Goal: Task Accomplishment & Management: Manage account settings

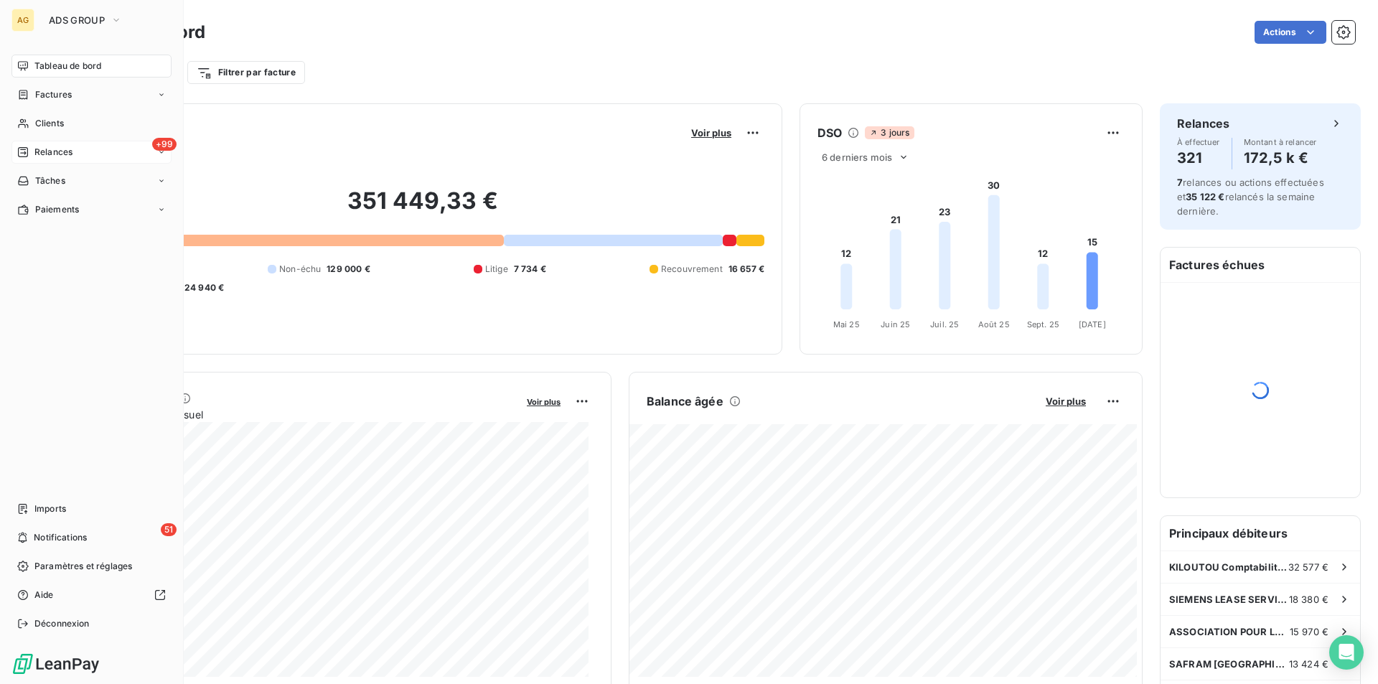
click at [52, 149] on span "Relances" at bounding box center [53, 152] width 38 height 13
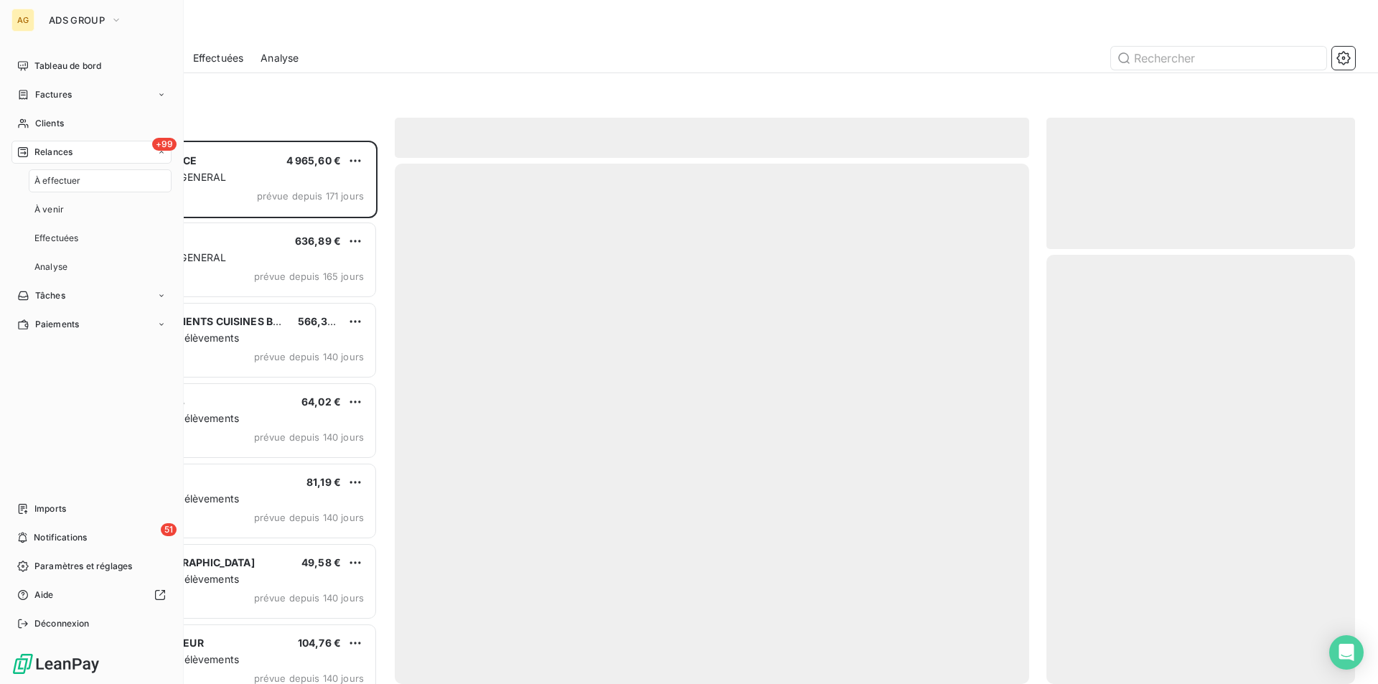
scroll to position [532, 298]
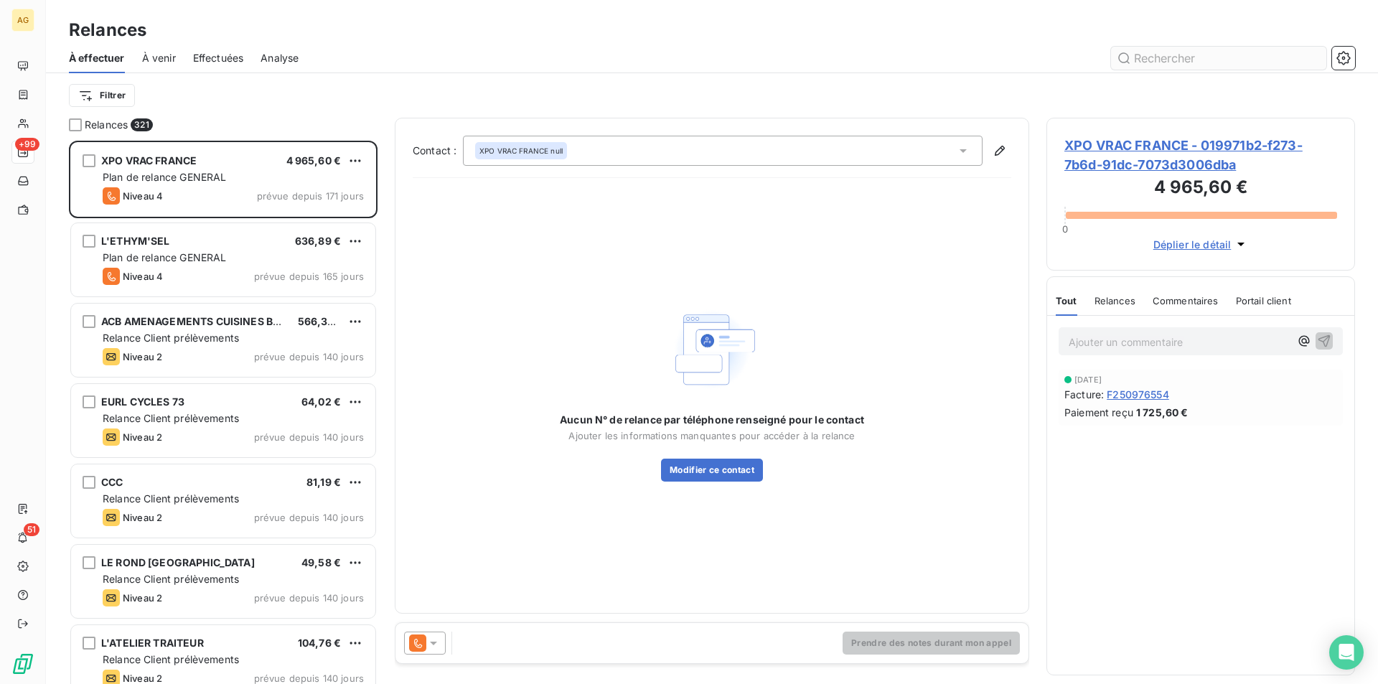
click at [1212, 58] on input "text" at bounding box center [1218, 58] width 215 height 23
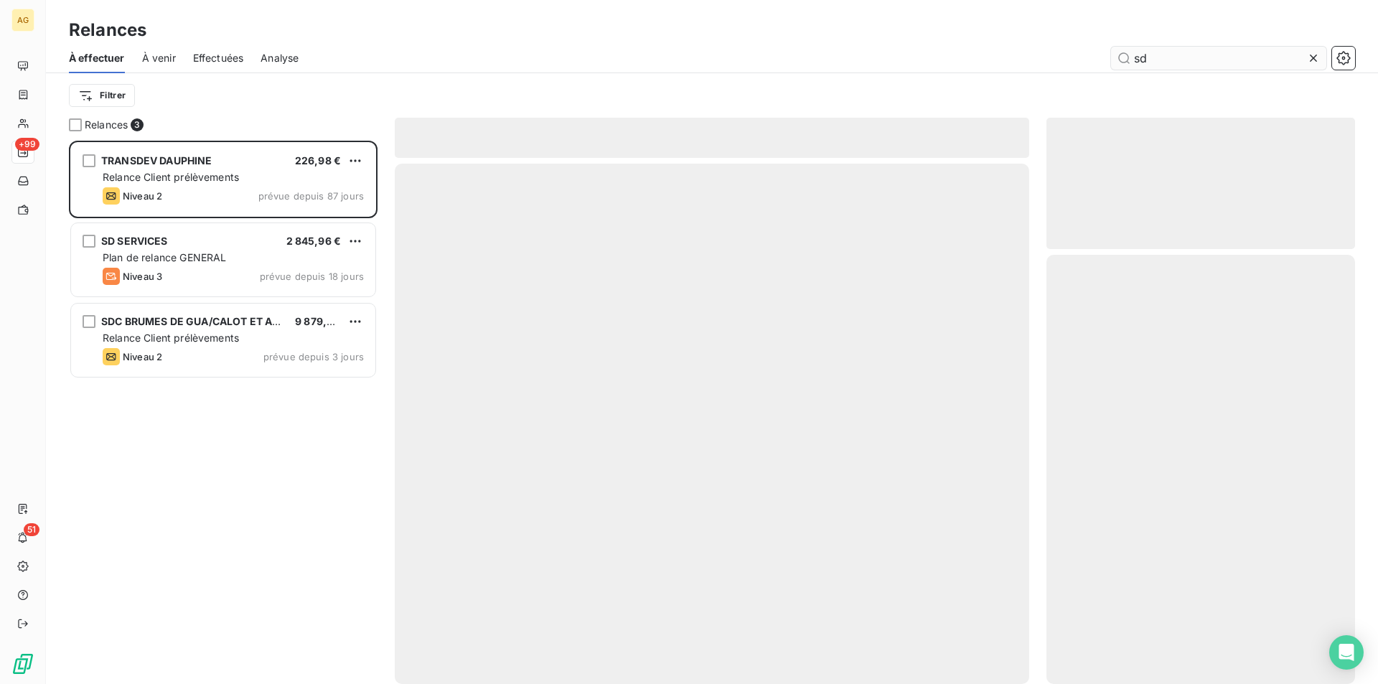
scroll to position [532, 298]
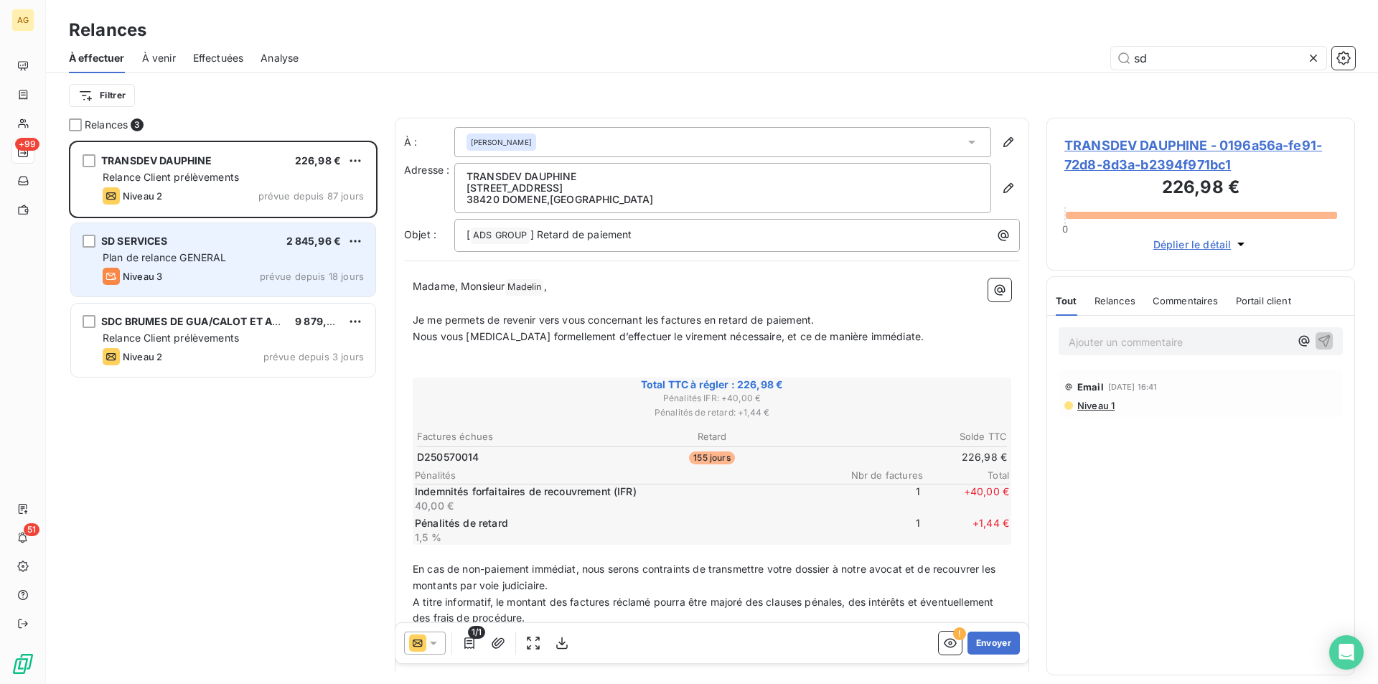
click at [210, 266] on div "SD SERVICES 2 845,96 € Plan de relance GENERAL Niveau 3 prévue depuis 18 jours" at bounding box center [223, 259] width 304 height 73
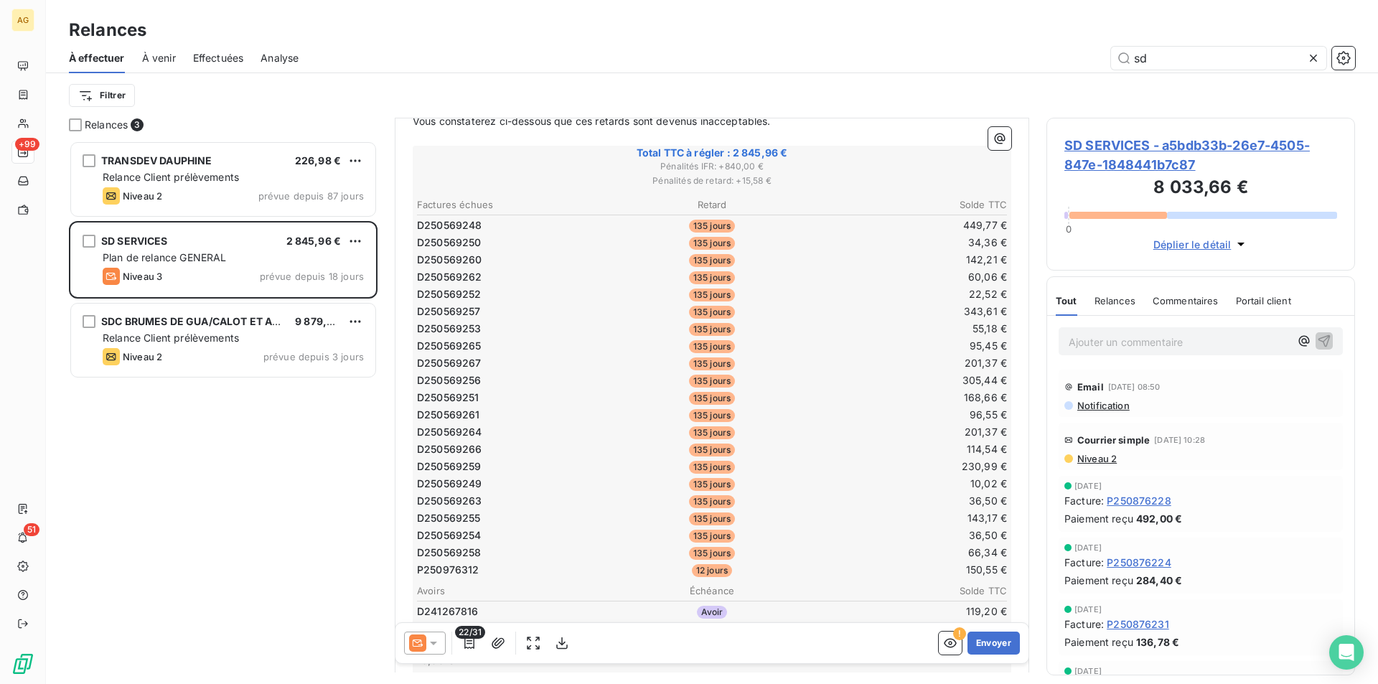
scroll to position [359, 0]
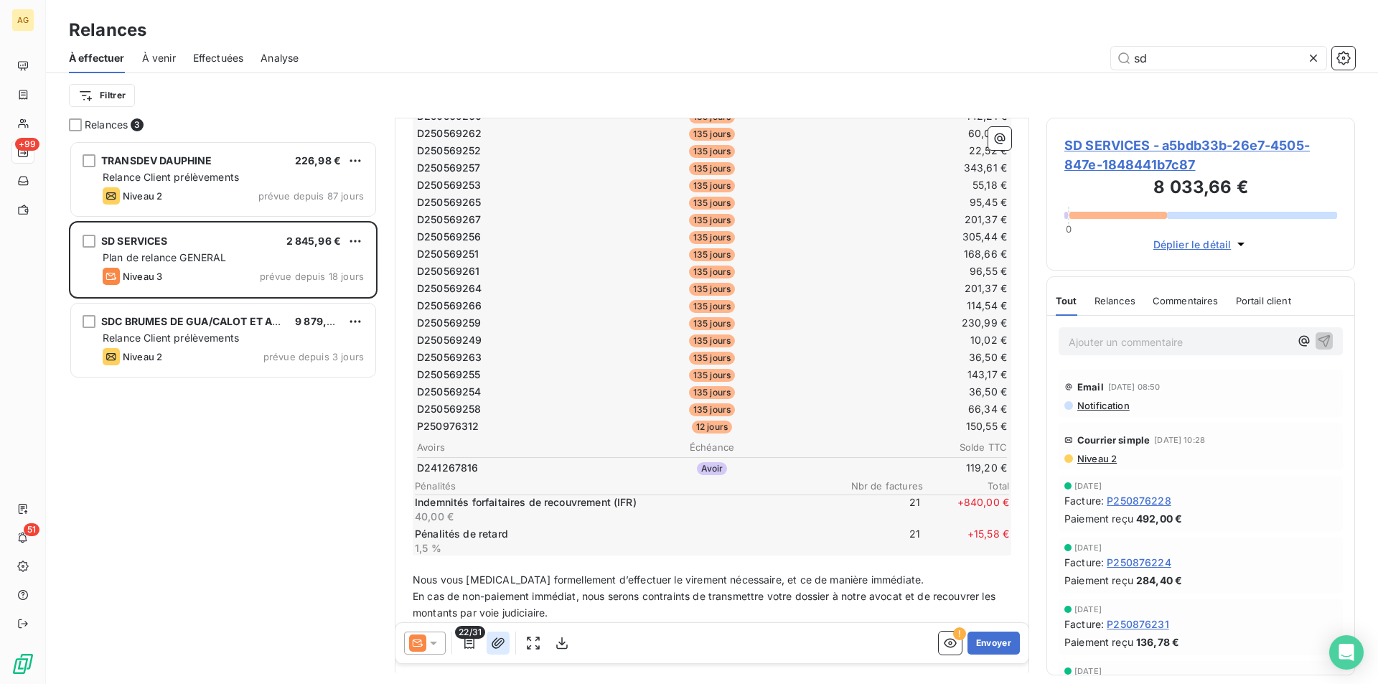
click at [494, 644] on icon "button" at bounding box center [498, 643] width 14 height 14
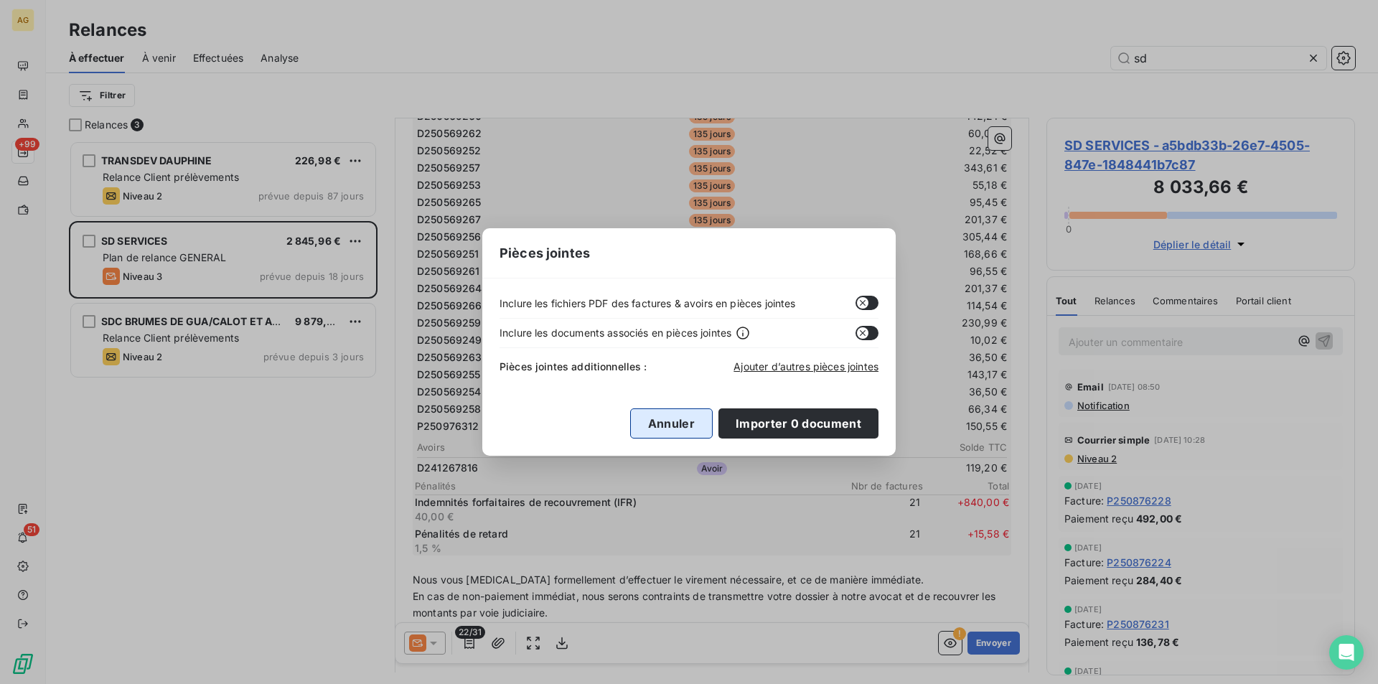
click at [657, 420] on button "Annuler" at bounding box center [671, 423] width 83 height 30
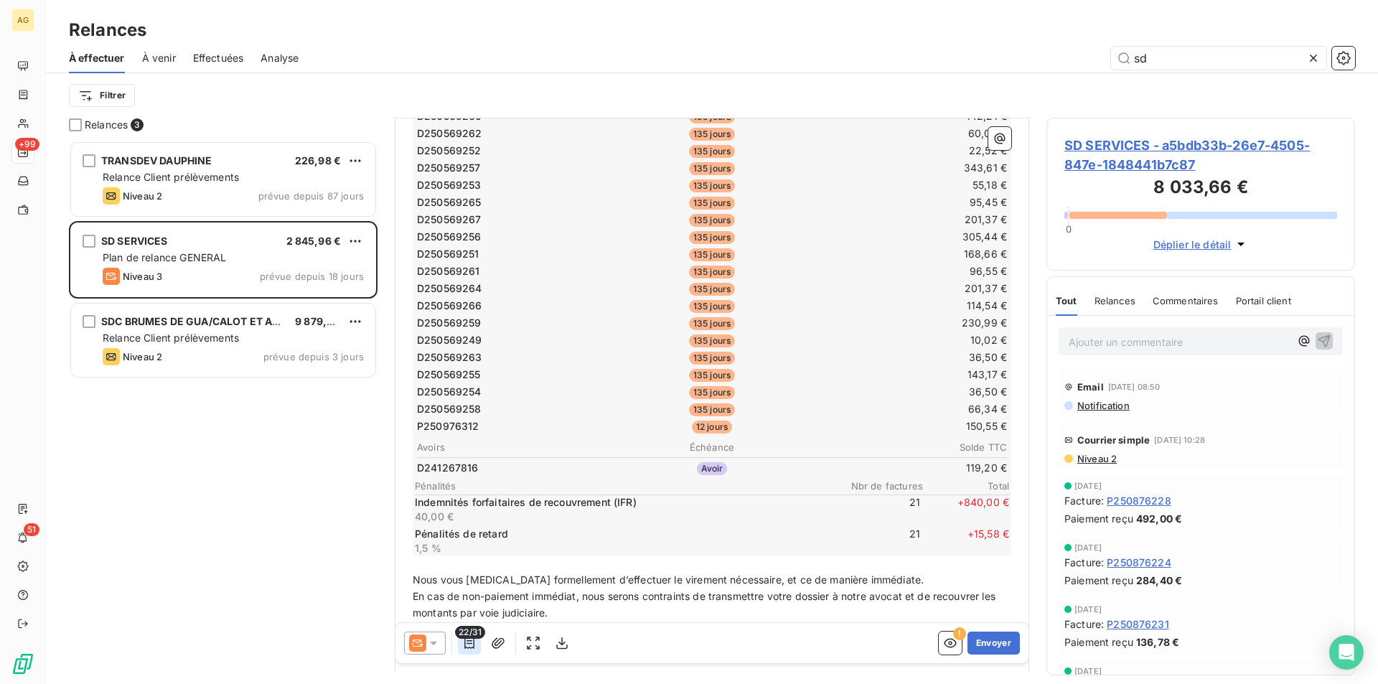
click at [470, 643] on icon "button" at bounding box center [469, 642] width 10 height 11
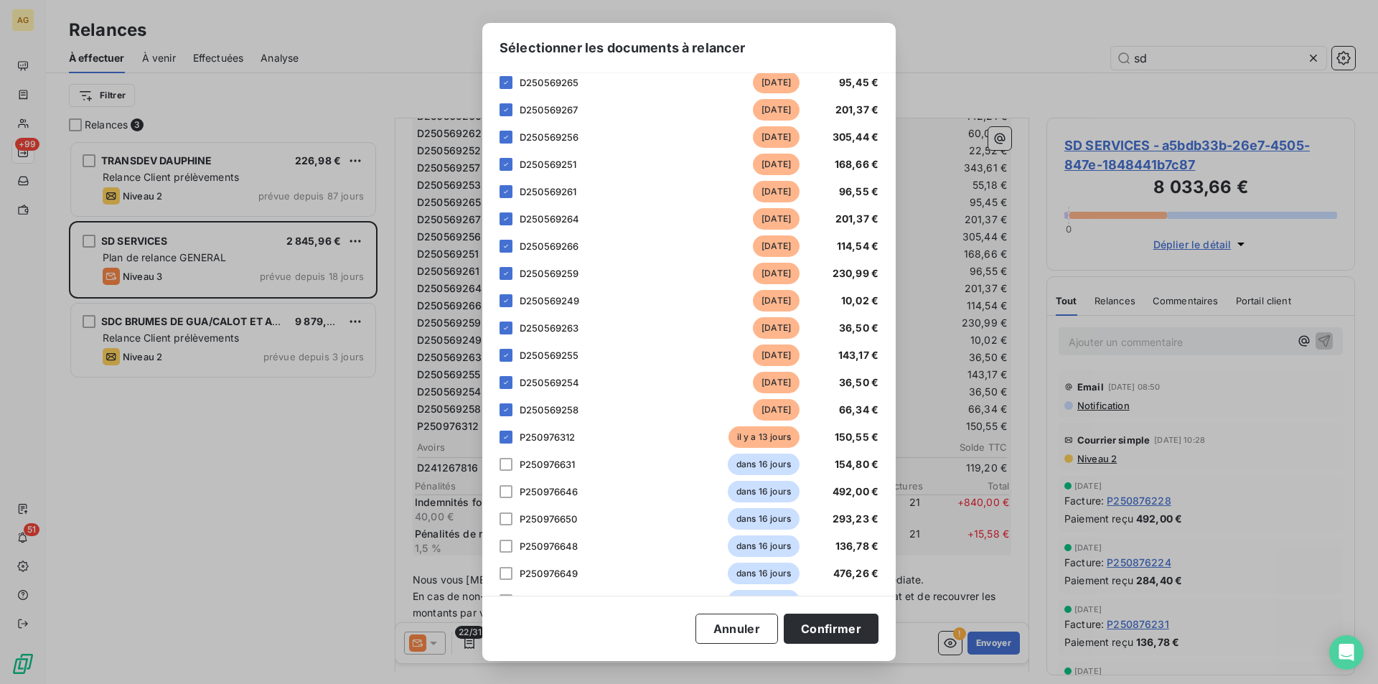
scroll to position [359, 0]
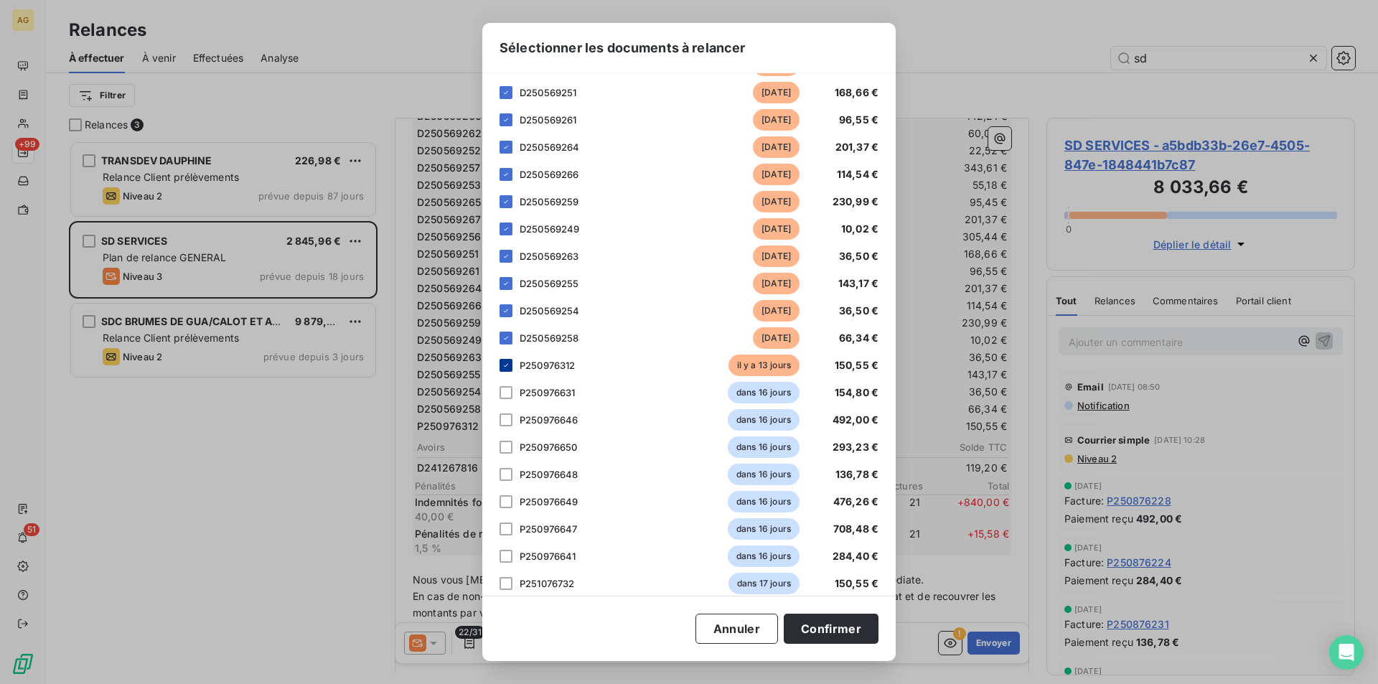
click at [501, 367] on div at bounding box center [505, 365] width 13 height 13
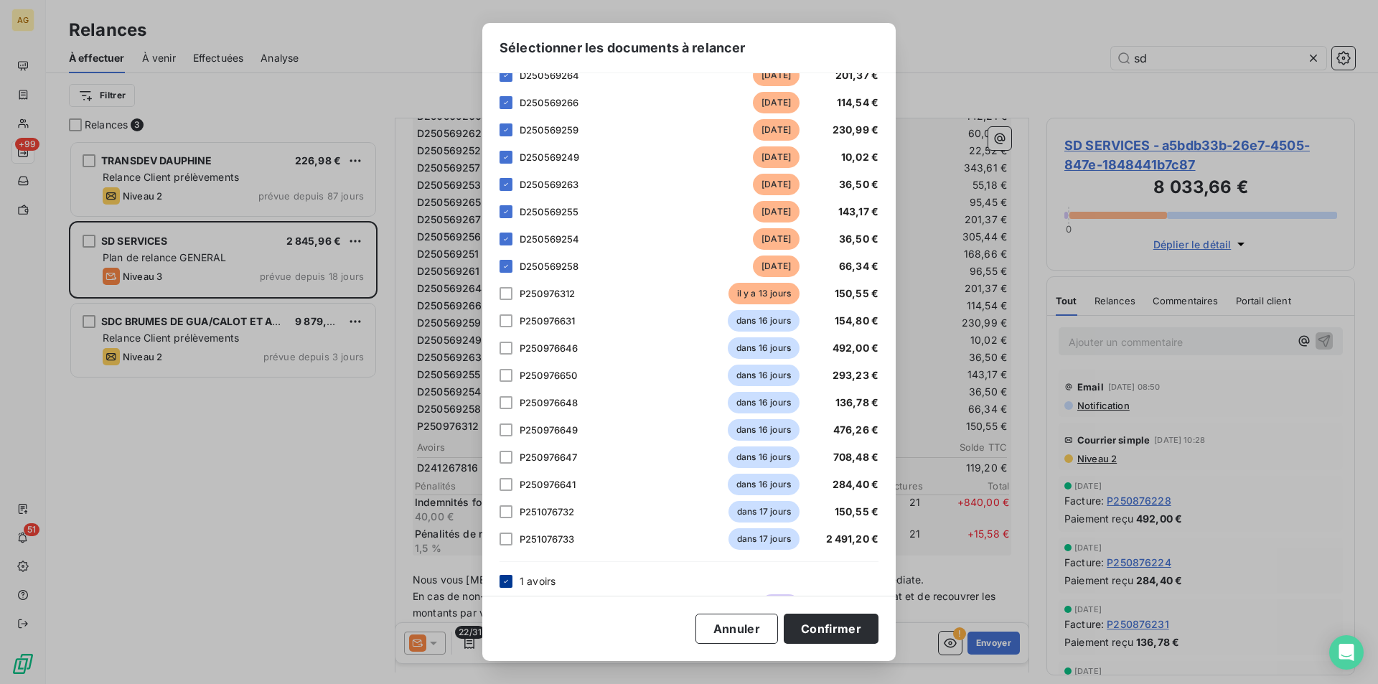
click at [507, 581] on icon at bounding box center [506, 581] width 9 height 9
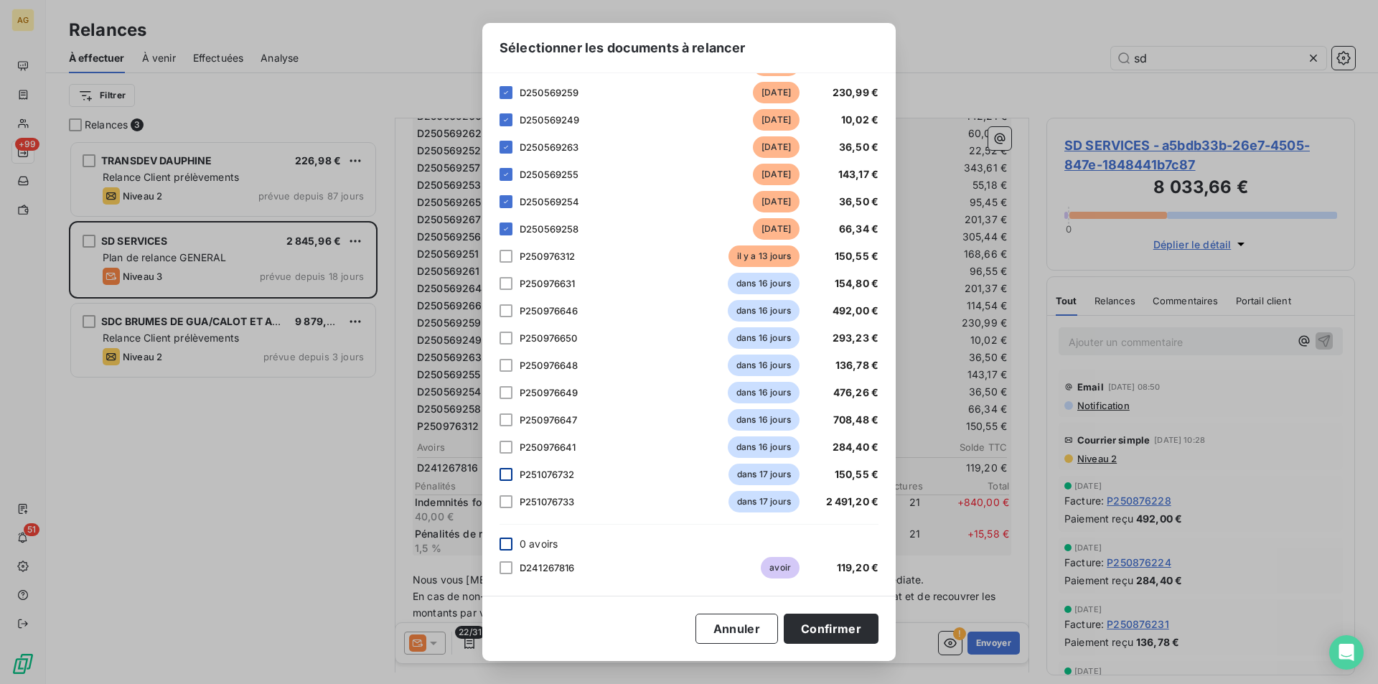
click at [504, 474] on div at bounding box center [505, 474] width 13 height 13
click at [506, 474] on icon at bounding box center [506, 474] width 9 height 9
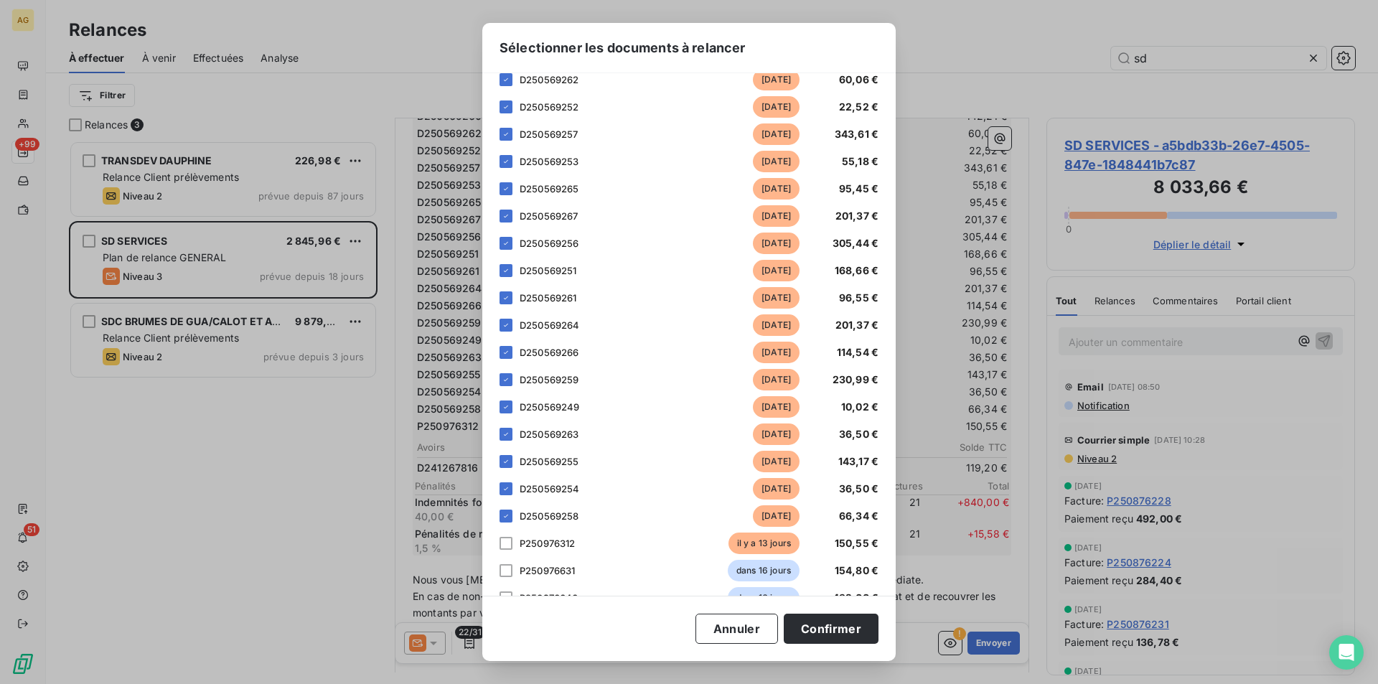
scroll to position [37, 0]
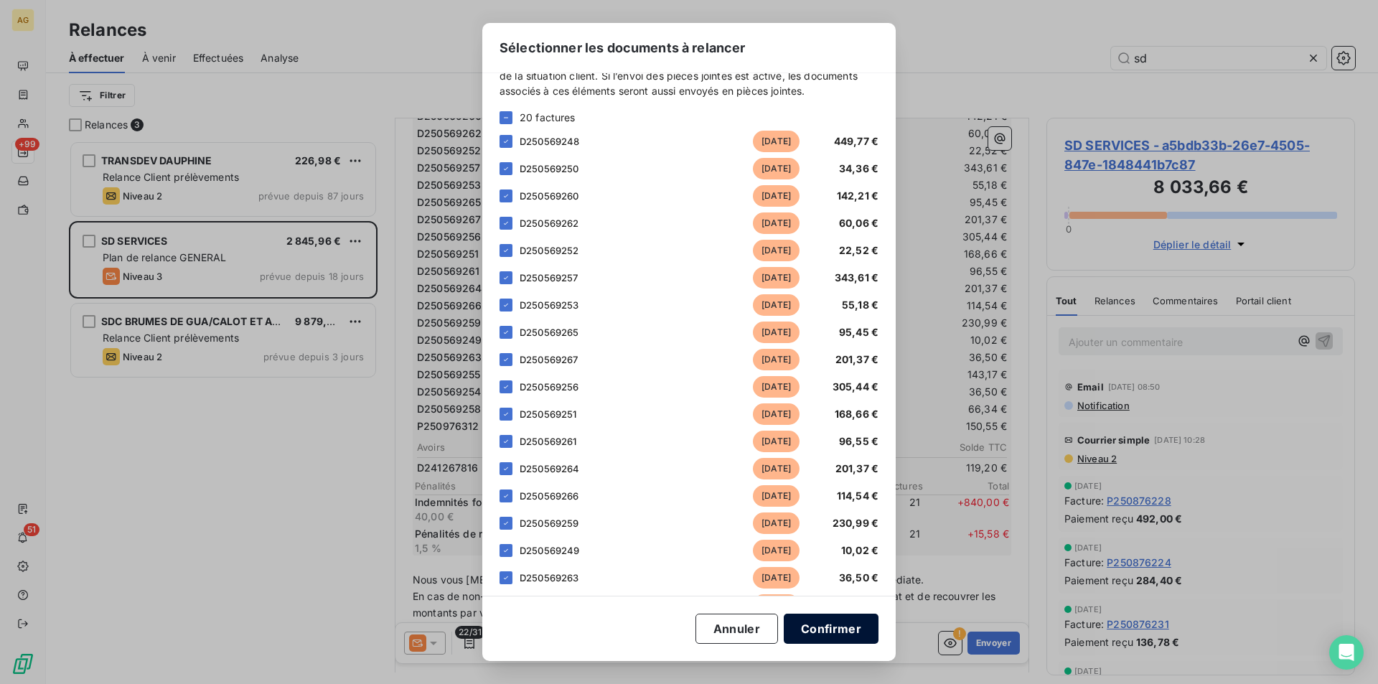
click at [806, 630] on button "Confirmer" at bounding box center [831, 628] width 95 height 30
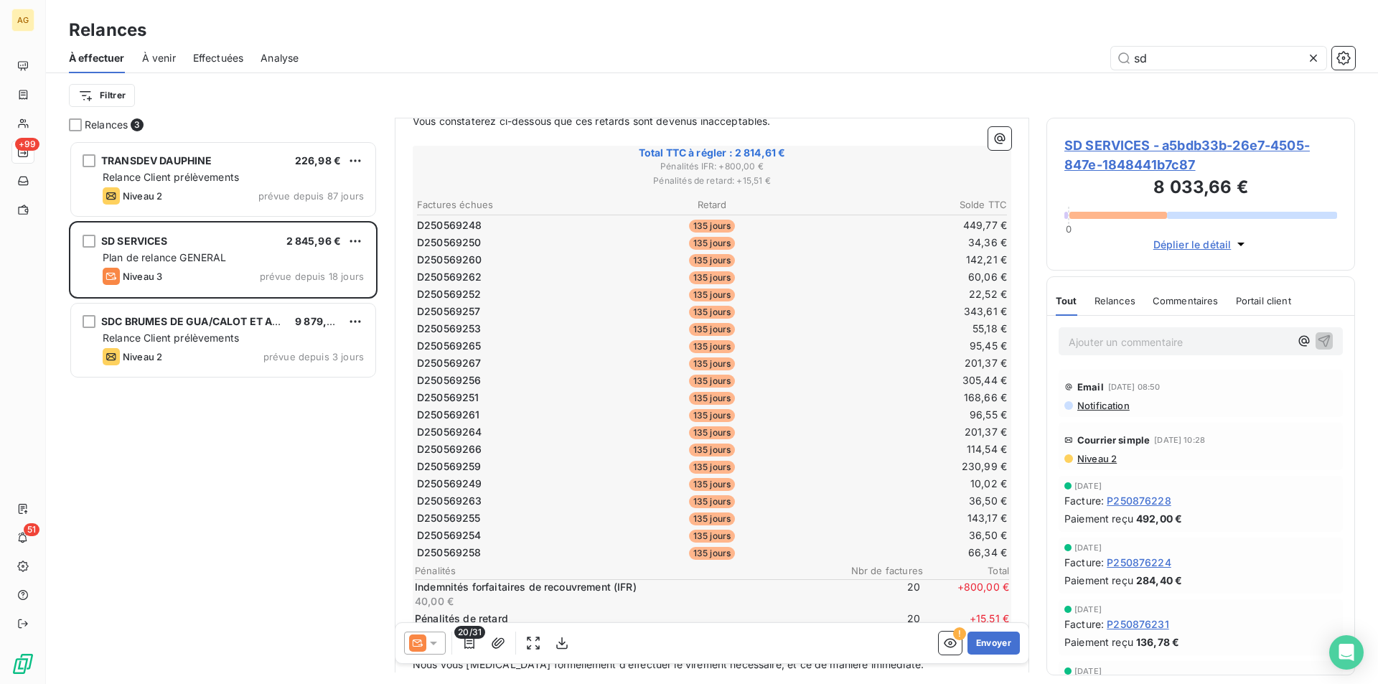
scroll to position [288, 0]
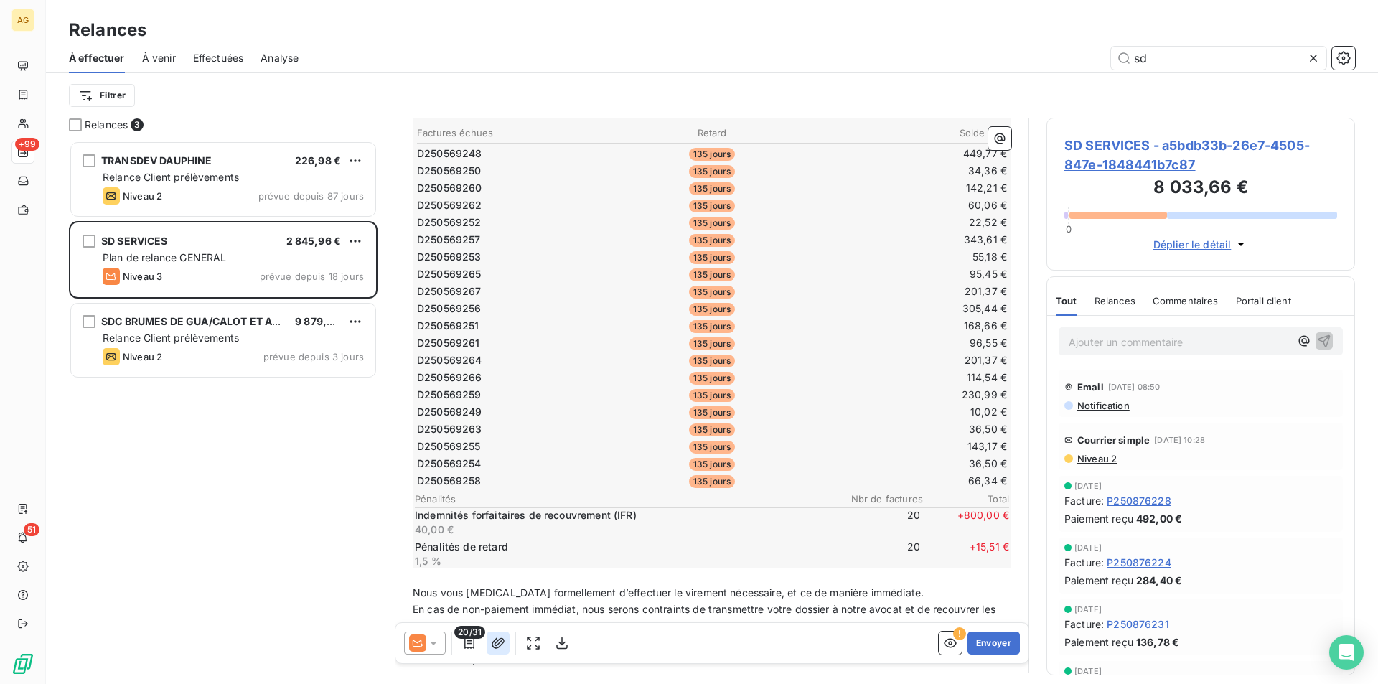
click at [493, 643] on icon "button" at bounding box center [498, 642] width 13 height 11
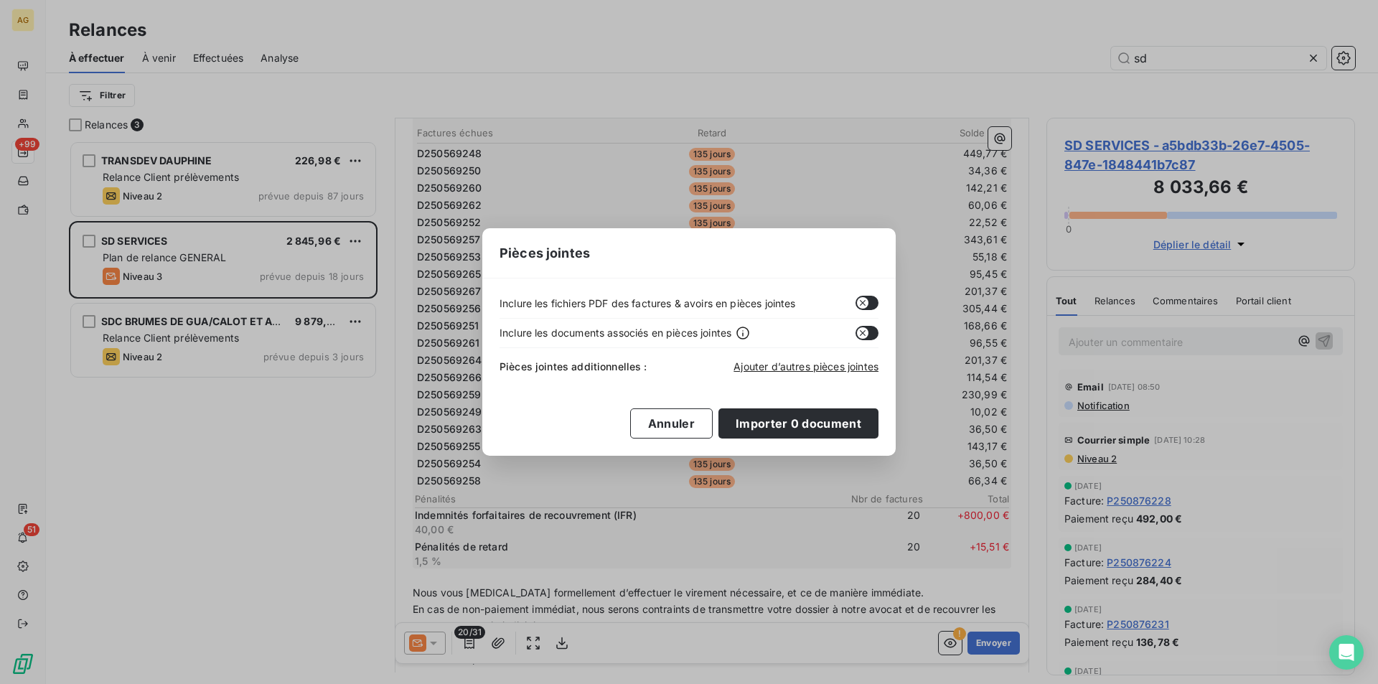
click at [873, 303] on button "button" at bounding box center [866, 303] width 23 height 14
click at [867, 303] on icon "button" at bounding box center [870, 302] width 11 height 11
click at [765, 641] on div "Pièces jointes Inclure les fichiers PDF des factures & avoirs en pièces jointes…" at bounding box center [689, 342] width 1378 height 684
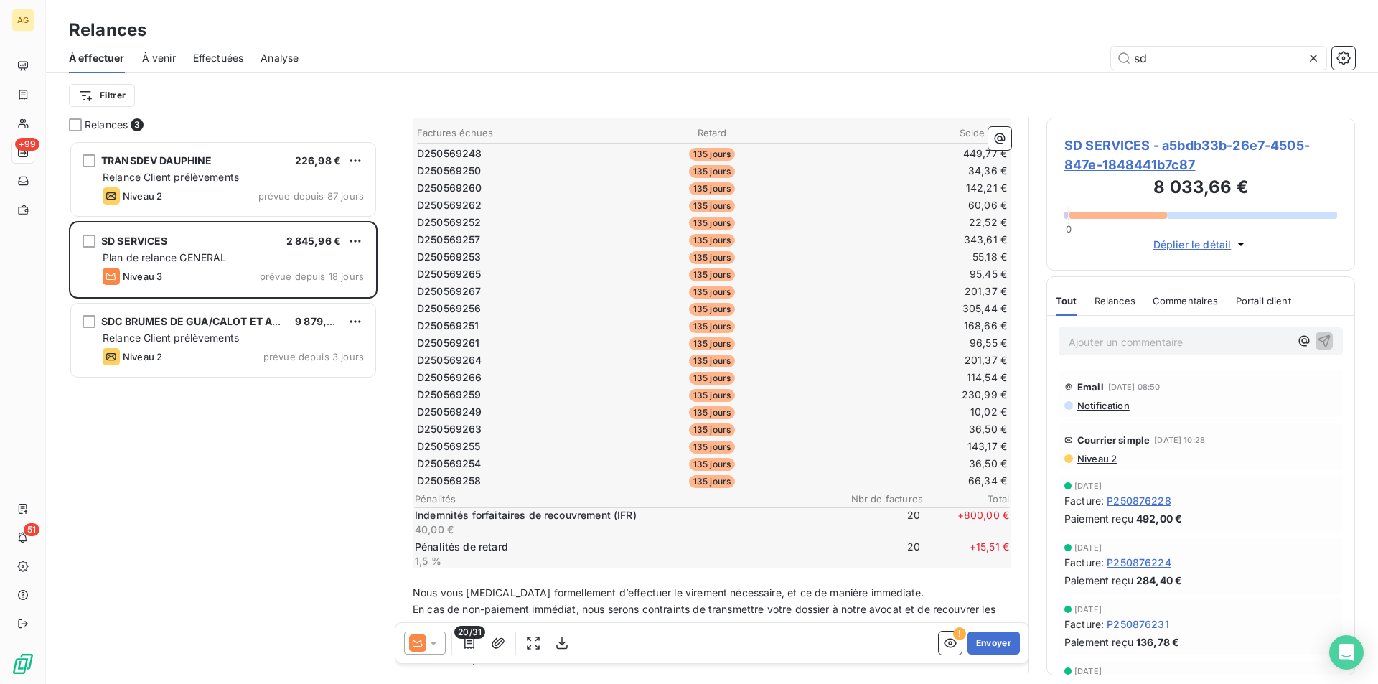
scroll to position [359, 0]
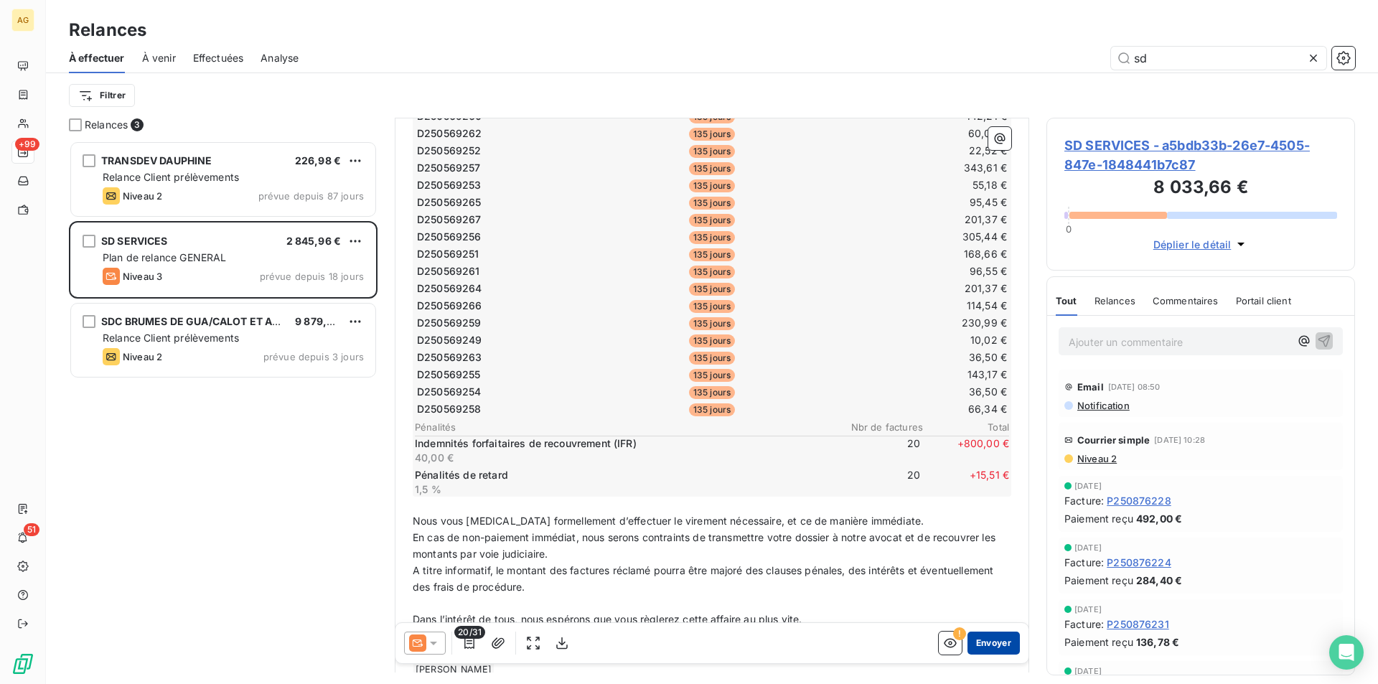
click at [990, 641] on button "Envoyer" at bounding box center [993, 642] width 52 height 23
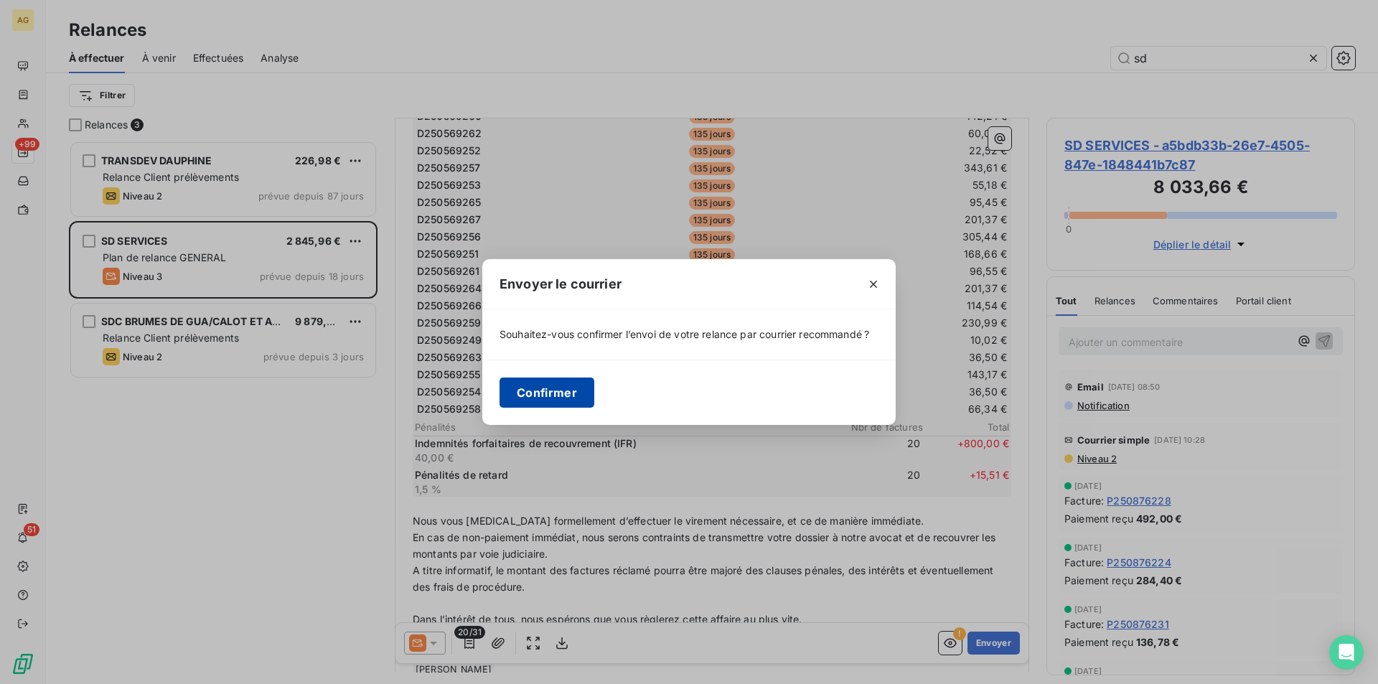
click at [535, 398] on button "Confirmer" at bounding box center [546, 392] width 95 height 30
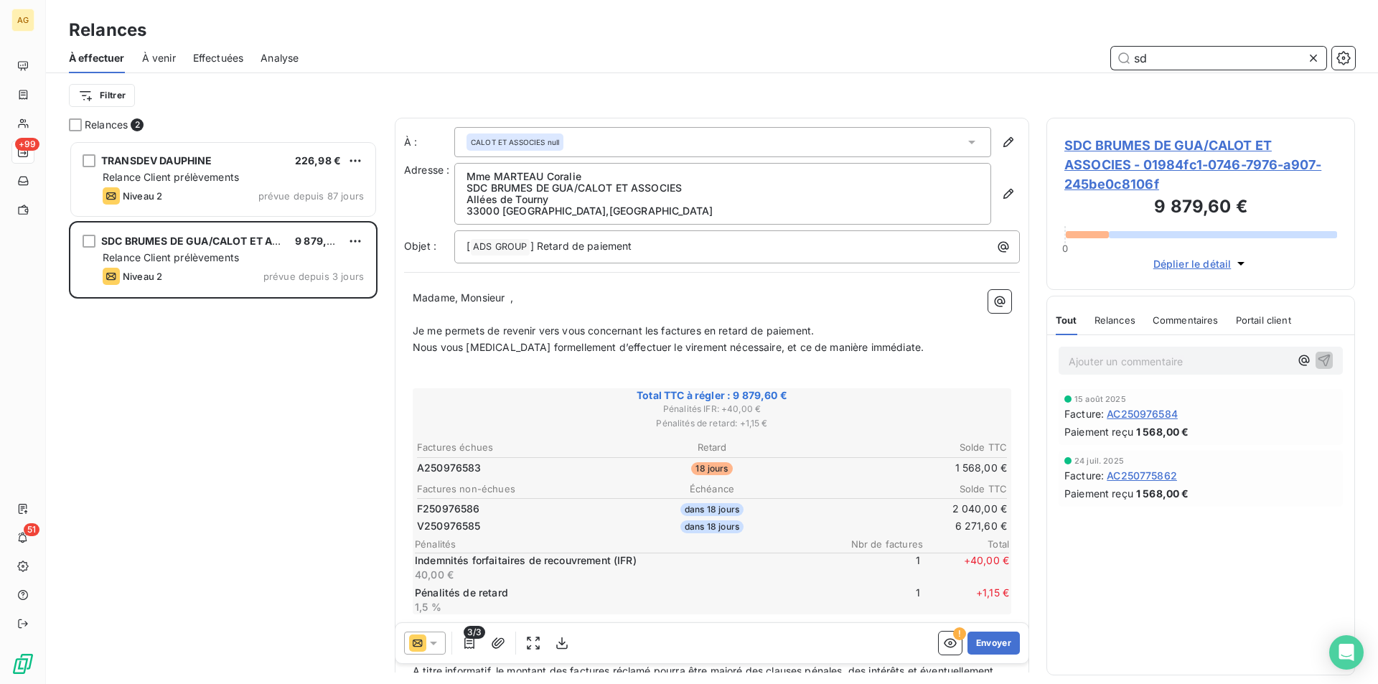
drag, startPoint x: 1157, startPoint y: 57, endPoint x: 906, endPoint y: 56, distance: 250.4
click at [913, 56] on div "sd" at bounding box center [835, 58] width 1039 height 23
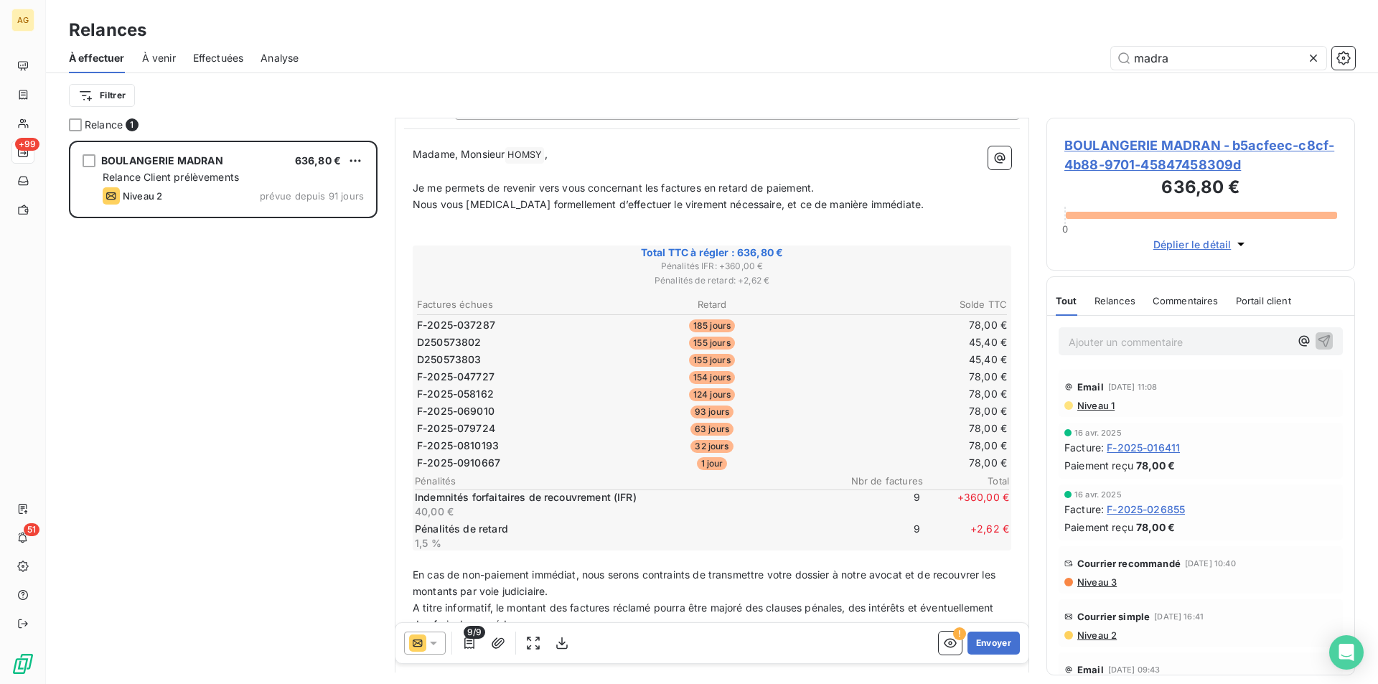
scroll to position [72, 0]
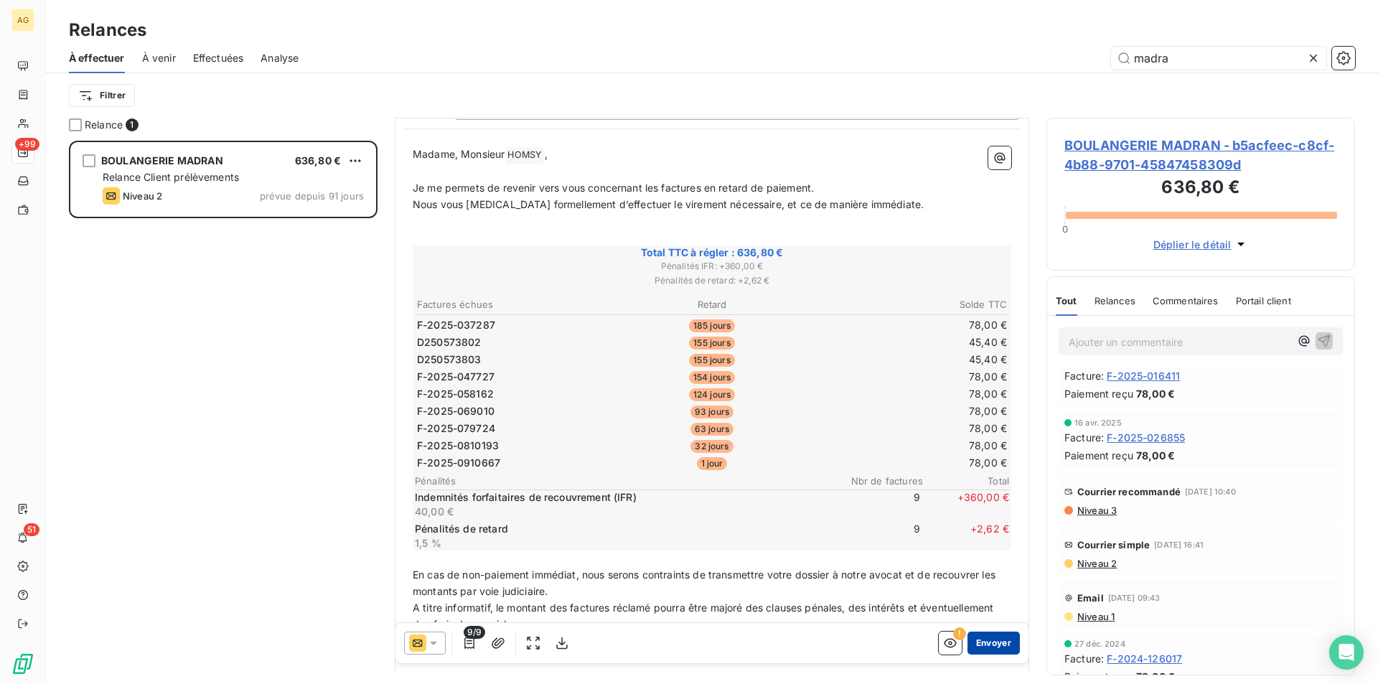
click at [992, 639] on button "Envoyer" at bounding box center [993, 642] width 52 height 23
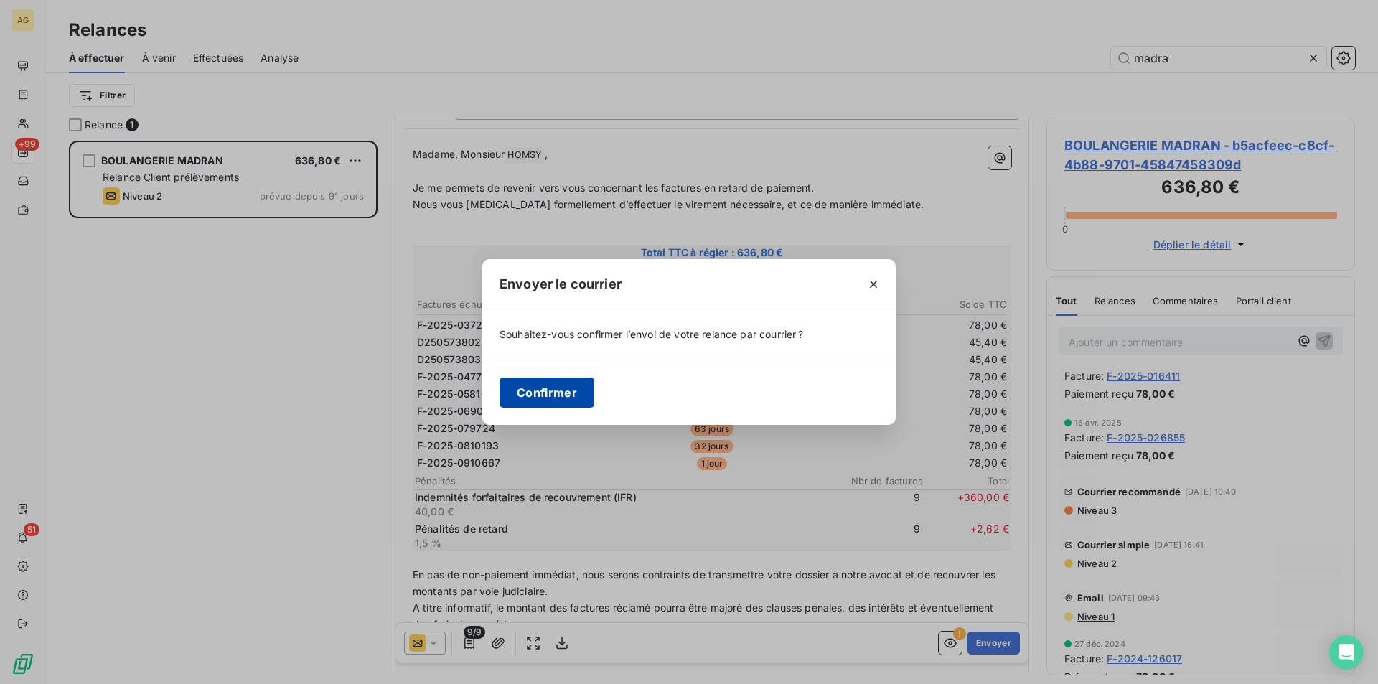
click at [544, 390] on button "Confirmer" at bounding box center [546, 392] width 95 height 30
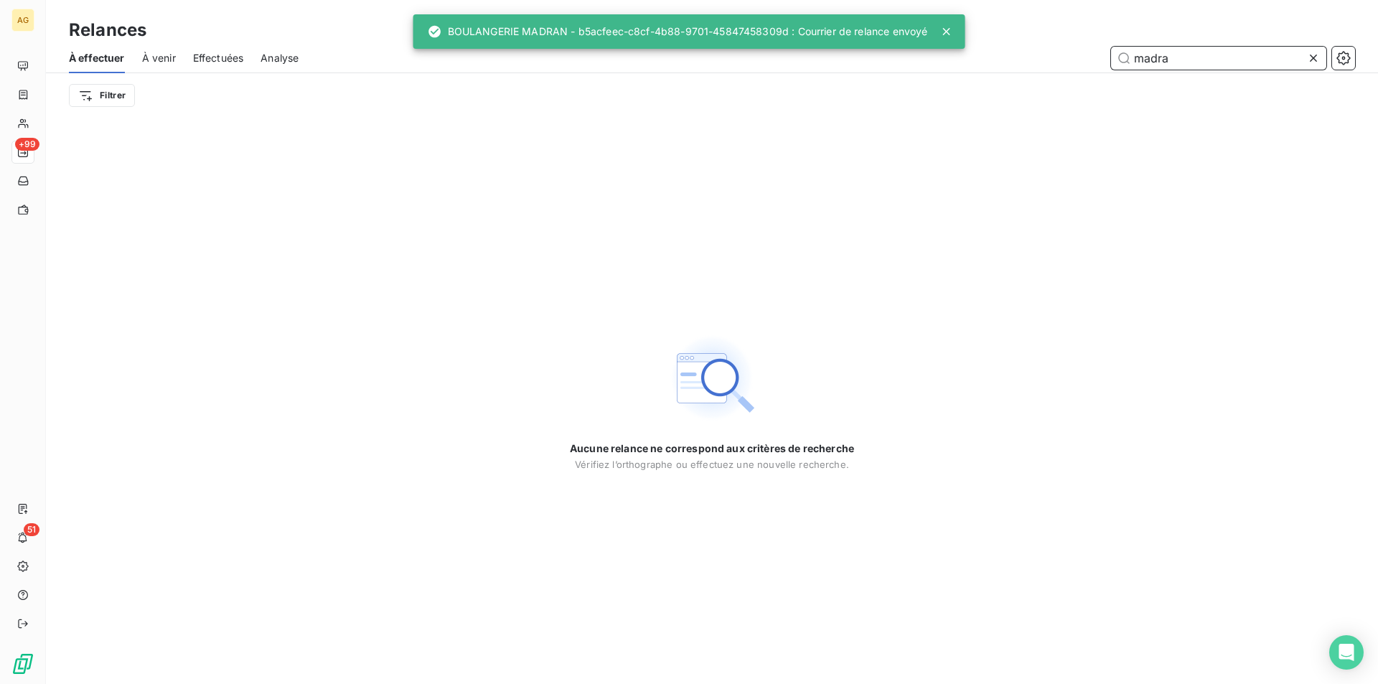
drag, startPoint x: 998, startPoint y: 62, endPoint x: 542, endPoint y: 12, distance: 458.3
click at [562, 17] on div "AG +99 51 Relances À effectuer À venir Effectuées Analyse madra Filtrer Aucune …" at bounding box center [689, 342] width 1378 height 684
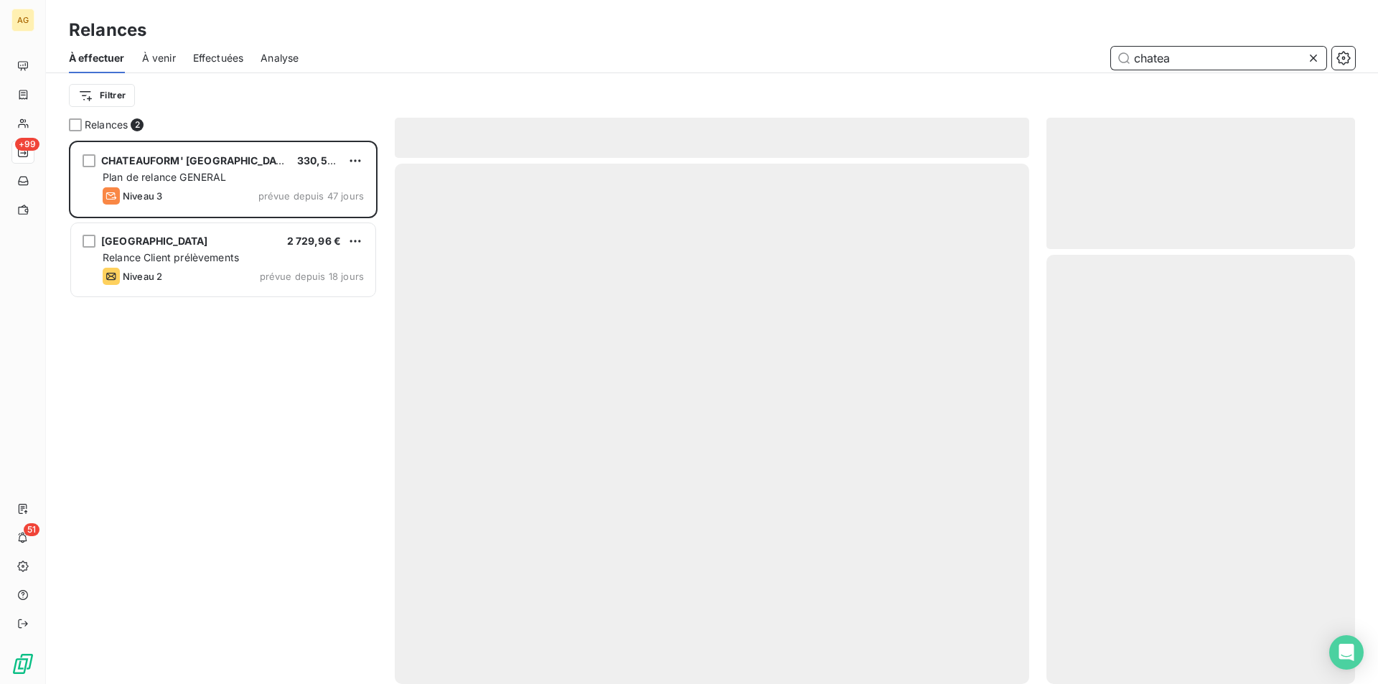
scroll to position [532, 298]
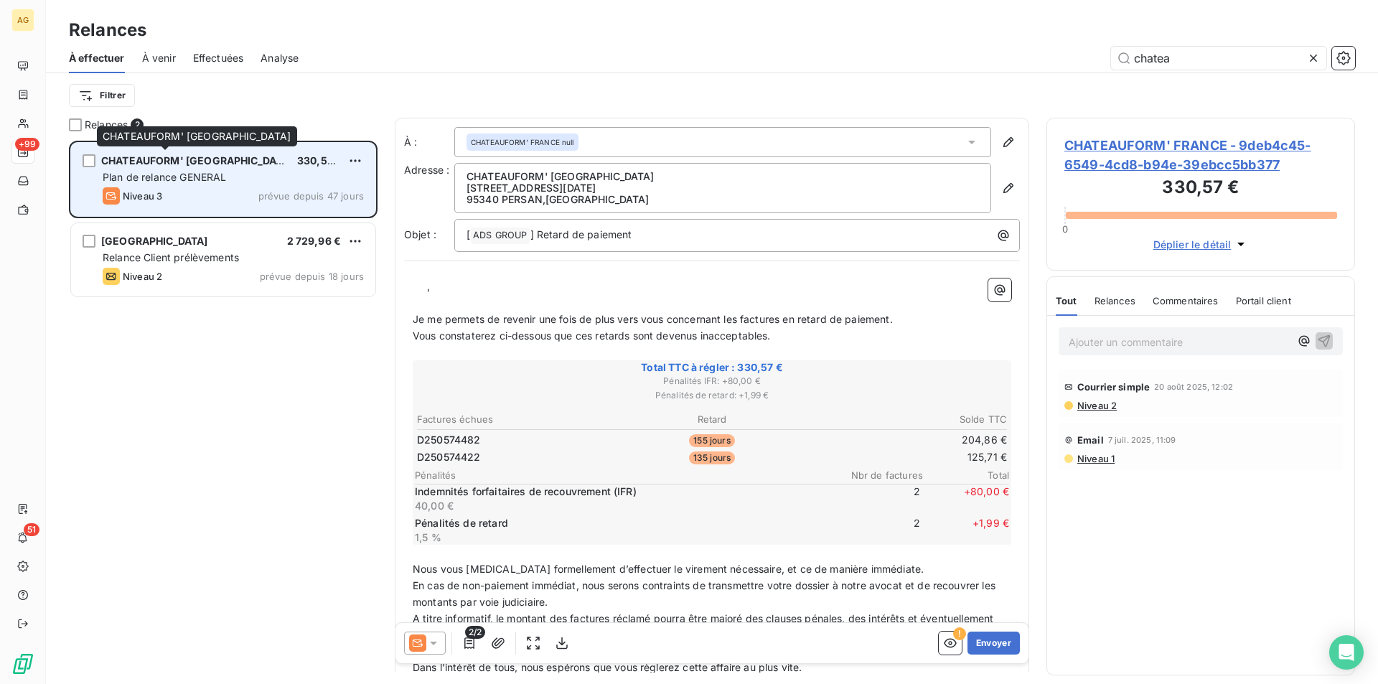
click at [207, 161] on span "CHATEAUFORM' [GEOGRAPHIC_DATA]" at bounding box center [197, 160] width 192 height 12
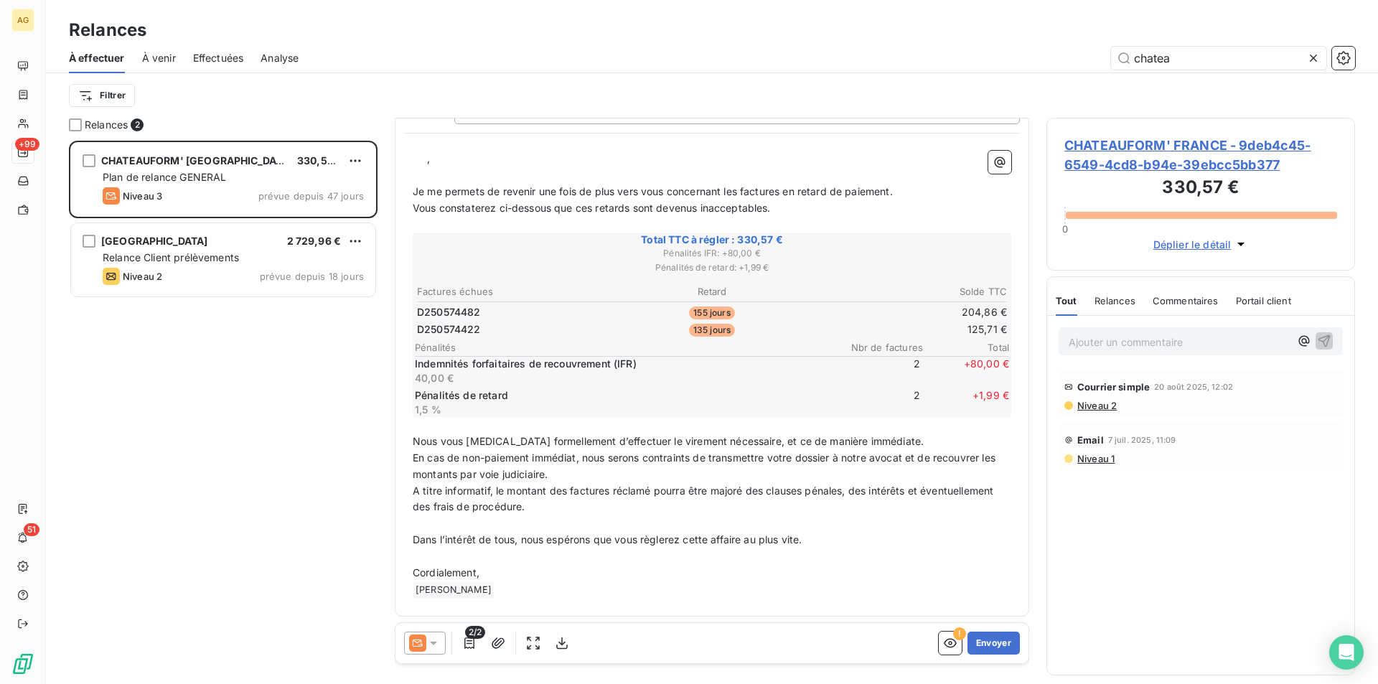
scroll to position [57, 0]
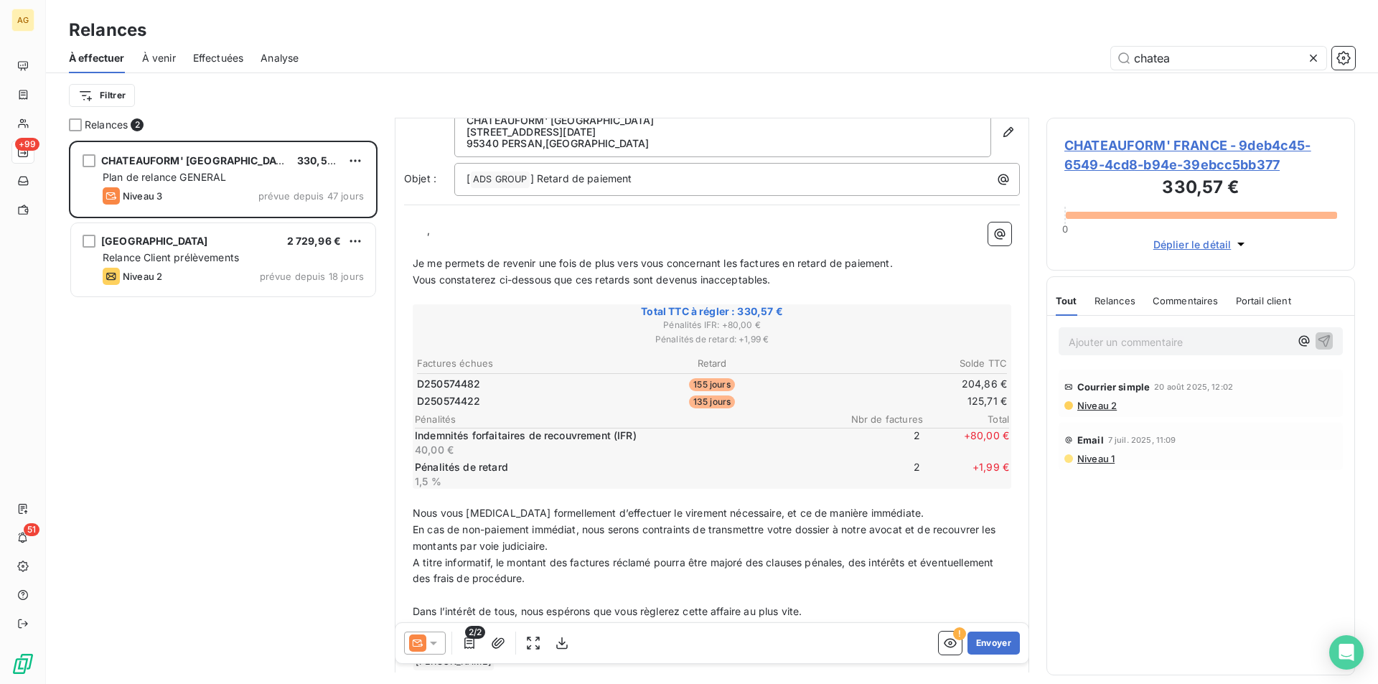
click at [1107, 407] on span "Niveau 2" at bounding box center [1096, 405] width 41 height 11
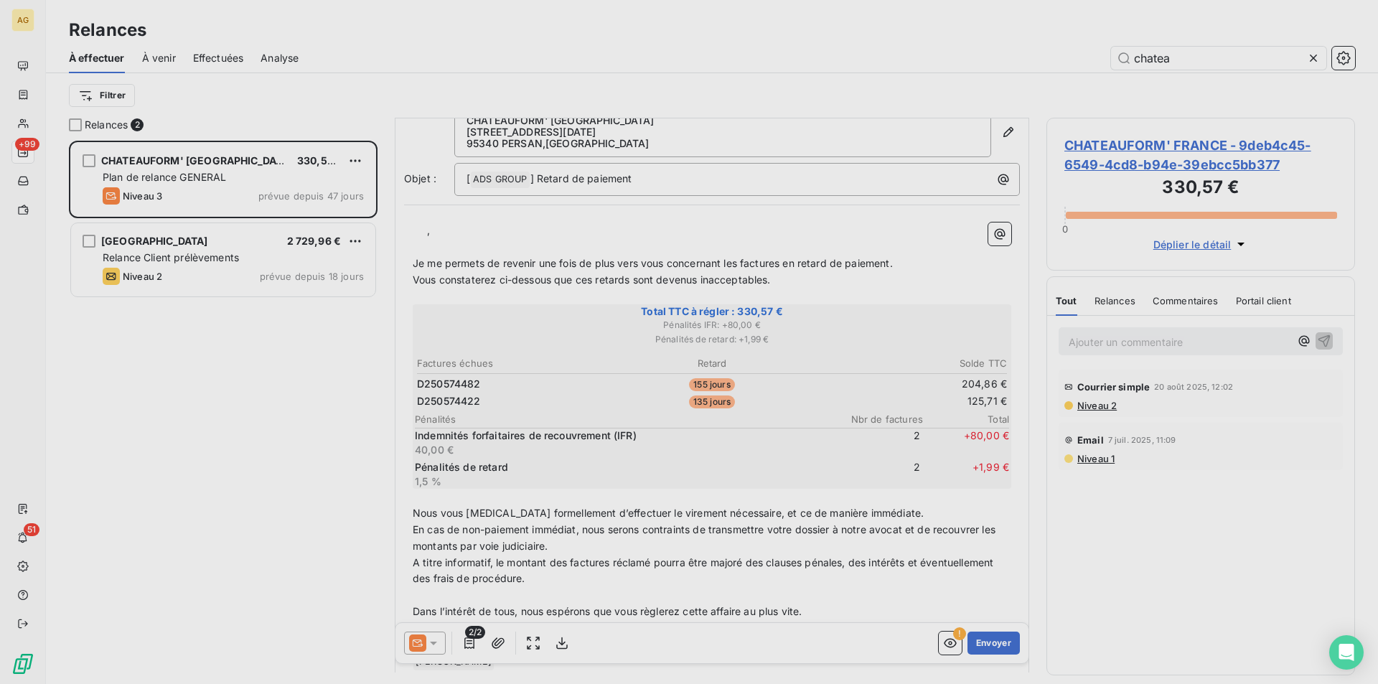
scroll to position [532, 298]
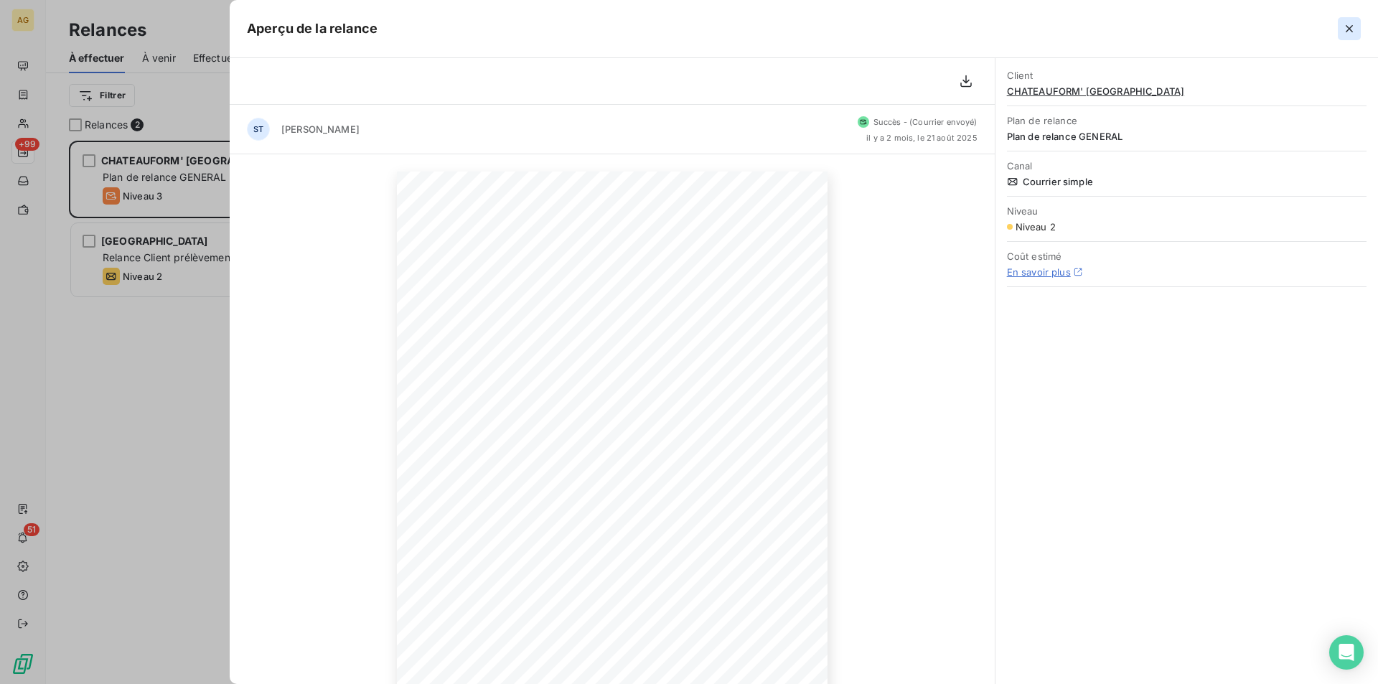
click at [1350, 27] on icon "button" at bounding box center [1349, 29] width 14 height 14
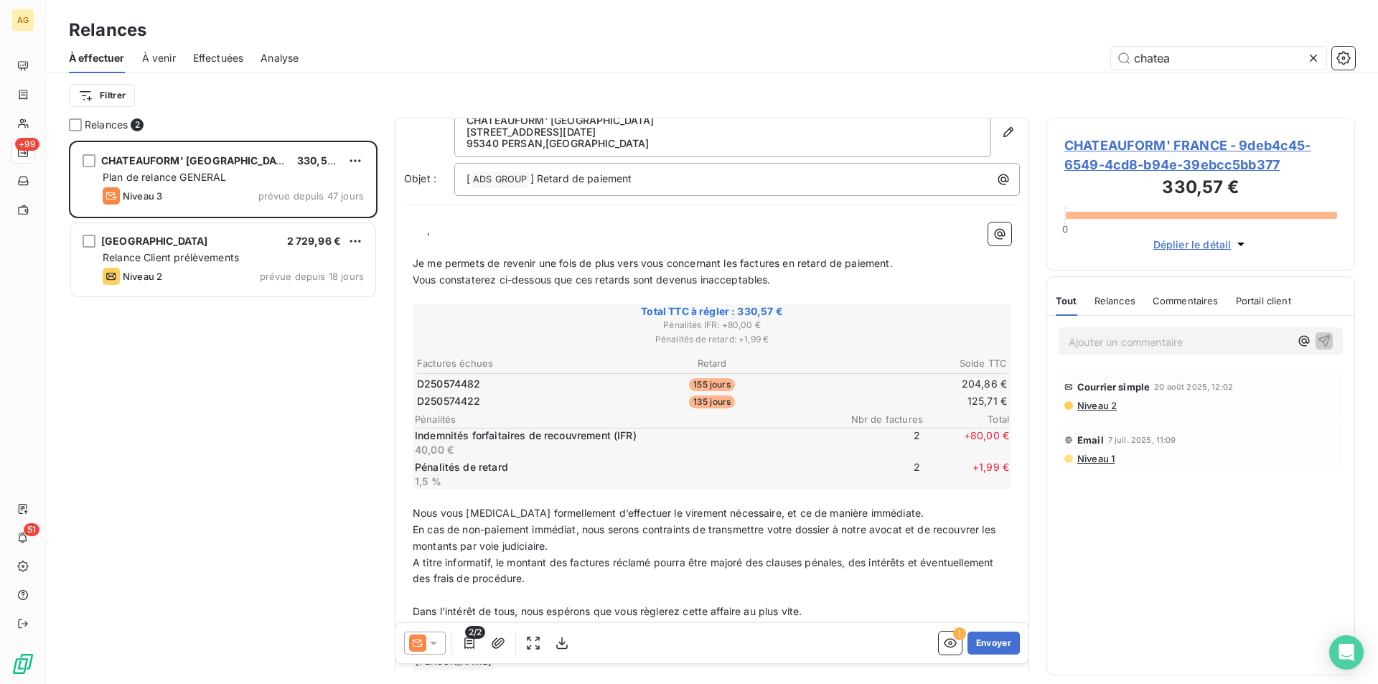
click at [1118, 308] on div "Relances" at bounding box center [1114, 301] width 41 height 30
drag, startPoint x: 1203, startPoint y: 57, endPoint x: 794, endPoint y: 32, distance: 409.8
click at [799, 33] on div "Relances À effectuer À venir Effectuées Analyse chatea Filtrer" at bounding box center [712, 59] width 1332 height 118
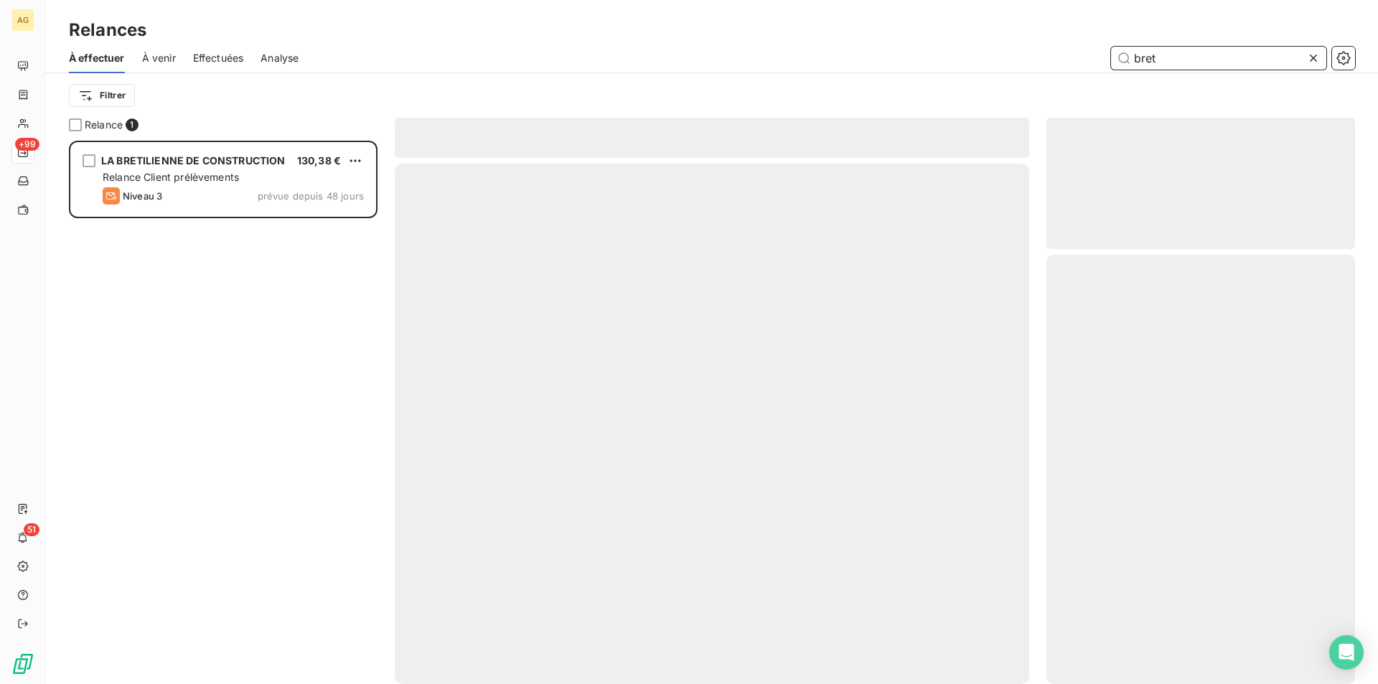
scroll to position [532, 298]
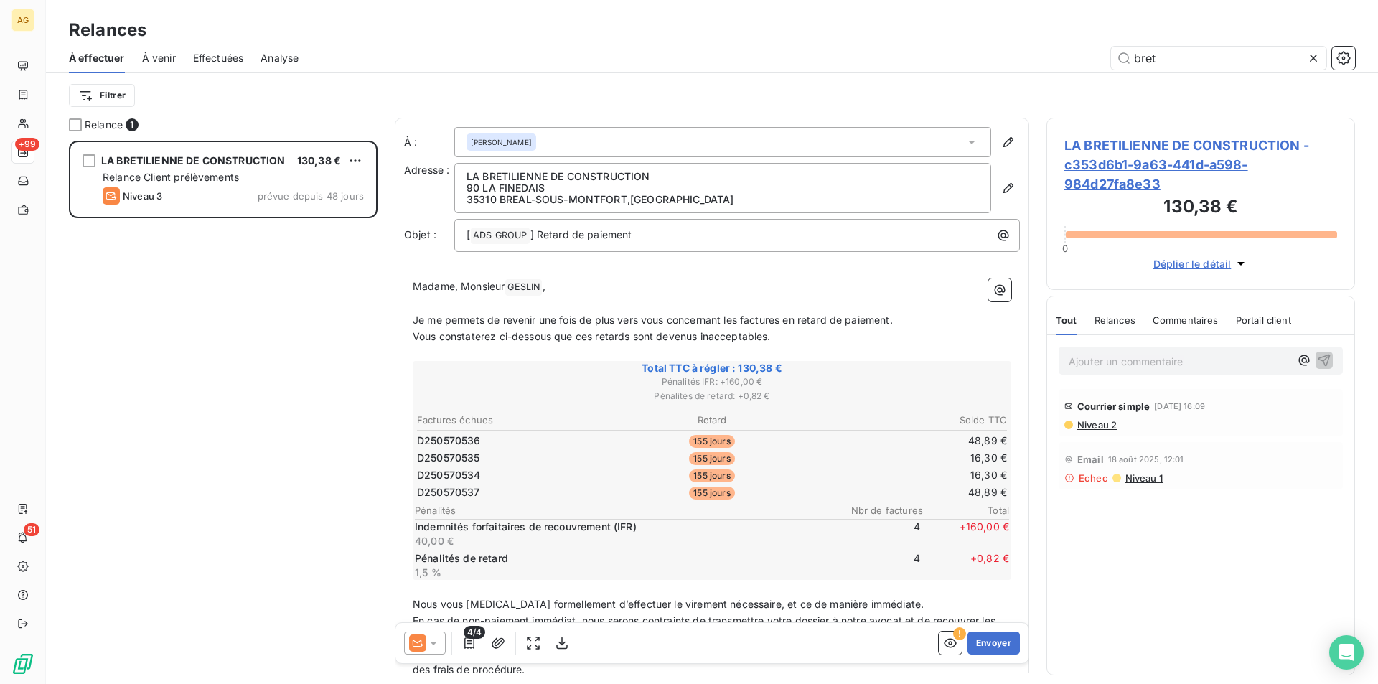
click at [1097, 401] on span "Courrier simple" at bounding box center [1113, 405] width 72 height 11
click at [1097, 427] on span "Niveau 2" at bounding box center [1096, 424] width 41 height 11
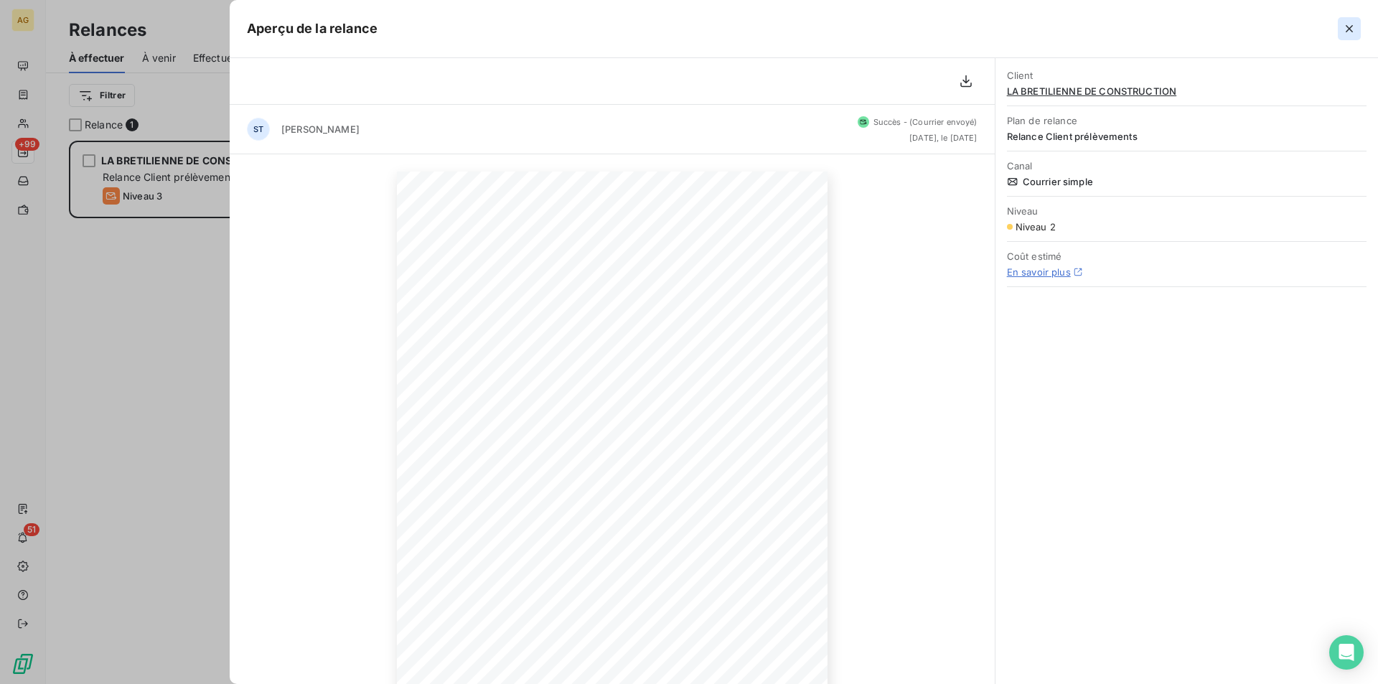
click at [1351, 21] on button "button" at bounding box center [1348, 28] width 23 height 23
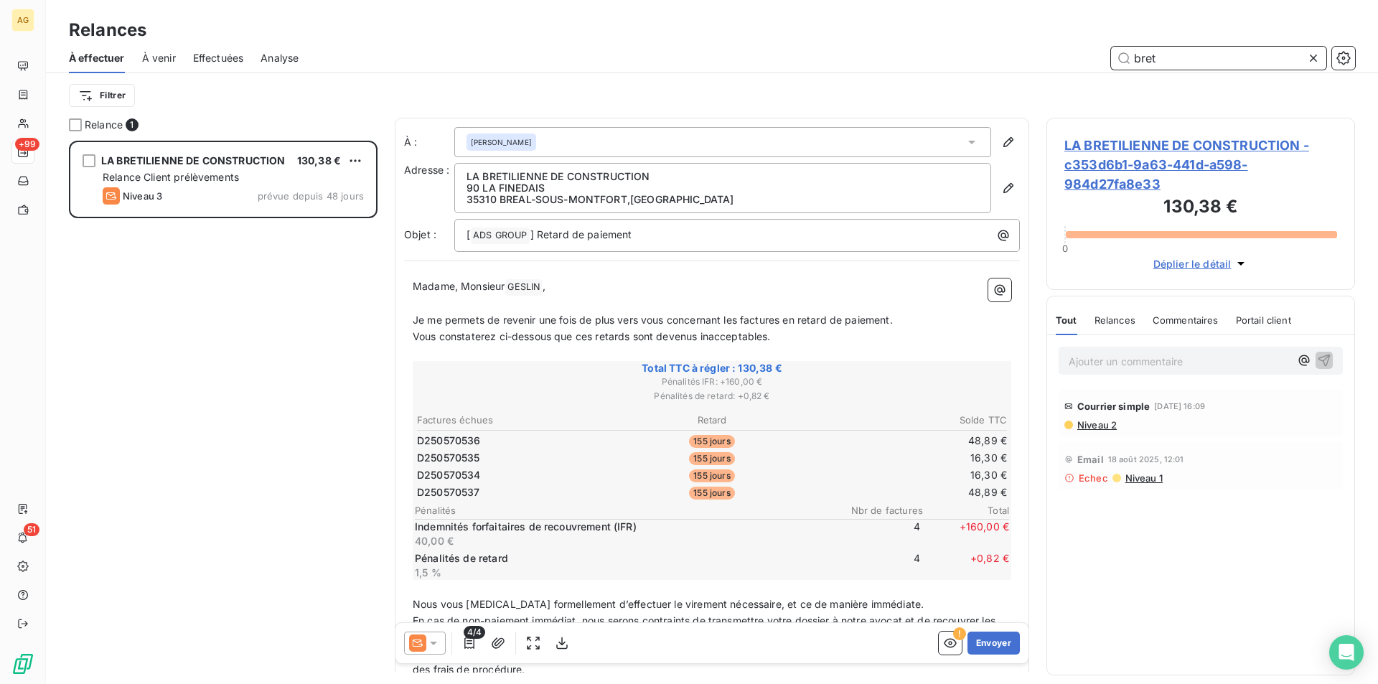
drag, startPoint x: 1182, startPoint y: 64, endPoint x: 1020, endPoint y: 55, distance: 162.4
click at [1016, 55] on div "bret" at bounding box center [835, 58] width 1039 height 23
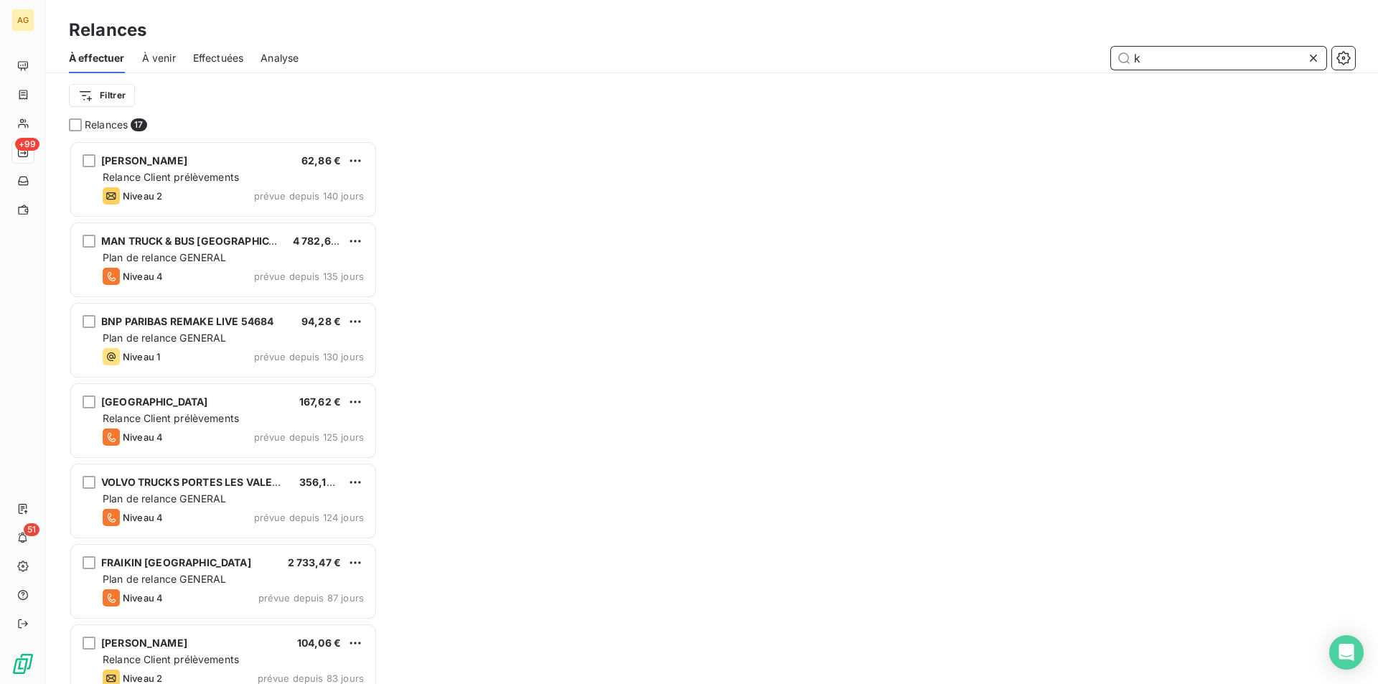
scroll to position [532, 298]
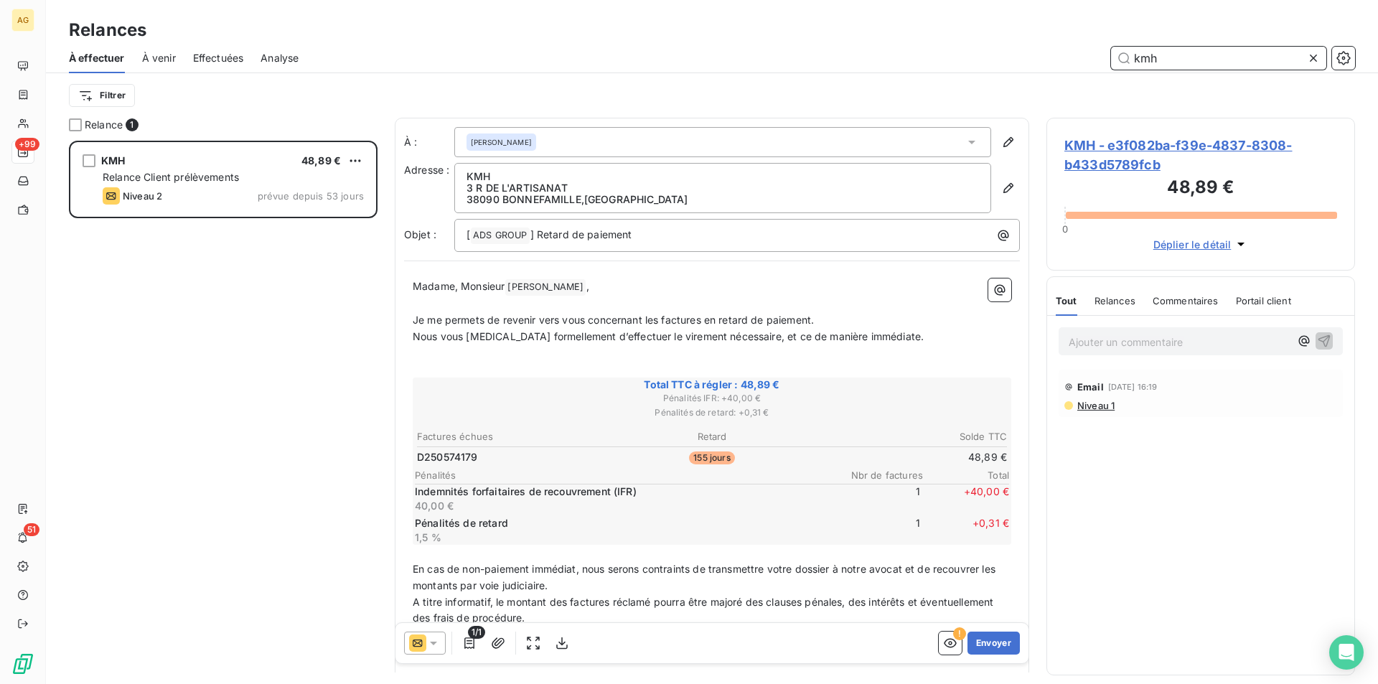
scroll to position [532, 298]
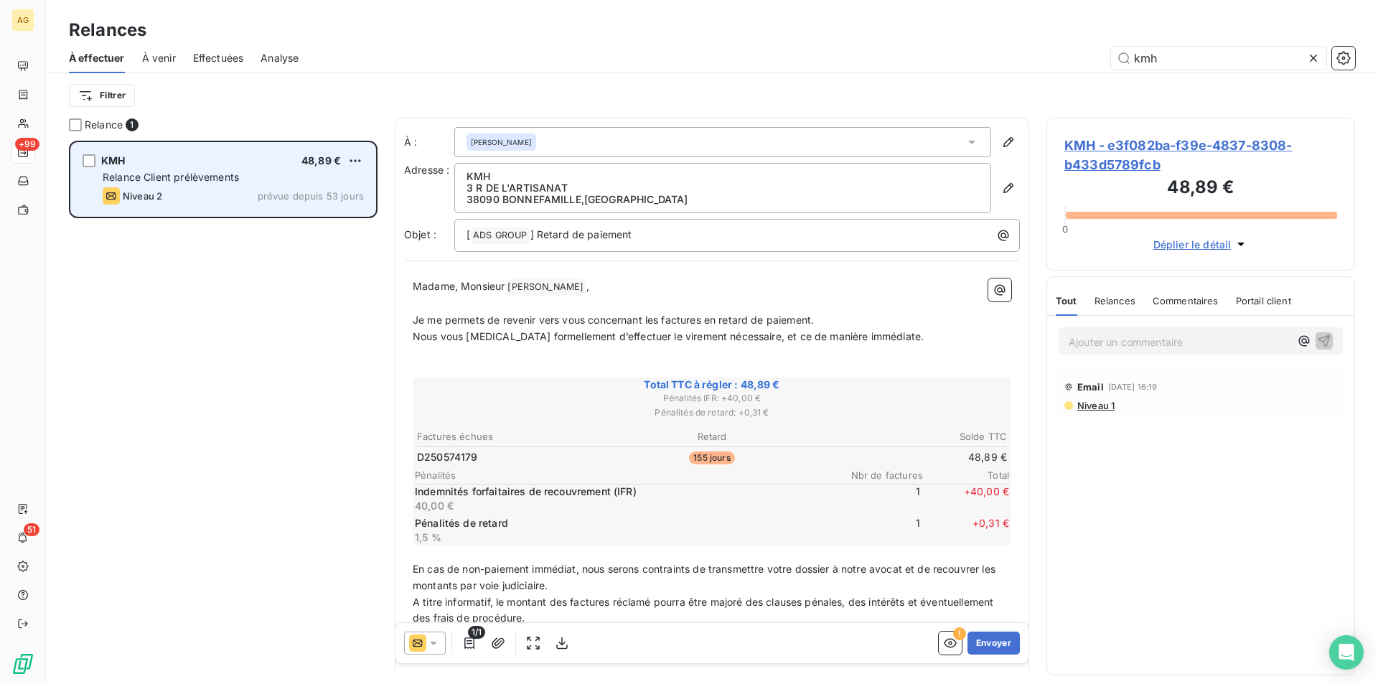
click at [233, 184] on div "Relance Client prélèvements" at bounding box center [233, 177] width 261 height 14
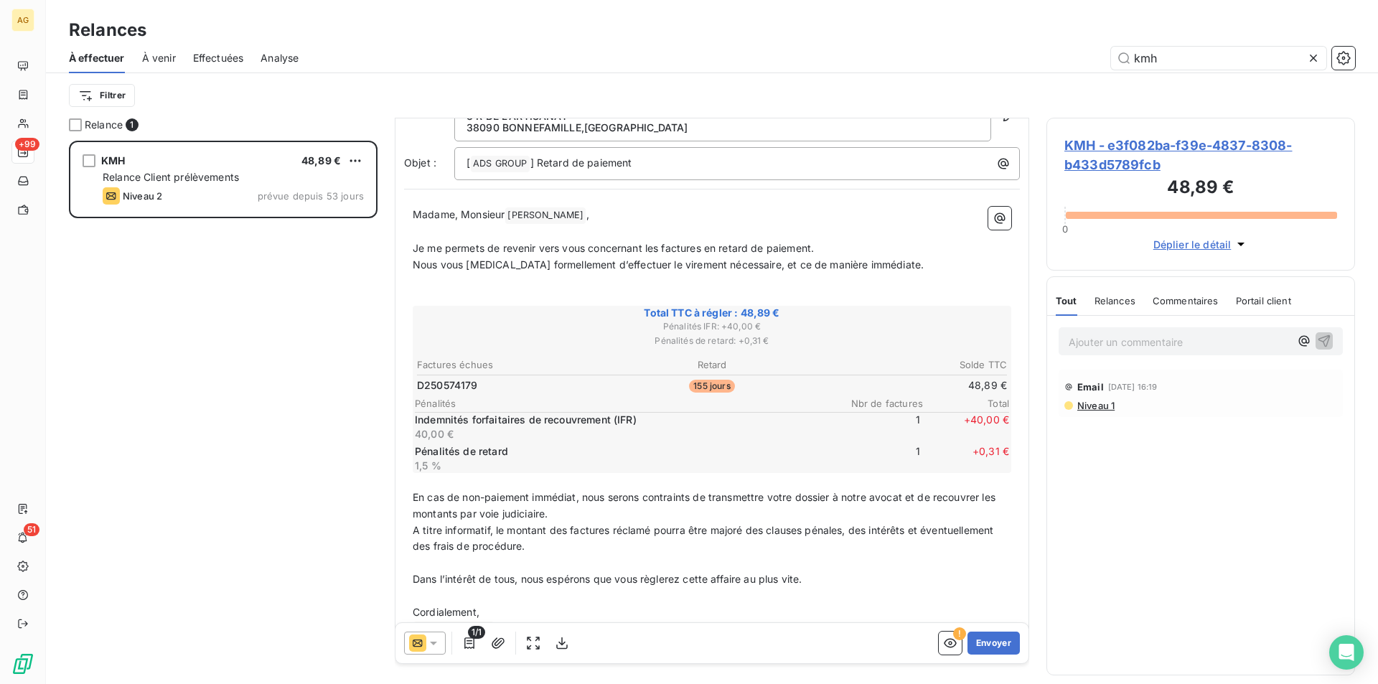
scroll to position [112, 0]
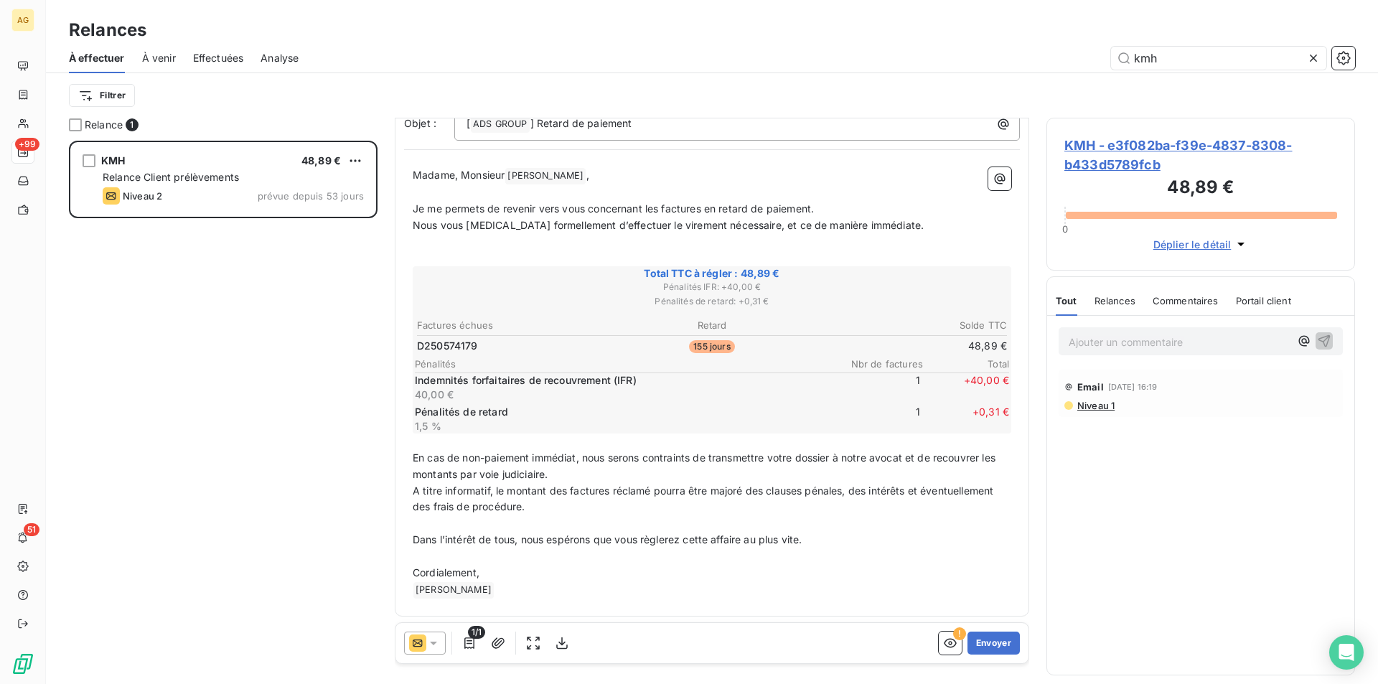
click at [1104, 306] on div "Relances" at bounding box center [1114, 301] width 41 height 30
click at [428, 640] on icon at bounding box center [433, 643] width 14 height 14
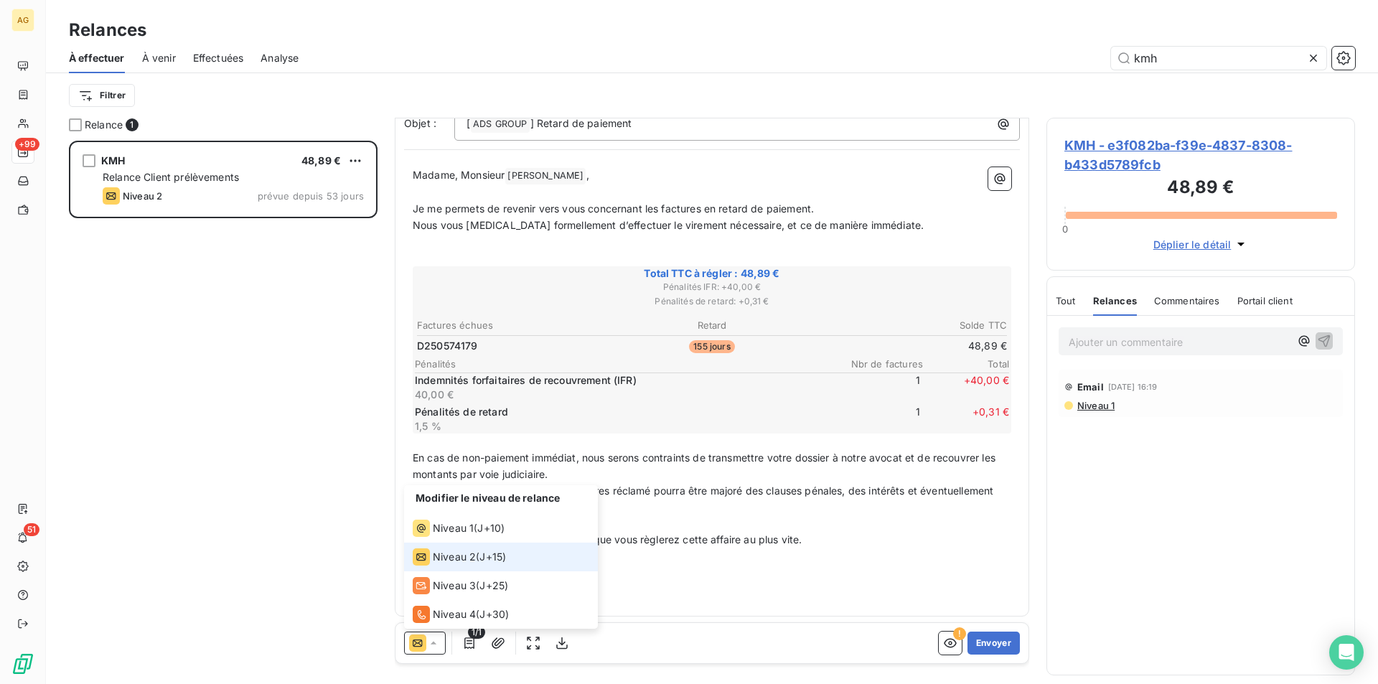
click at [431, 559] on div "Niveau 2" at bounding box center [444, 556] width 63 height 17
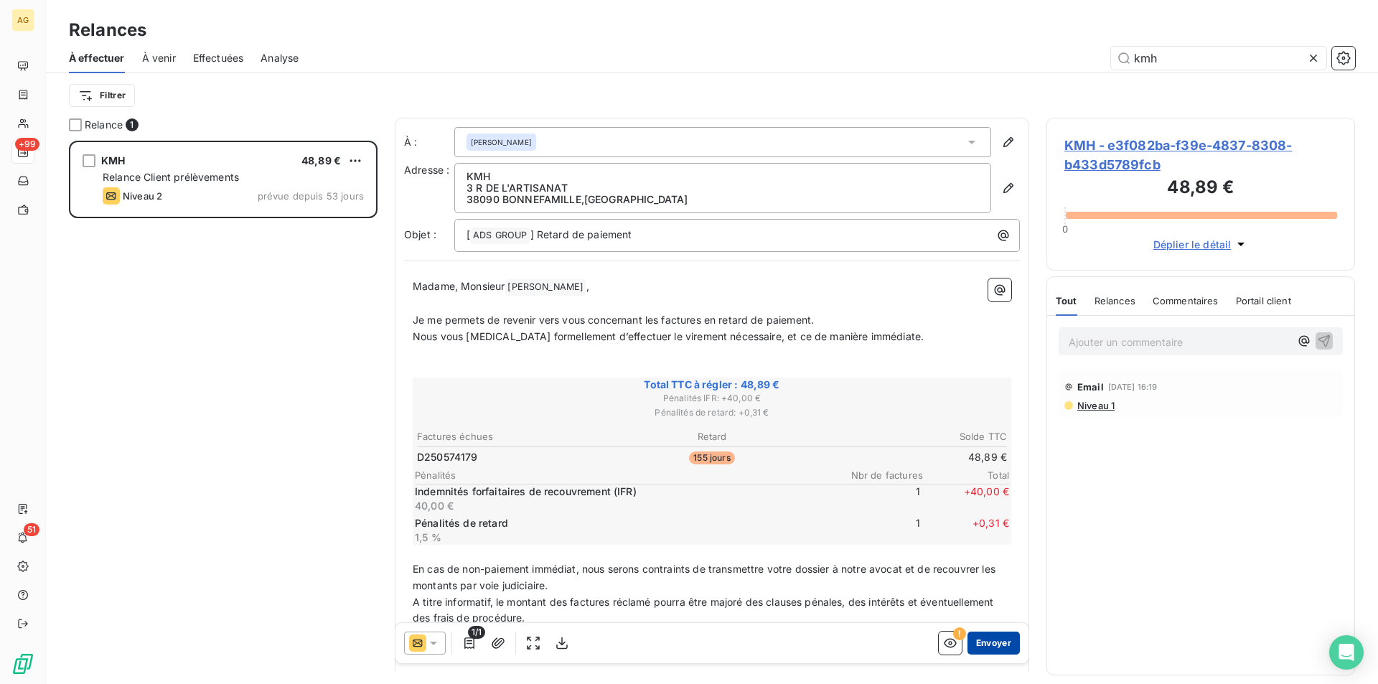
click at [989, 639] on button "Envoyer" at bounding box center [993, 642] width 52 height 23
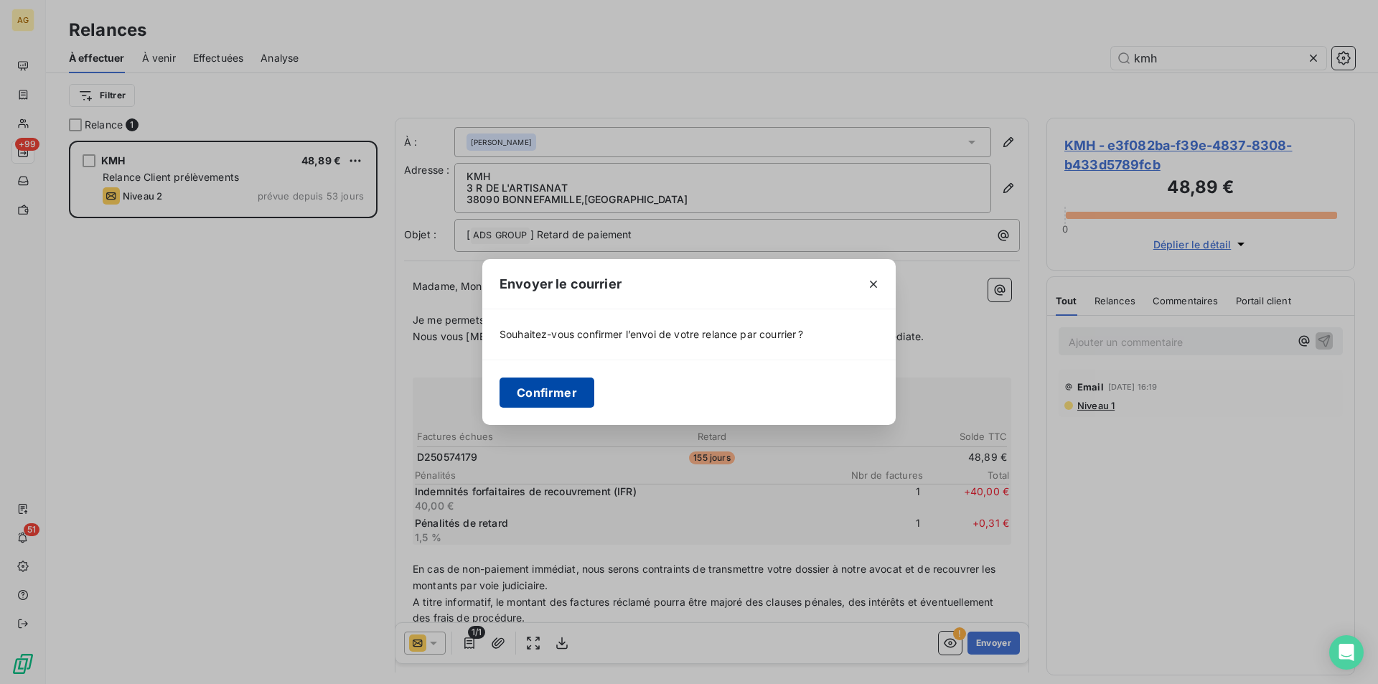
click at [541, 389] on button "Confirmer" at bounding box center [546, 392] width 95 height 30
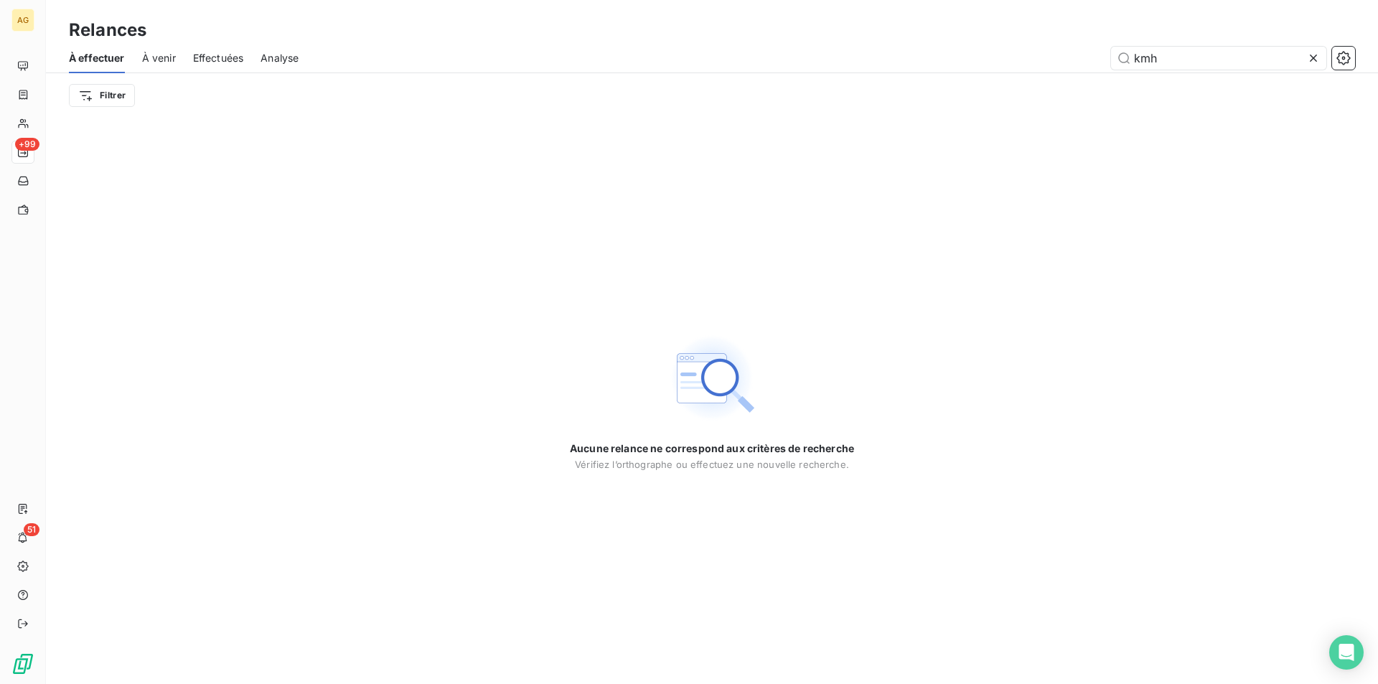
drag, startPoint x: 296, startPoint y: 321, endPoint x: 285, endPoint y: 318, distance: 12.0
click at [296, 321] on div "Aucune relance ne correspond aux critères de recherche [PERSON_NAME] l’orthogra…" at bounding box center [712, 401] width 1332 height 566
drag, startPoint x: 1179, startPoint y: 64, endPoint x: 981, endPoint y: 50, distance: 198.6
click at [981, 50] on div "kmh" at bounding box center [835, 58] width 1039 height 23
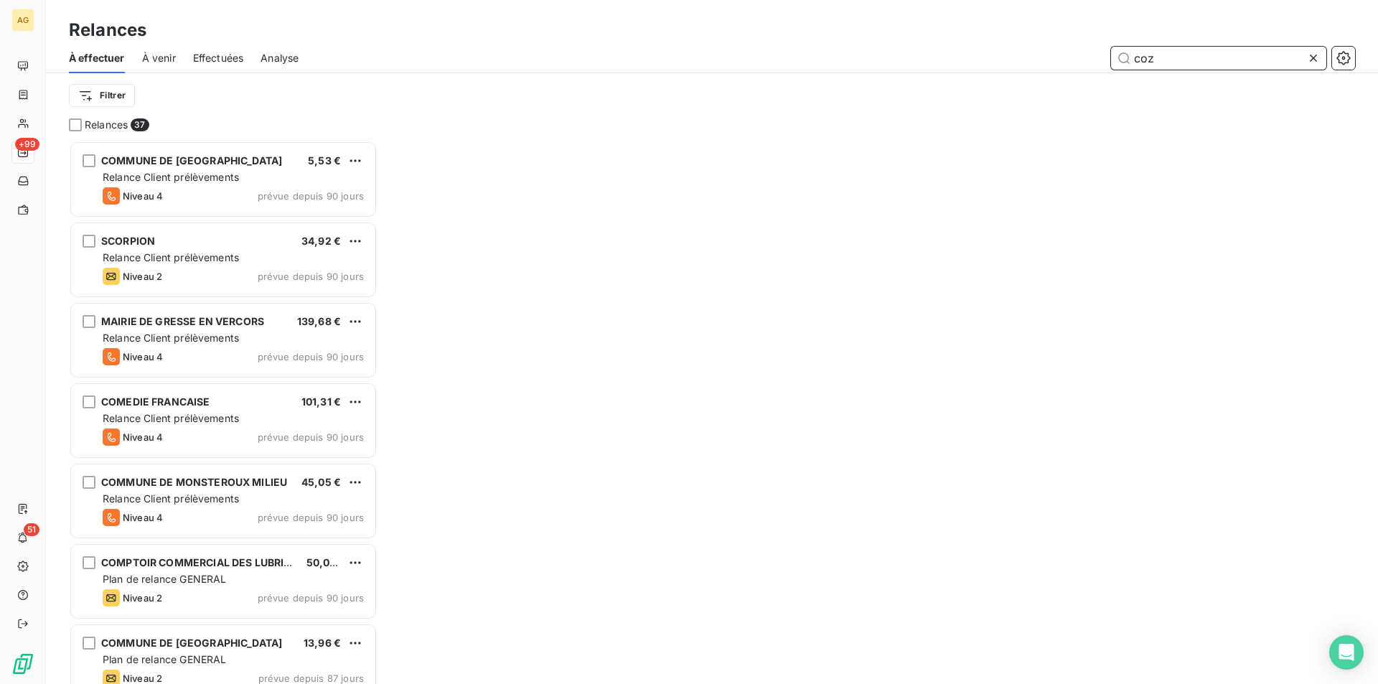
scroll to position [532, 298]
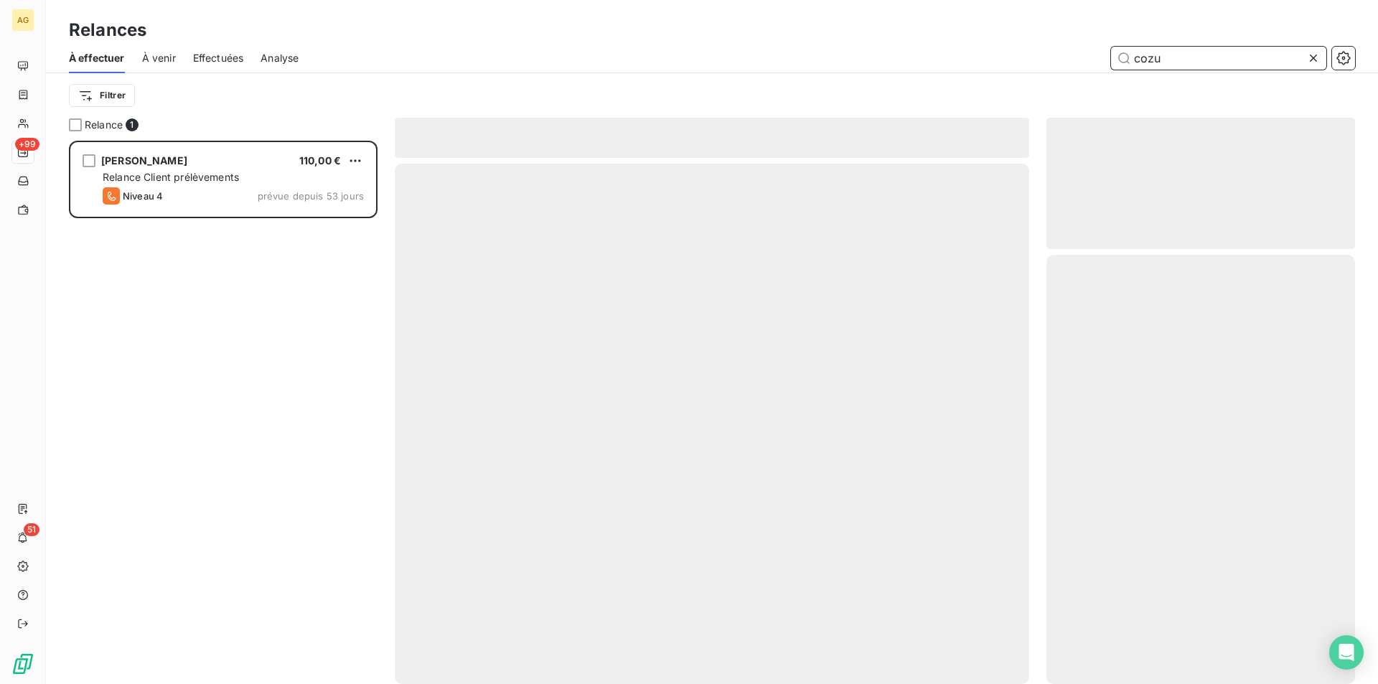
scroll to position [532, 298]
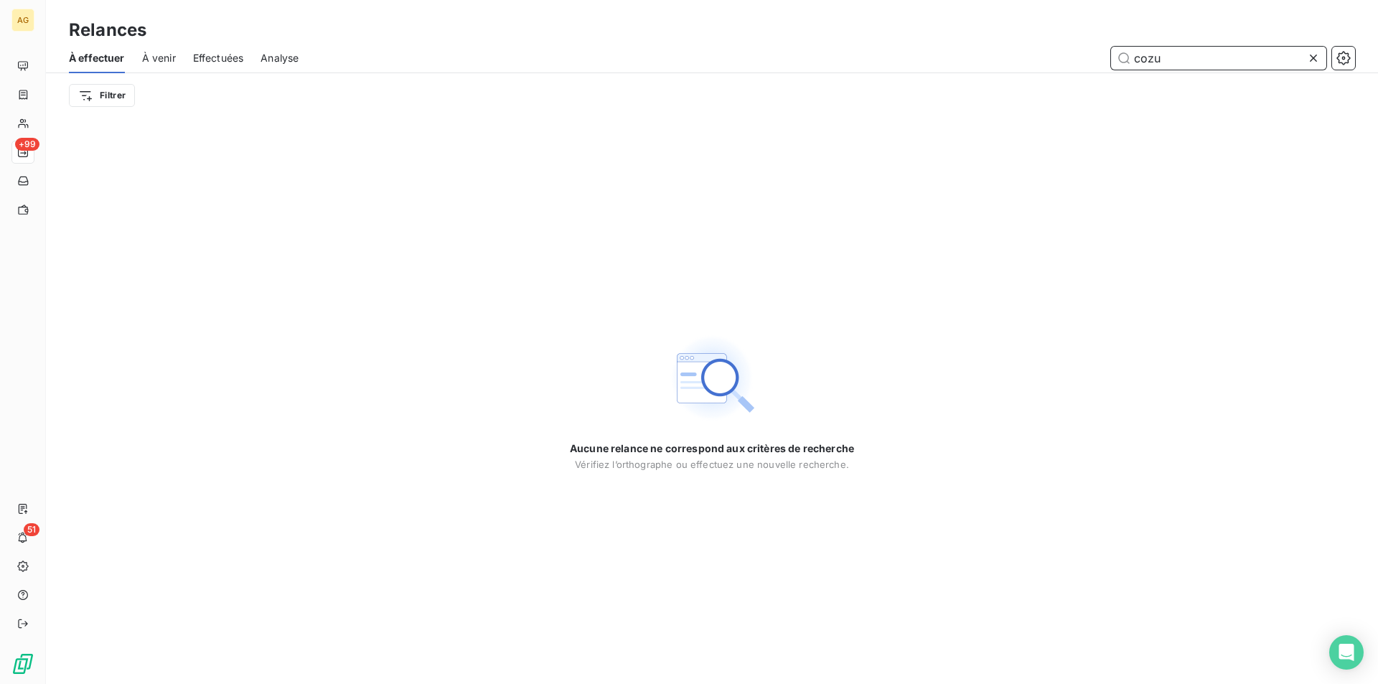
click at [160, 61] on span "À venir" at bounding box center [159, 58] width 34 height 14
type input "cozu"
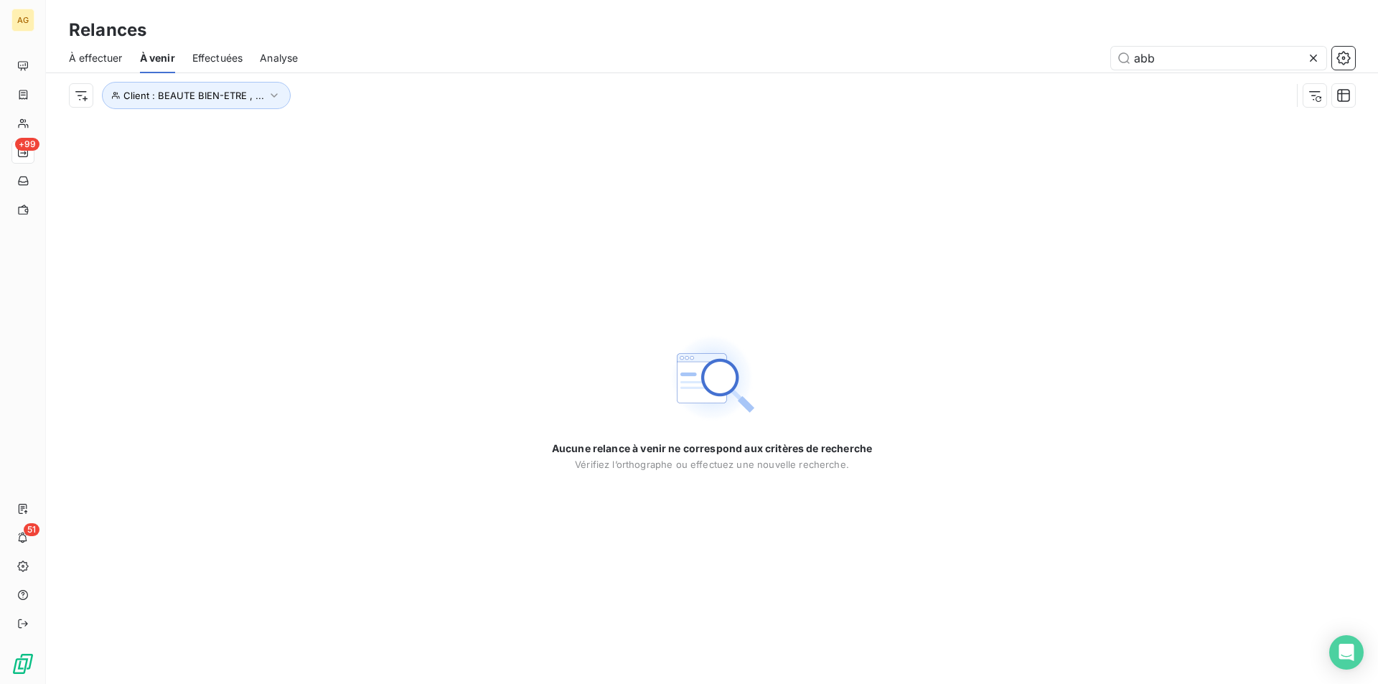
click at [213, 58] on span "Effectuées" at bounding box center [217, 58] width 51 height 14
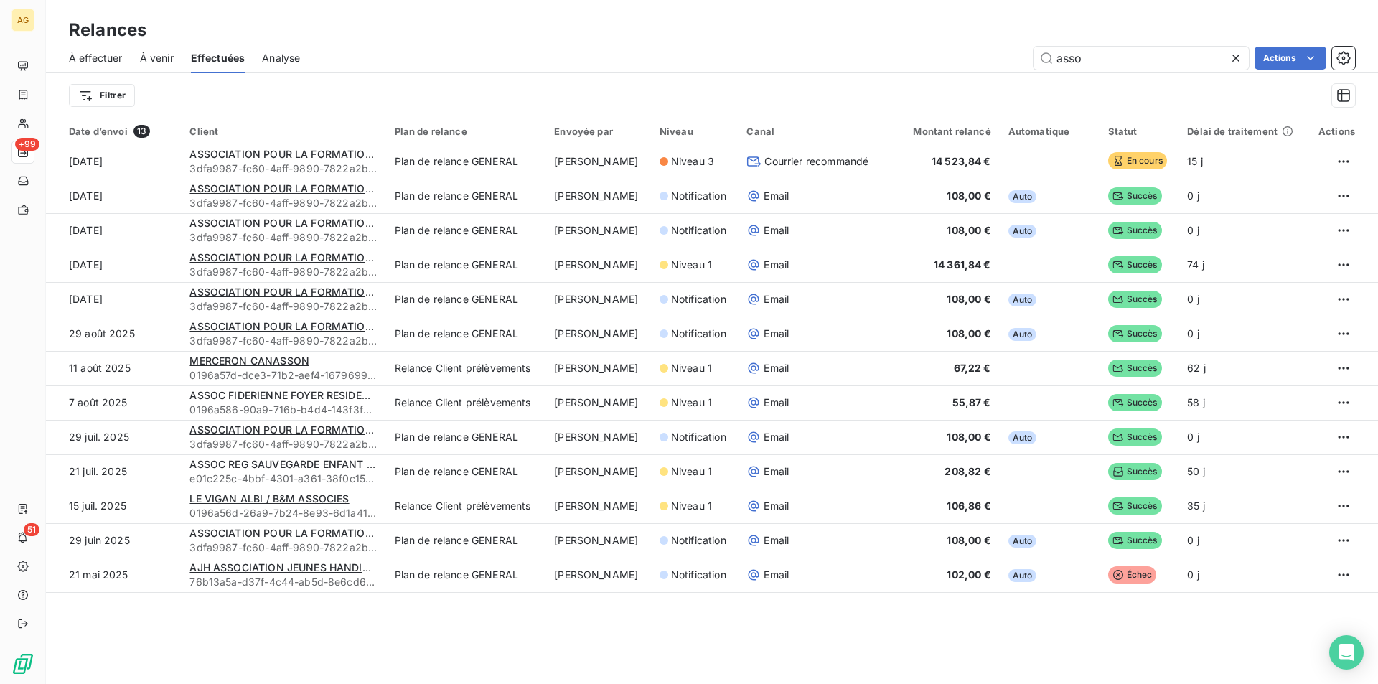
click at [284, 59] on span "Analyse" at bounding box center [281, 58] width 38 height 14
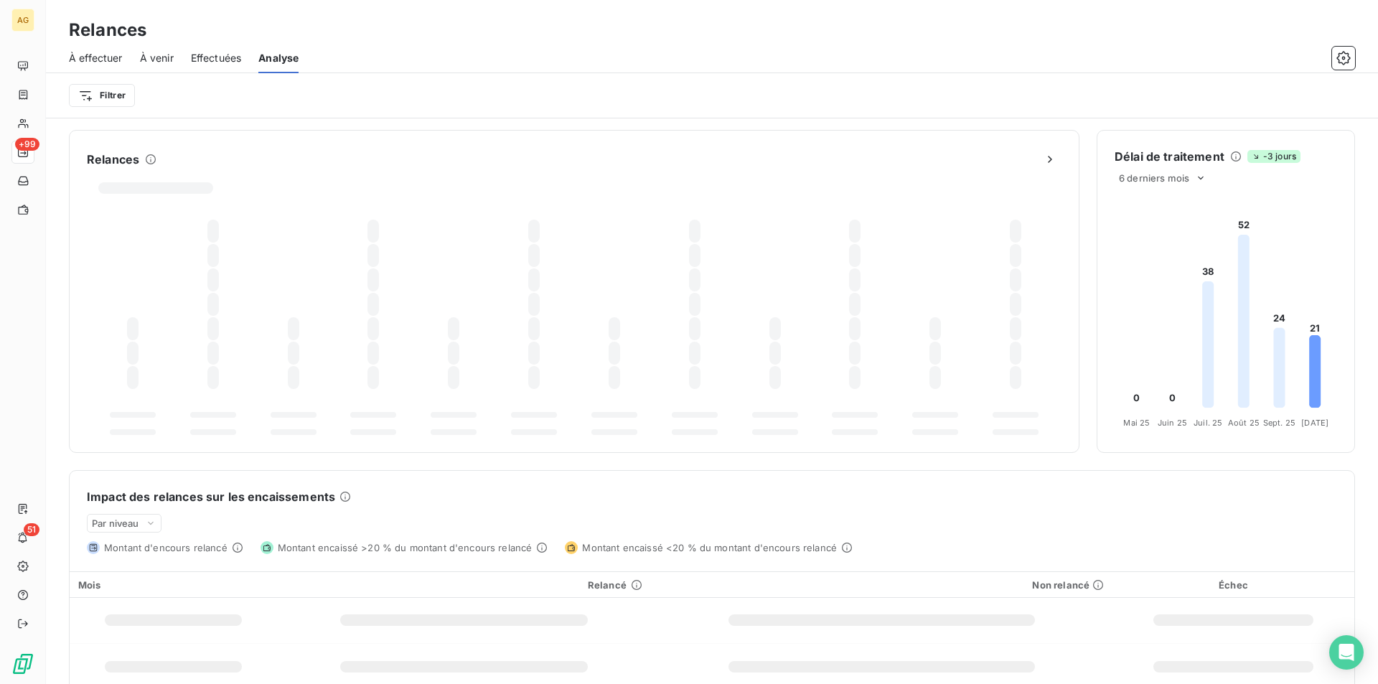
click at [159, 60] on span "À venir" at bounding box center [157, 58] width 34 height 14
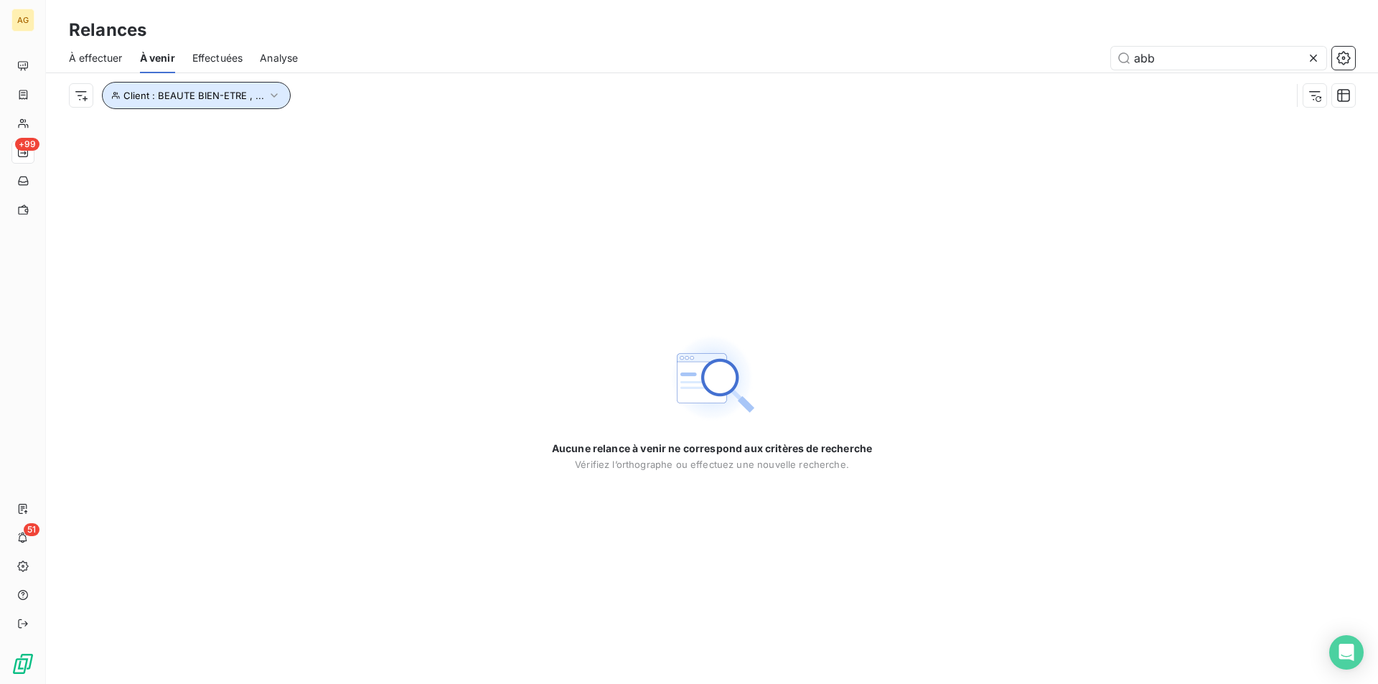
click at [235, 92] on span "Client : BEAUTE BIEN-ETRE , ..." at bounding box center [193, 95] width 141 height 11
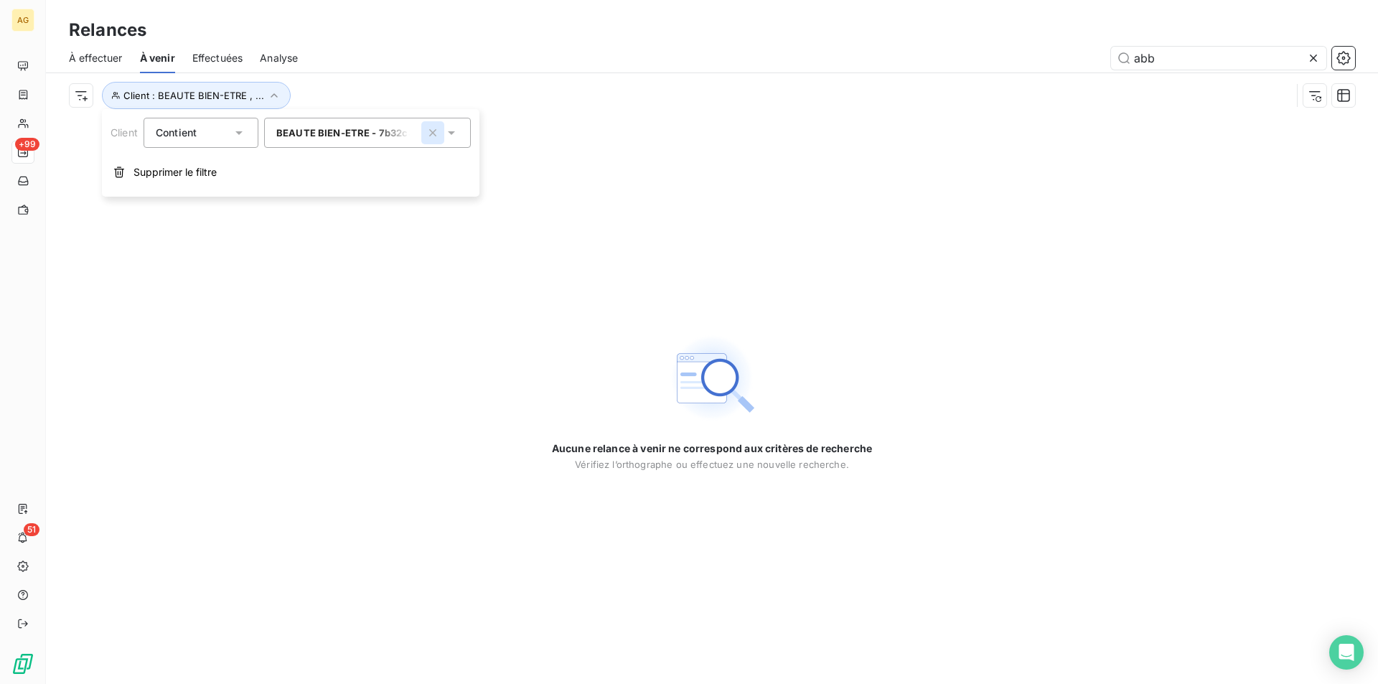
click at [434, 128] on icon "button" at bounding box center [432, 133] width 14 height 14
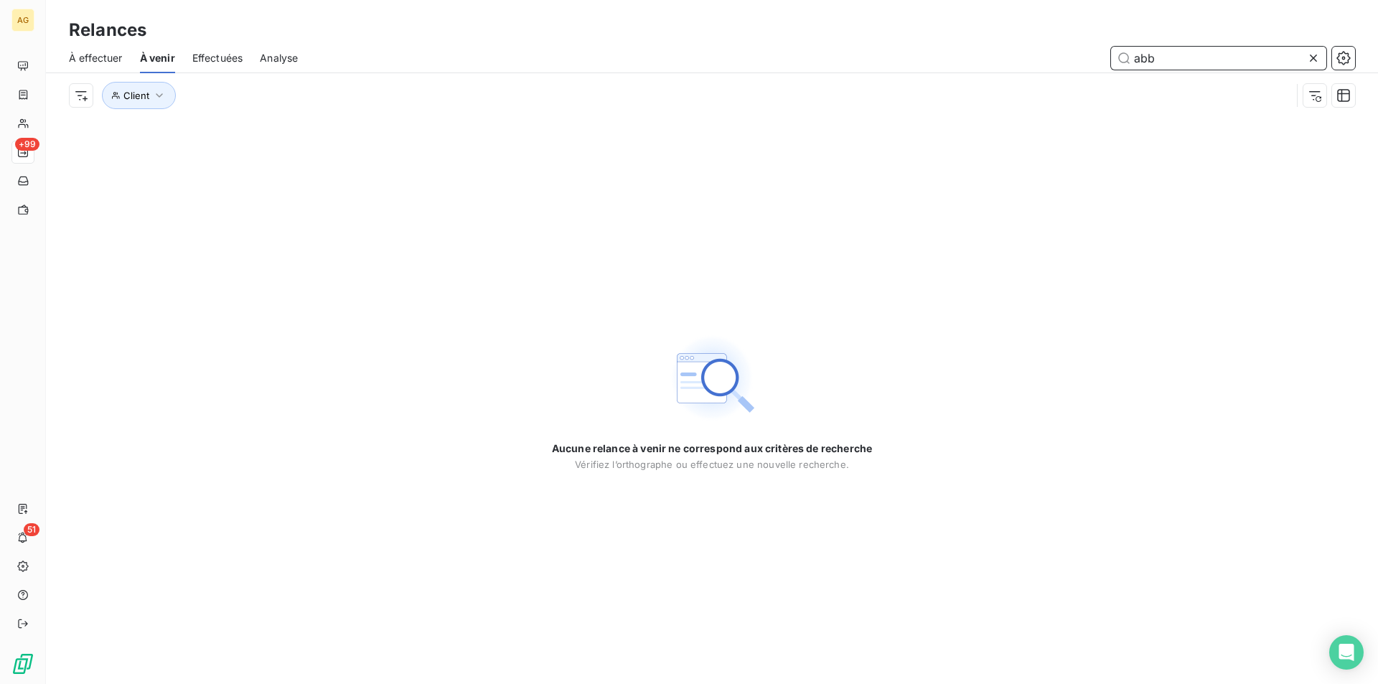
drag, startPoint x: 1172, startPoint y: 52, endPoint x: 966, endPoint y: 53, distance: 205.9
click at [966, 53] on div "abb" at bounding box center [835, 58] width 1040 height 23
click at [207, 60] on span "Effectuées" at bounding box center [217, 58] width 51 height 14
type input "coz"
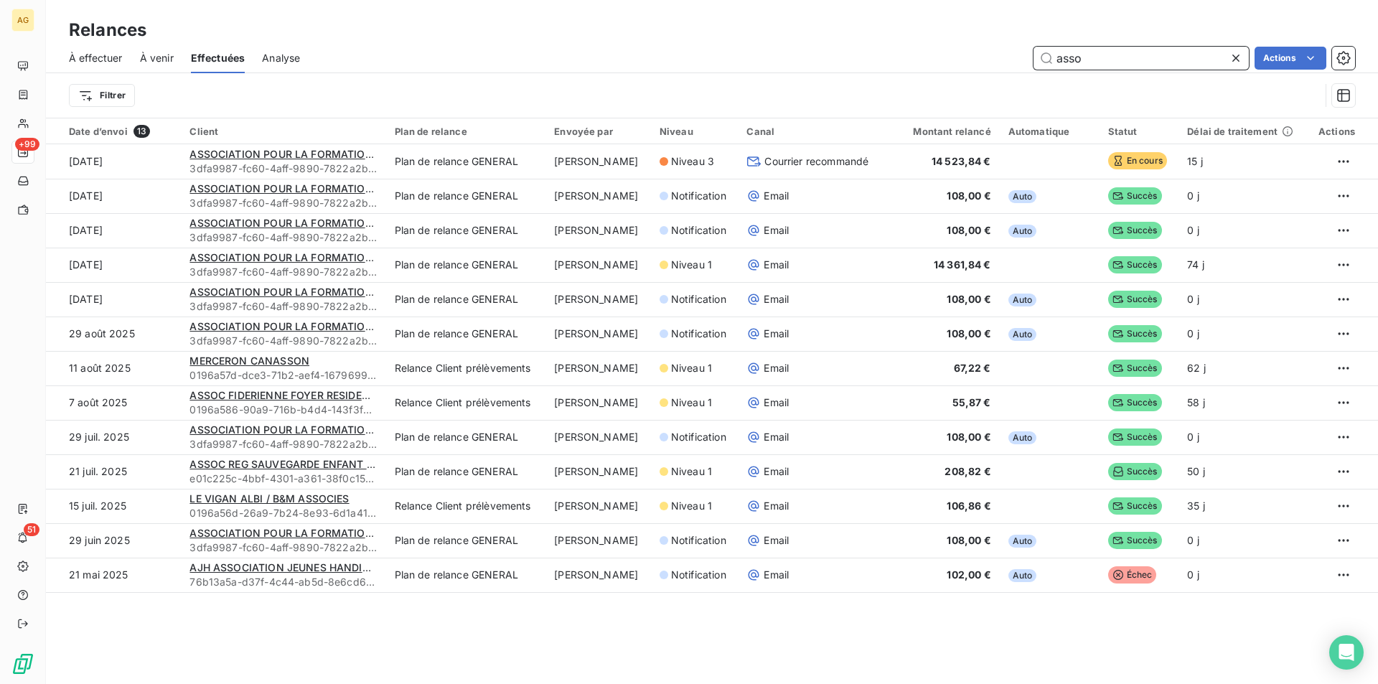
click at [86, 58] on span "À effectuer" at bounding box center [96, 58] width 54 height 14
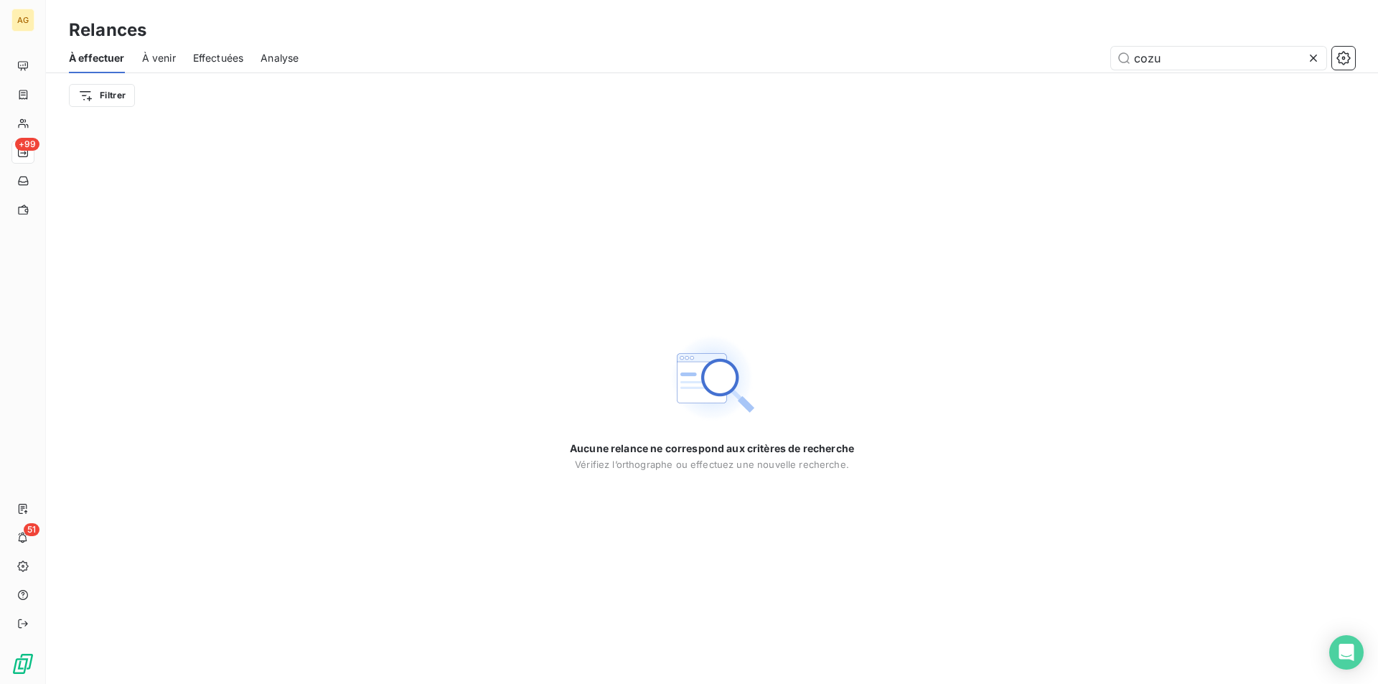
drag, startPoint x: 1195, startPoint y: 56, endPoint x: 766, endPoint y: 66, distance: 429.9
click at [799, 67] on div "cozu" at bounding box center [835, 58] width 1039 height 23
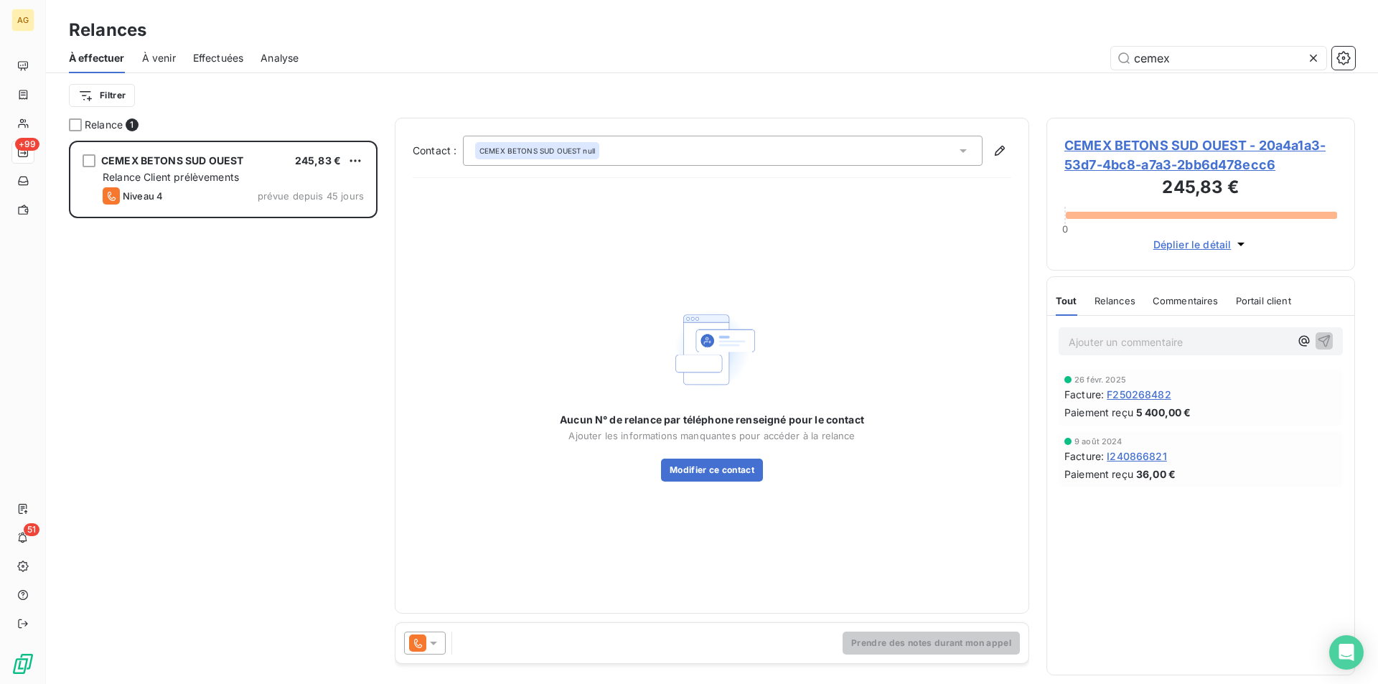
scroll to position [532, 298]
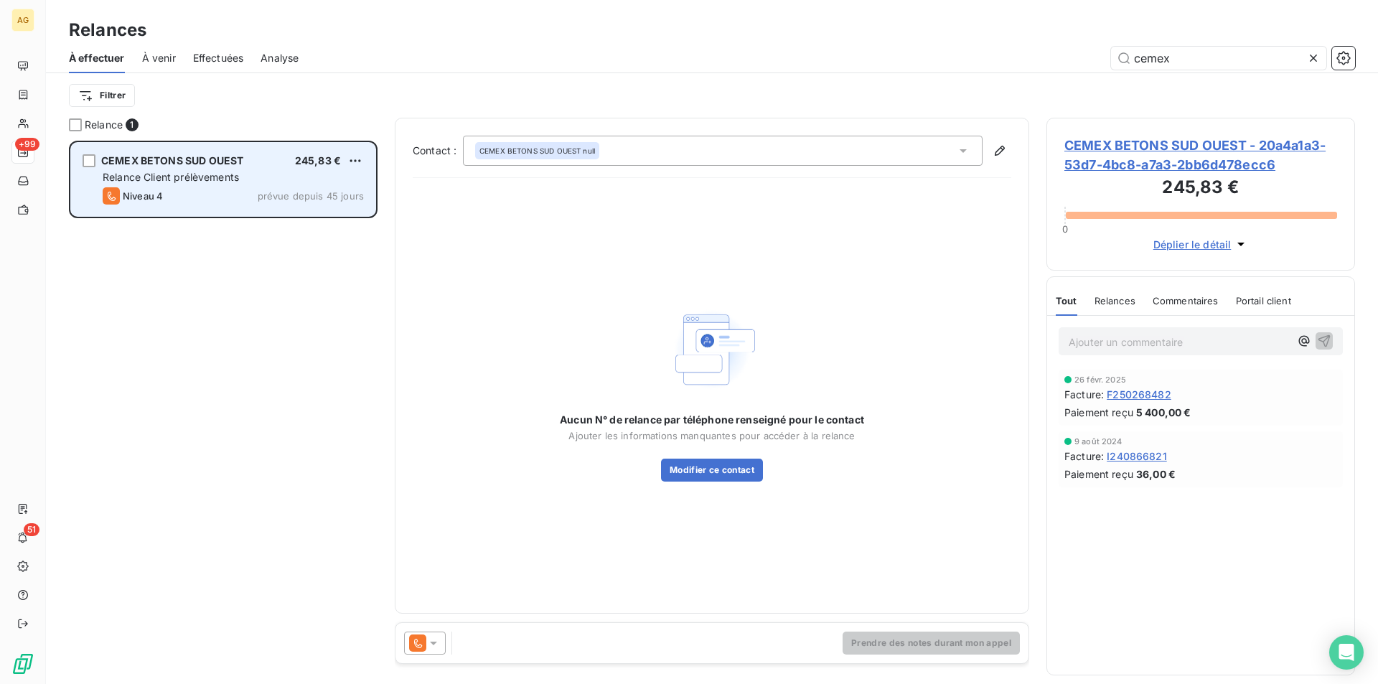
type input "cemex"
click at [181, 174] on span "Relance Client prélèvements" at bounding box center [171, 177] width 136 height 12
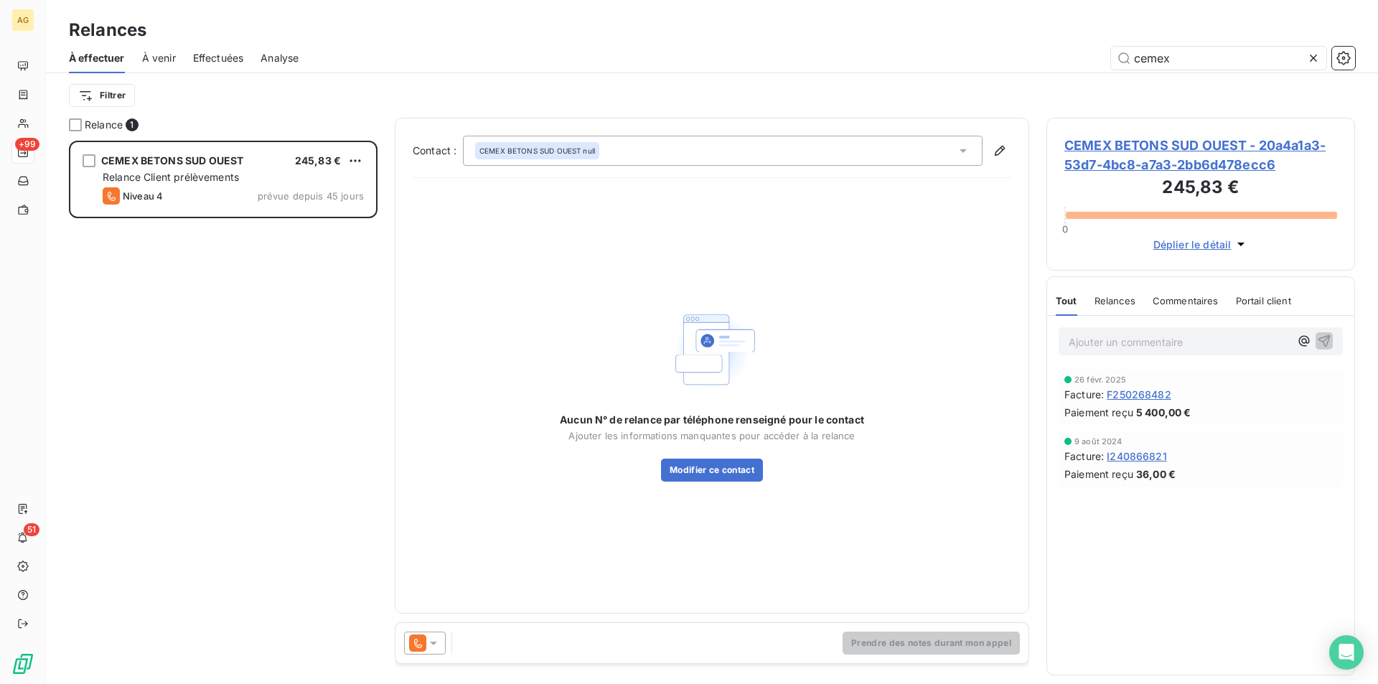
click at [1107, 299] on span "Relances" at bounding box center [1114, 300] width 41 height 11
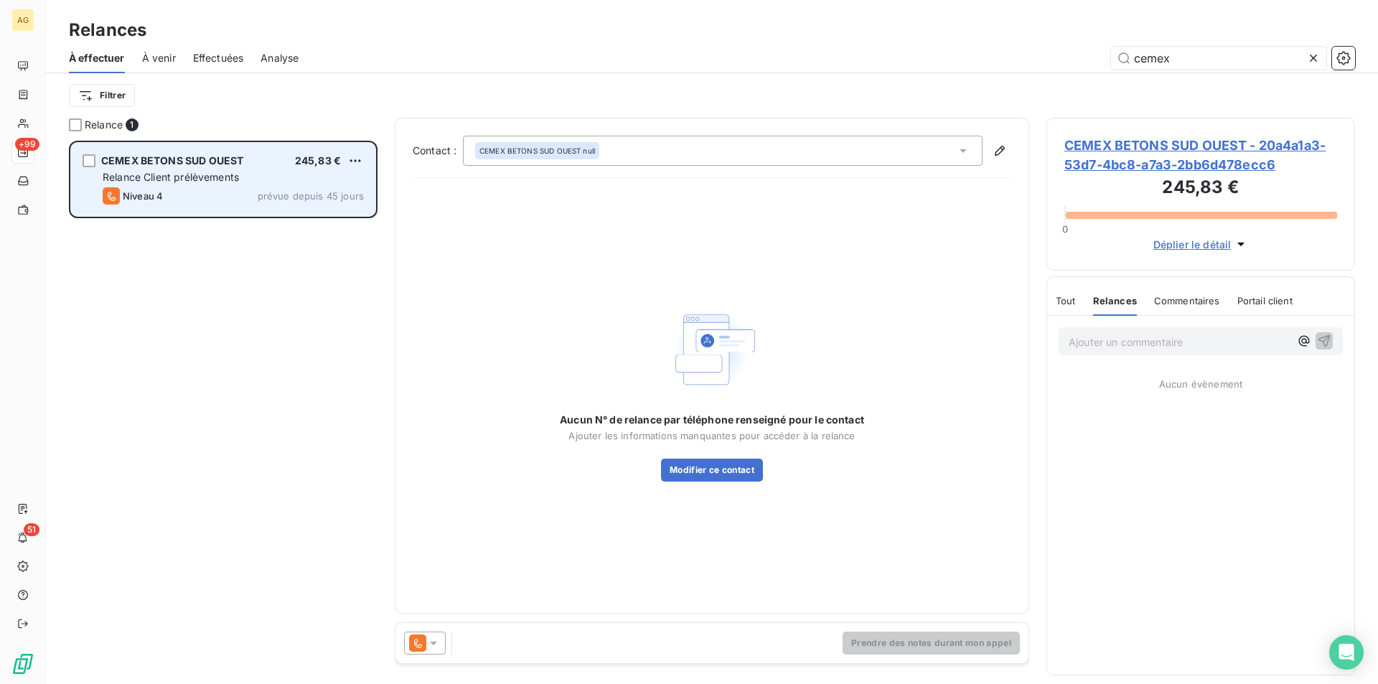
click at [210, 169] on div "CEMEX BETONS SUD OUEST 245,83 € Relance Client prélèvements Niveau 4 prévue dep…" at bounding box center [223, 179] width 304 height 73
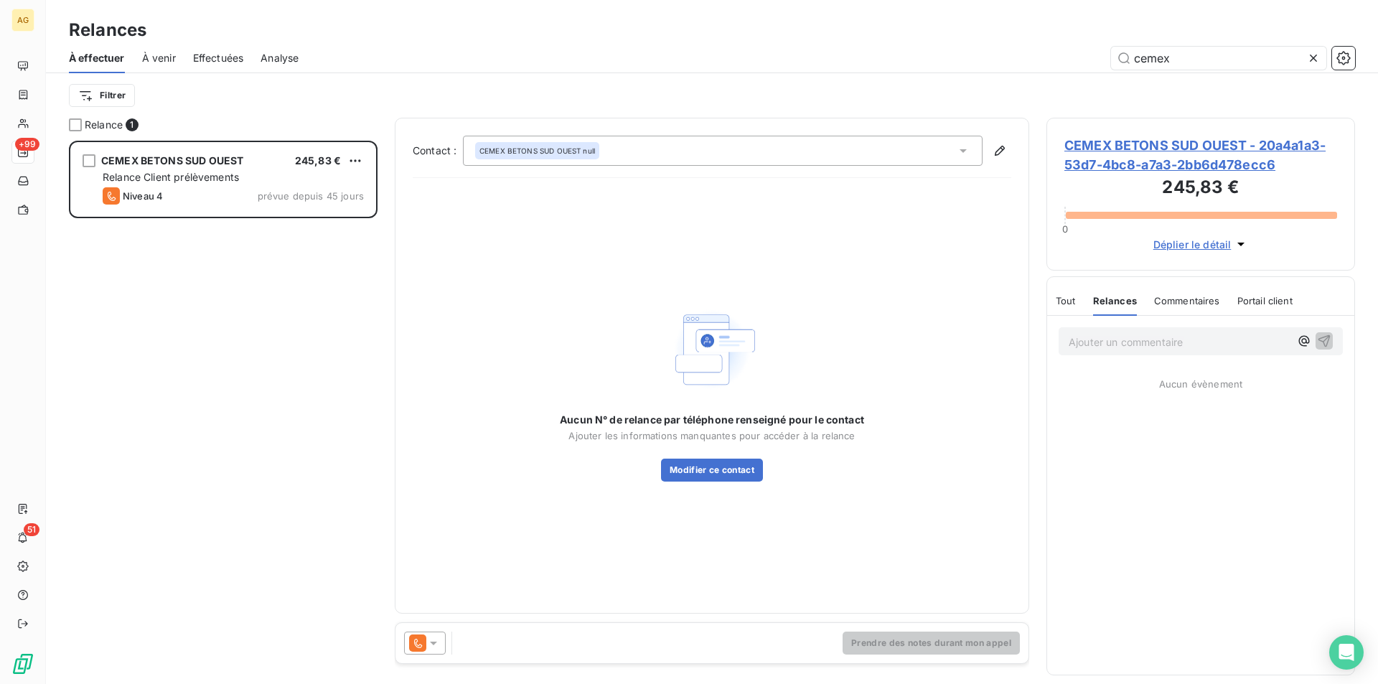
click at [433, 642] on icon at bounding box center [433, 643] width 7 height 4
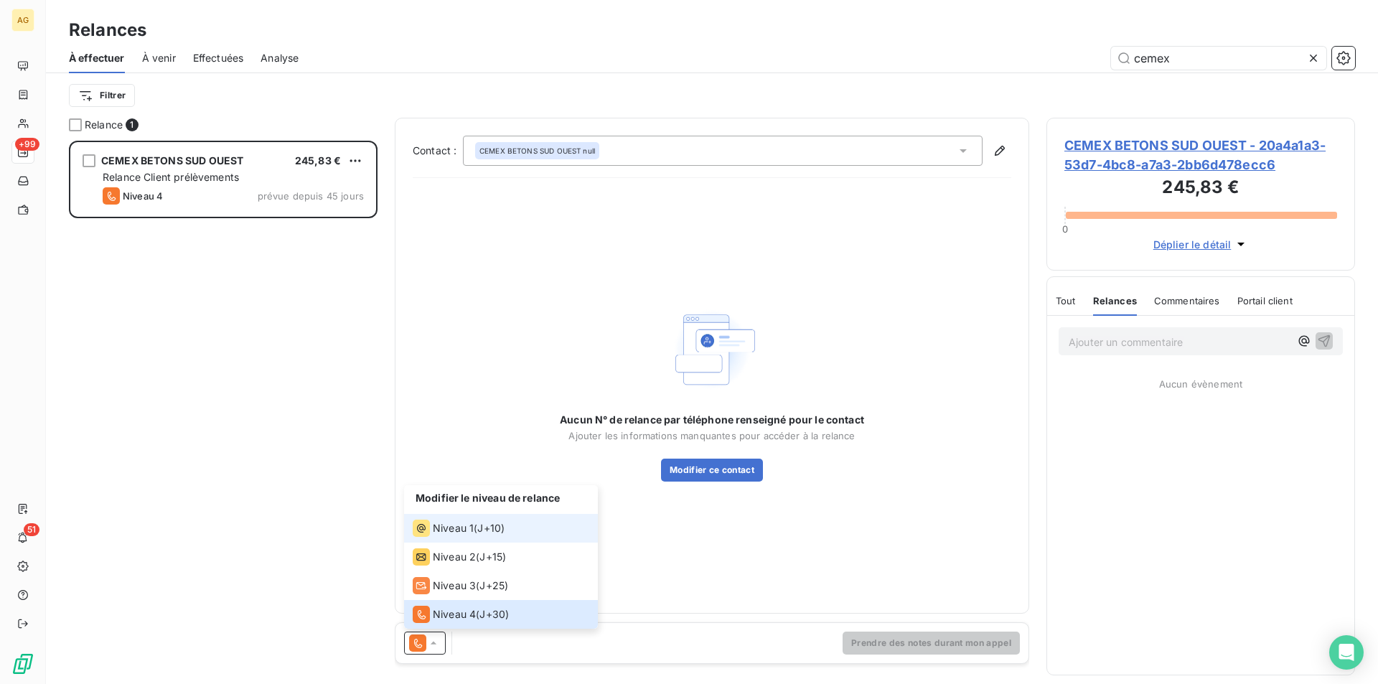
click at [448, 532] on span "Niveau 1" at bounding box center [453, 528] width 41 height 14
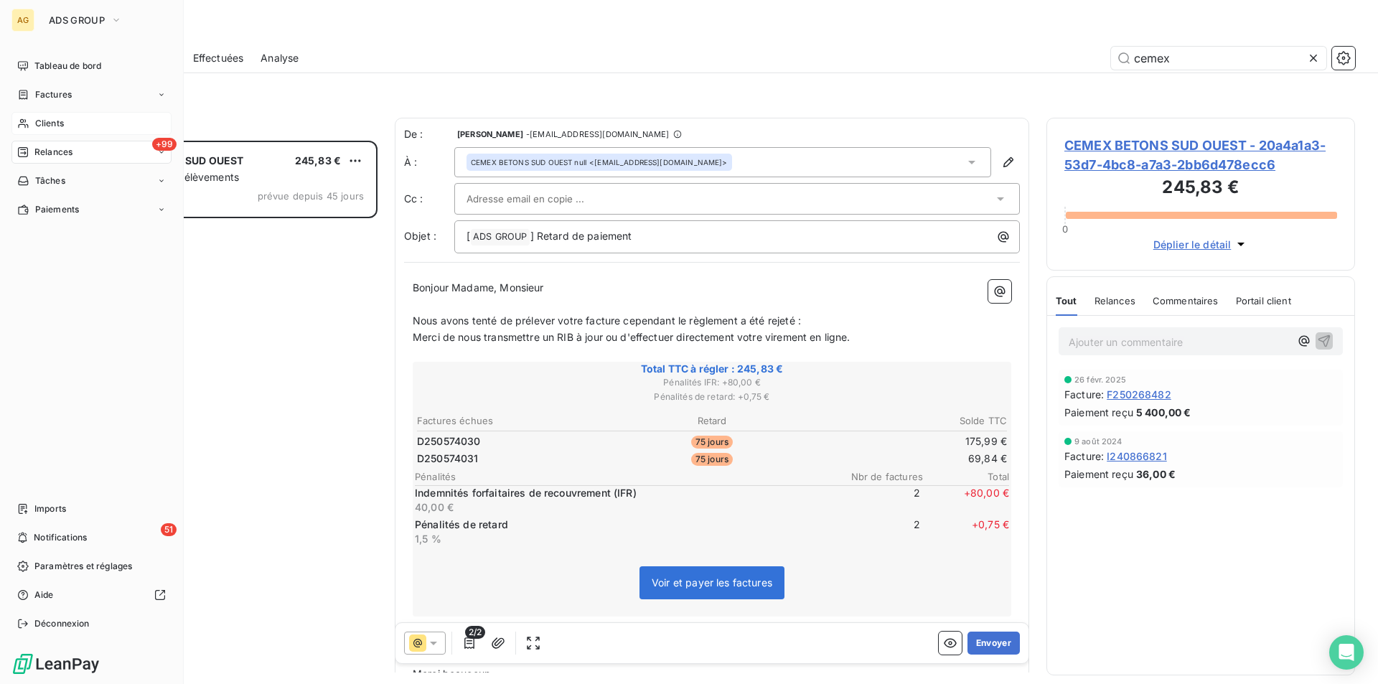
click at [41, 122] on span "Clients" at bounding box center [49, 123] width 29 height 13
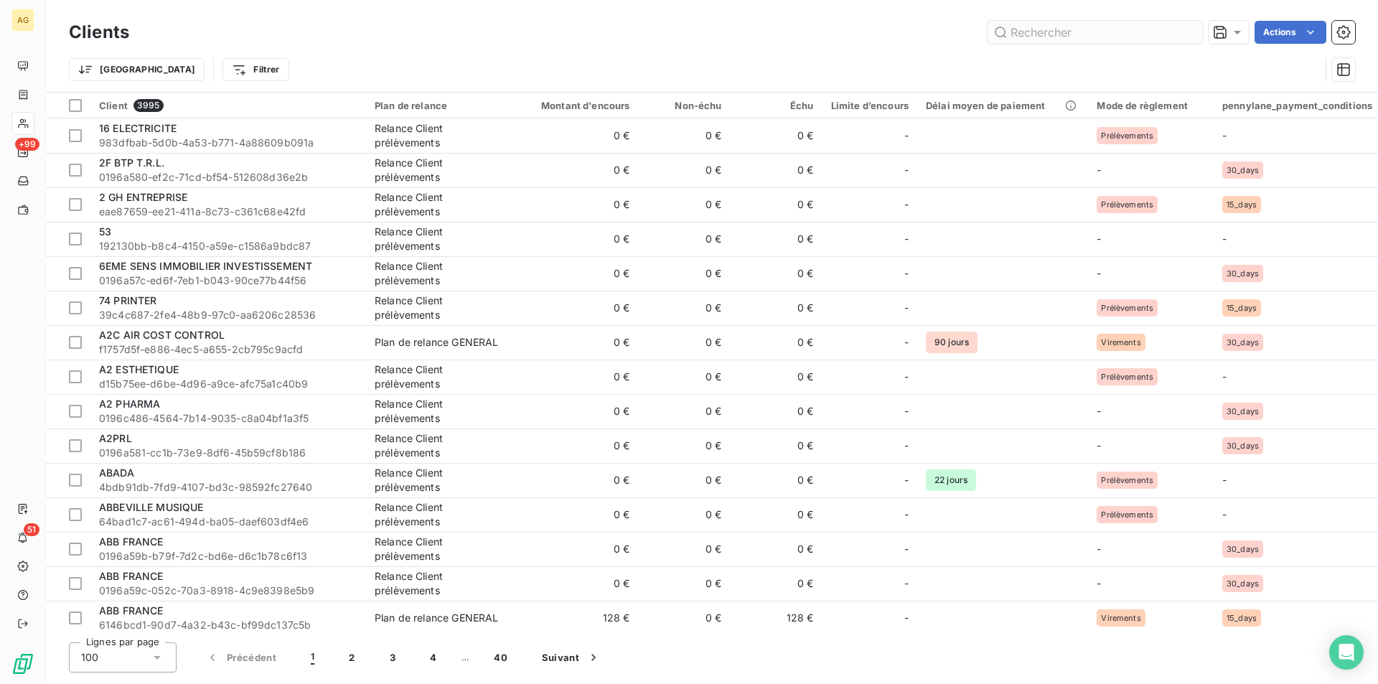
click at [1055, 31] on input "text" at bounding box center [1094, 32] width 215 height 23
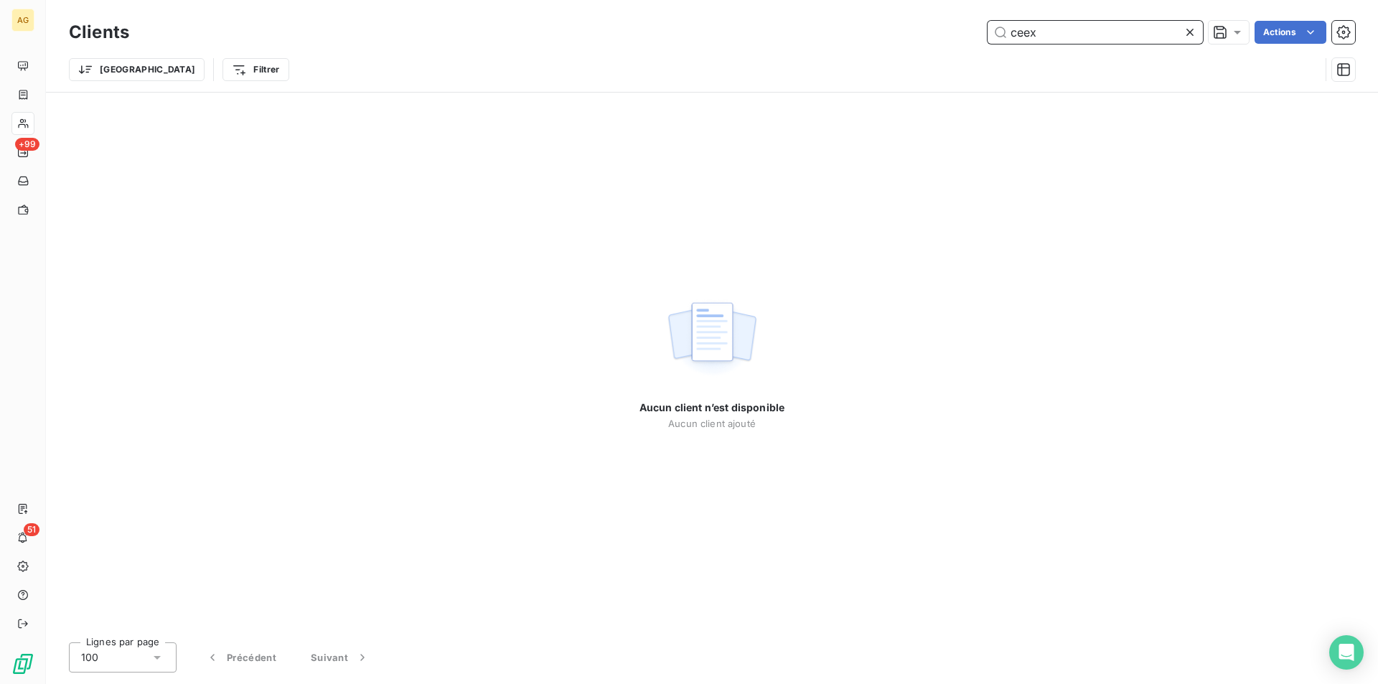
drag, startPoint x: 1093, startPoint y: 40, endPoint x: 1068, endPoint y: 41, distance: 24.4
click at [1093, 40] on input "ceex" at bounding box center [1094, 32] width 215 height 23
drag, startPoint x: 1038, startPoint y: 33, endPoint x: 1022, endPoint y: 34, distance: 15.1
click at [1022, 34] on input "ceex" at bounding box center [1094, 32] width 215 height 23
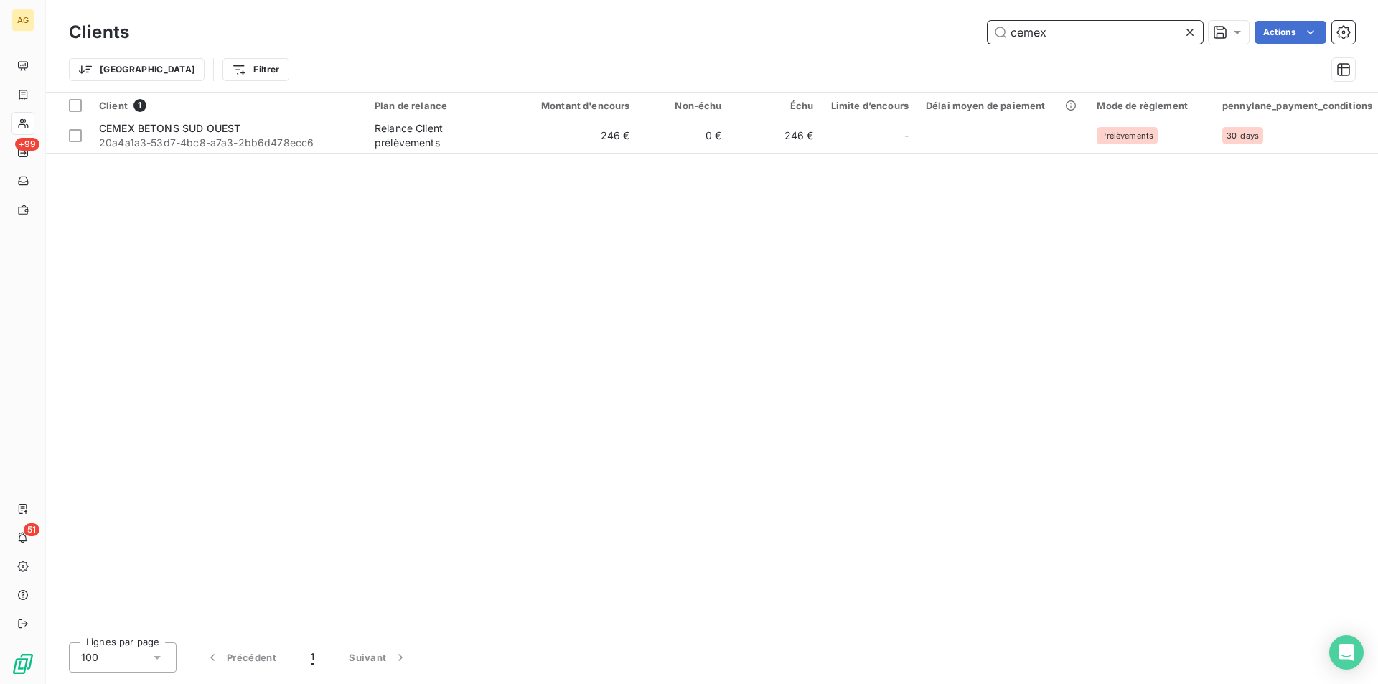
type input "cemex"
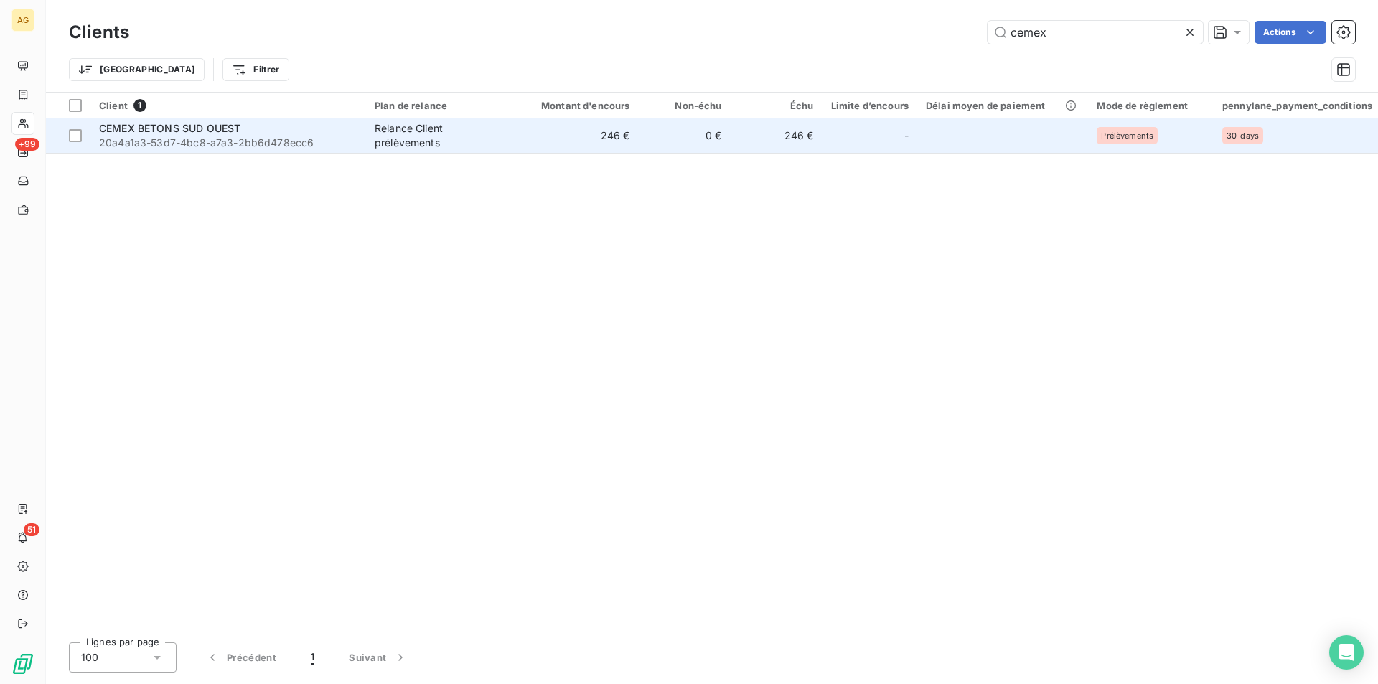
click at [170, 129] on span "CEMEX BETONS SUD OUEST" at bounding box center [169, 128] width 141 height 12
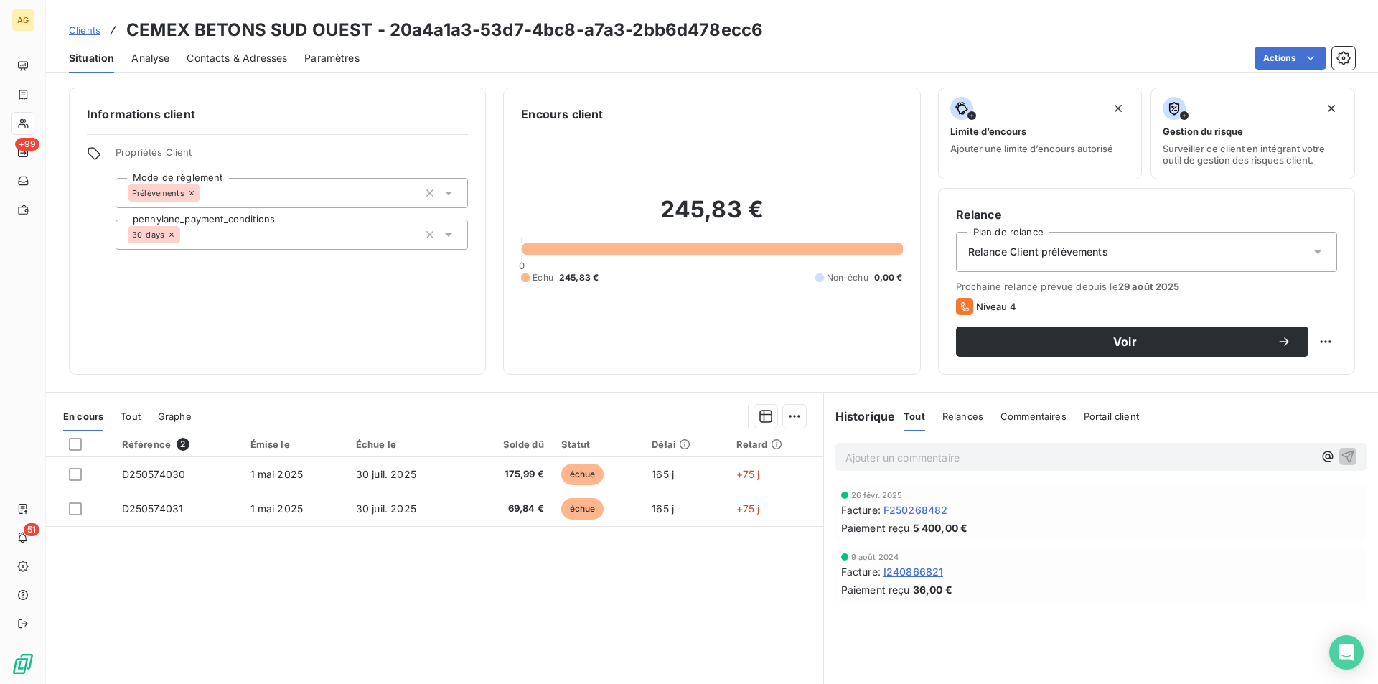
click at [1064, 253] on span "Relance Client prélèvements" at bounding box center [1038, 252] width 140 height 14
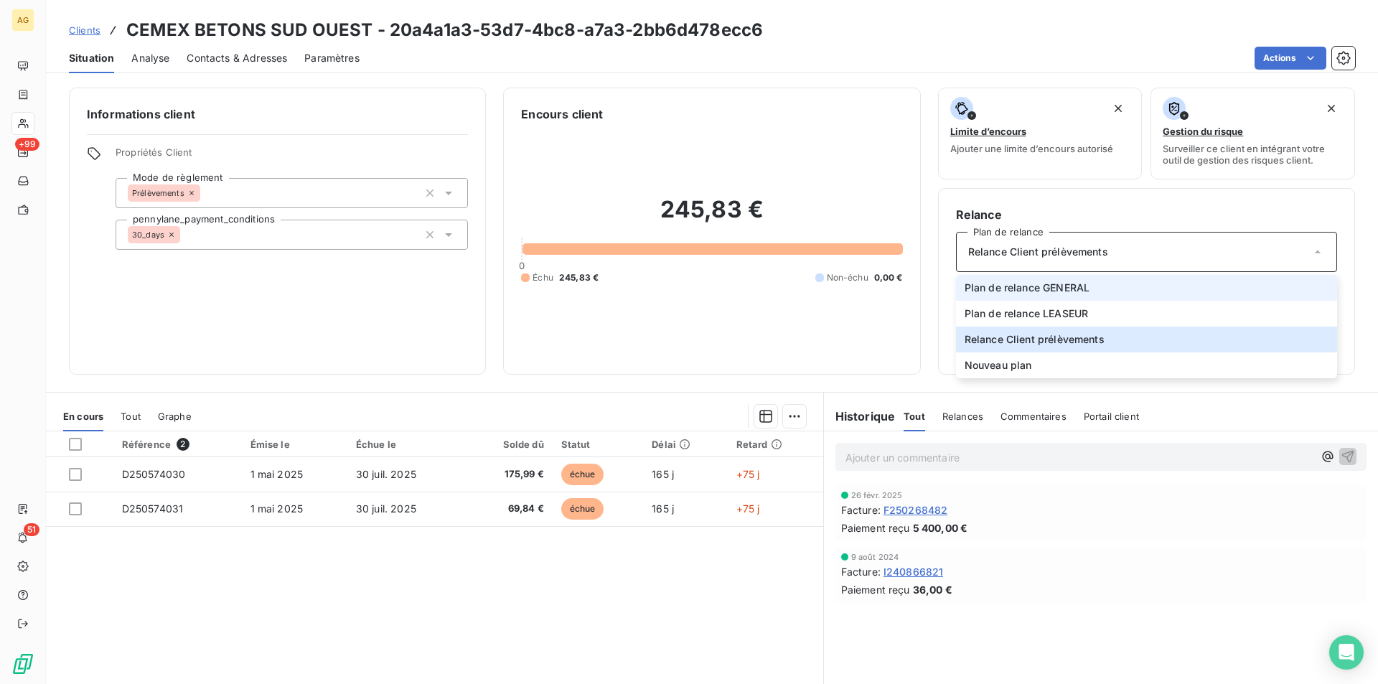
click at [1038, 291] on span "Plan de relance GENERAL" at bounding box center [1026, 288] width 125 height 14
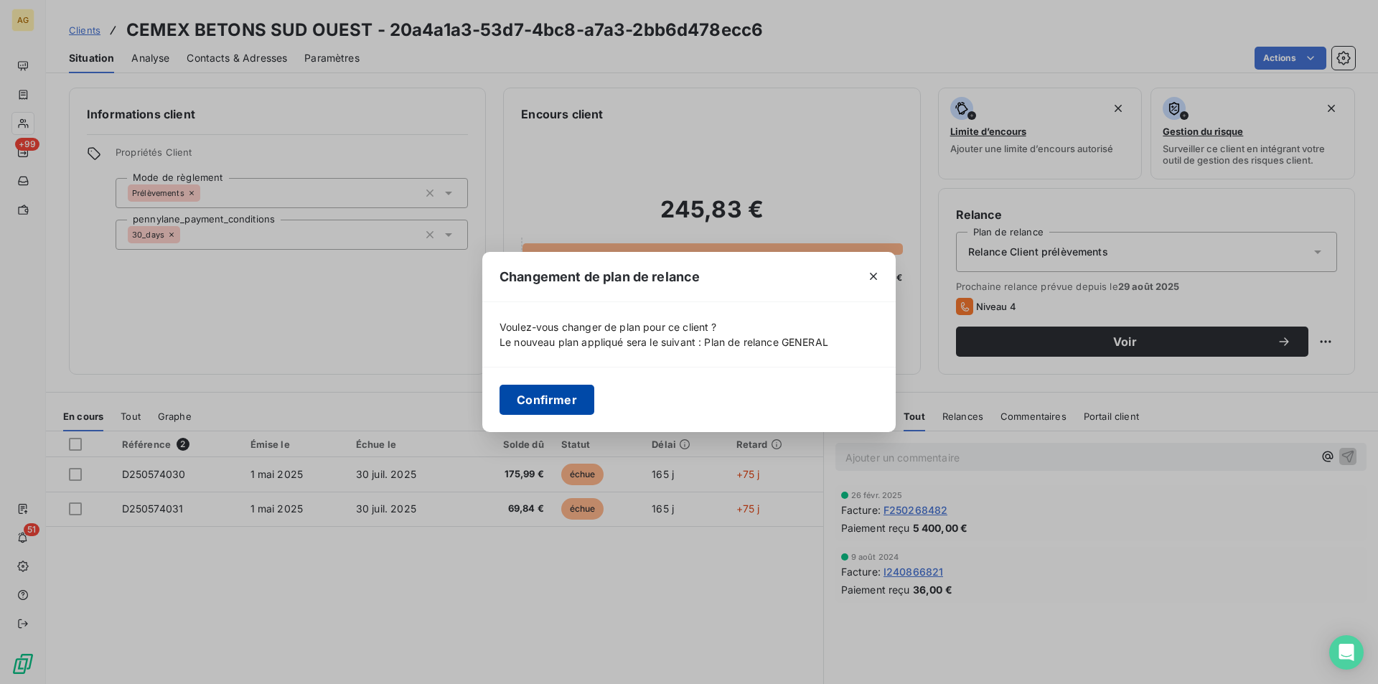
click at [555, 398] on button "Confirmer" at bounding box center [546, 400] width 95 height 30
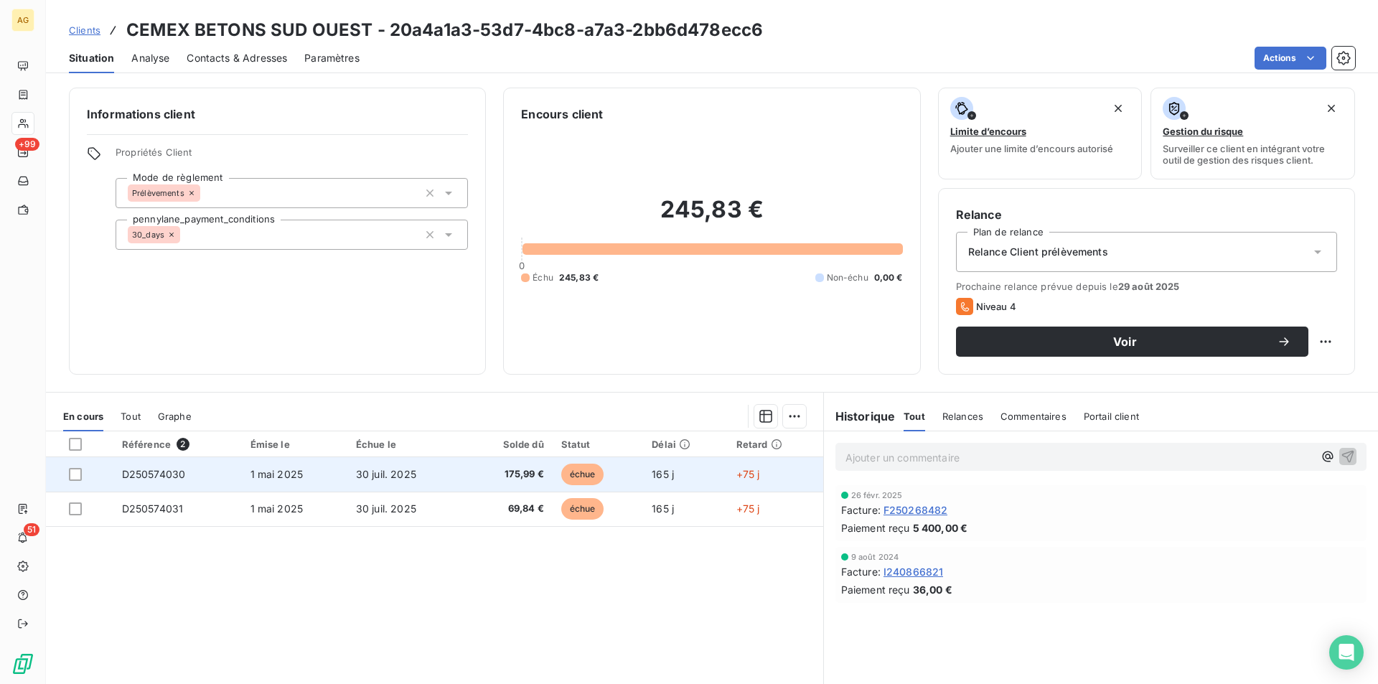
click at [419, 469] on td "30 juil. 2025" at bounding box center [405, 474] width 117 height 34
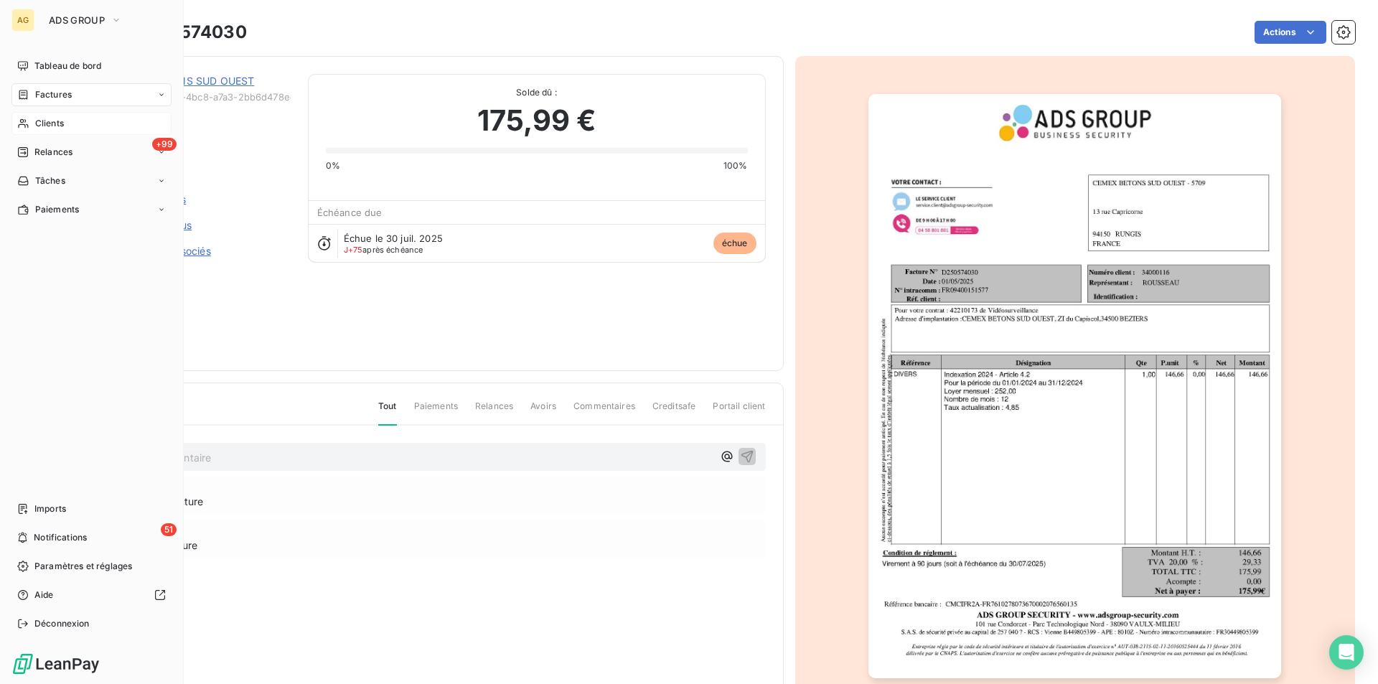
click at [55, 119] on span "Clients" at bounding box center [49, 123] width 29 height 13
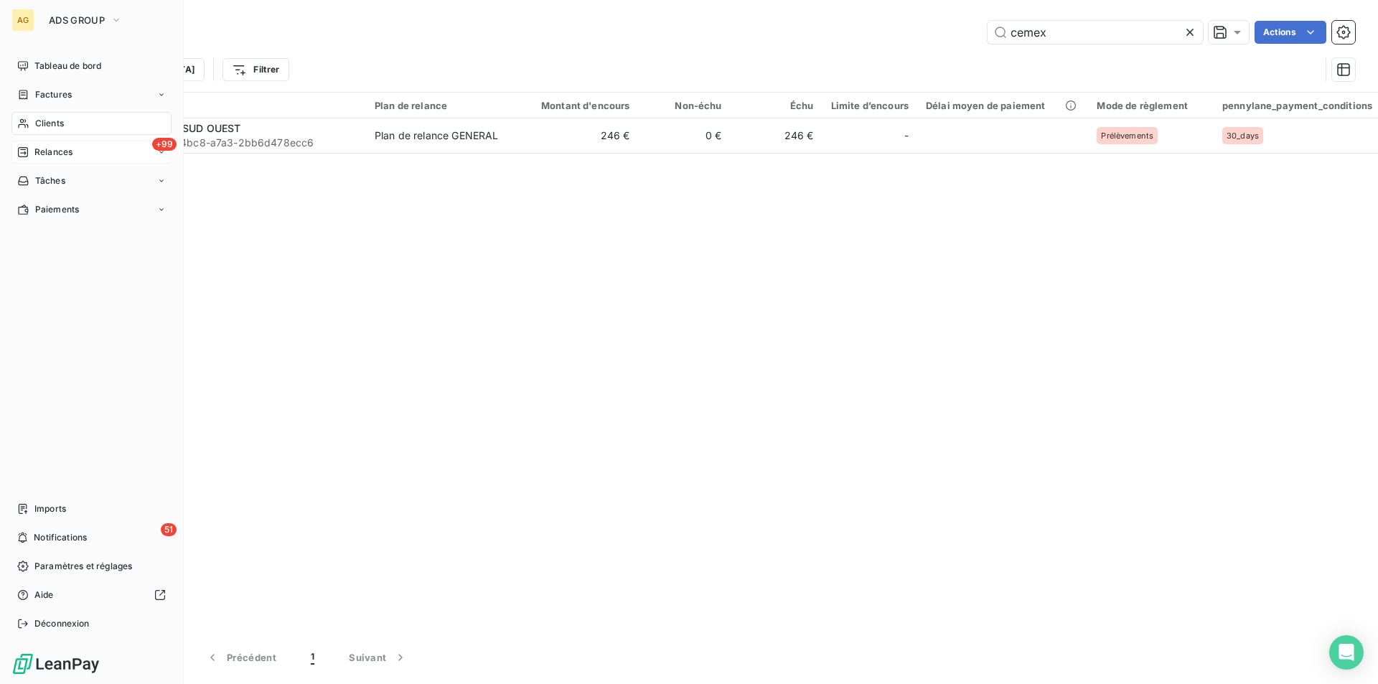
click at [60, 157] on span "Relances" at bounding box center [53, 152] width 38 height 13
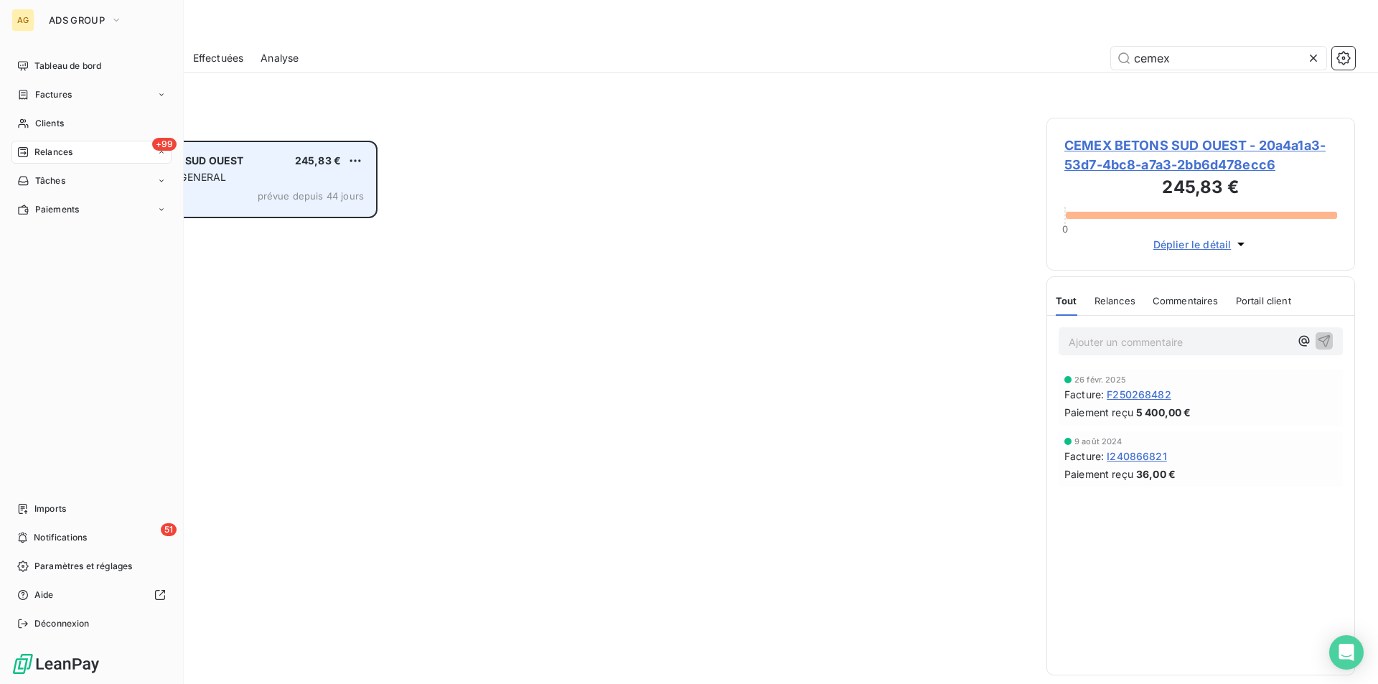
scroll to position [532, 298]
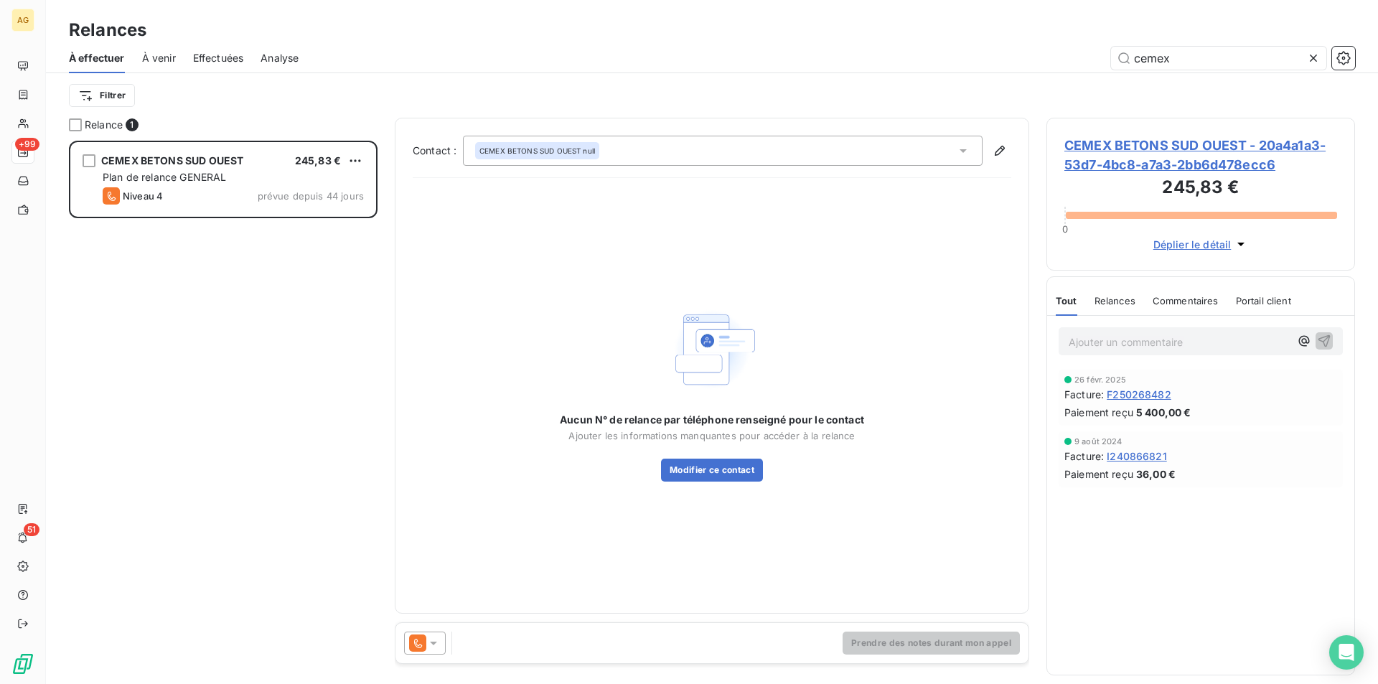
click at [437, 641] on icon at bounding box center [433, 643] width 14 height 14
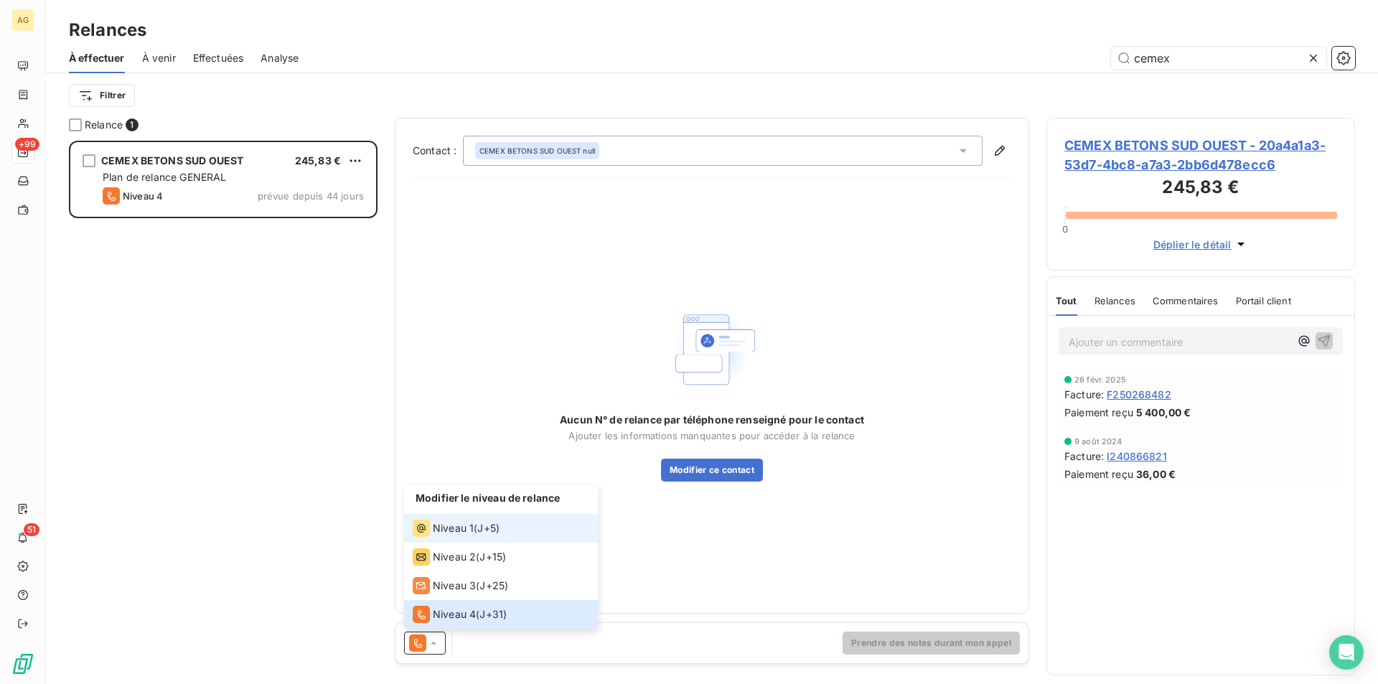
click at [447, 532] on span "Niveau 1" at bounding box center [453, 528] width 41 height 14
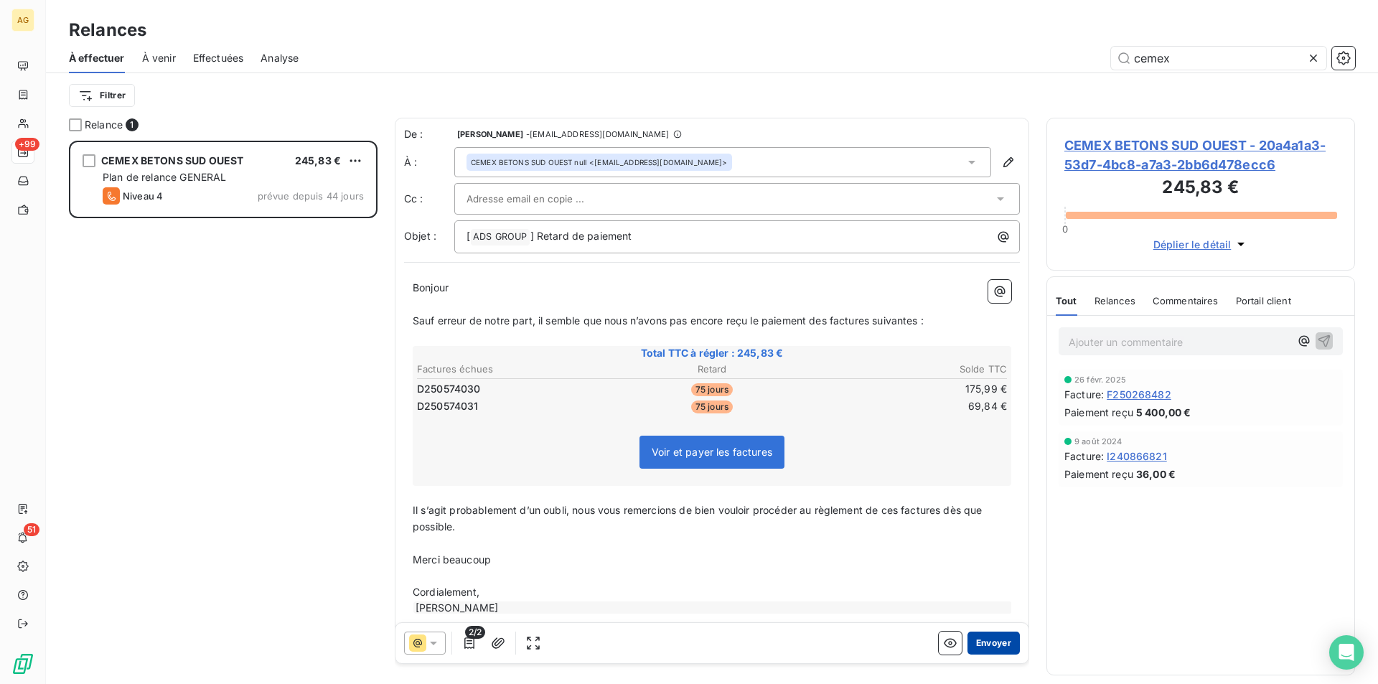
click at [979, 644] on button "Envoyer" at bounding box center [993, 642] width 52 height 23
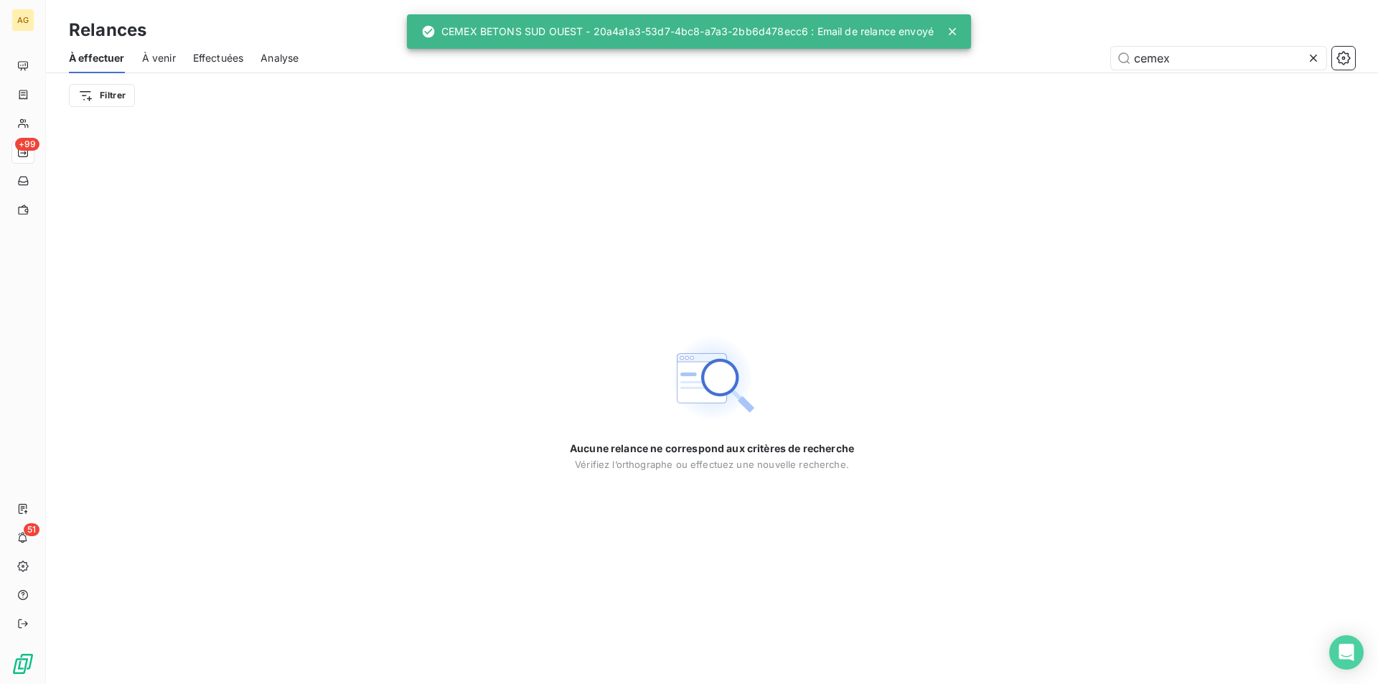
click at [946, 30] on icon at bounding box center [952, 31] width 14 height 14
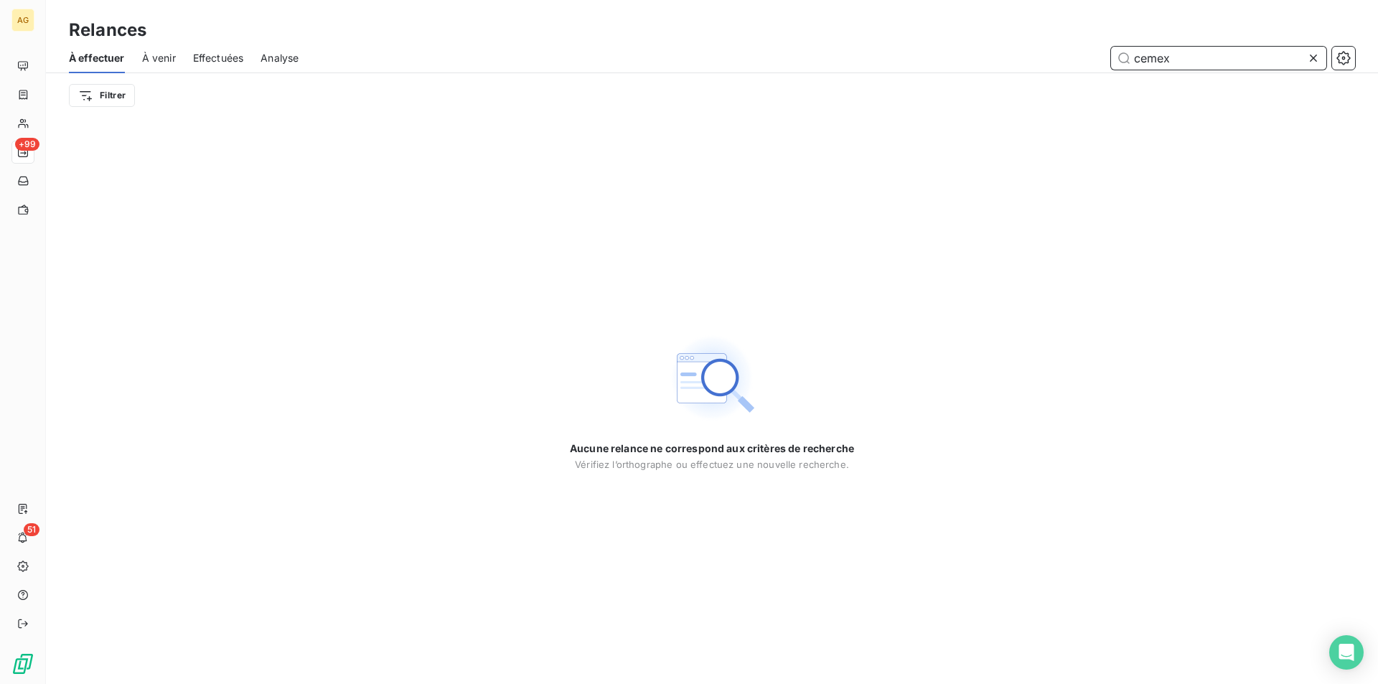
drag, startPoint x: 1204, startPoint y: 65, endPoint x: 847, endPoint y: 37, distance: 357.7
click at [849, 37] on div "Relances À effectuer À venir Effectuées Analyse cemex Filtrer" at bounding box center [712, 59] width 1332 height 118
drag, startPoint x: 1163, startPoint y: 55, endPoint x: 994, endPoint y: 55, distance: 169.3
click at [1016, 55] on div "tilleu" at bounding box center [835, 58] width 1039 height 23
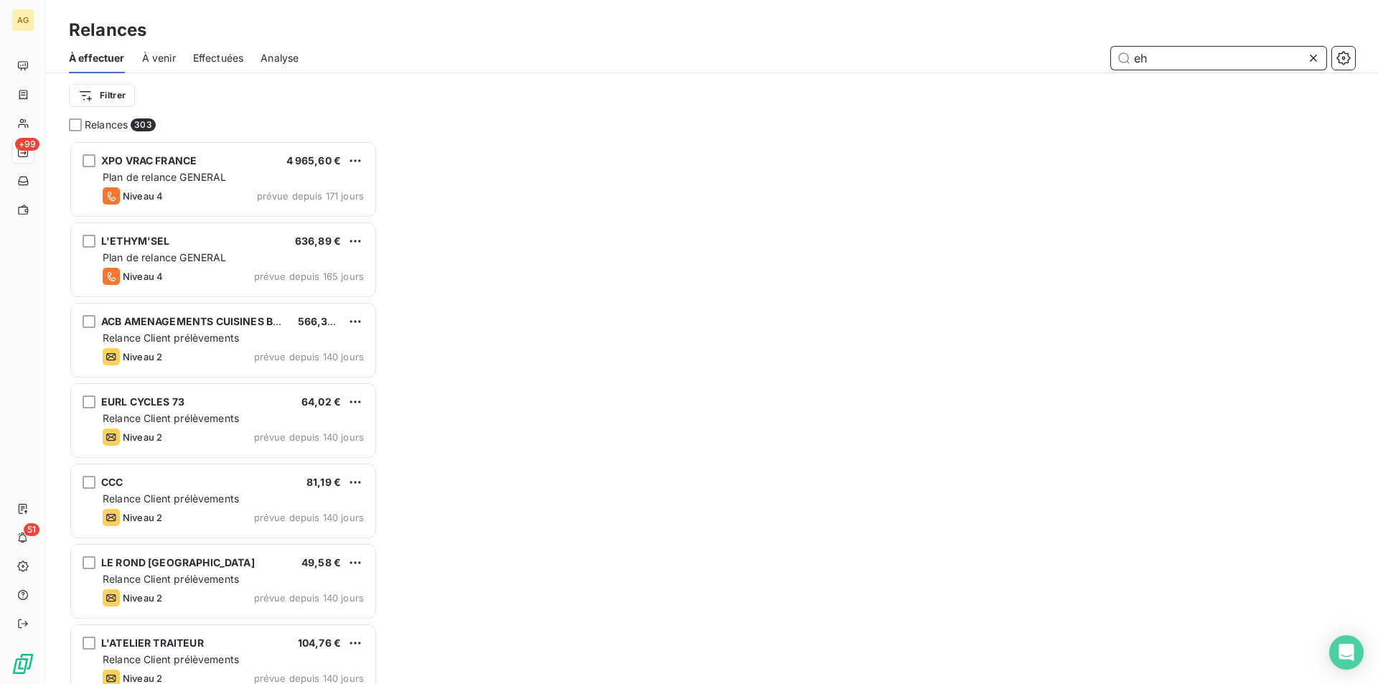
scroll to position [532, 298]
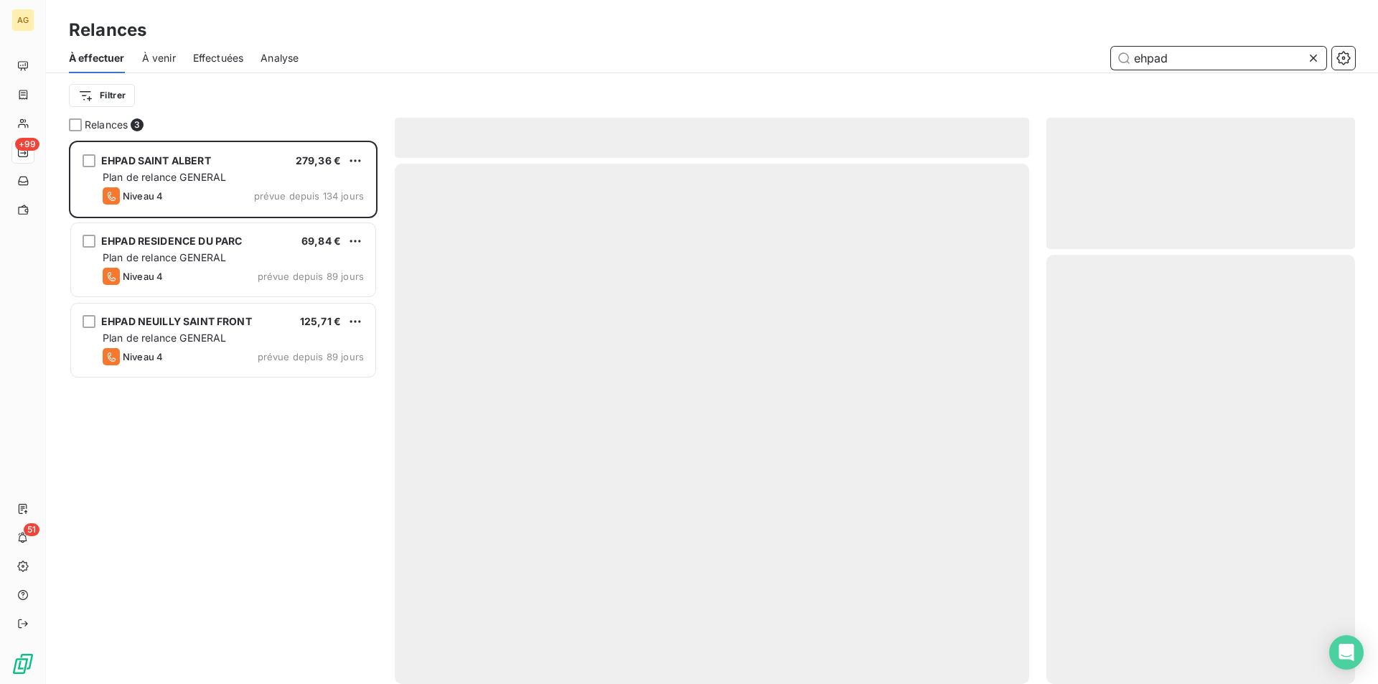
scroll to position [532, 298]
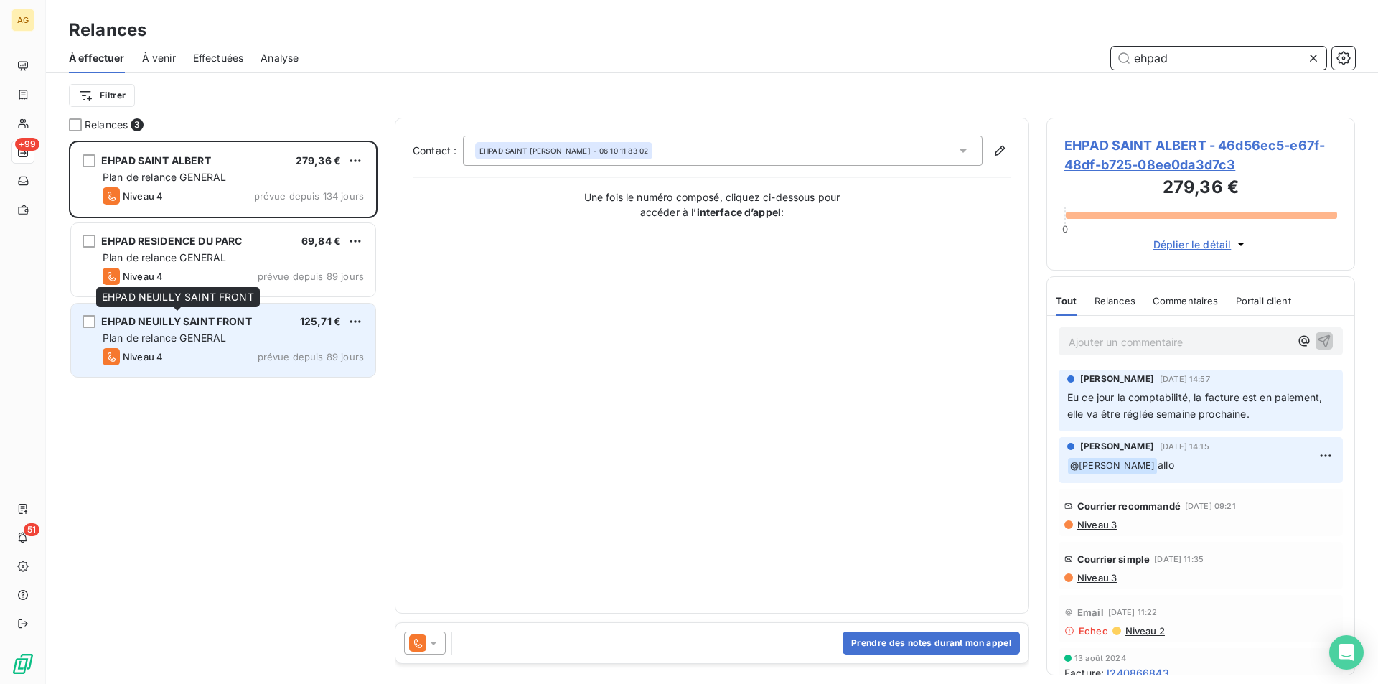
type input "ehpad"
click at [201, 326] on span "EHPAD NEUILLY SAINT FRONT" at bounding box center [176, 321] width 151 height 12
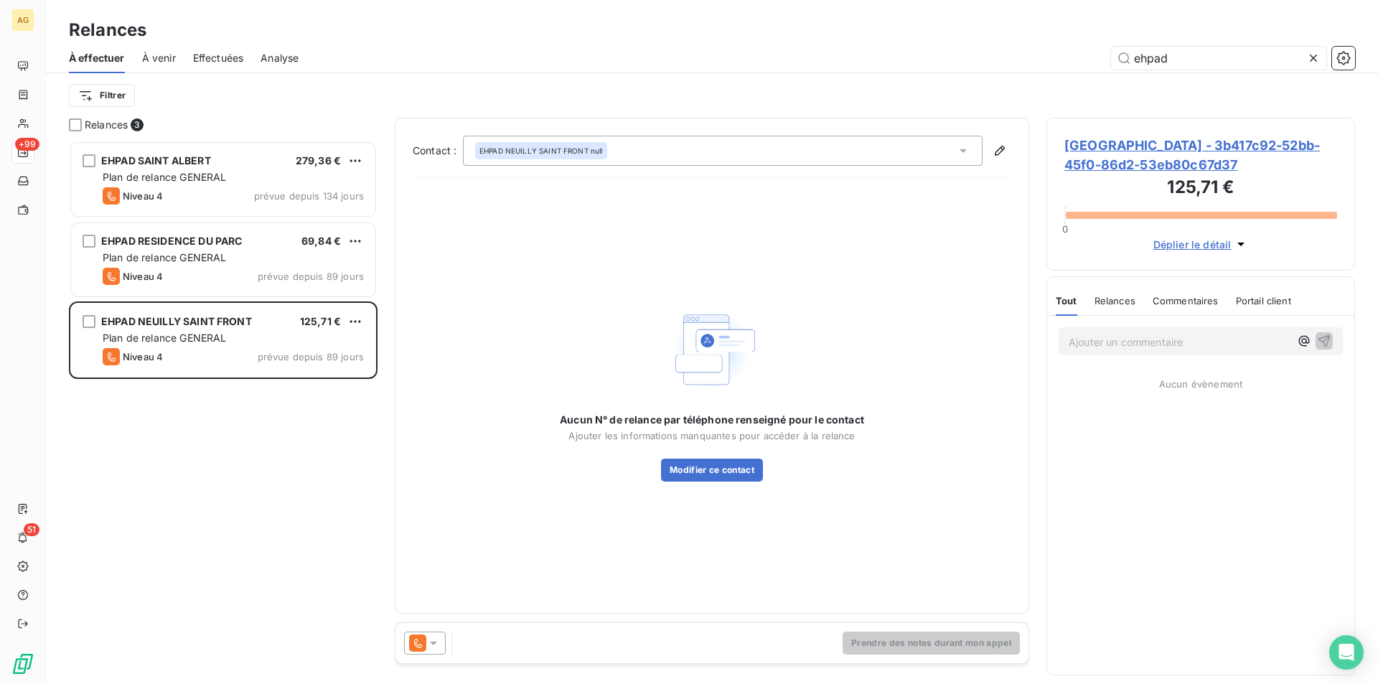
click at [427, 638] on icon at bounding box center [433, 643] width 14 height 14
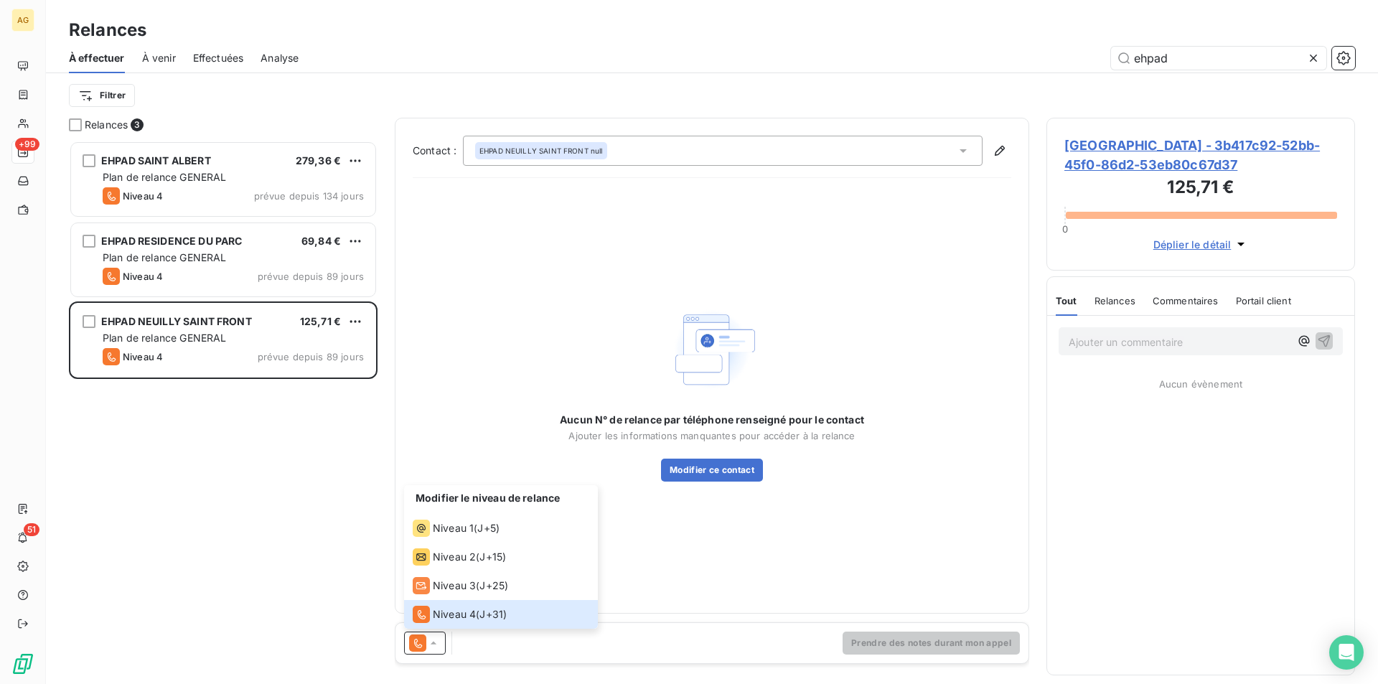
click at [1113, 306] on span "Relances" at bounding box center [1114, 300] width 41 height 11
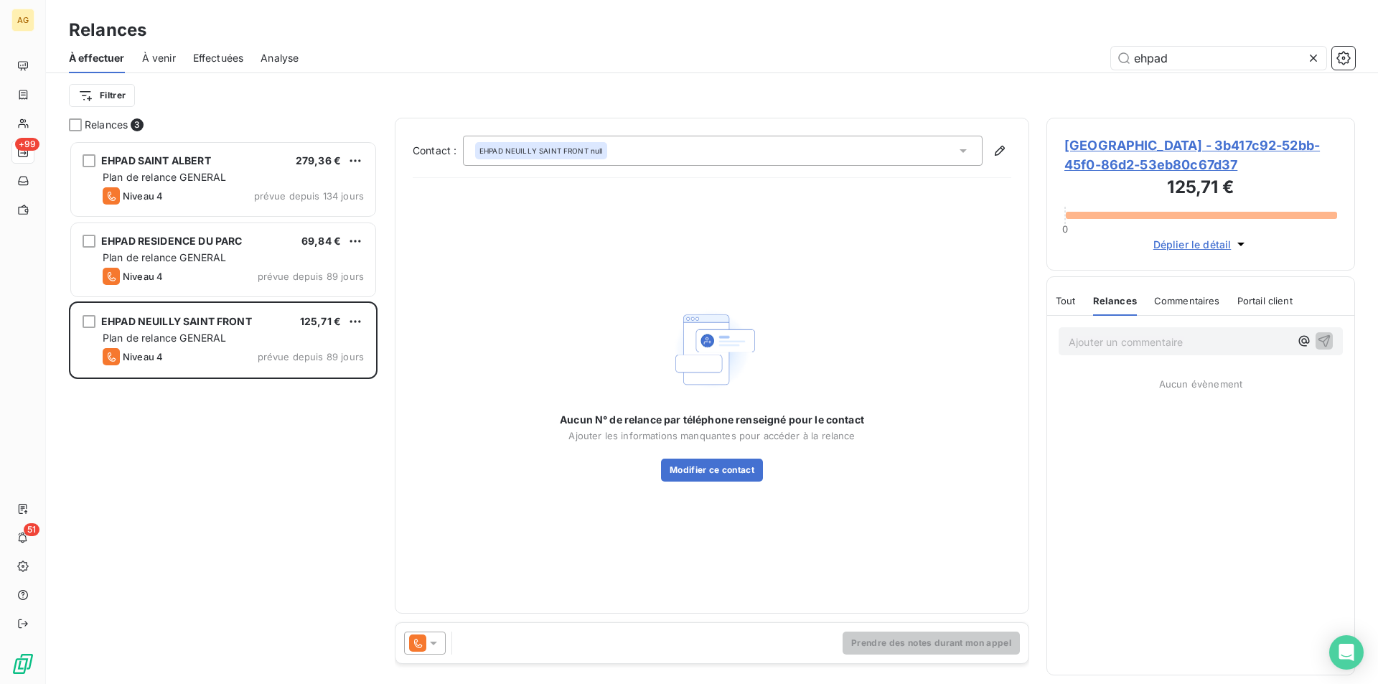
click at [436, 641] on icon at bounding box center [433, 643] width 7 height 4
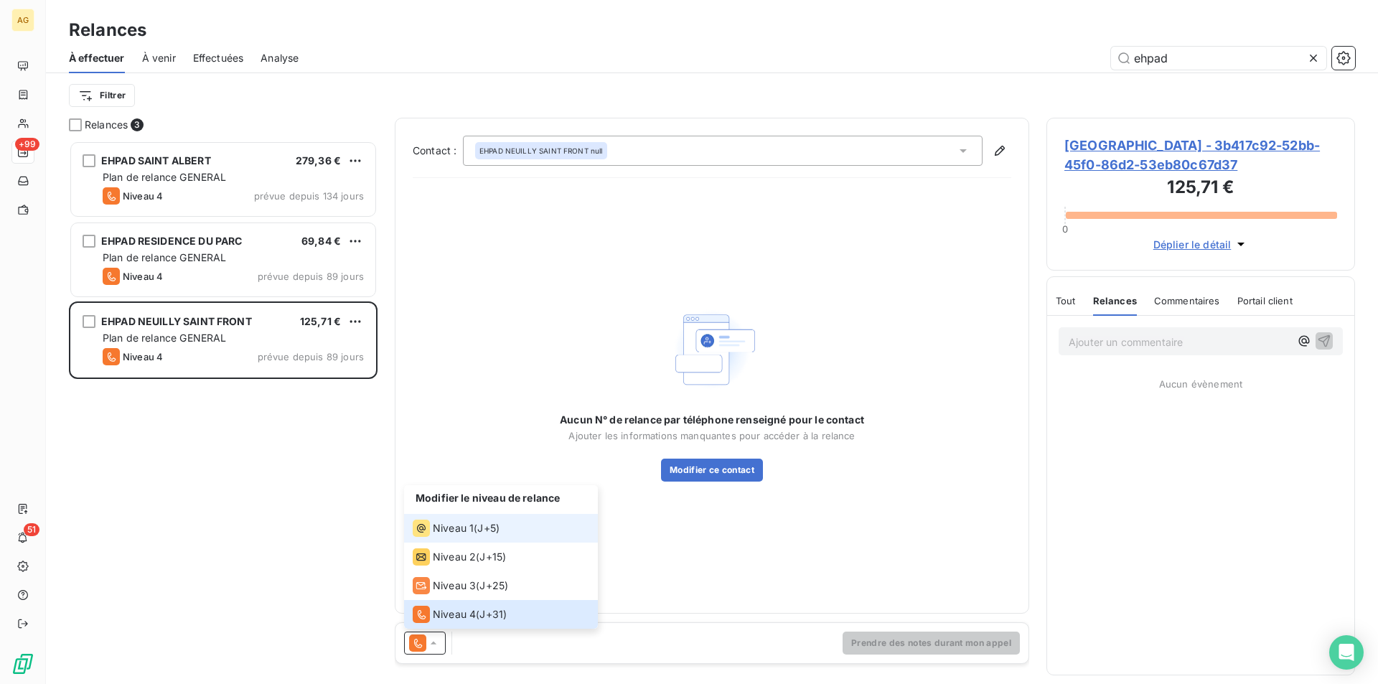
click at [440, 532] on span "Niveau 1" at bounding box center [453, 528] width 41 height 14
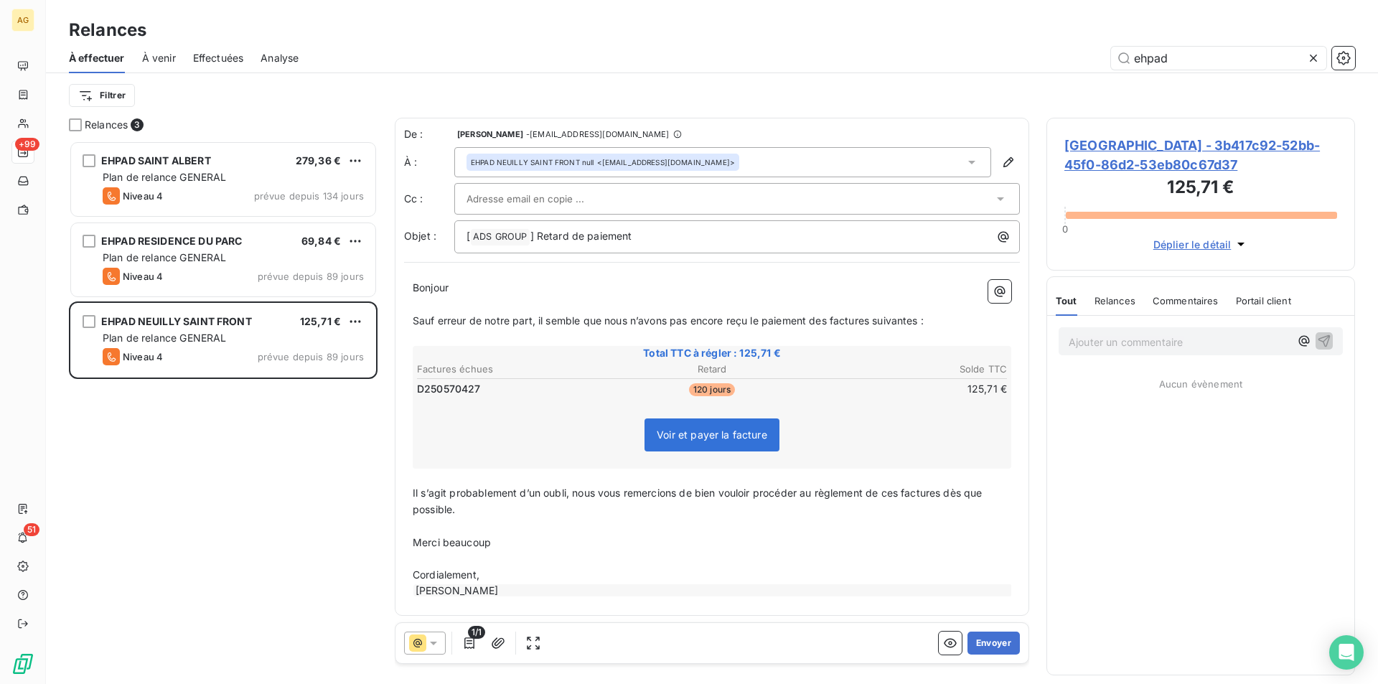
click at [536, 200] on input "text" at bounding box center [543, 199] width 154 height 22
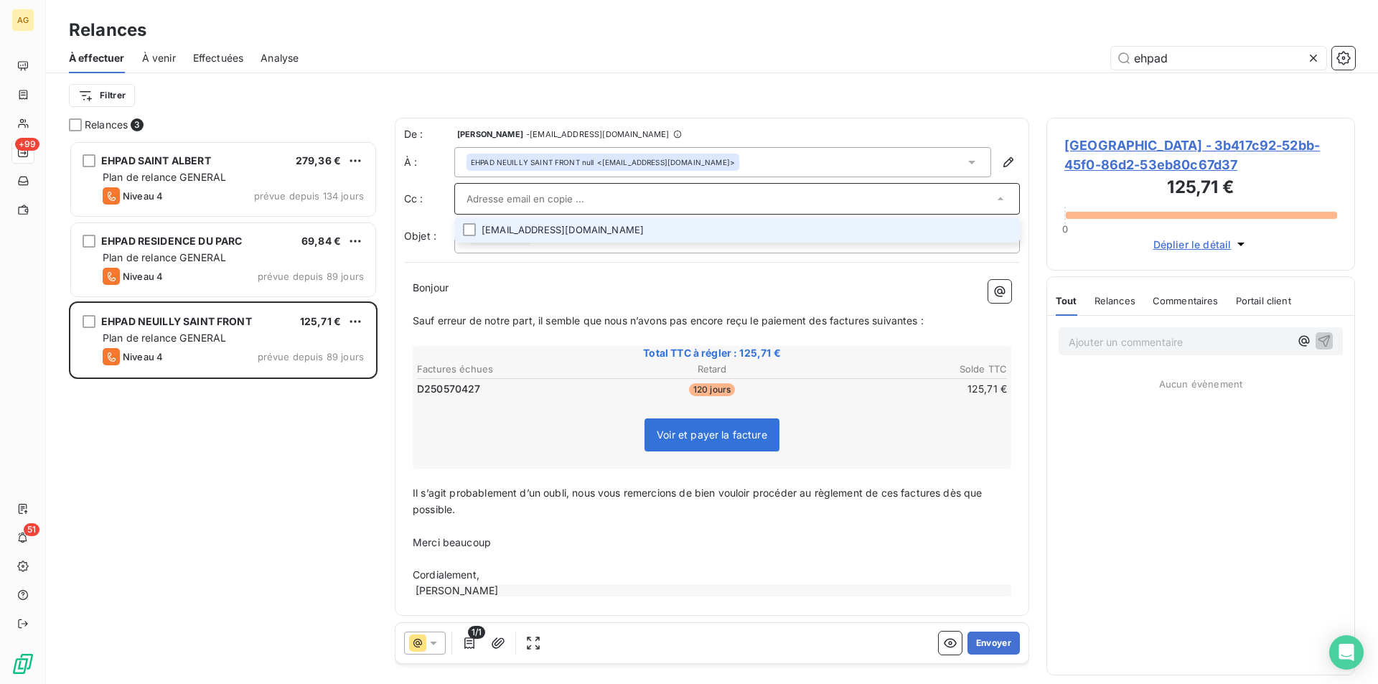
paste input "[EMAIL_ADDRESS][DOMAIN_NAME]"
type input "[EMAIL_ADDRESS][DOMAIN_NAME]"
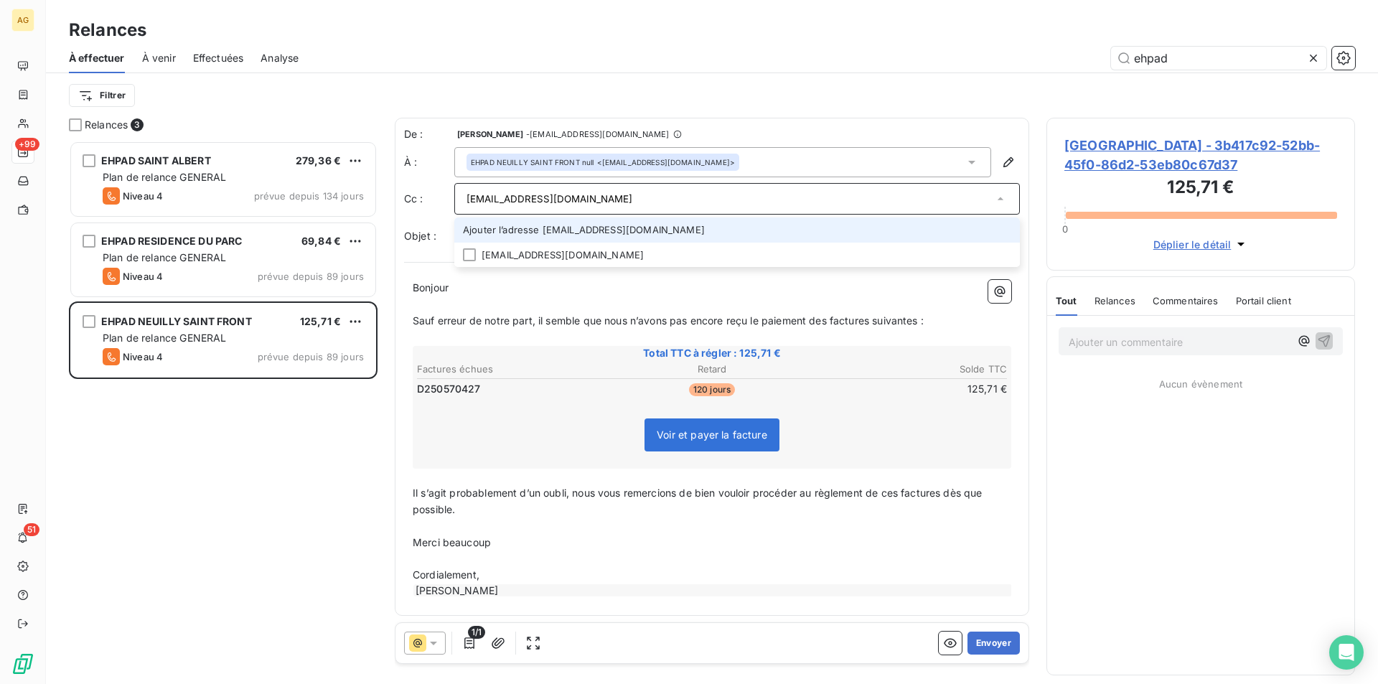
drag, startPoint x: 266, startPoint y: 193, endPoint x: 1, endPoint y: 210, distance: 265.3
click at [72, 214] on div "Relances 3 EHPAD SAINT ALBERT 279,36 € Plan de relance GENERAL Niveau 4 prévue …" at bounding box center [712, 401] width 1332 height 566
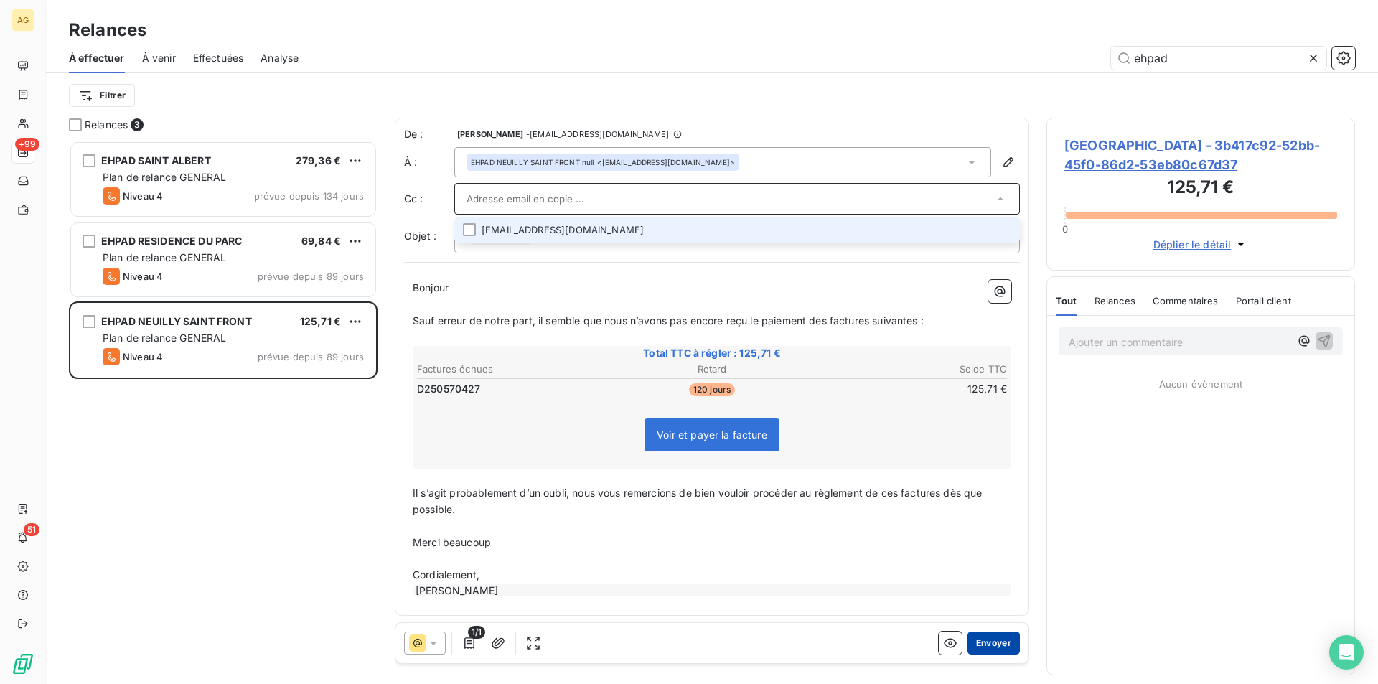
click at [1000, 638] on button "Envoyer" at bounding box center [993, 642] width 52 height 23
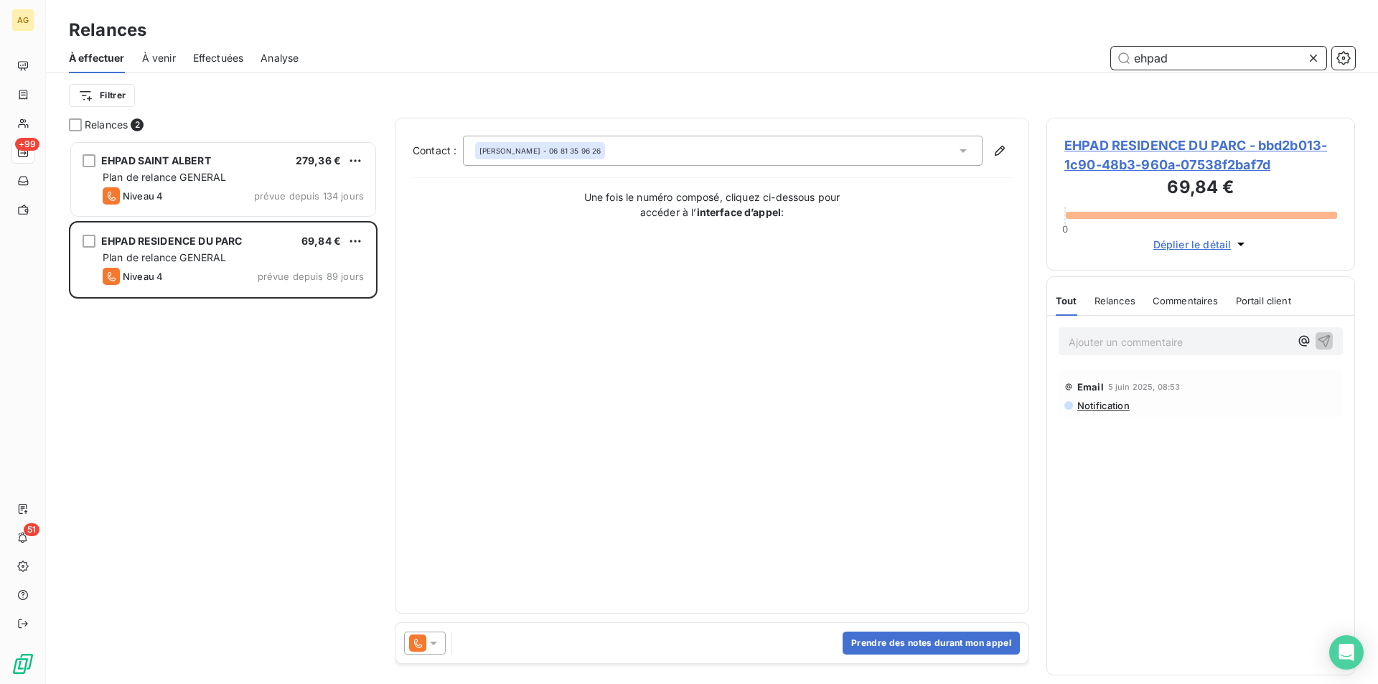
drag, startPoint x: 1182, startPoint y: 62, endPoint x: 916, endPoint y: 45, distance: 266.0
click at [925, 60] on div "ehpad" at bounding box center [835, 58] width 1039 height 23
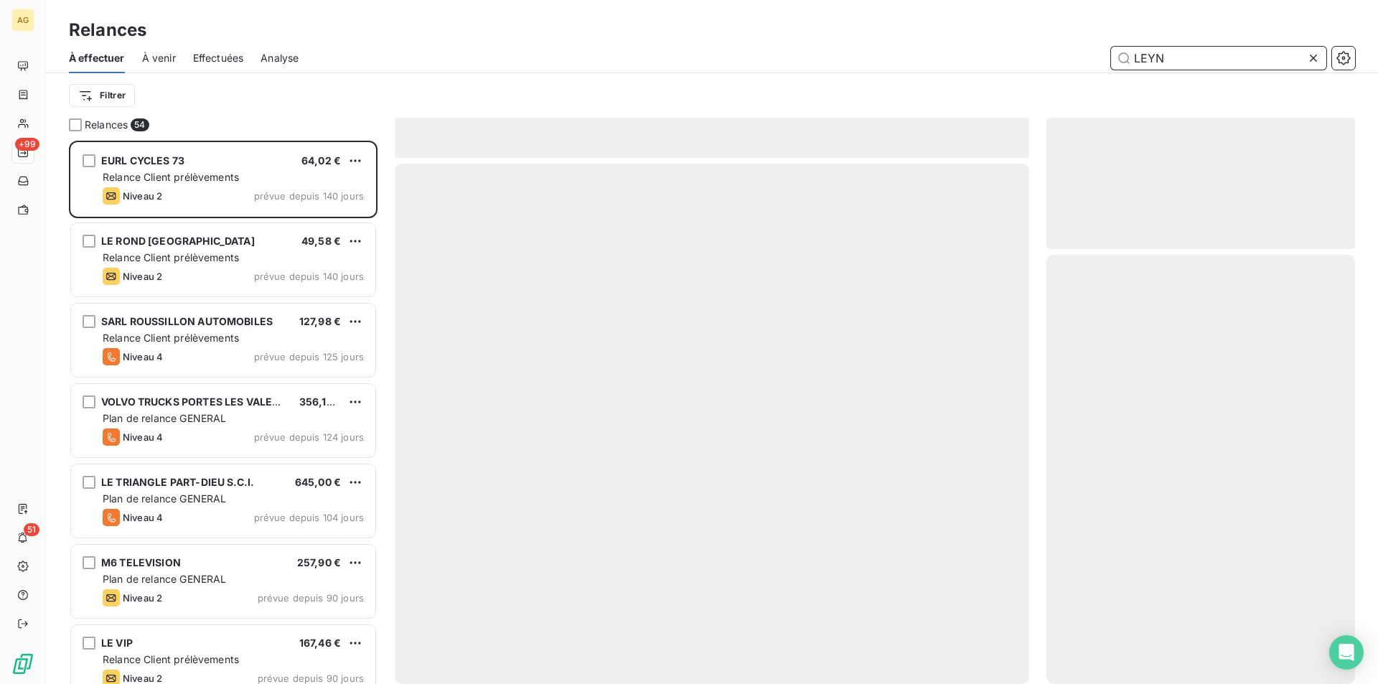
scroll to position [532, 298]
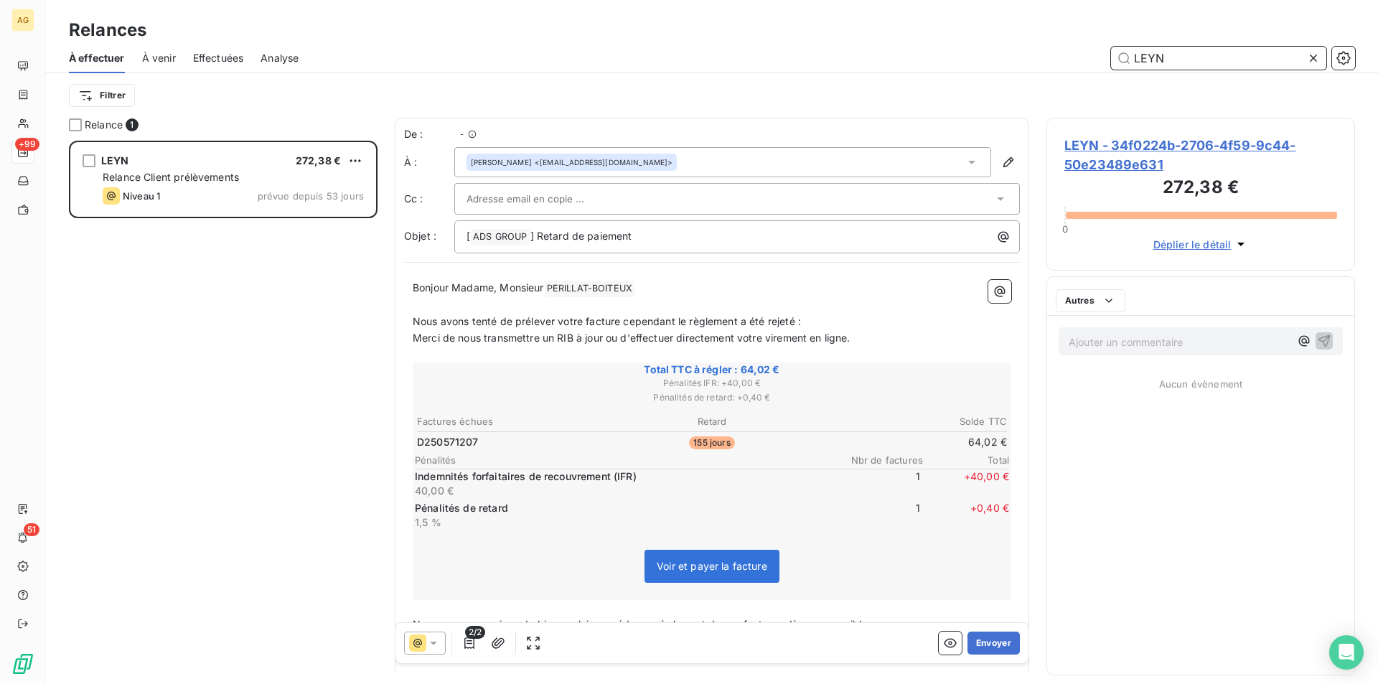
scroll to position [532, 298]
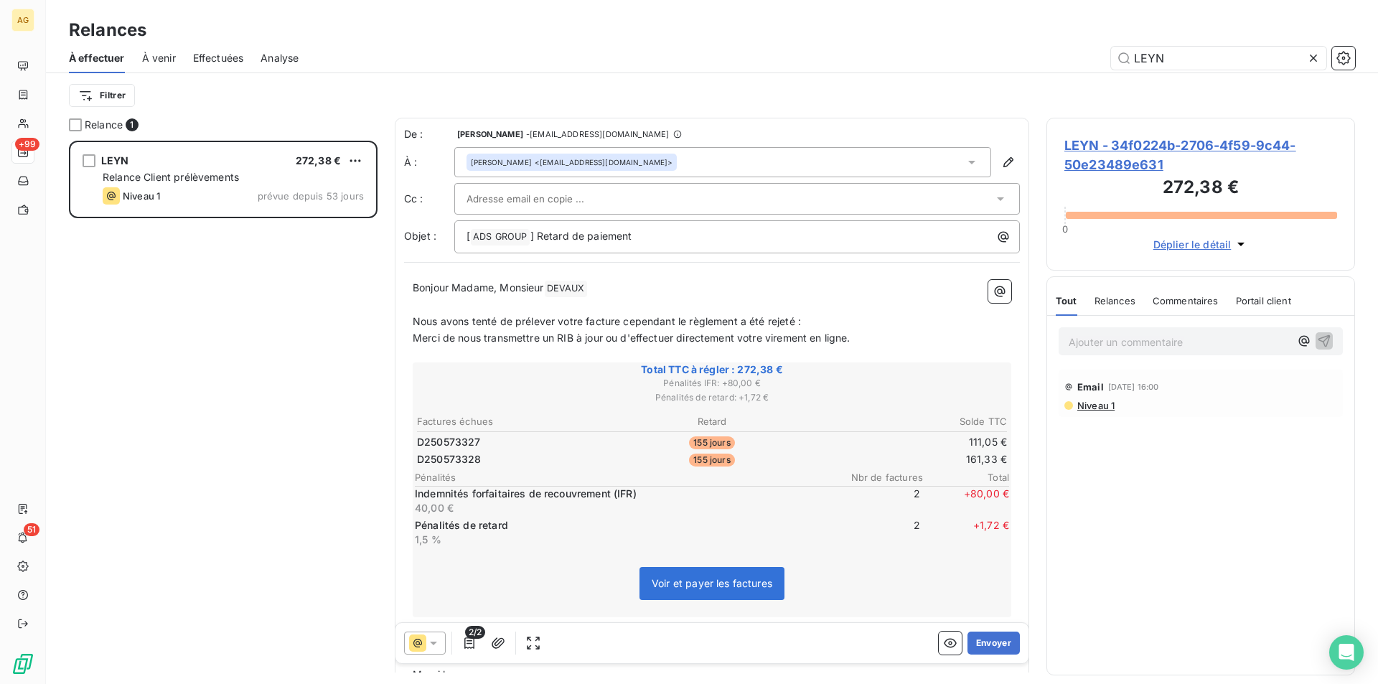
click at [431, 647] on icon at bounding box center [433, 643] width 14 height 14
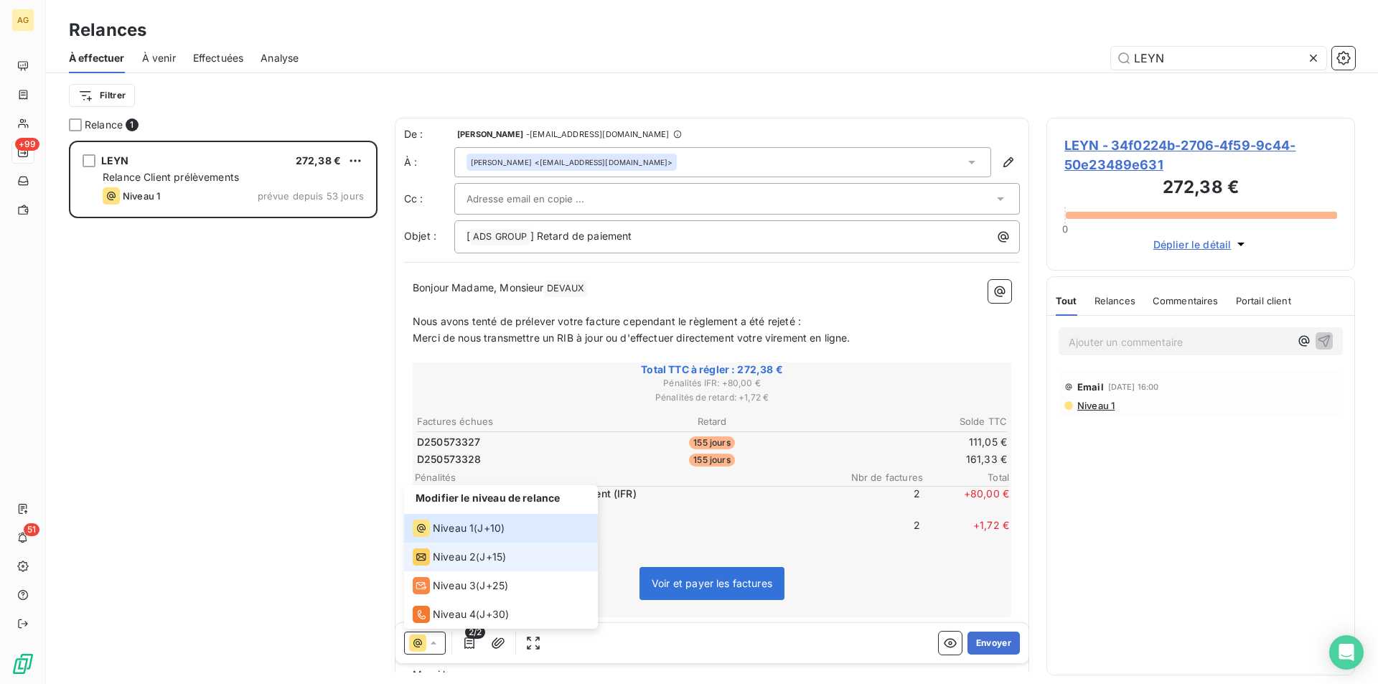
click at [446, 555] on span "Niveau 2" at bounding box center [454, 557] width 43 height 14
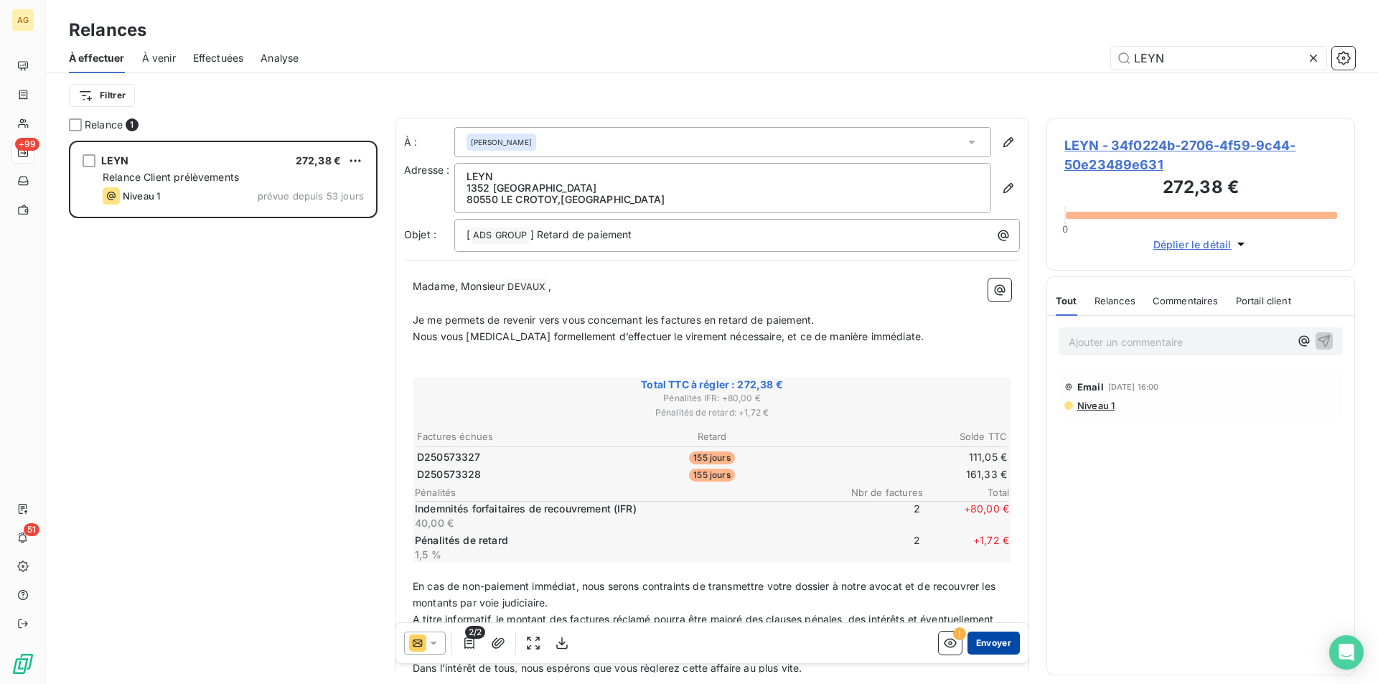
click at [984, 641] on button "Envoyer" at bounding box center [993, 642] width 52 height 23
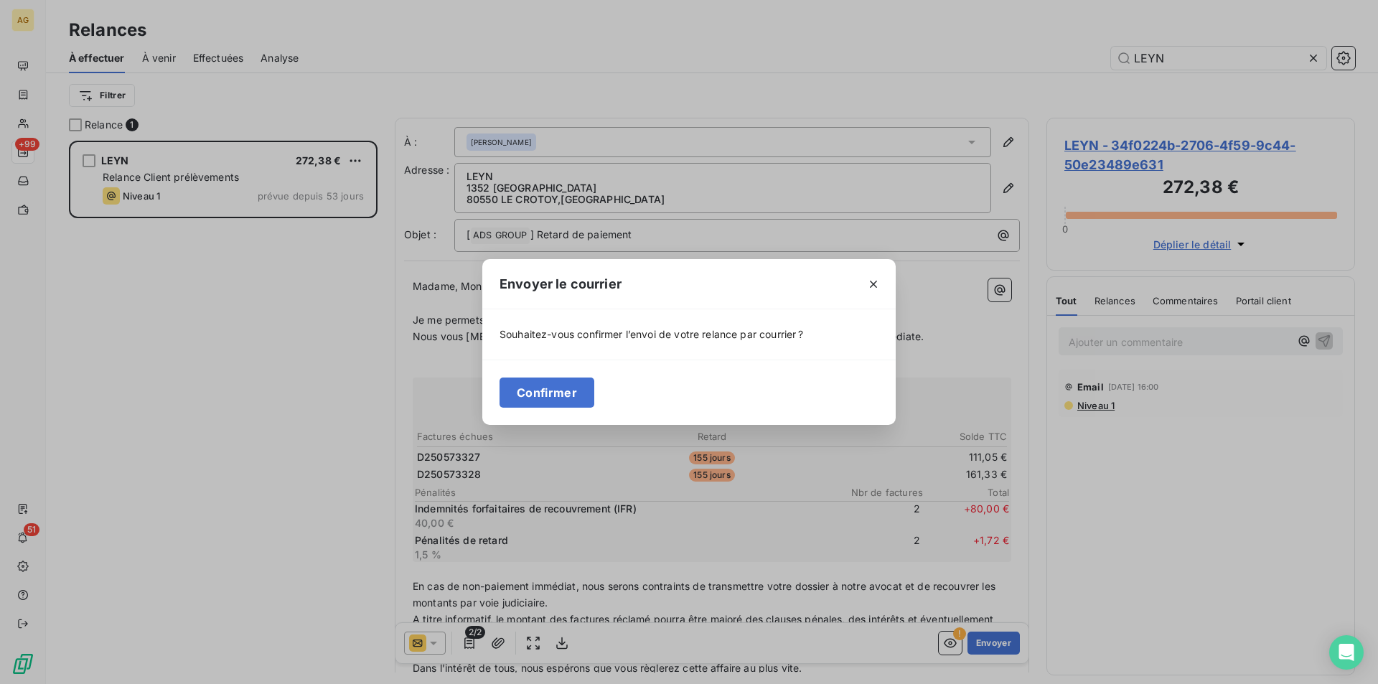
drag, startPoint x: 542, startPoint y: 400, endPoint x: 265, endPoint y: 372, distance: 277.7
click at [540, 400] on button "Confirmer" at bounding box center [546, 392] width 95 height 30
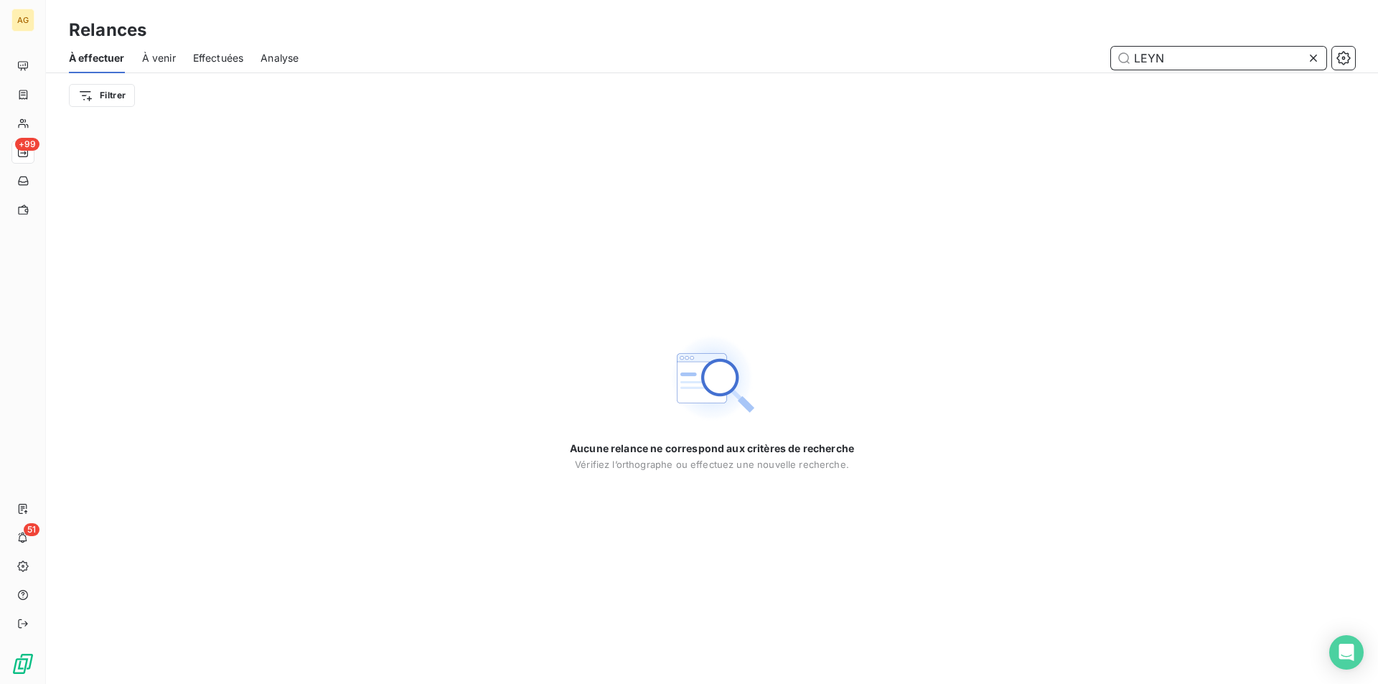
drag, startPoint x: 1208, startPoint y: 62, endPoint x: 590, endPoint y: 85, distance: 618.9
click at [616, 80] on div "À effectuer À venir Effectuées Analyse LEYN Filtrer" at bounding box center [712, 80] width 1332 height 75
click at [162, 55] on span "À venir" at bounding box center [159, 58] width 34 height 14
type input "CEM"
click at [215, 55] on span "Effectuées" at bounding box center [217, 58] width 51 height 14
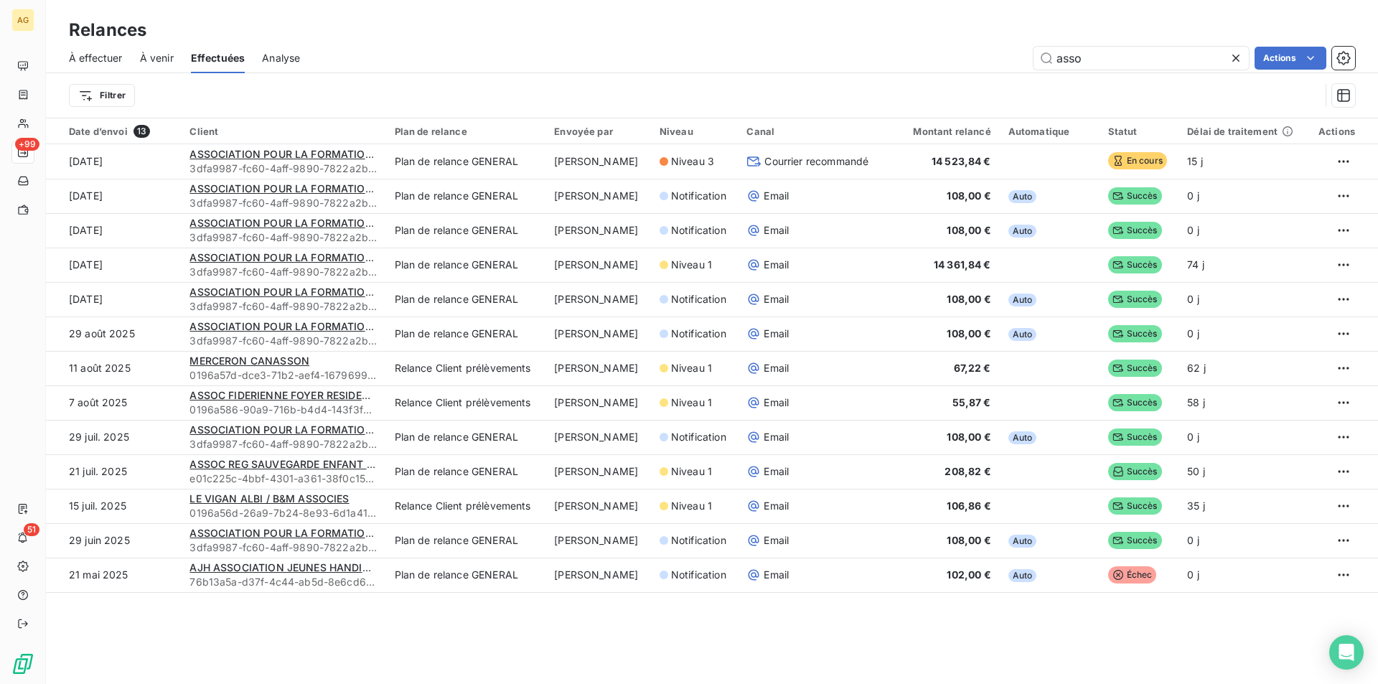
drag, startPoint x: 1132, startPoint y: 55, endPoint x: 799, endPoint y: 55, distance: 332.9
click at [826, 55] on div "asso Actions" at bounding box center [836, 58] width 1038 height 23
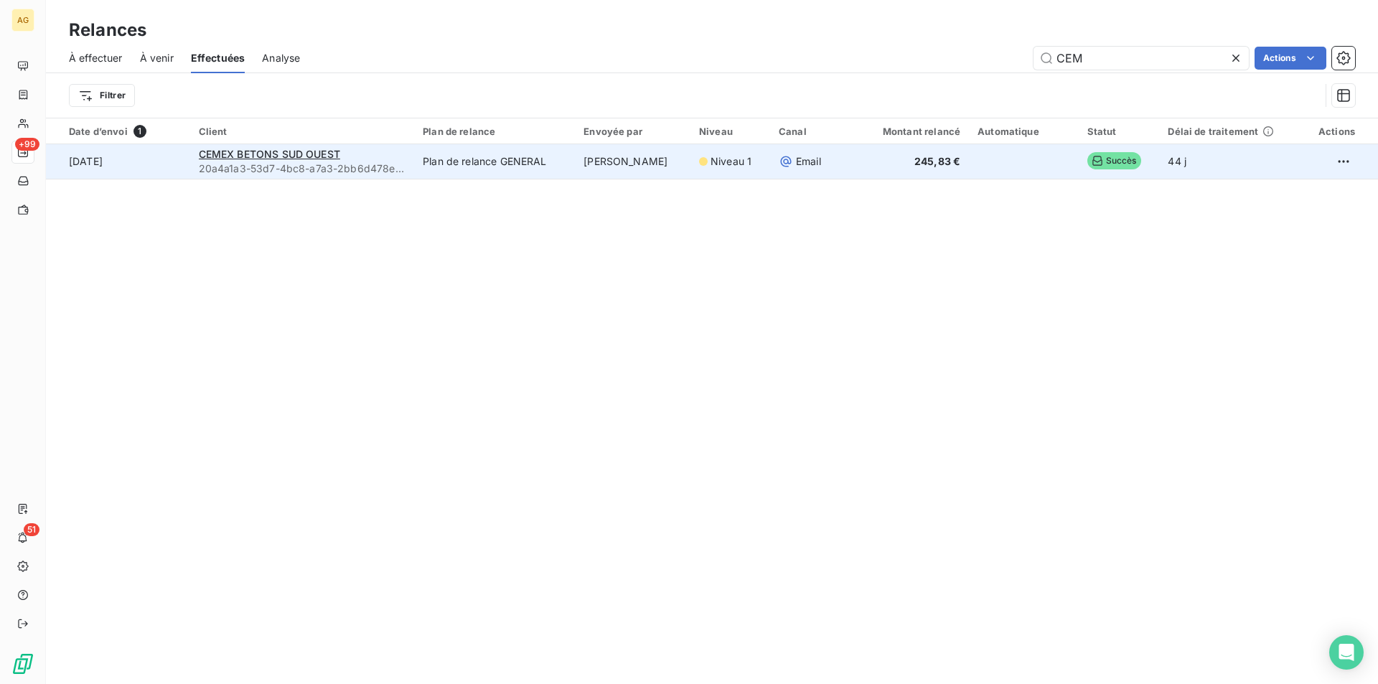
type input "CEM"
click at [668, 165] on td "[PERSON_NAME]" at bounding box center [633, 161] width 116 height 34
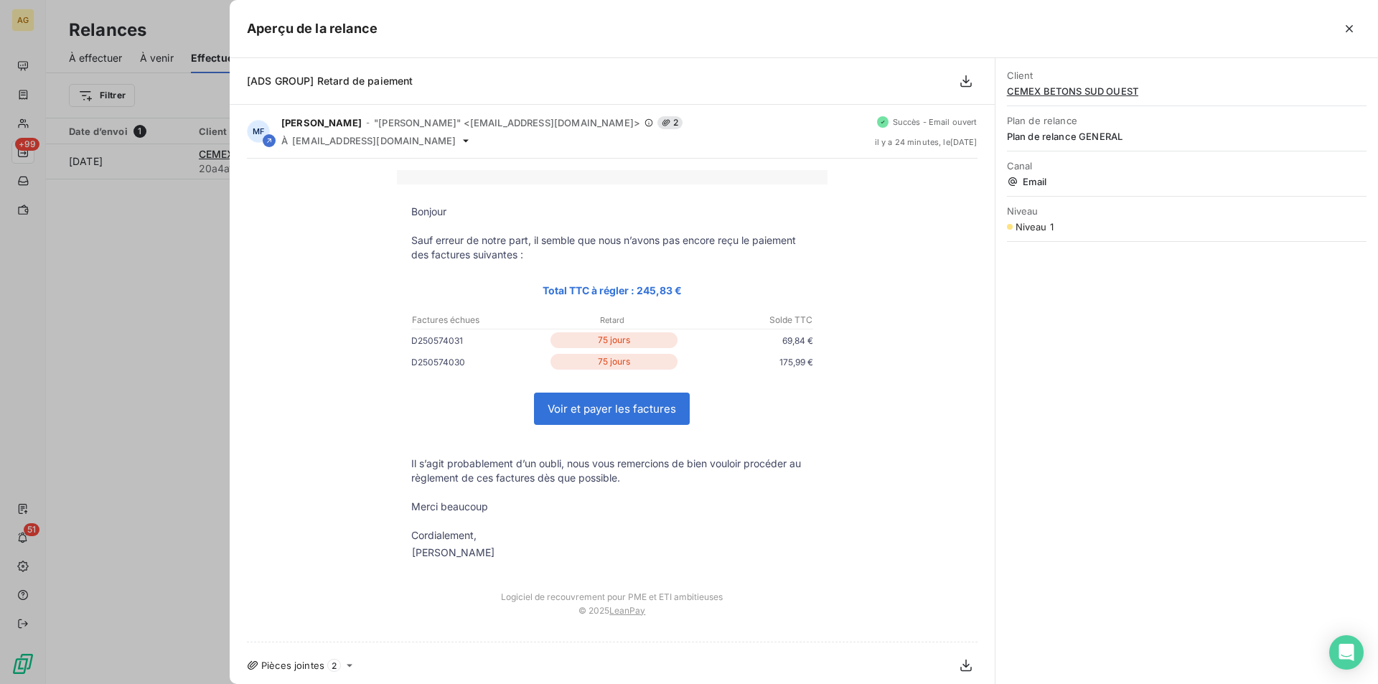
click at [90, 249] on div at bounding box center [689, 342] width 1378 height 684
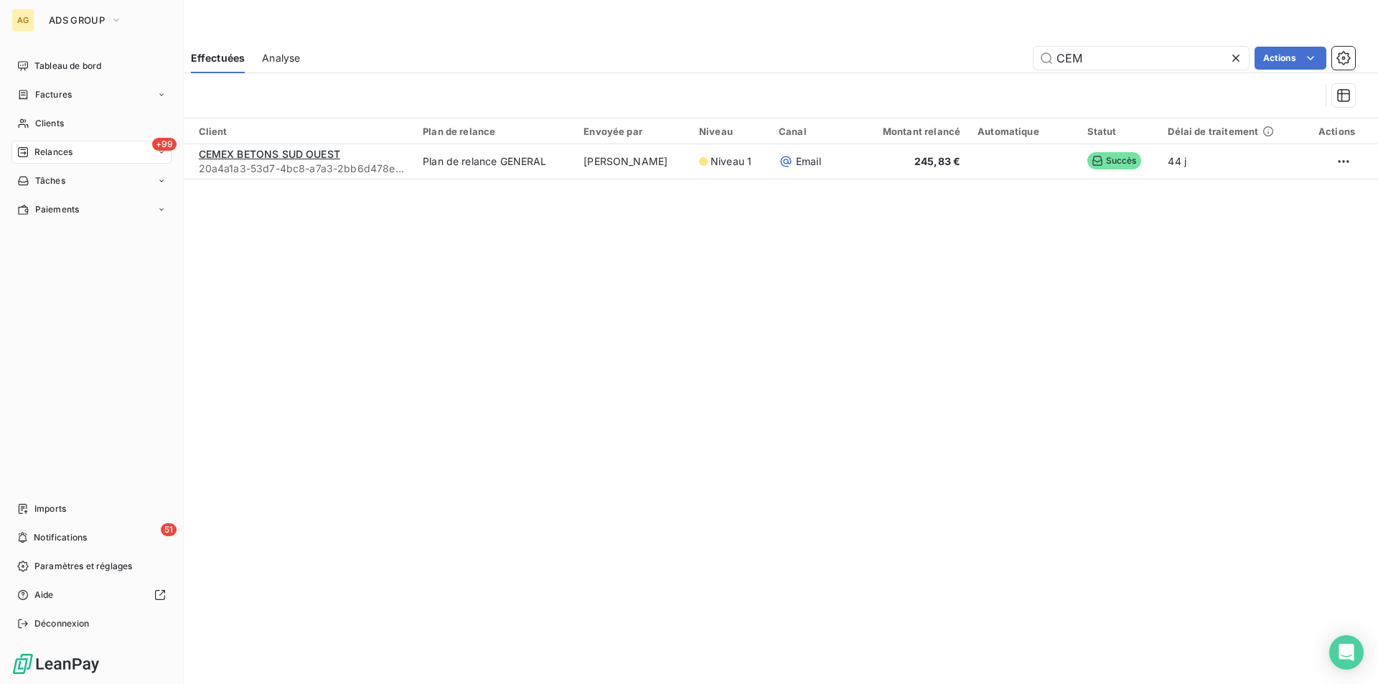
click at [60, 150] on span "Relances" at bounding box center [53, 152] width 38 height 13
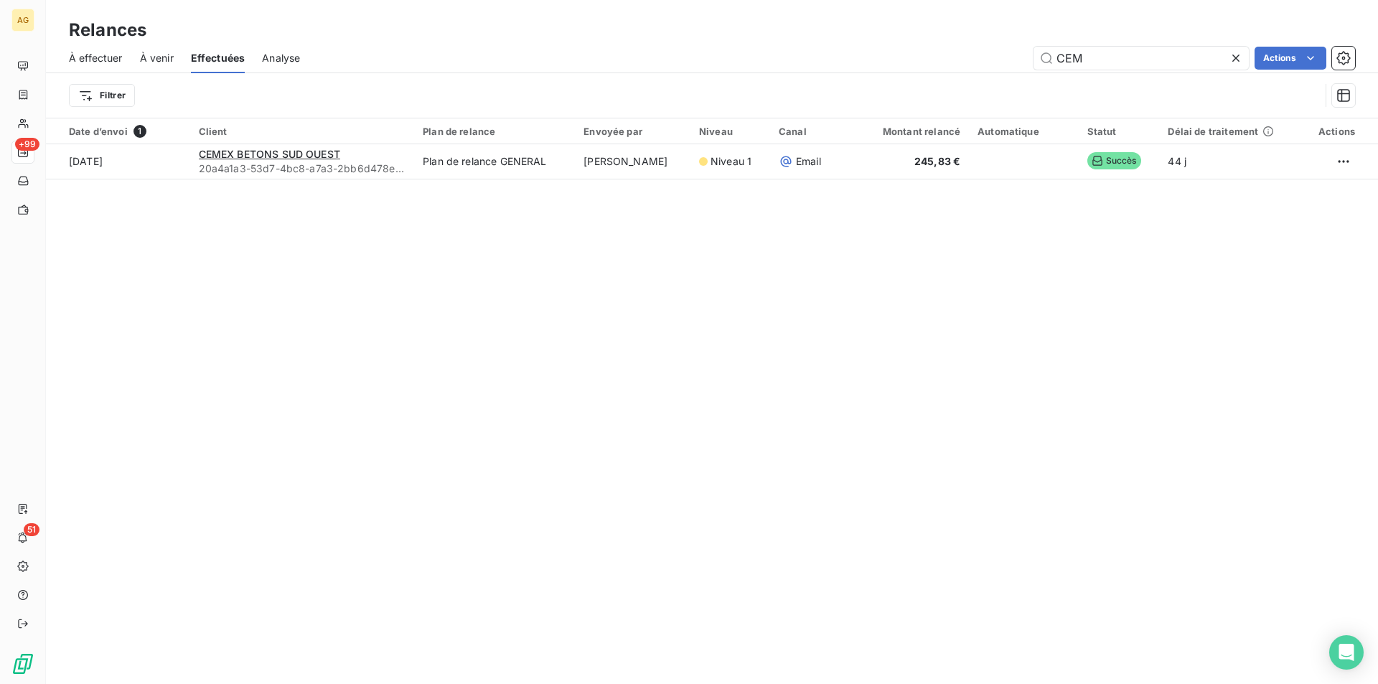
click at [110, 56] on span "À effectuer" at bounding box center [96, 58] width 54 height 14
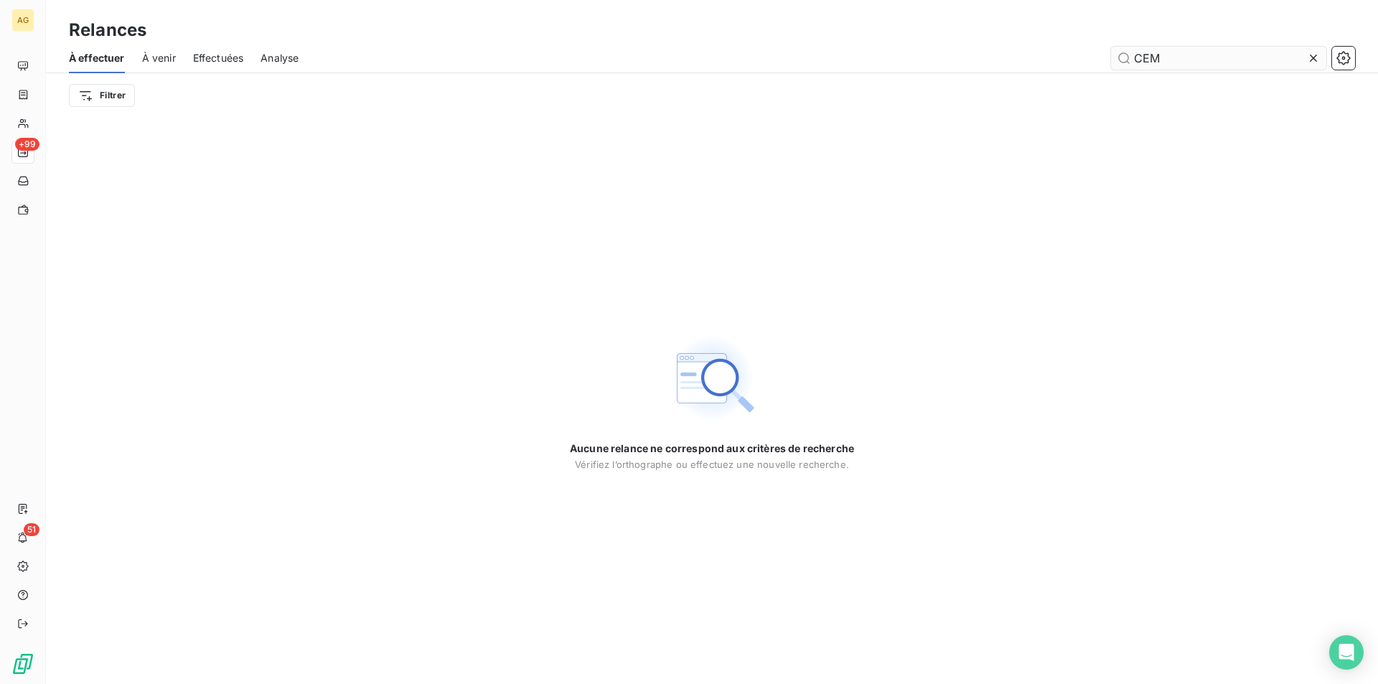
click at [1180, 57] on input "CEM" at bounding box center [1218, 58] width 215 height 23
drag, startPoint x: 1194, startPoint y: 59, endPoint x: 1166, endPoint y: 55, distance: 28.2
click at [1098, 56] on div "CEM" at bounding box center [835, 58] width 1039 height 23
click at [1314, 55] on icon at bounding box center [1313, 58] width 14 height 14
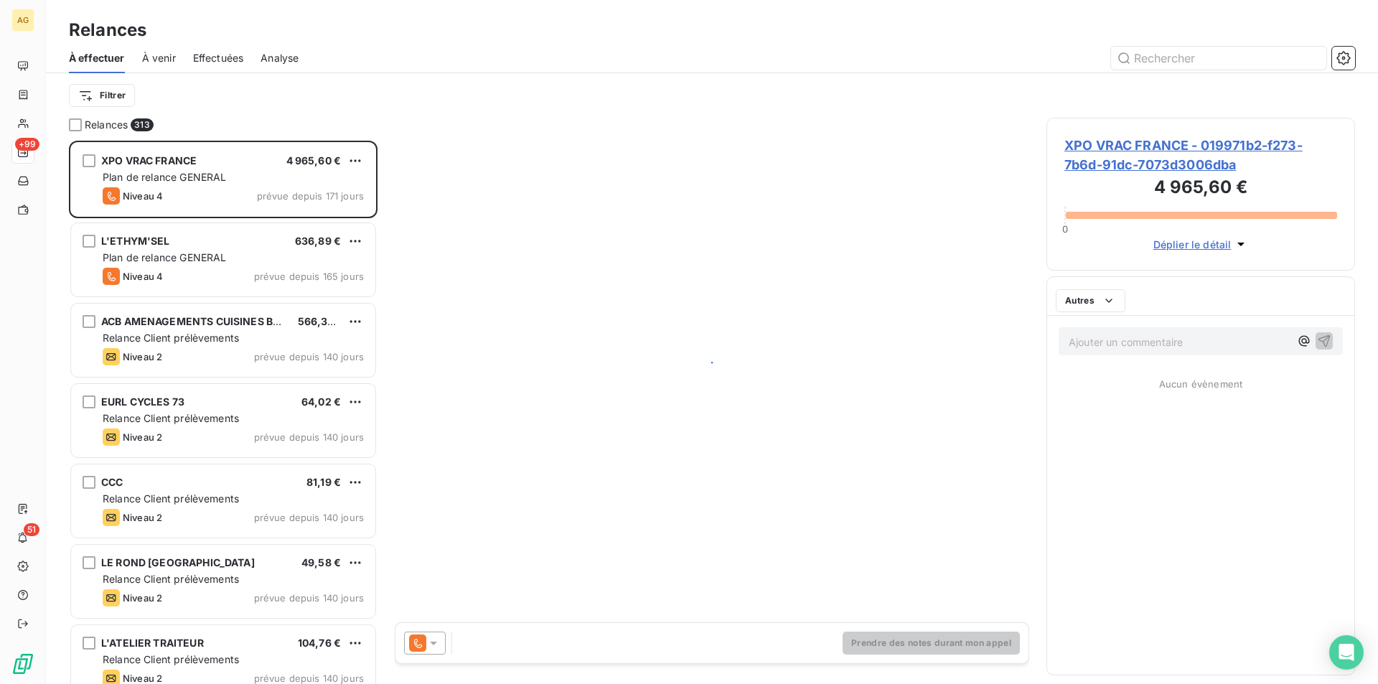
scroll to position [532, 298]
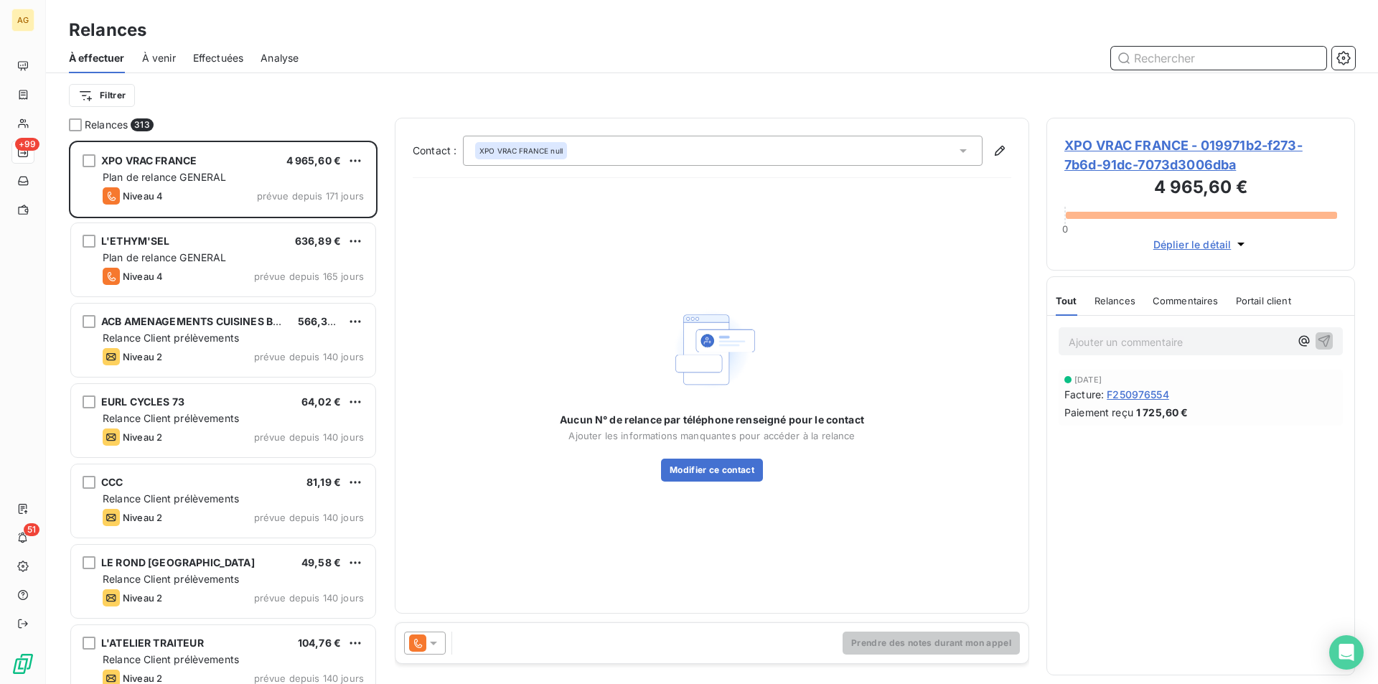
click at [1276, 50] on input "text" at bounding box center [1218, 58] width 215 height 23
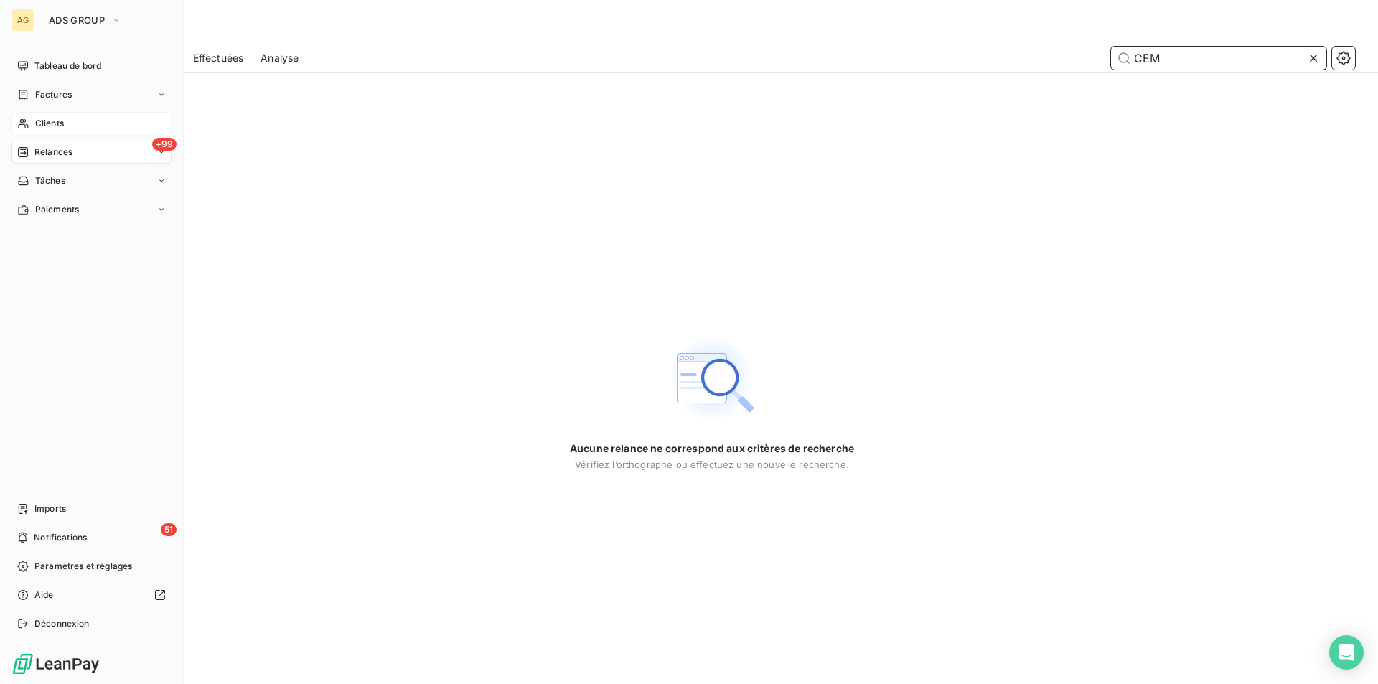
type input "CEM"
click at [32, 125] on div "Clients" at bounding box center [91, 123] width 160 height 23
click at [53, 126] on span "Clients" at bounding box center [49, 123] width 29 height 13
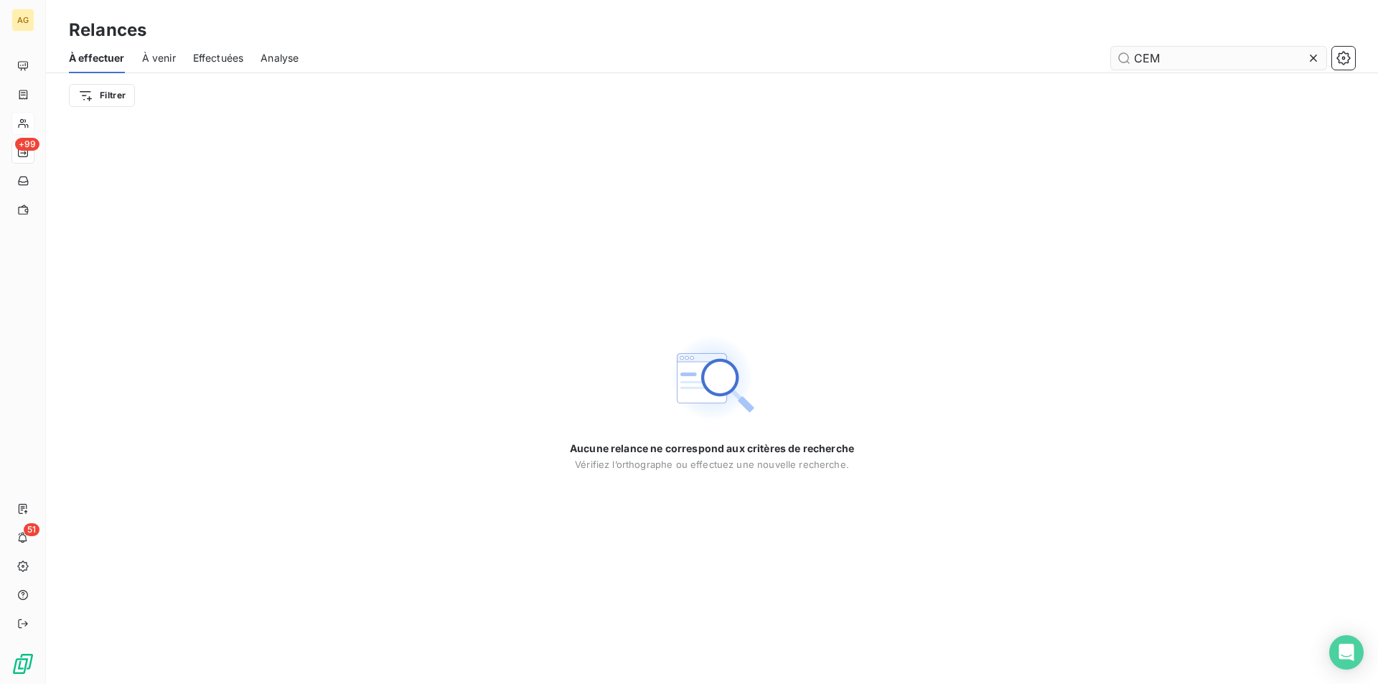
click at [1228, 62] on input "CEM" at bounding box center [1218, 58] width 215 height 23
type input "CEMEX"
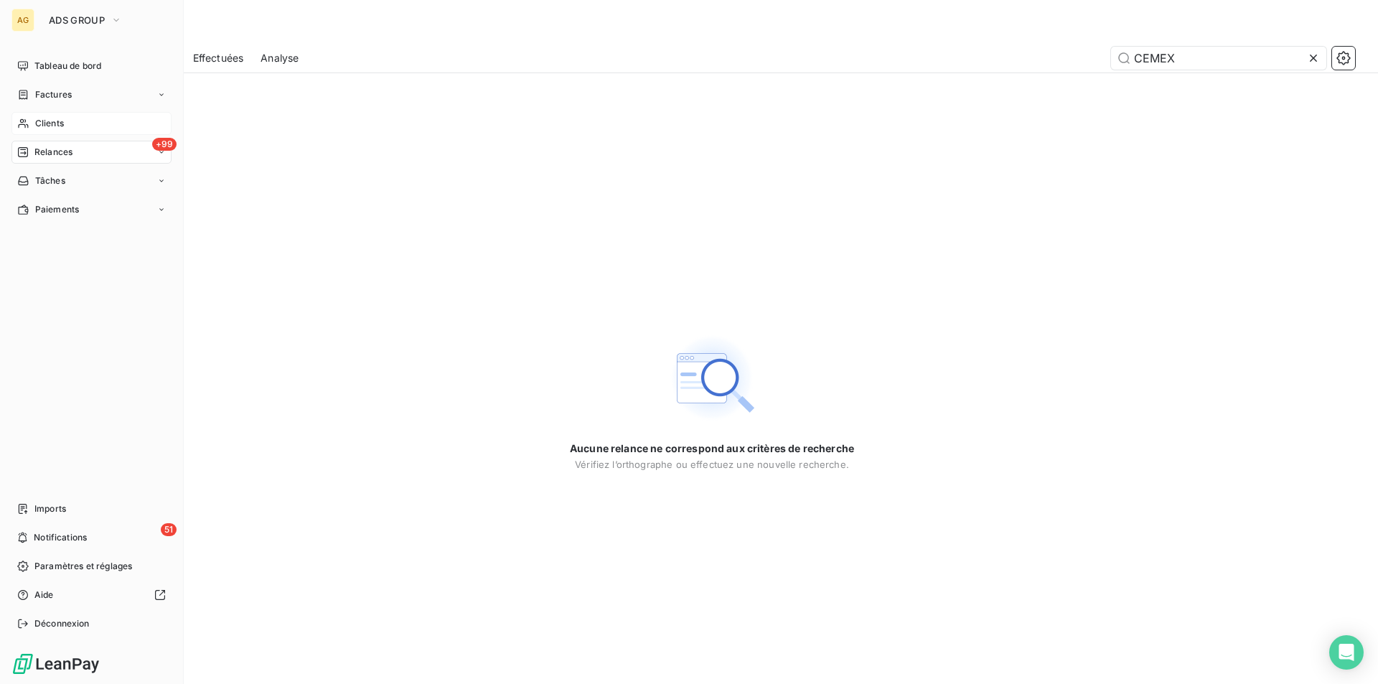
click at [71, 125] on div "Clients" at bounding box center [91, 123] width 160 height 23
click at [71, 124] on div "Clients" at bounding box center [91, 123] width 160 height 23
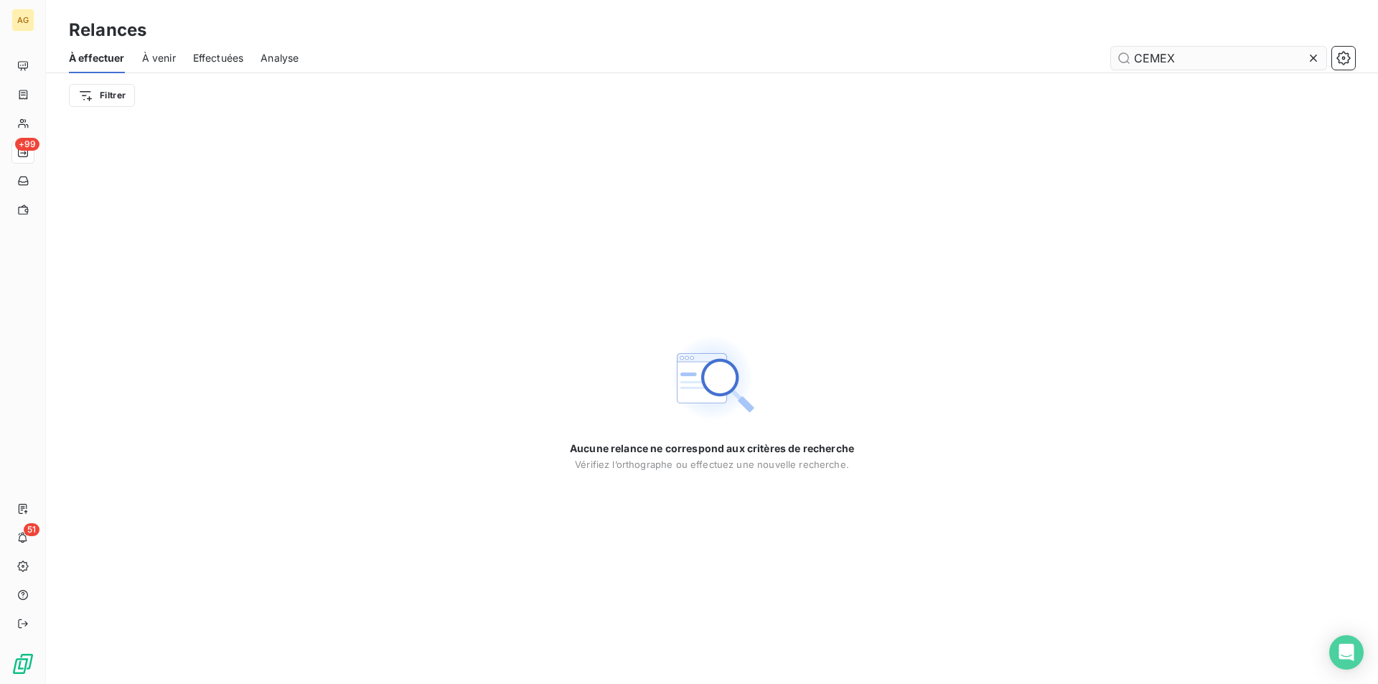
click at [1204, 57] on input "CEMEX" at bounding box center [1218, 58] width 215 height 23
click at [151, 51] on span "À venir" at bounding box center [159, 58] width 34 height 14
click at [166, 61] on span "À venir" at bounding box center [159, 58] width 34 height 14
click at [1310, 55] on icon at bounding box center [1313, 58] width 14 height 14
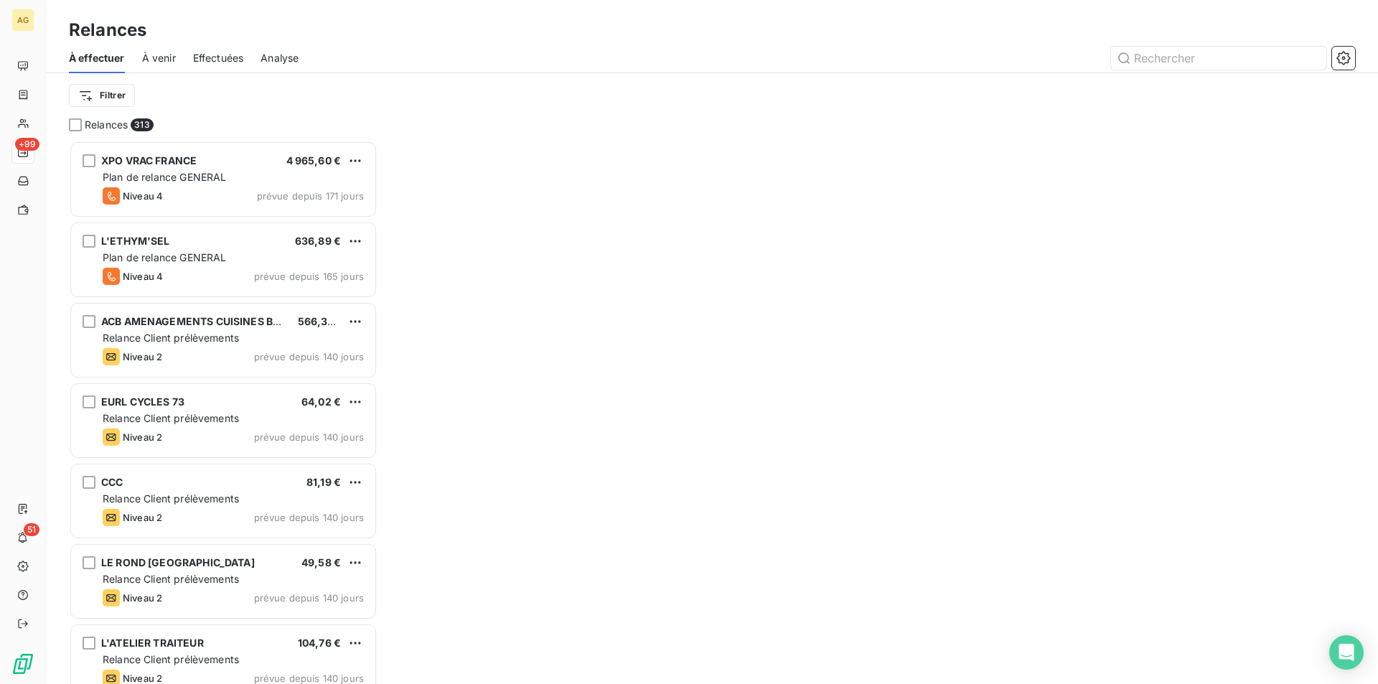
scroll to position [532, 298]
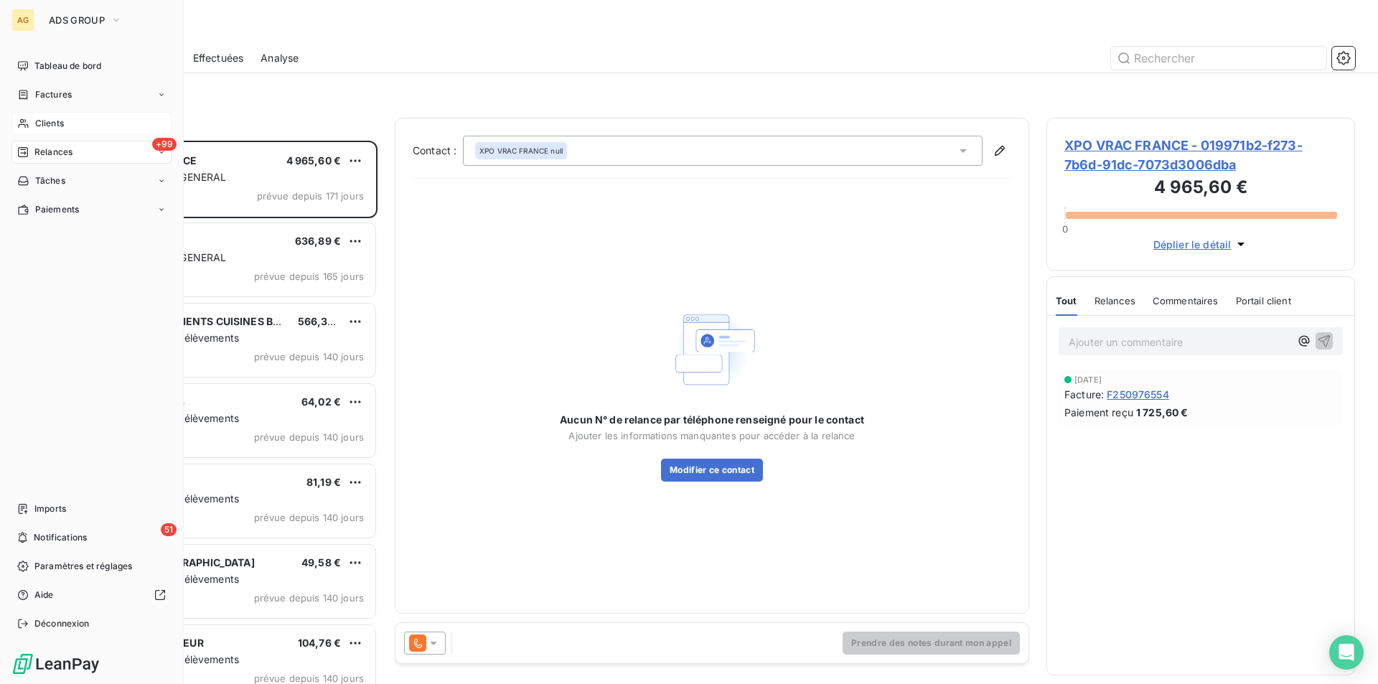
click at [70, 124] on div "Clients" at bounding box center [91, 123] width 160 height 23
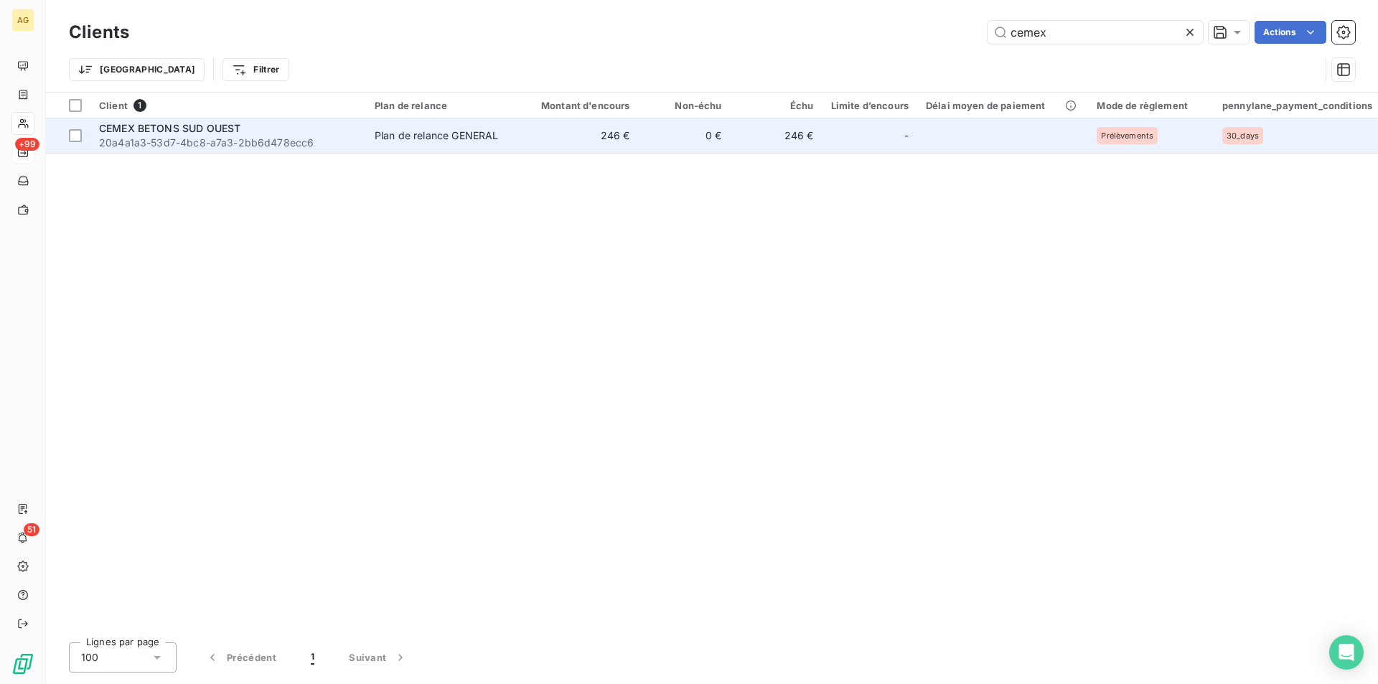
click at [224, 138] on span "20a4a1a3-53d7-4bc8-a7a3-2bb6d478ecc6" at bounding box center [228, 143] width 258 height 14
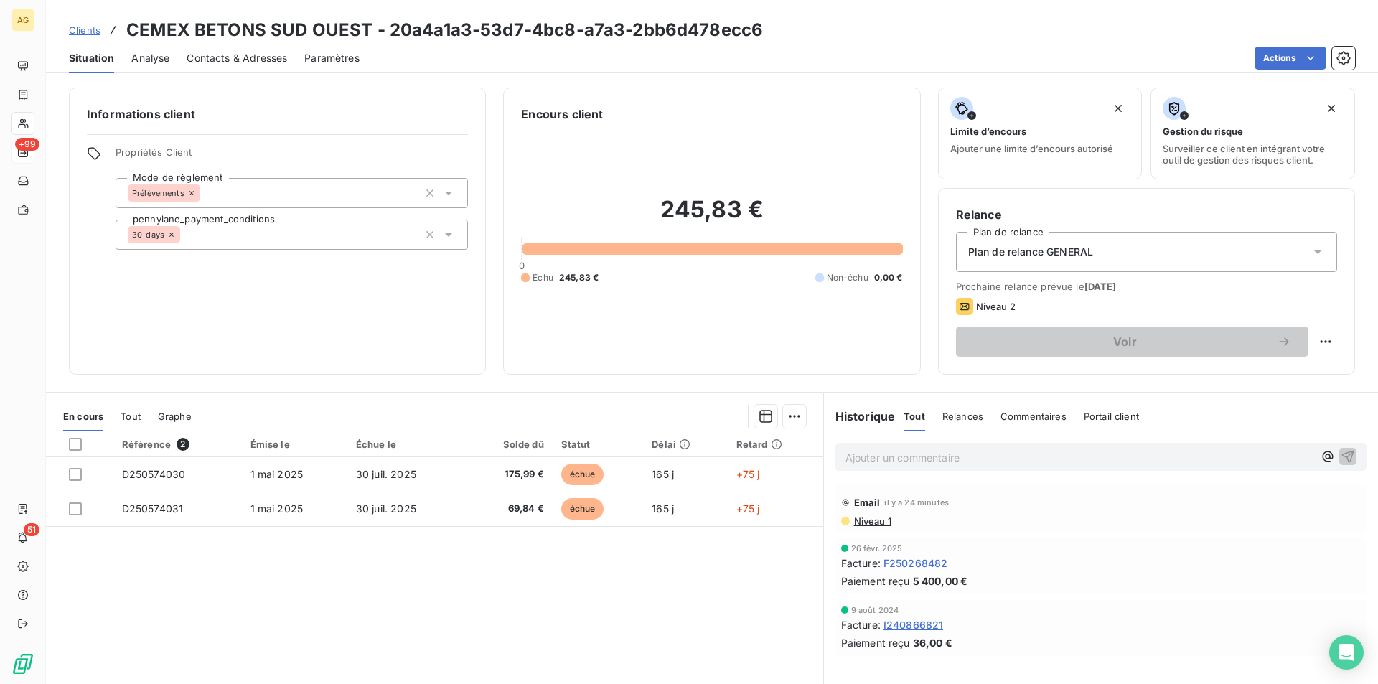
click at [967, 418] on span "Relances" at bounding box center [962, 415] width 41 height 11
click at [198, 589] on div "Référence 2 Émise le Échue le Solde dû Statut Délai Retard D250574030 [DATE] [D…" at bounding box center [434, 569] width 777 height 276
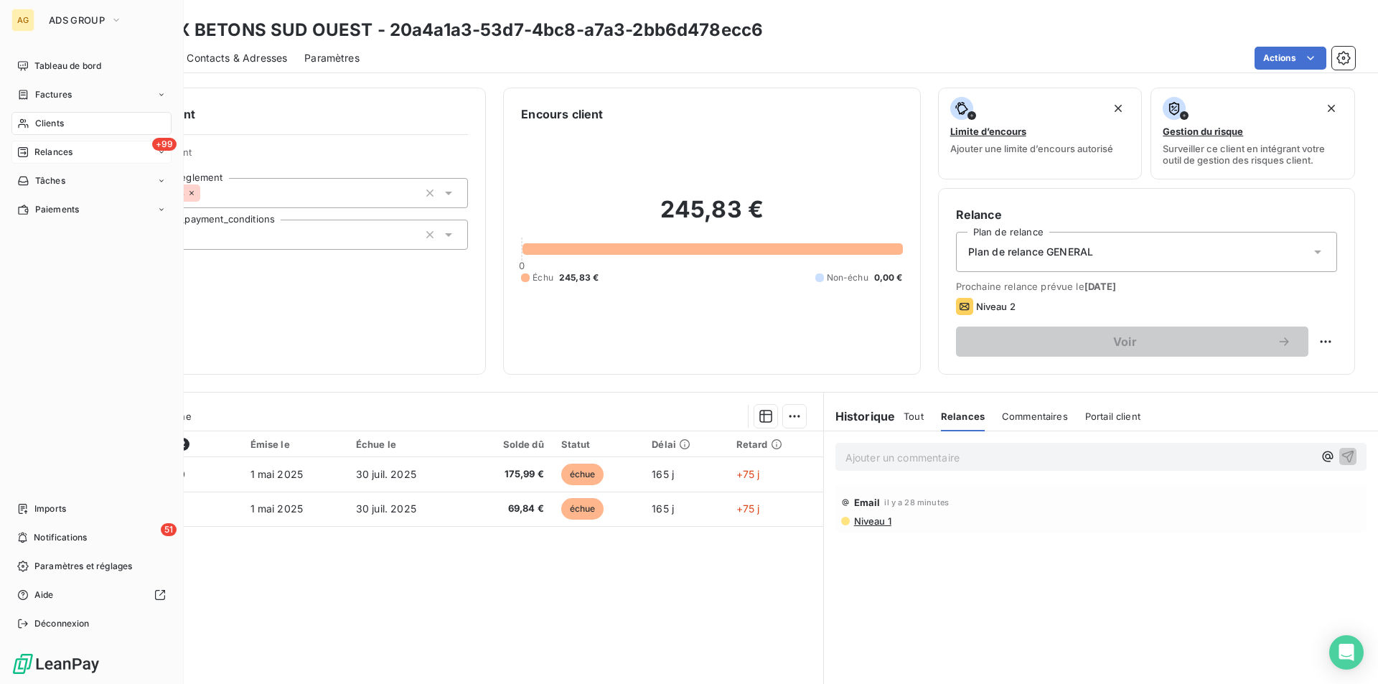
click at [77, 155] on div "+99 Relances" at bounding box center [91, 152] width 160 height 23
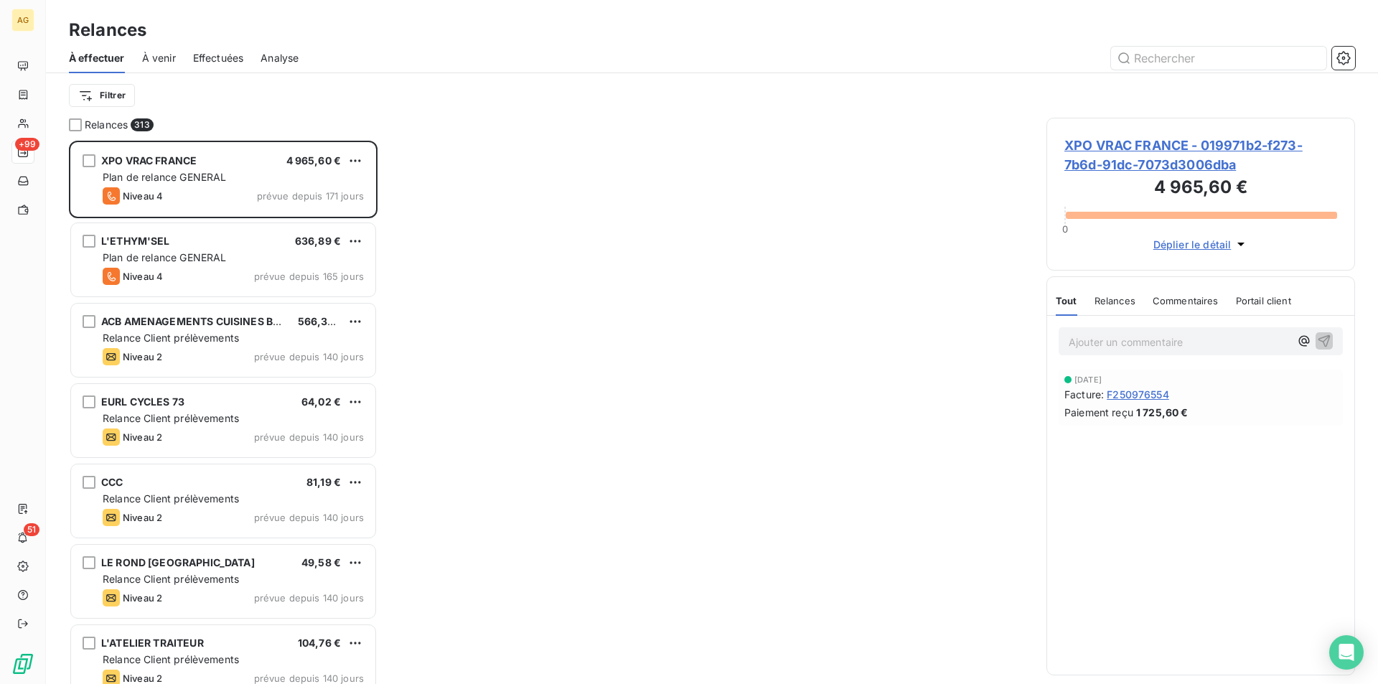
scroll to position [532, 298]
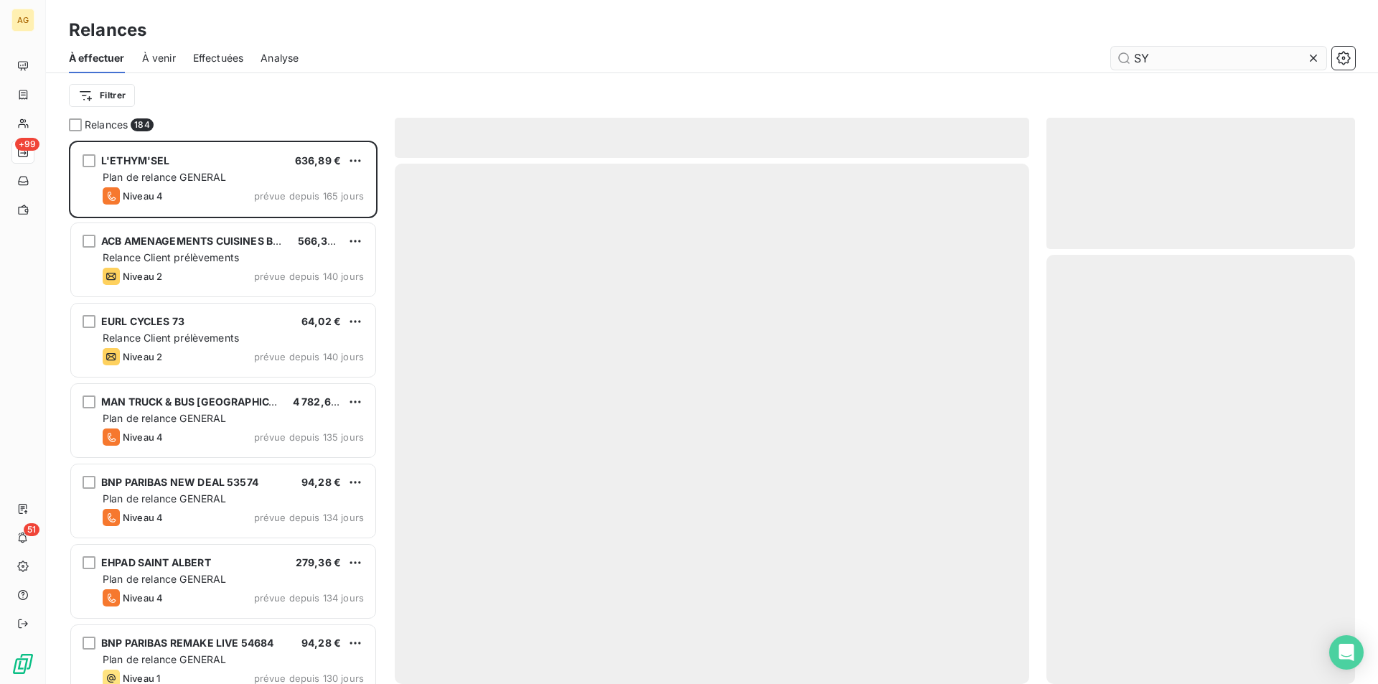
scroll to position [532, 298]
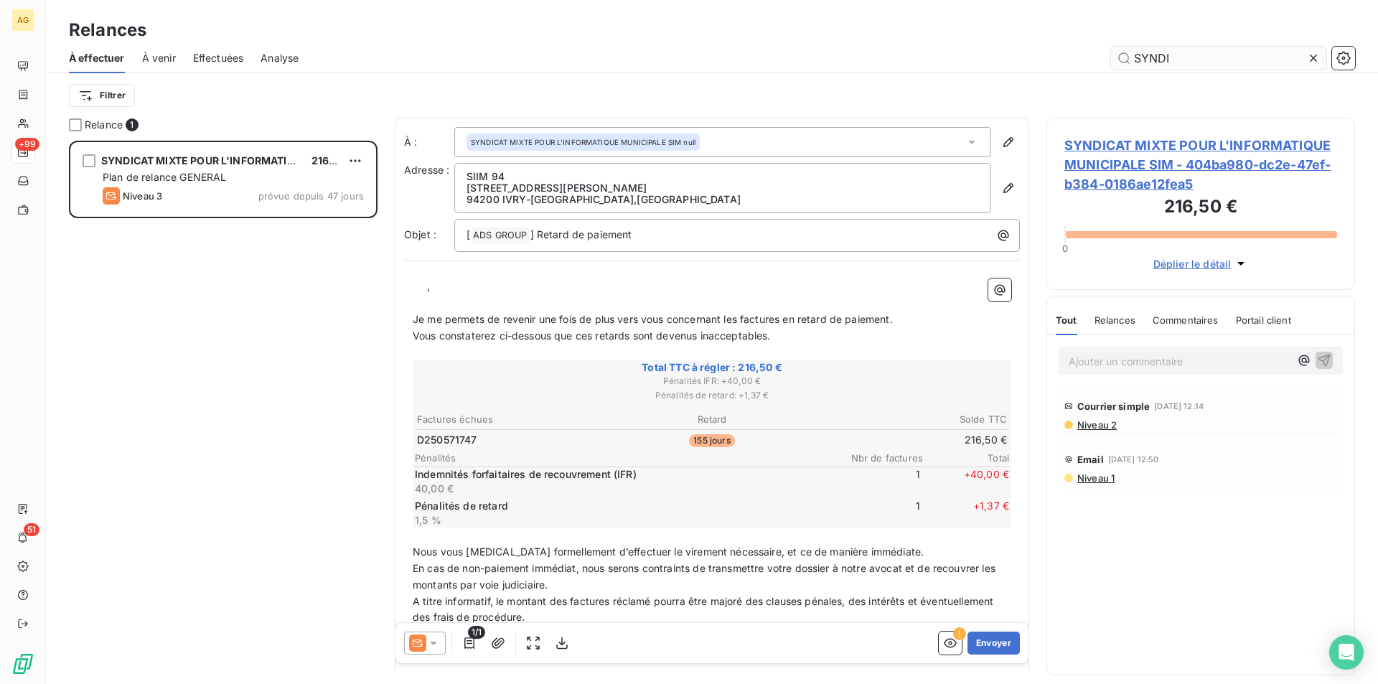
scroll to position [532, 298]
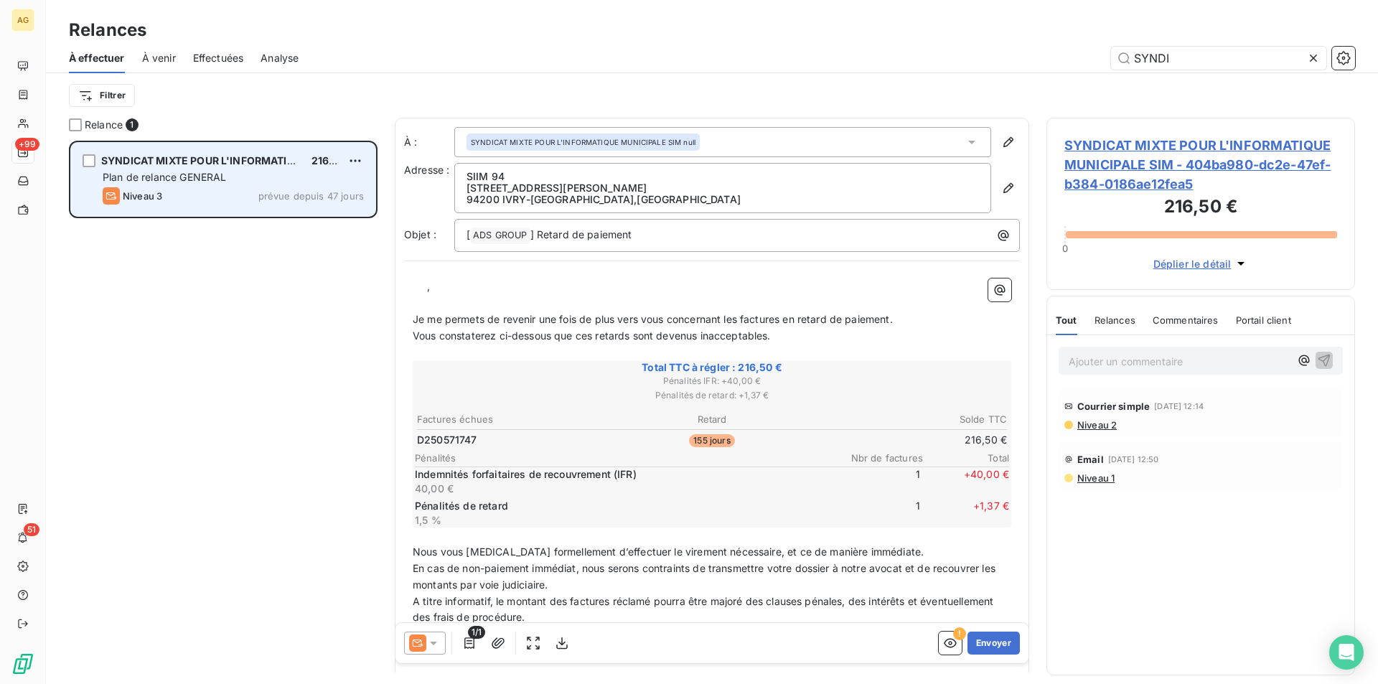
click at [202, 169] on div "SYNDICAT MIXTE POUR L'INFORMATIQUE MUNICIPALE SIM 216,50 € Plan de relance GENE…" at bounding box center [223, 179] width 304 height 73
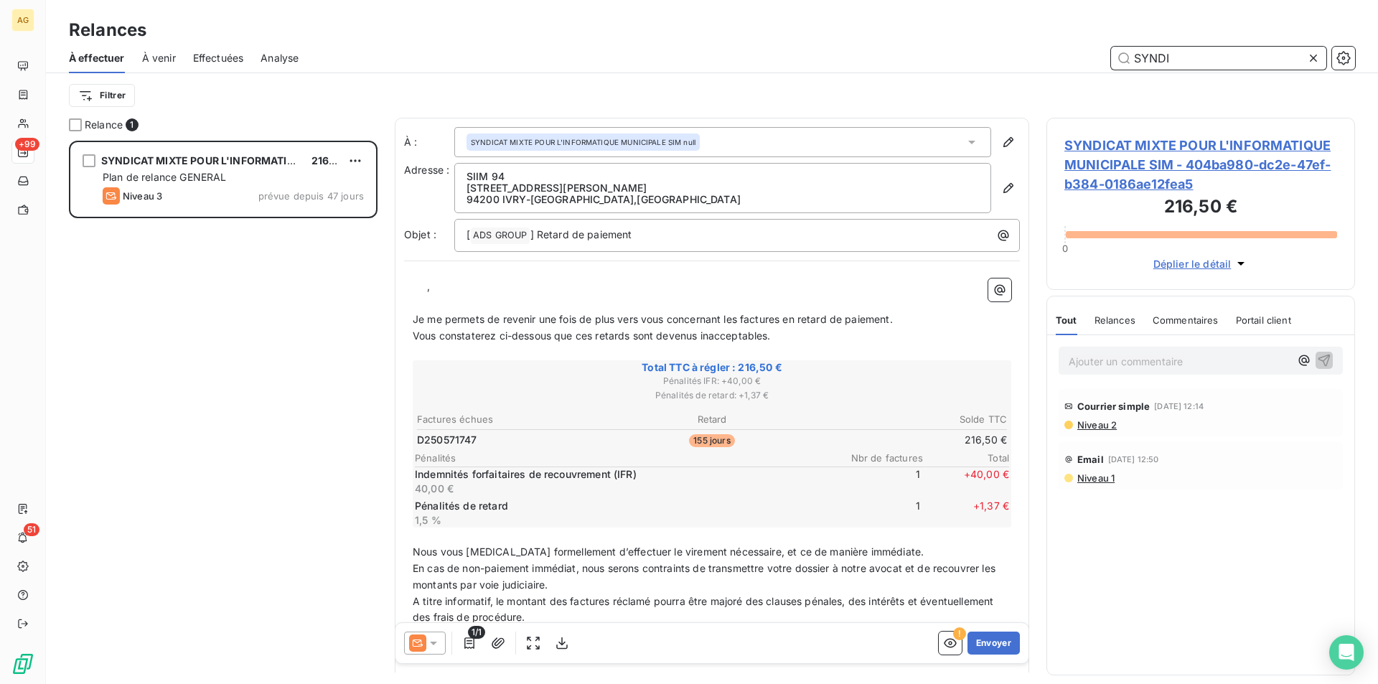
drag, startPoint x: 1185, startPoint y: 53, endPoint x: 1015, endPoint y: 50, distance: 170.1
click at [1015, 50] on div "SYNDI" at bounding box center [835, 58] width 1039 height 23
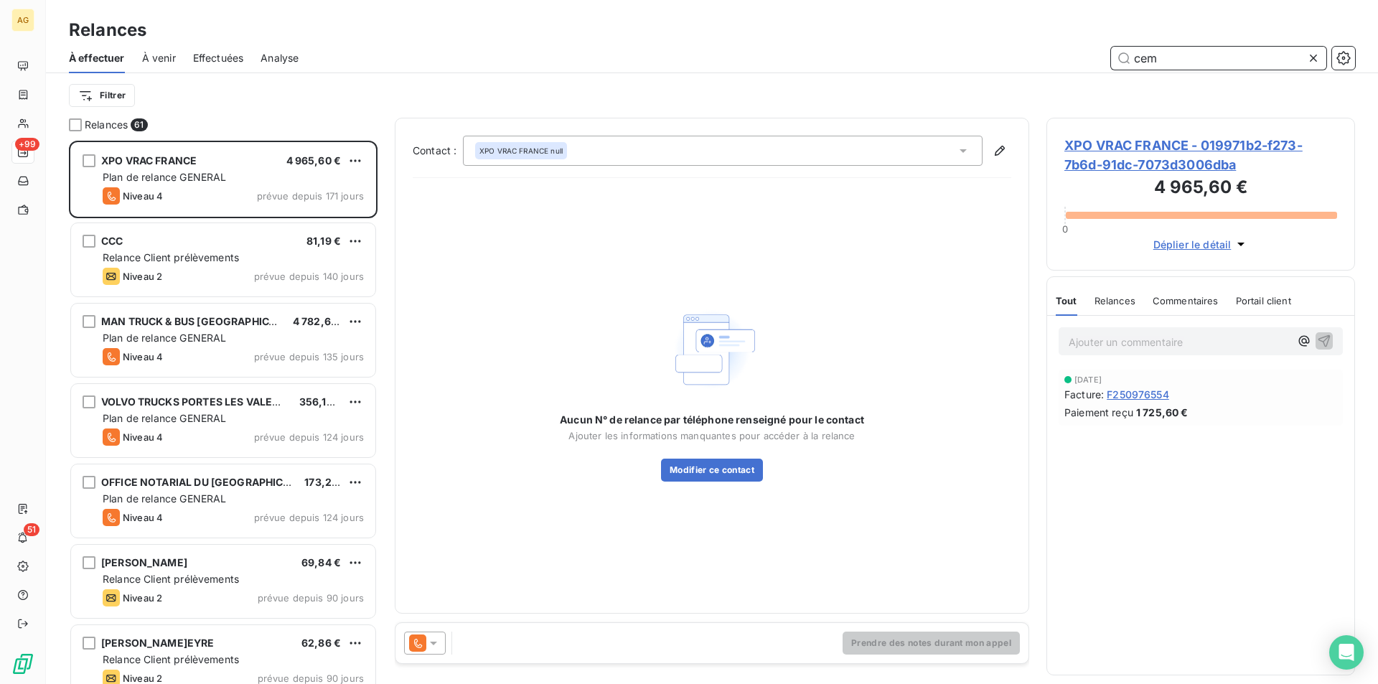
scroll to position [532, 298]
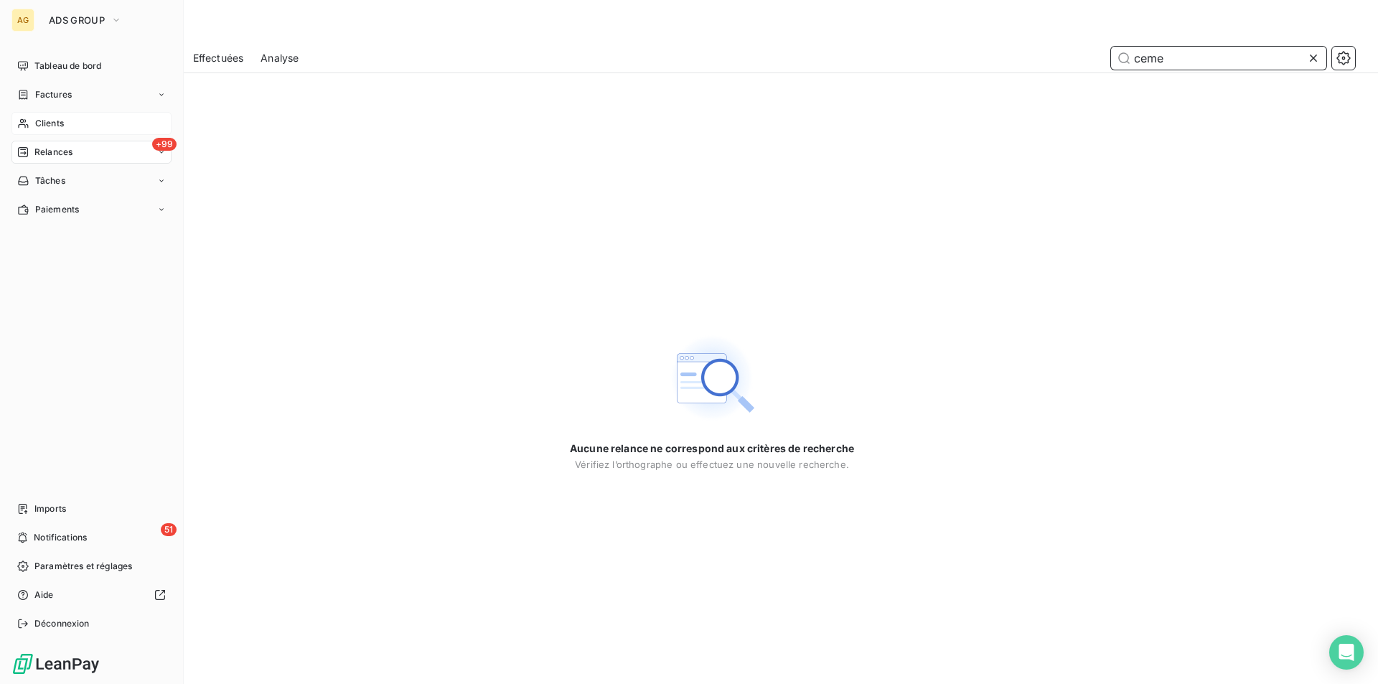
type input "ceme"
click at [44, 118] on span "Clients" at bounding box center [49, 123] width 29 height 13
click at [39, 126] on span "Clients" at bounding box center [49, 123] width 29 height 13
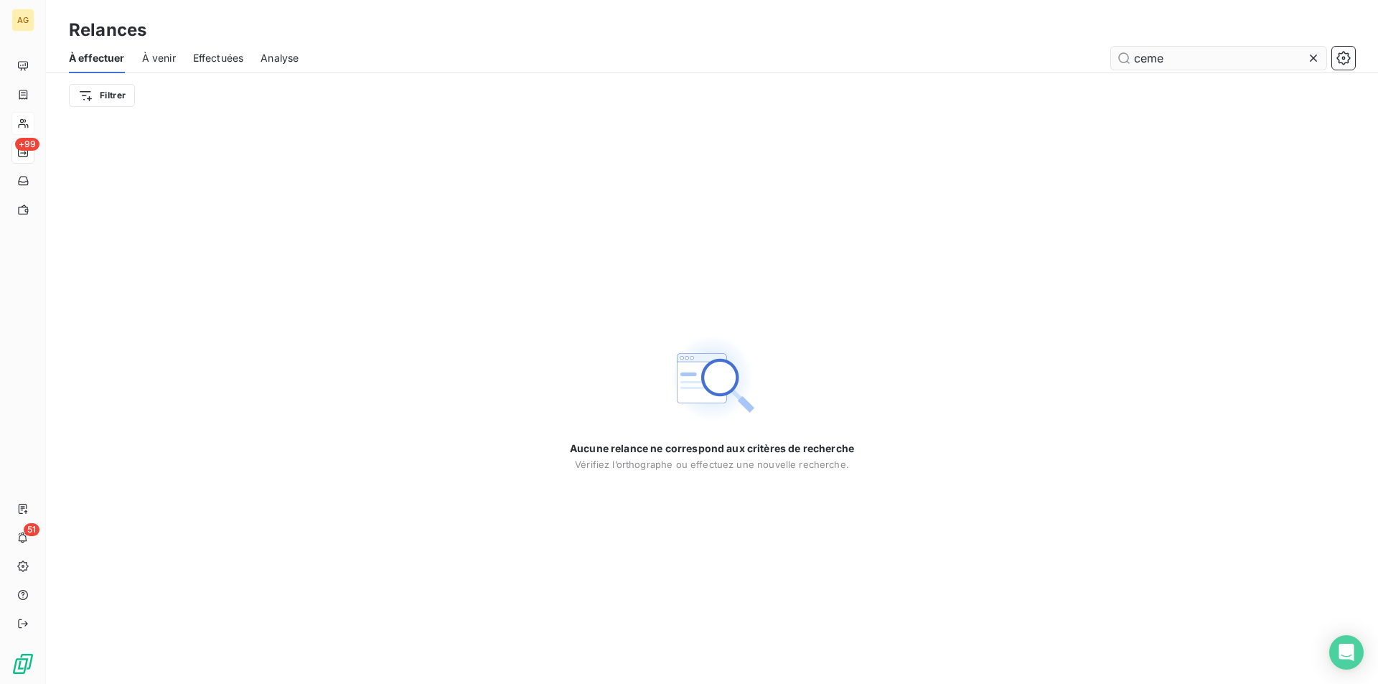
click at [1180, 55] on input "ceme" at bounding box center [1218, 58] width 215 height 23
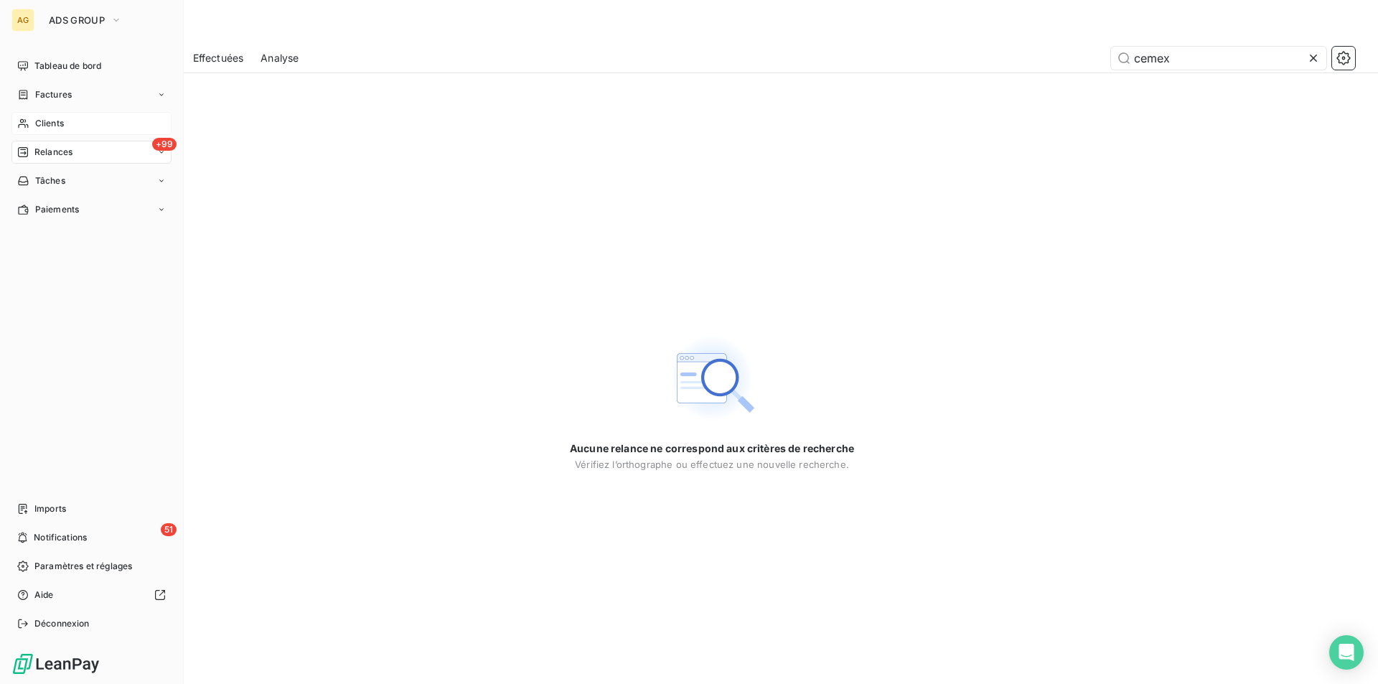
type input "cemex"
click at [60, 119] on span "Clients" at bounding box center [49, 123] width 29 height 13
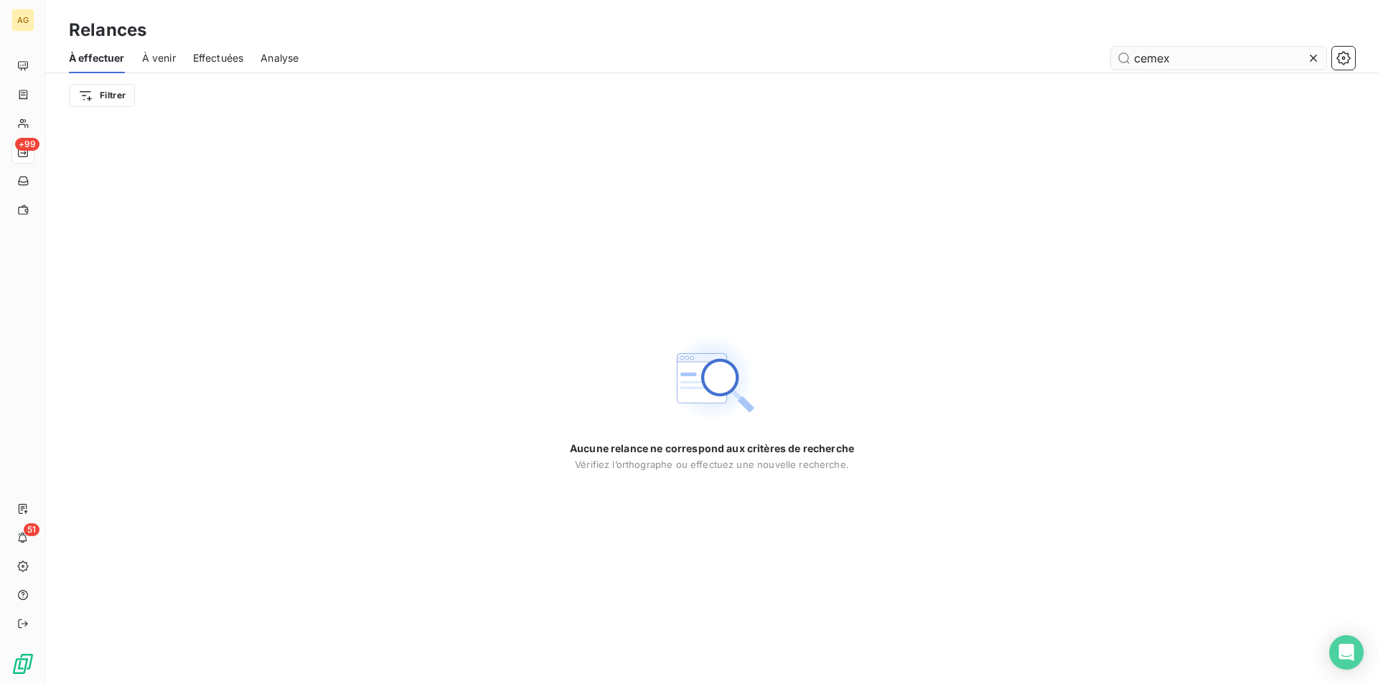
click at [1312, 57] on icon at bounding box center [1313, 58] width 14 height 14
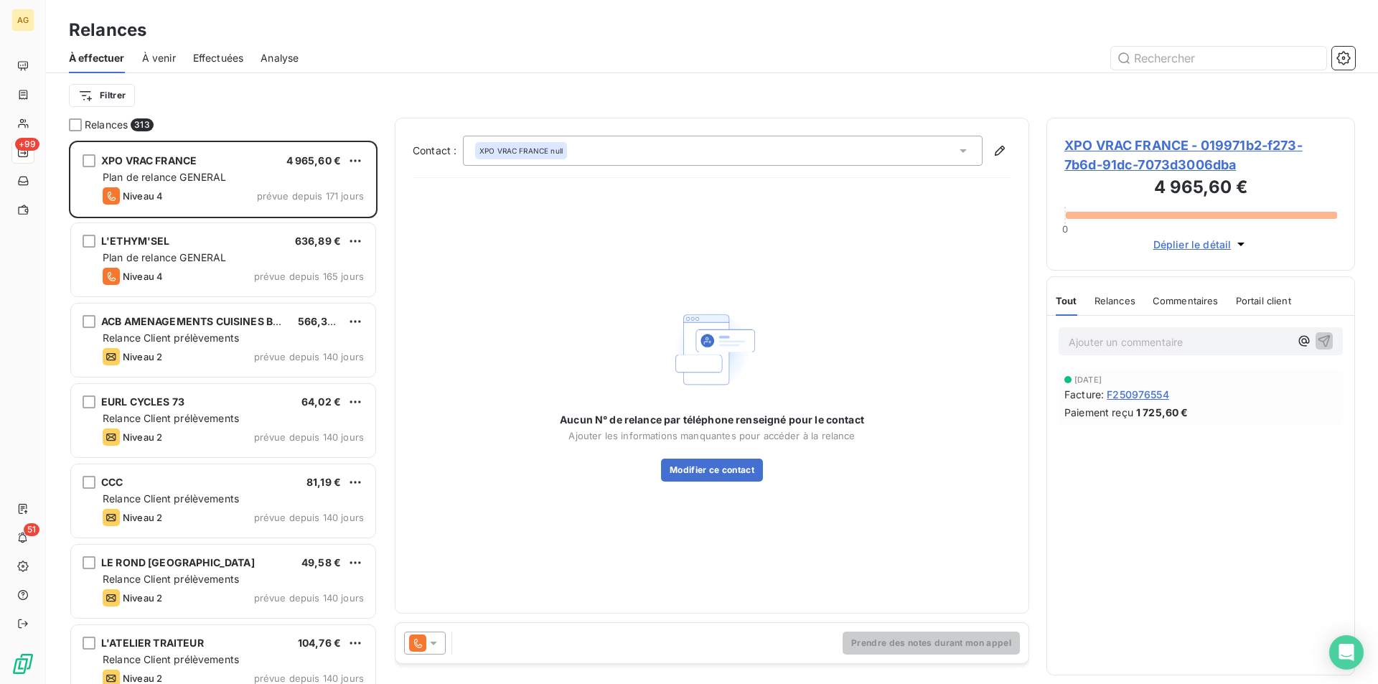
scroll to position [532, 298]
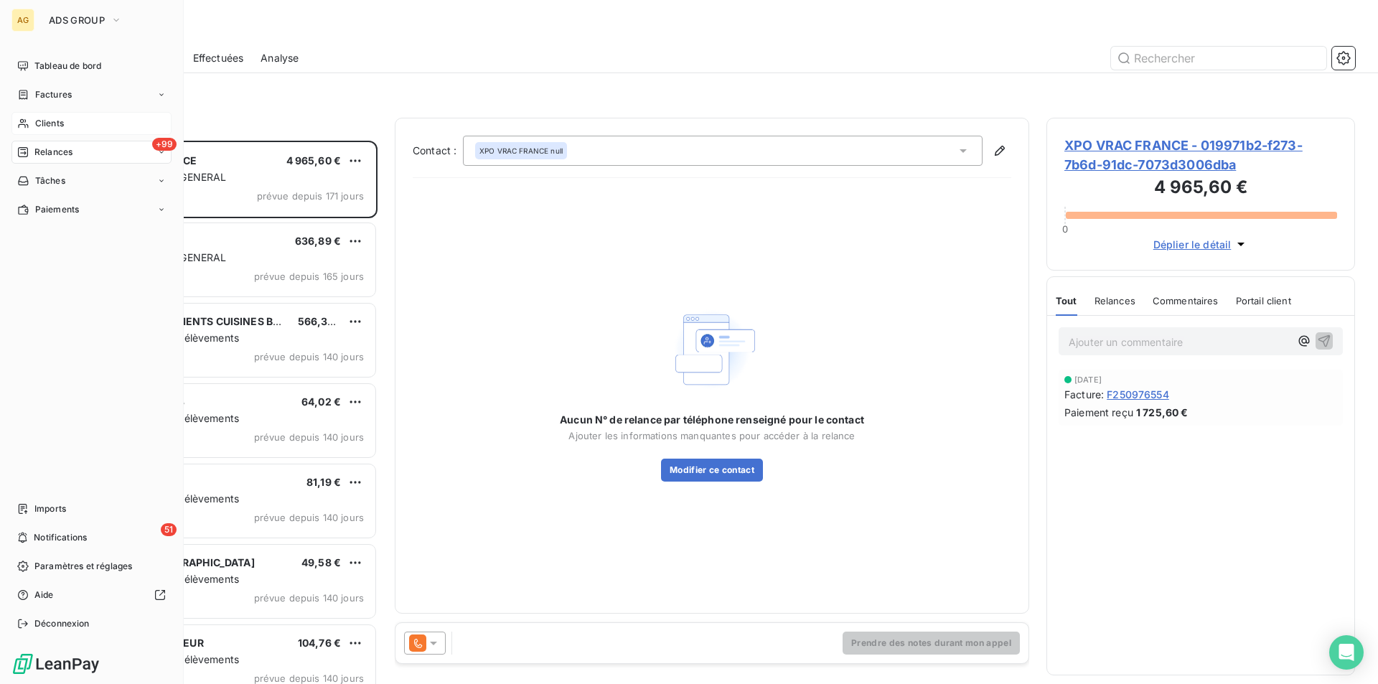
click at [32, 122] on div "Clients" at bounding box center [91, 123] width 160 height 23
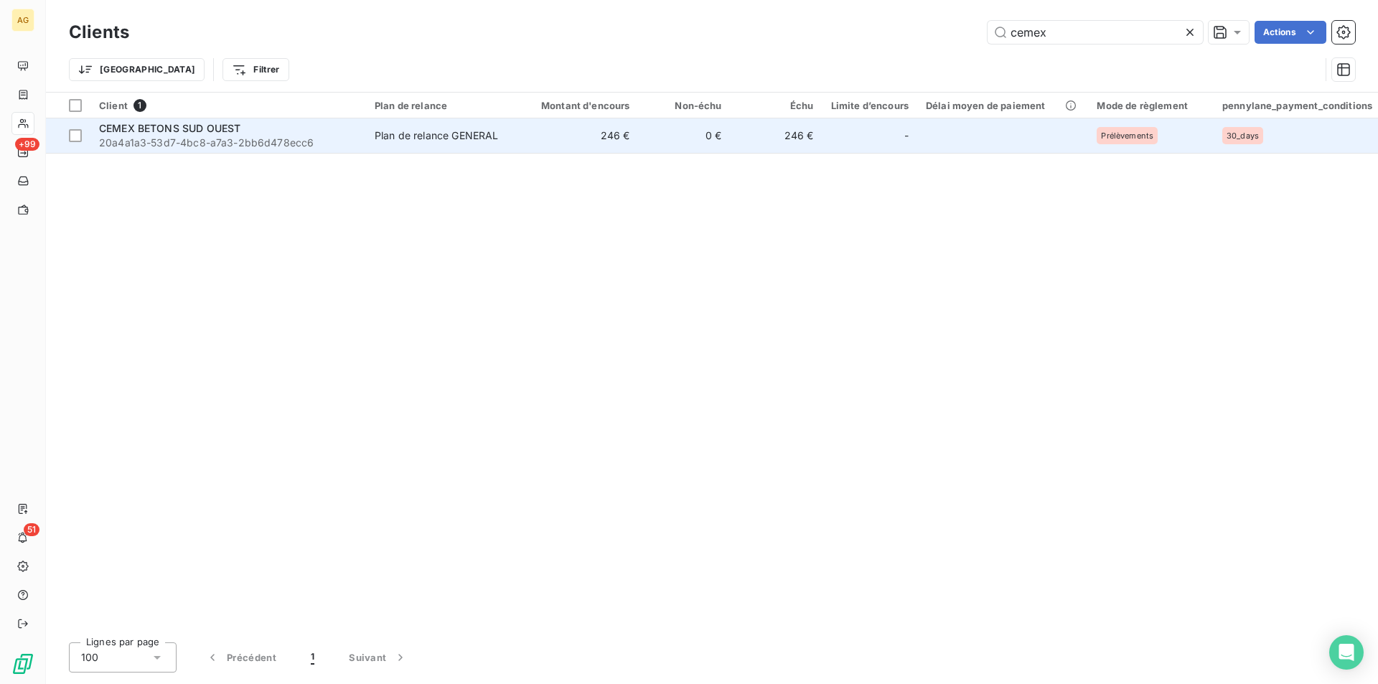
click at [416, 137] on div "Plan de relance GENERAL" at bounding box center [436, 135] width 123 height 14
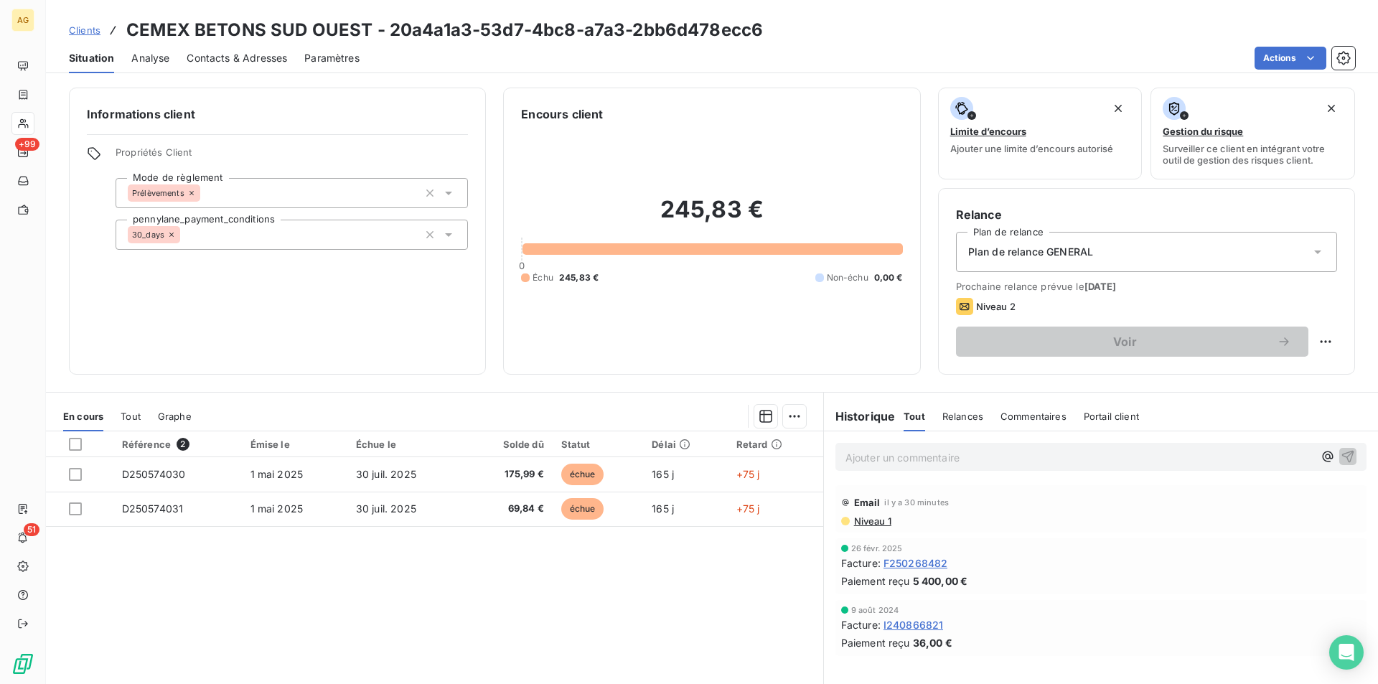
click at [869, 518] on span "Niveau 1" at bounding box center [871, 520] width 39 height 11
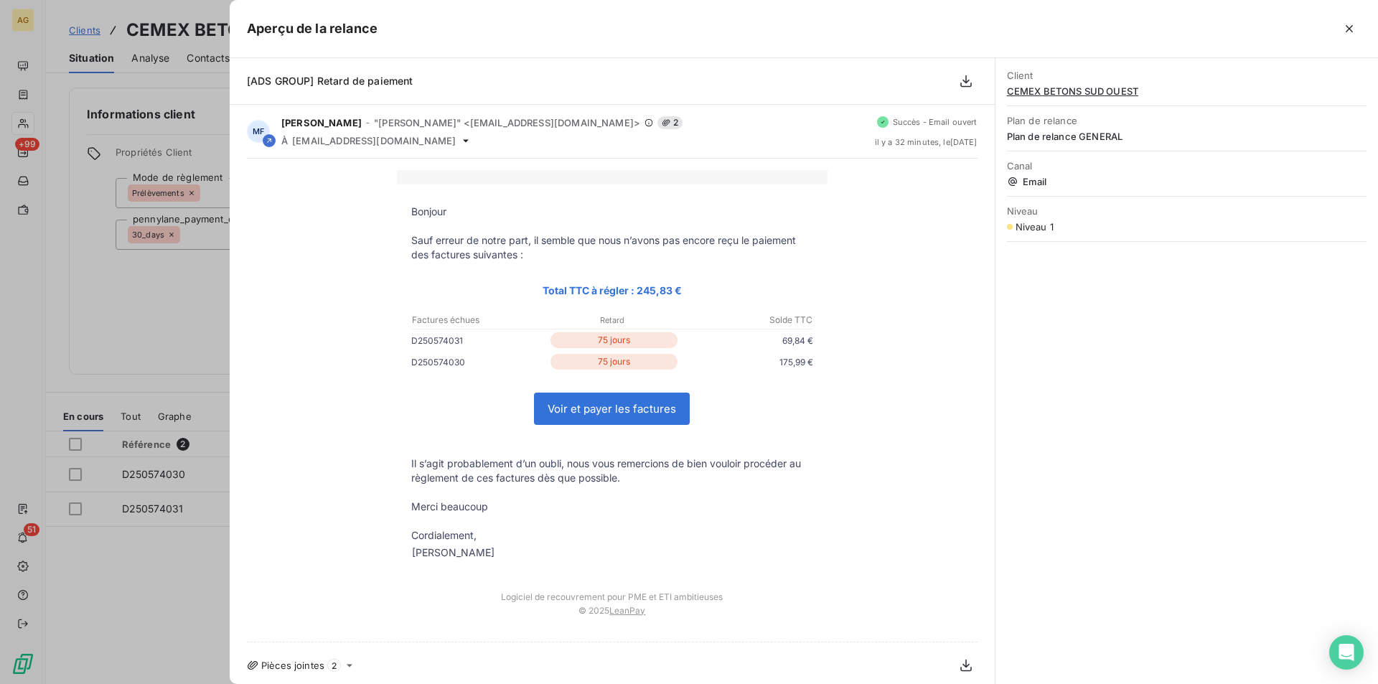
click at [1349, 25] on icon "button" at bounding box center [1349, 29] width 14 height 14
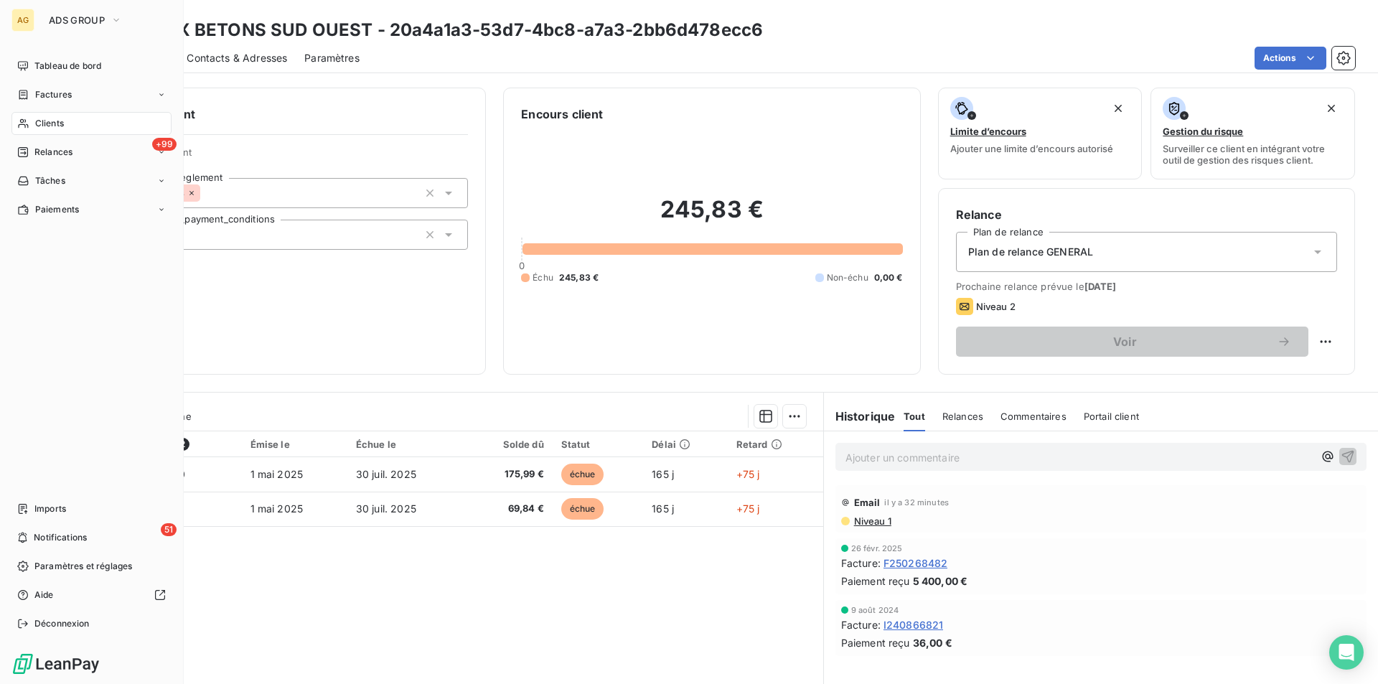
click at [22, 121] on icon at bounding box center [23, 123] width 12 height 11
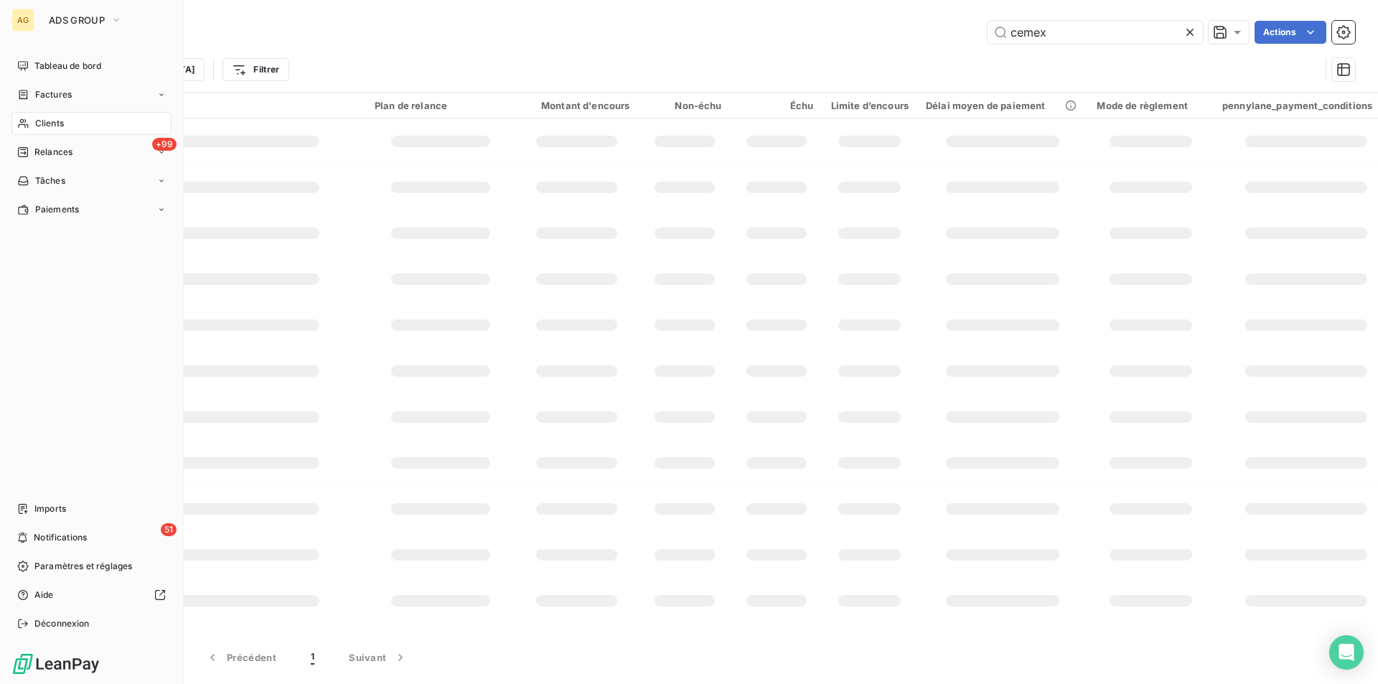
click at [70, 121] on div "Clients" at bounding box center [91, 123] width 160 height 23
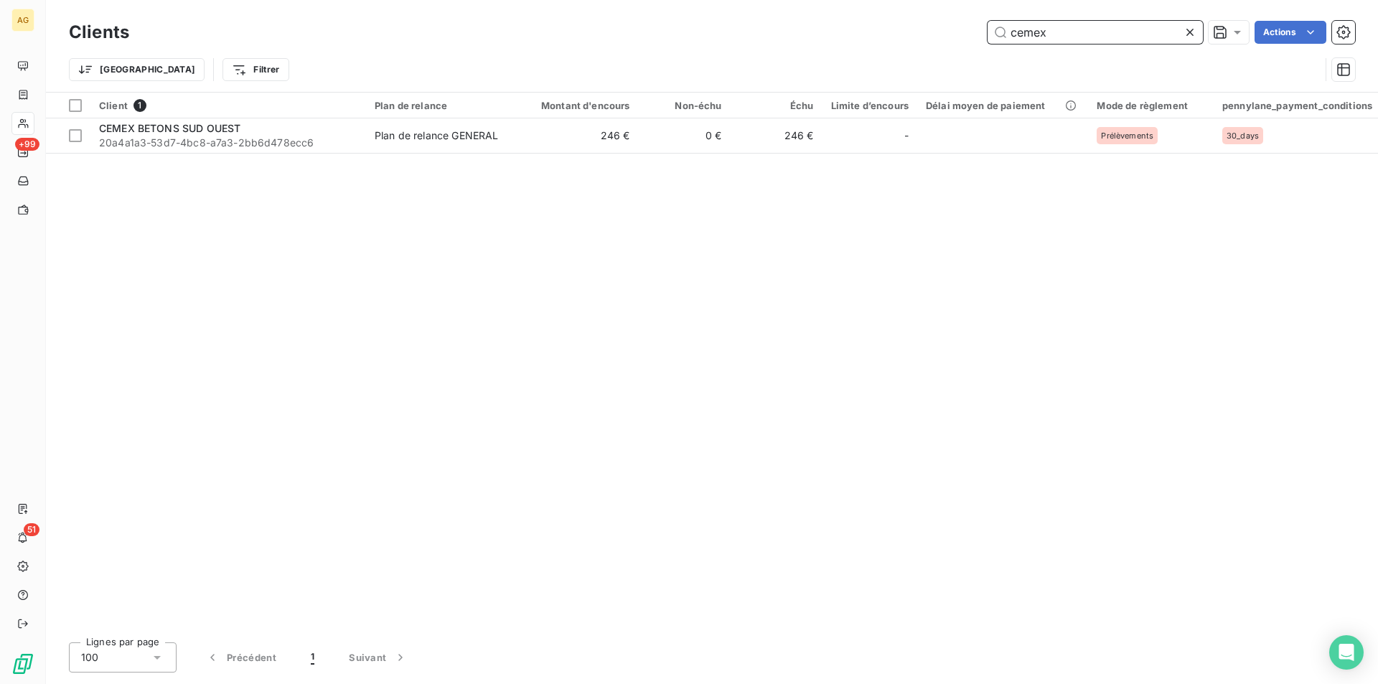
drag, startPoint x: 1112, startPoint y: 25, endPoint x: 725, endPoint y: -4, distance: 388.6
click at [725, 0] on html "AG +99 51 Clients cemex Actions Trier Filtrer Client 1 Plan de relance Montant …" at bounding box center [689, 342] width 1378 height 684
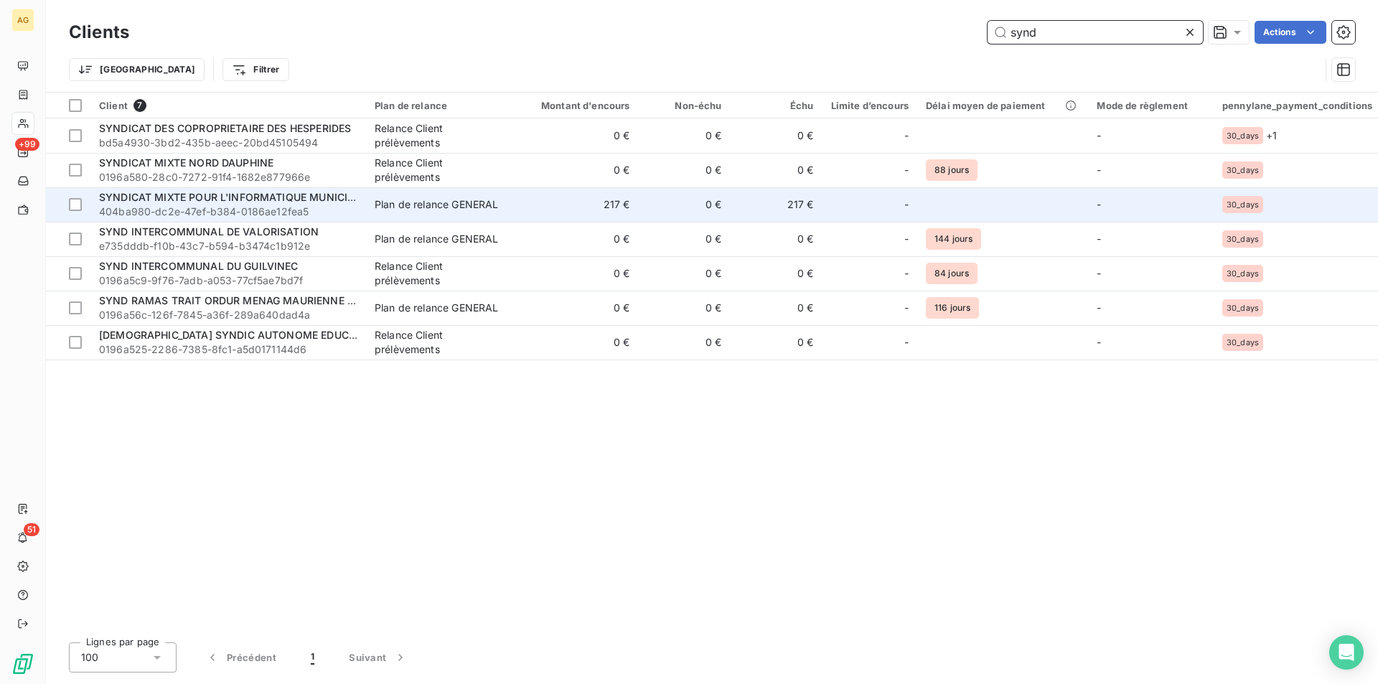
type input "synd"
click at [244, 204] on div "SYNDICAT MIXTE POUR L'INFORMATIQUE MUNICIPALE SIM" at bounding box center [228, 197] width 258 height 14
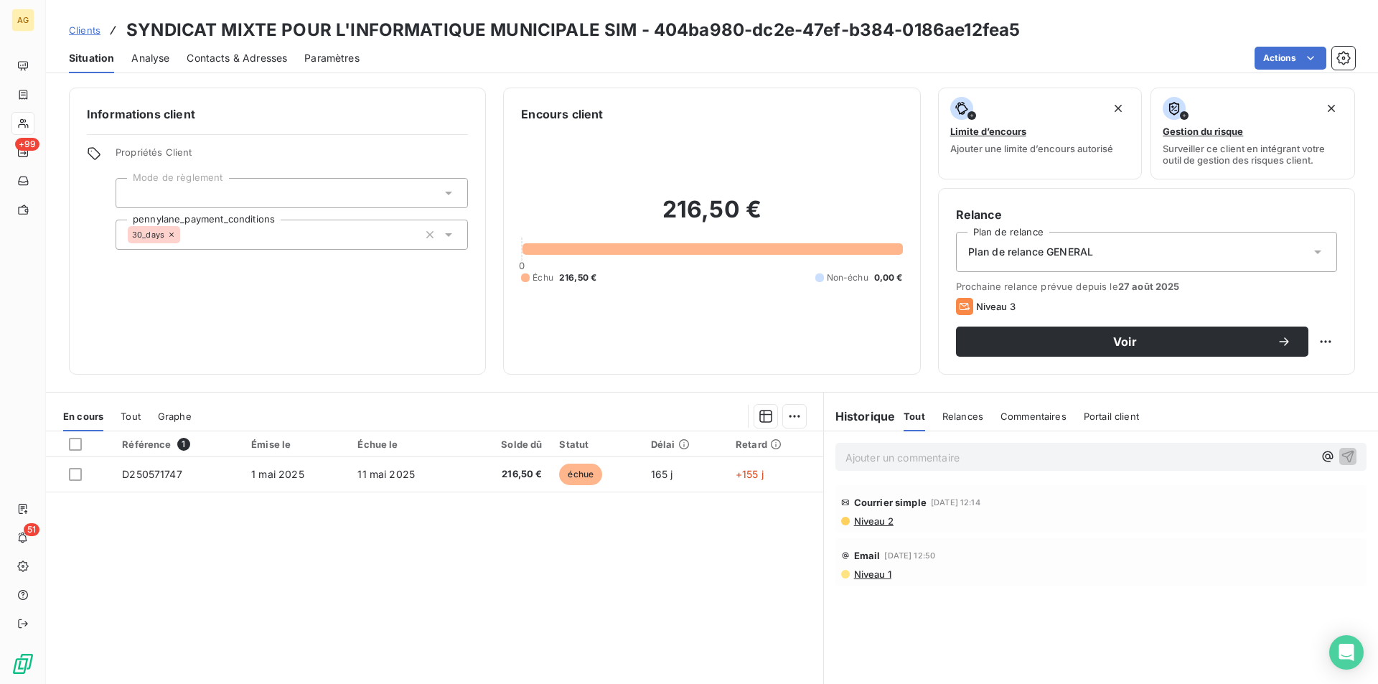
click at [257, 182] on div at bounding box center [292, 193] width 352 height 30
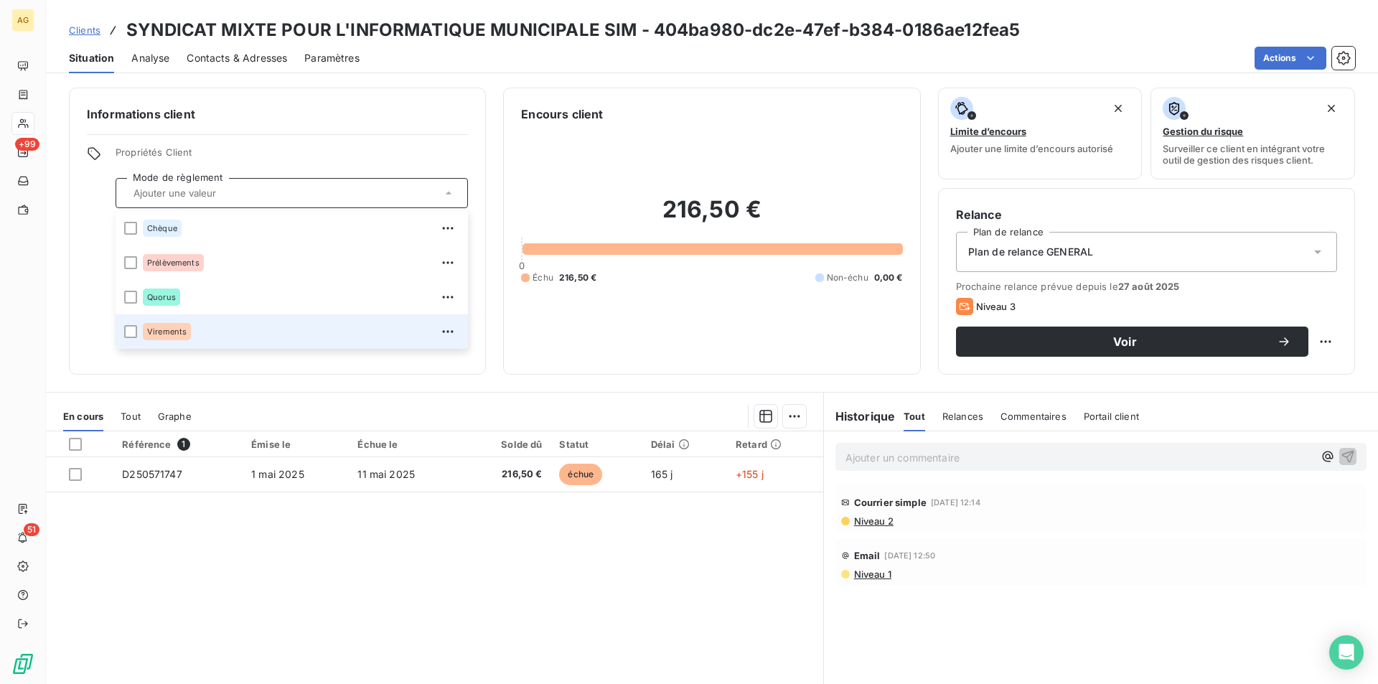
click at [208, 331] on div "Virements" at bounding box center [301, 331] width 316 height 23
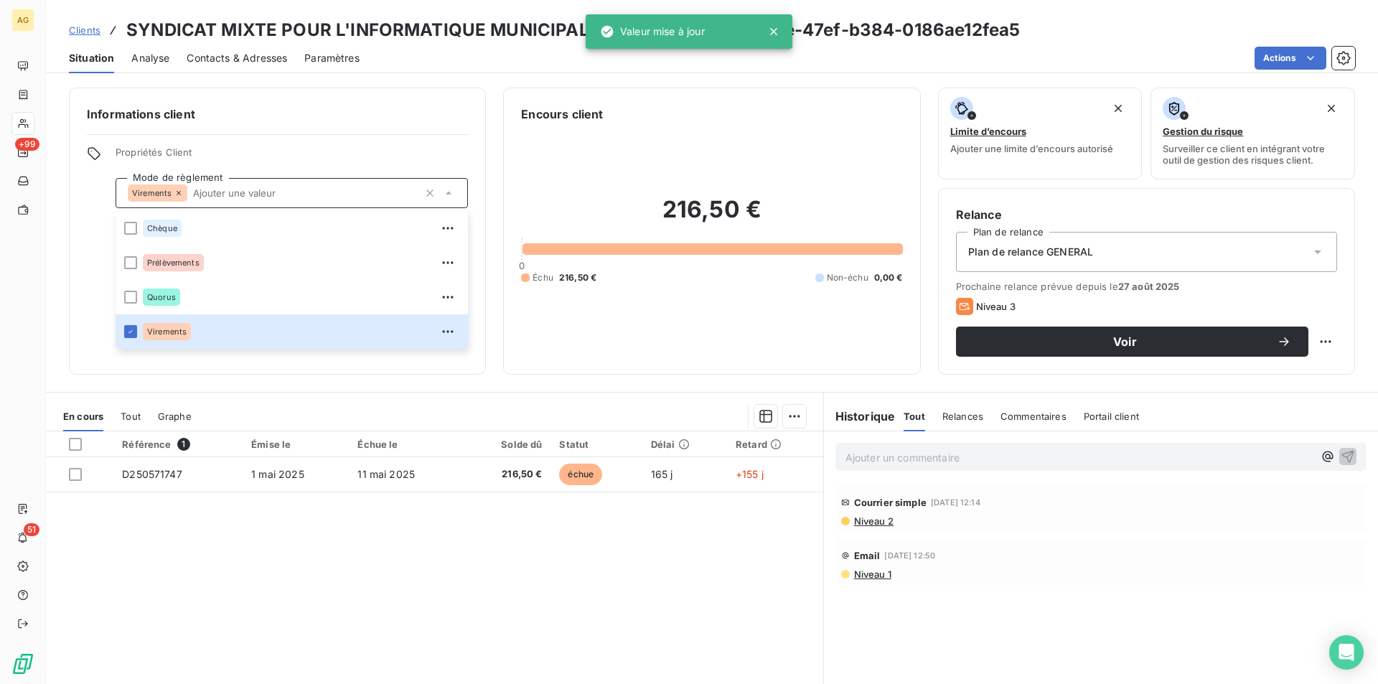
click at [1046, 246] on span "Plan de relance GENERAL" at bounding box center [1030, 252] width 125 height 14
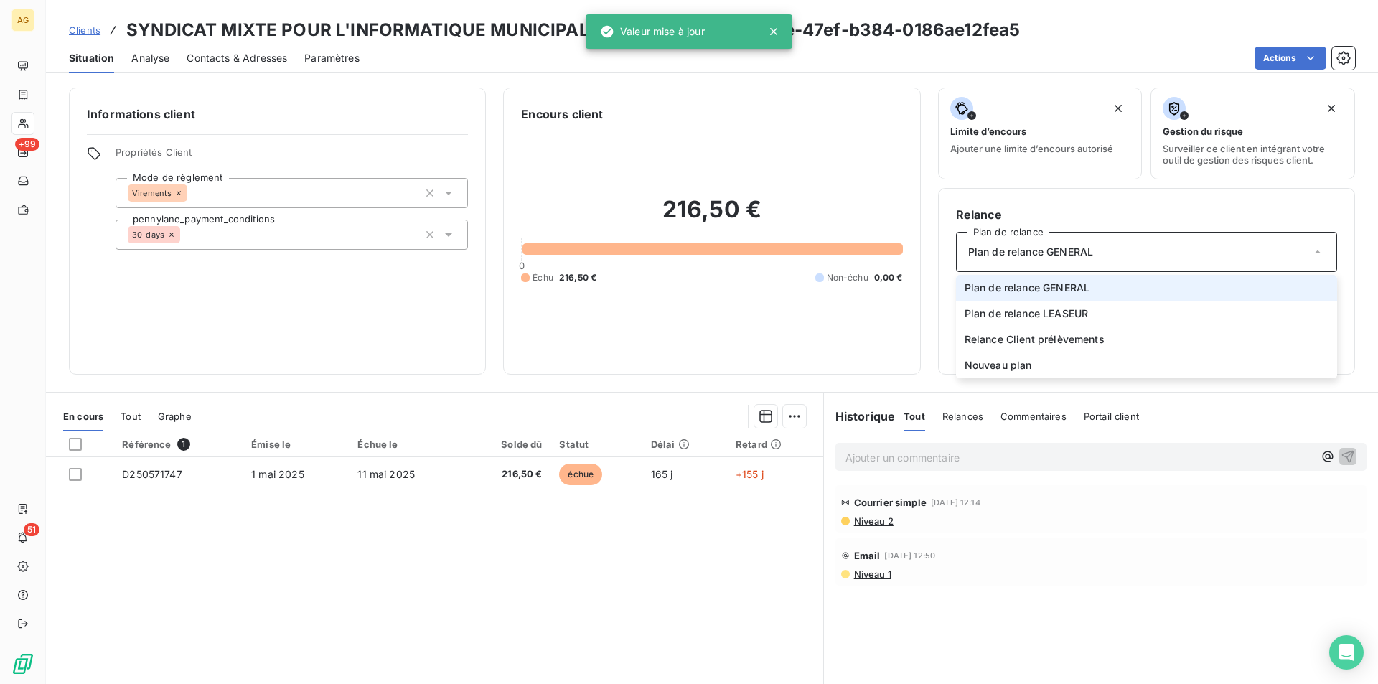
click at [1046, 246] on span "Plan de relance GENERAL" at bounding box center [1030, 252] width 125 height 14
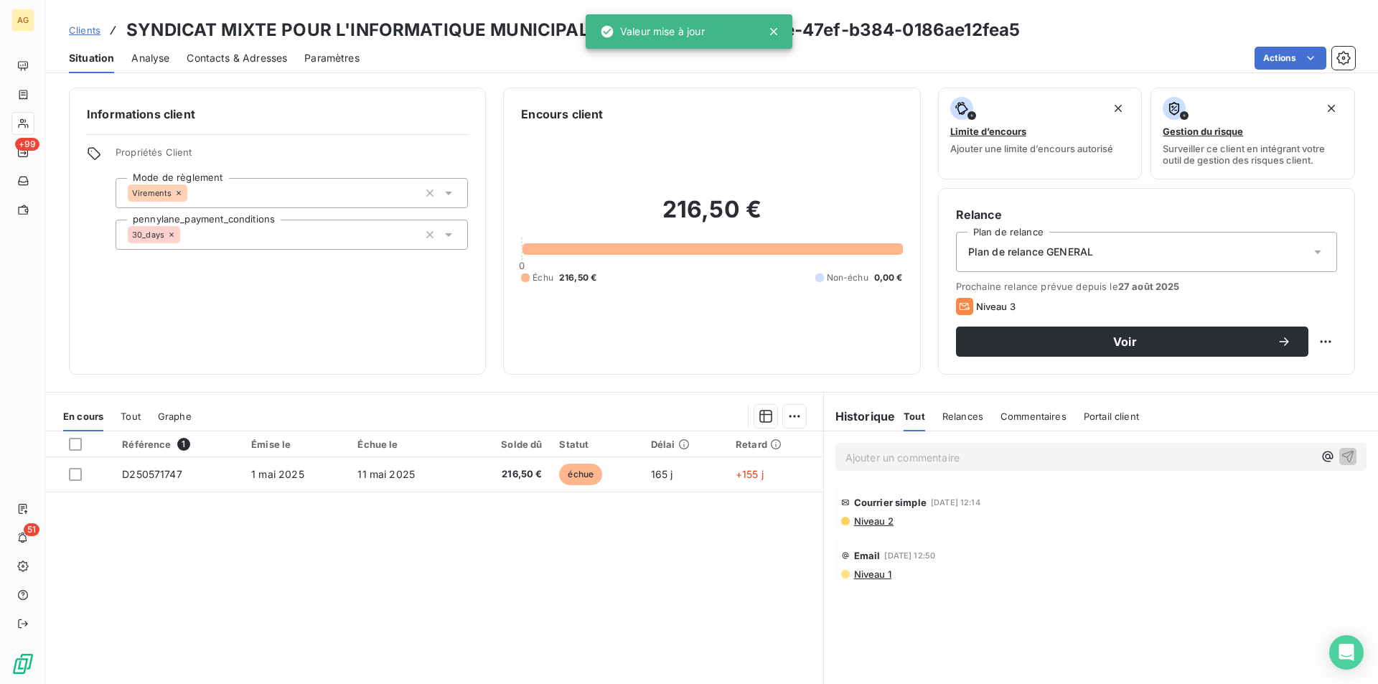
click at [509, 580] on div "Référence 1 Émise le Échue le Solde dû Statut Délai Retard D250571747 [DATE] [D…" at bounding box center [434, 569] width 777 height 276
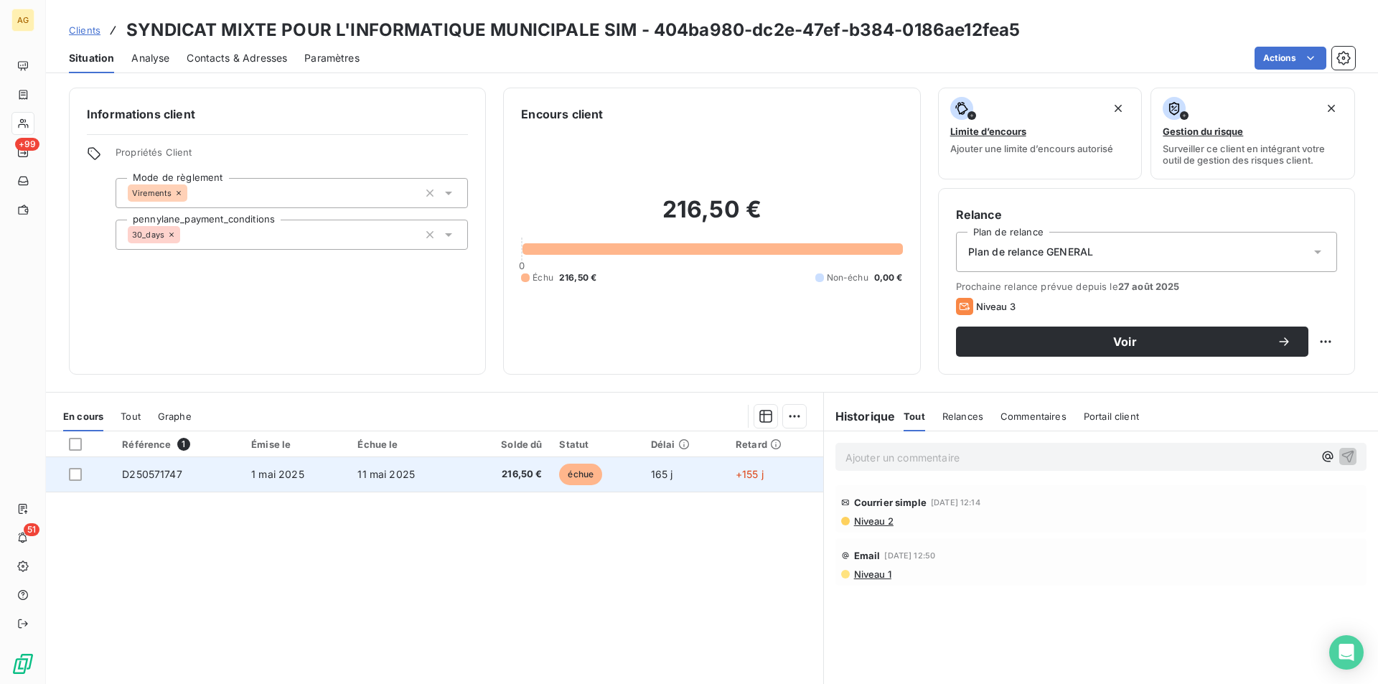
click at [320, 474] on td "1 mai 2025" at bounding box center [296, 474] width 106 height 34
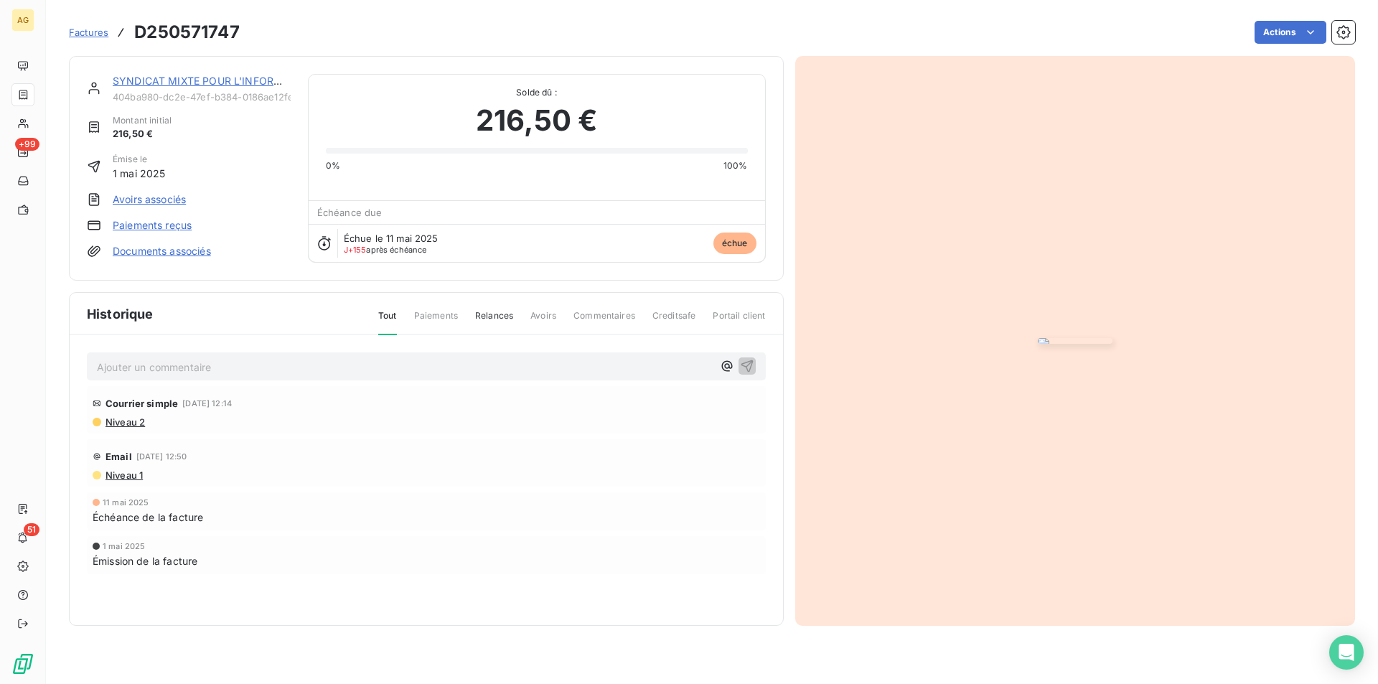
click at [1038, 338] on img "button" at bounding box center [1075, 341] width 75 height 6
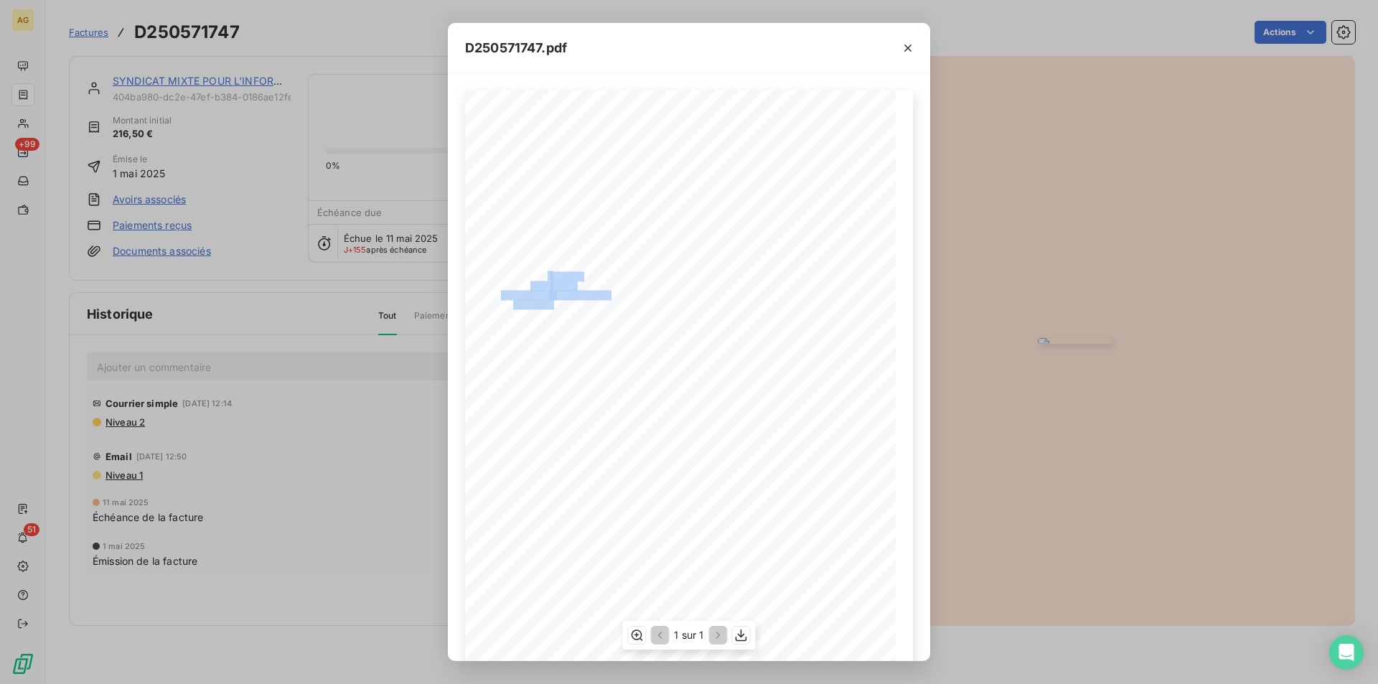
drag, startPoint x: 580, startPoint y: 276, endPoint x: 570, endPoint y: 272, distance: 11.6
click at [542, 272] on div "Référence Désignation Qte SIIM 94 24 Bd [PERSON_NAME] Couturier 94200 IVRY SUR …" at bounding box center [689, 394] width 431 height 609
click at [911, 47] on icon "button" at bounding box center [908, 48] width 14 height 14
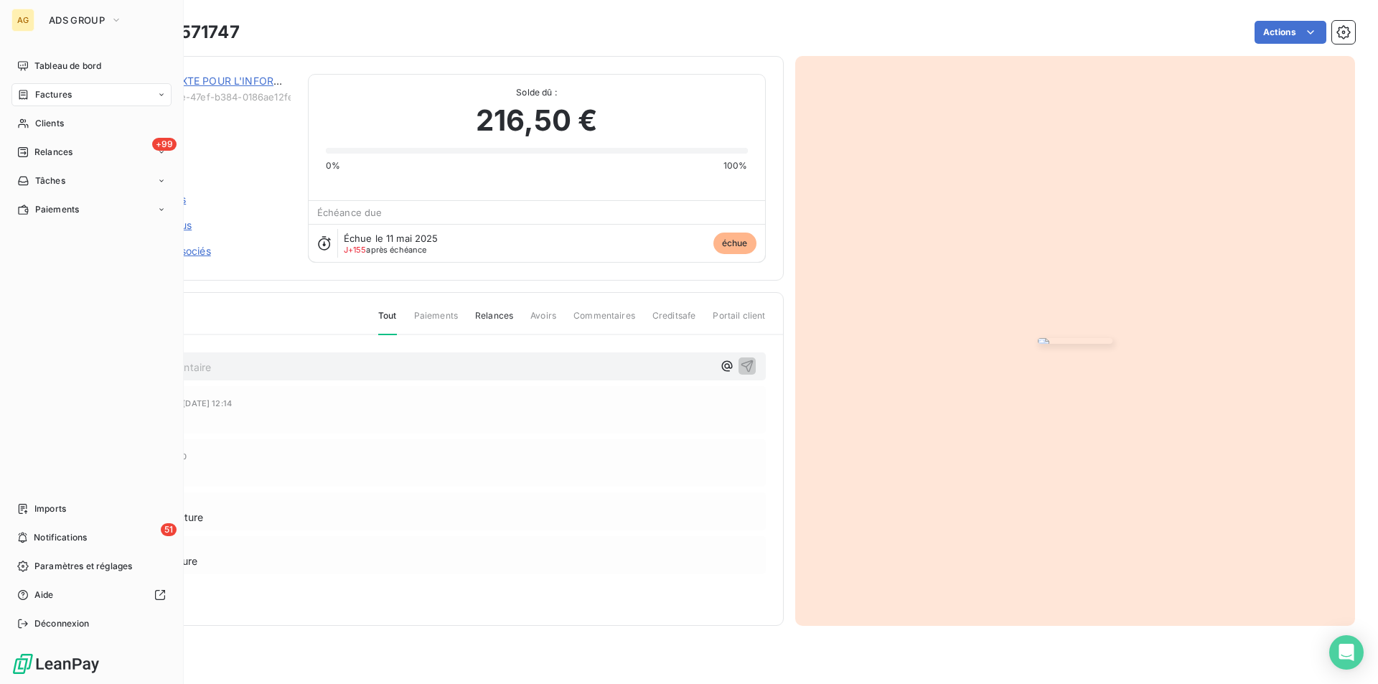
click at [70, 147] on span "Relances" at bounding box center [53, 152] width 38 height 13
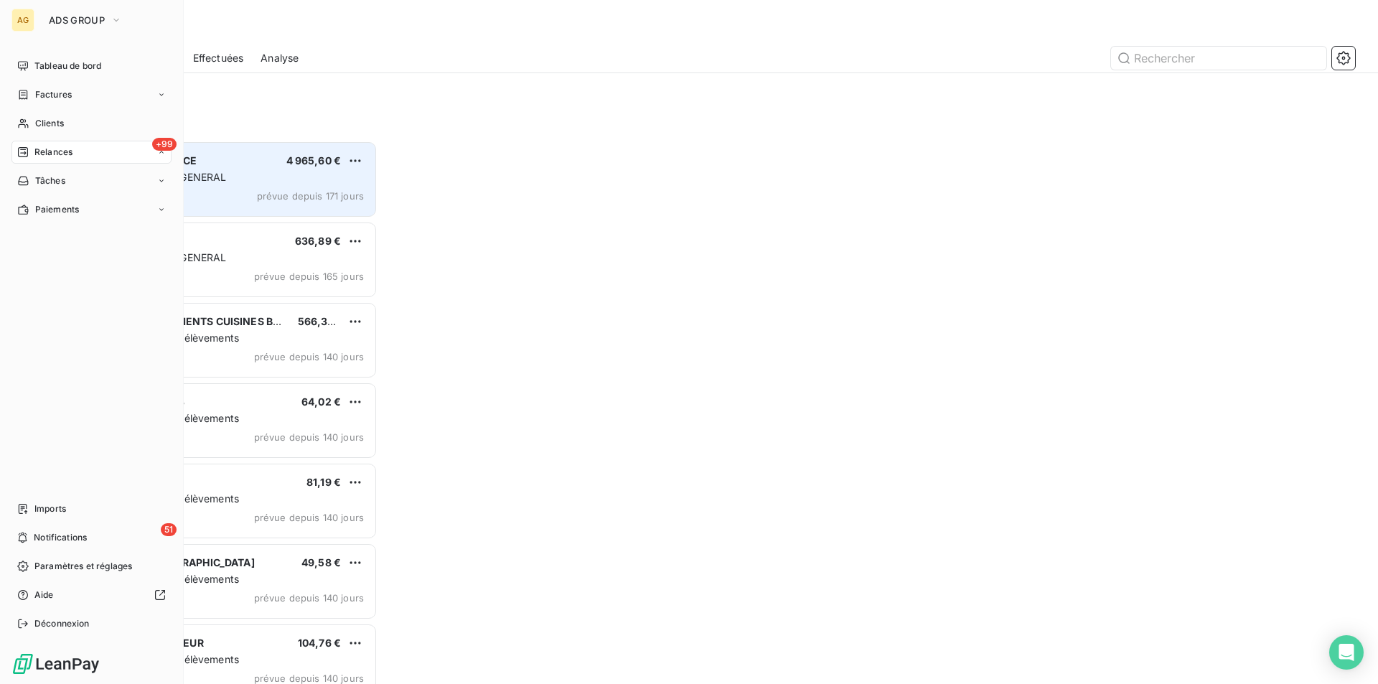
scroll to position [532, 298]
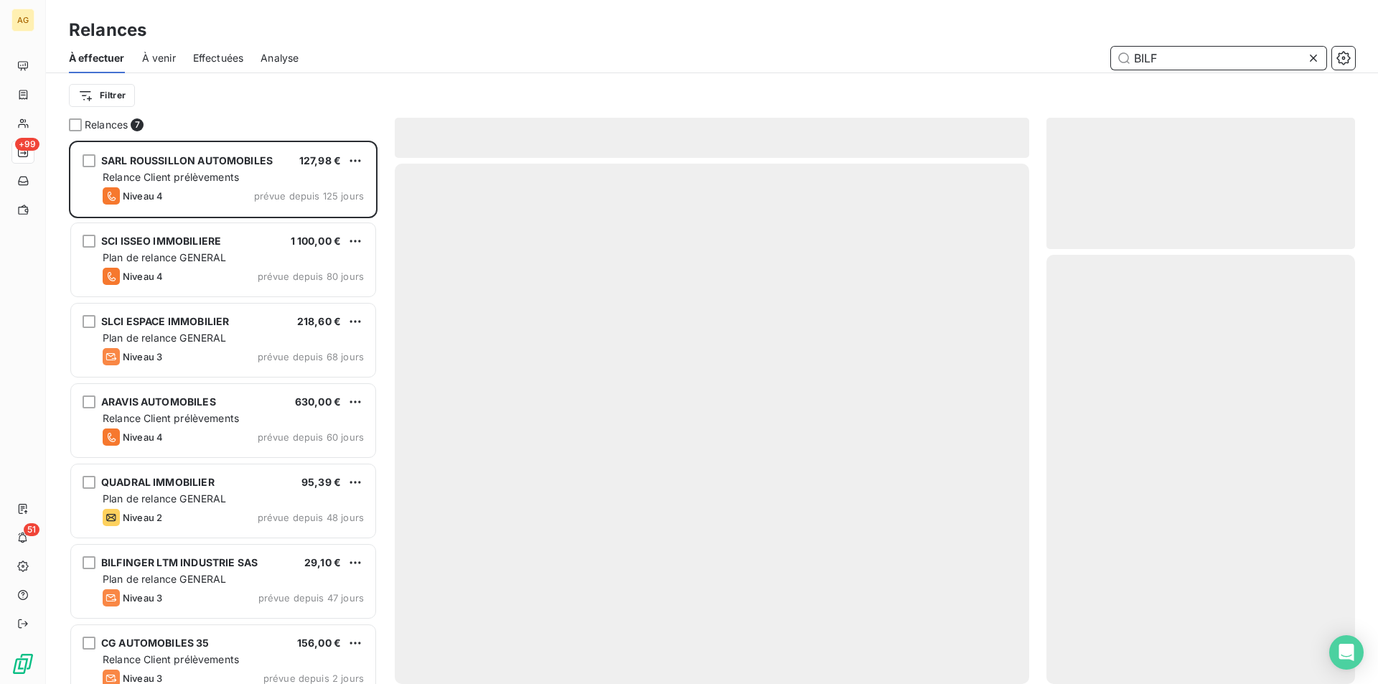
scroll to position [532, 298]
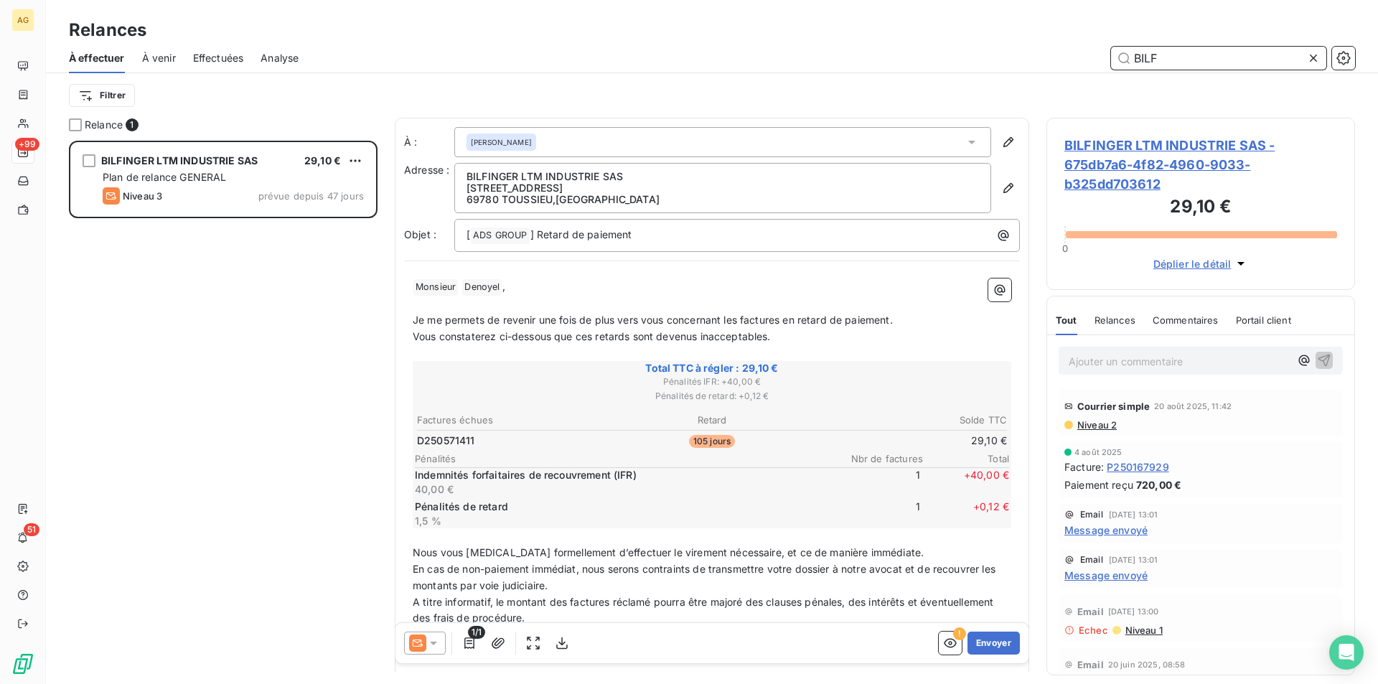
scroll to position [72, 0]
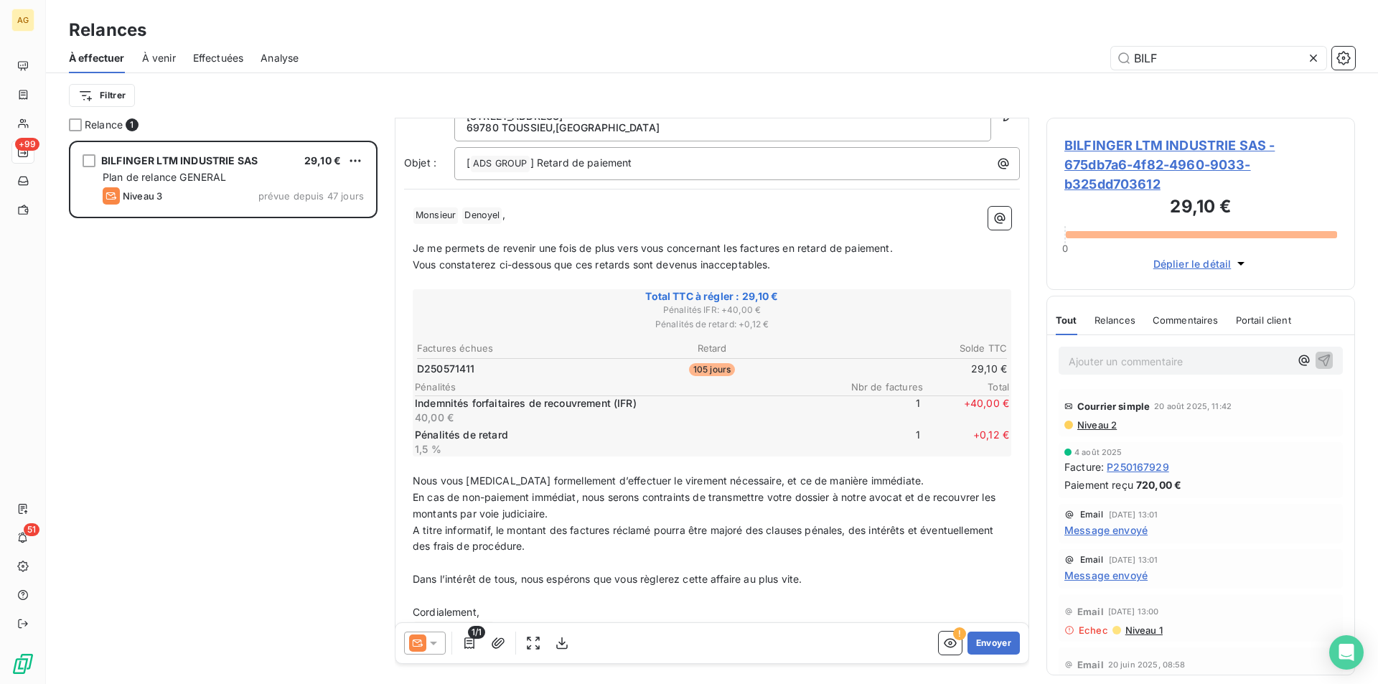
click at [1101, 425] on span "Niveau 2" at bounding box center [1096, 424] width 41 height 11
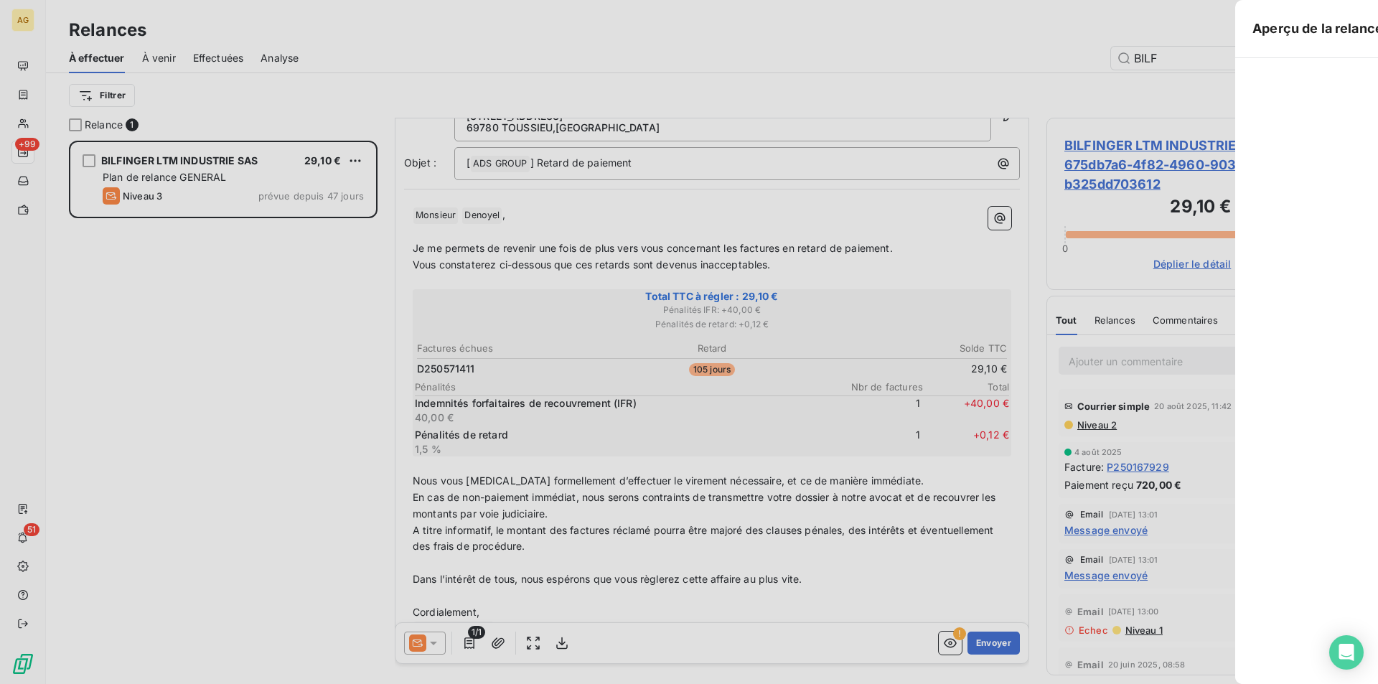
scroll to position [532, 298]
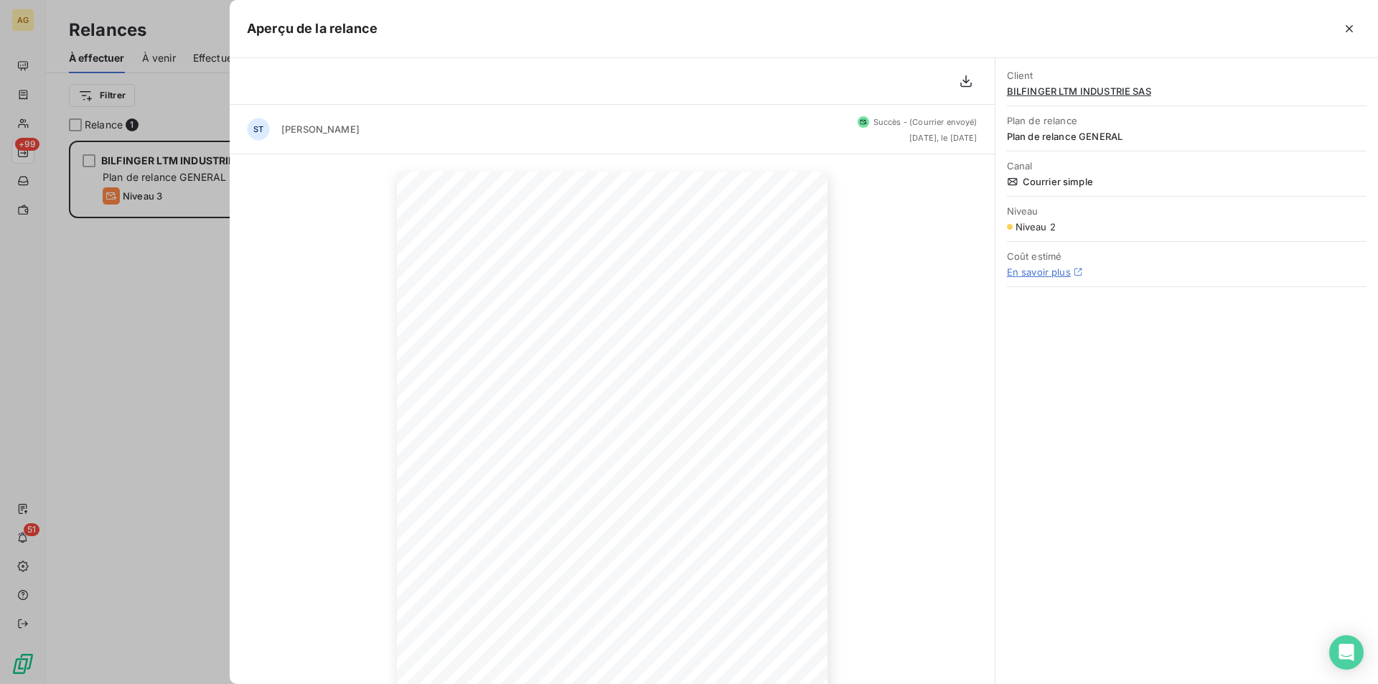
click at [92, 296] on div at bounding box center [689, 342] width 1378 height 684
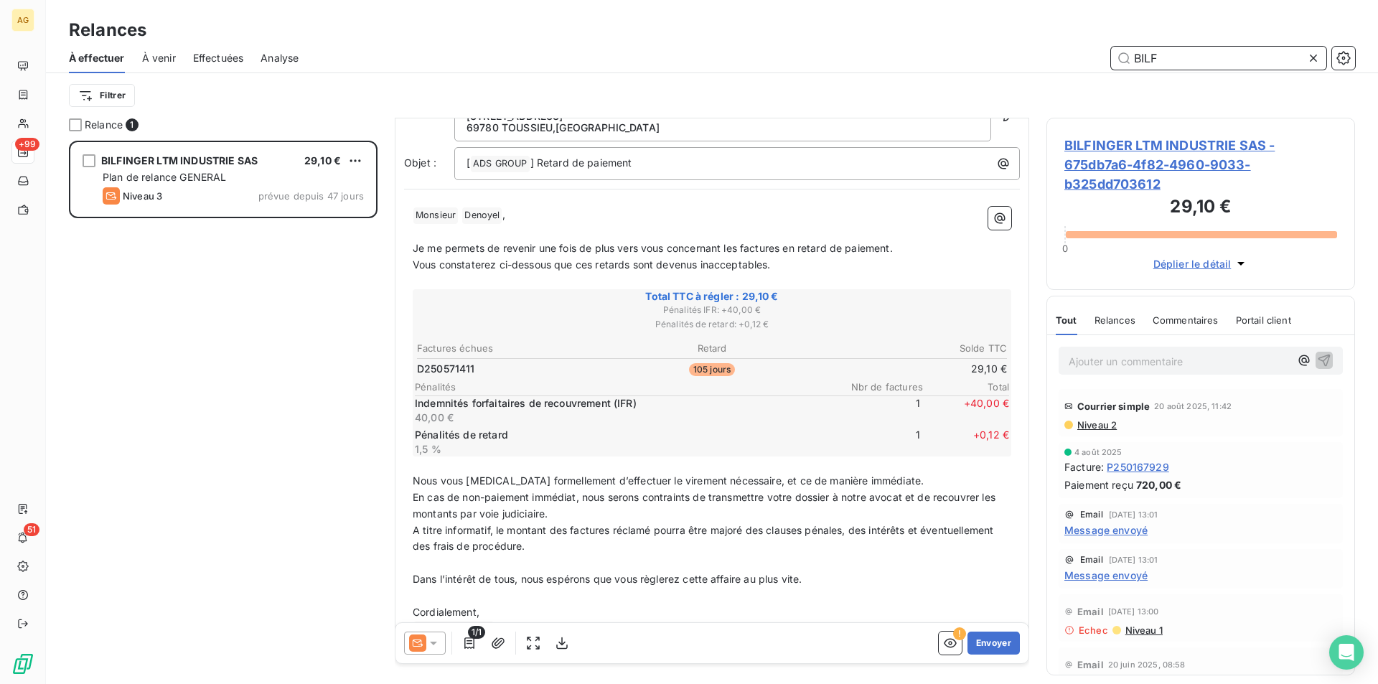
drag, startPoint x: 1175, startPoint y: 64, endPoint x: 913, endPoint y: 27, distance: 264.4
click at [921, 27] on div "Relances À effectuer À venir Effectuées Analyse BILF Filtrer" at bounding box center [712, 59] width 1332 height 118
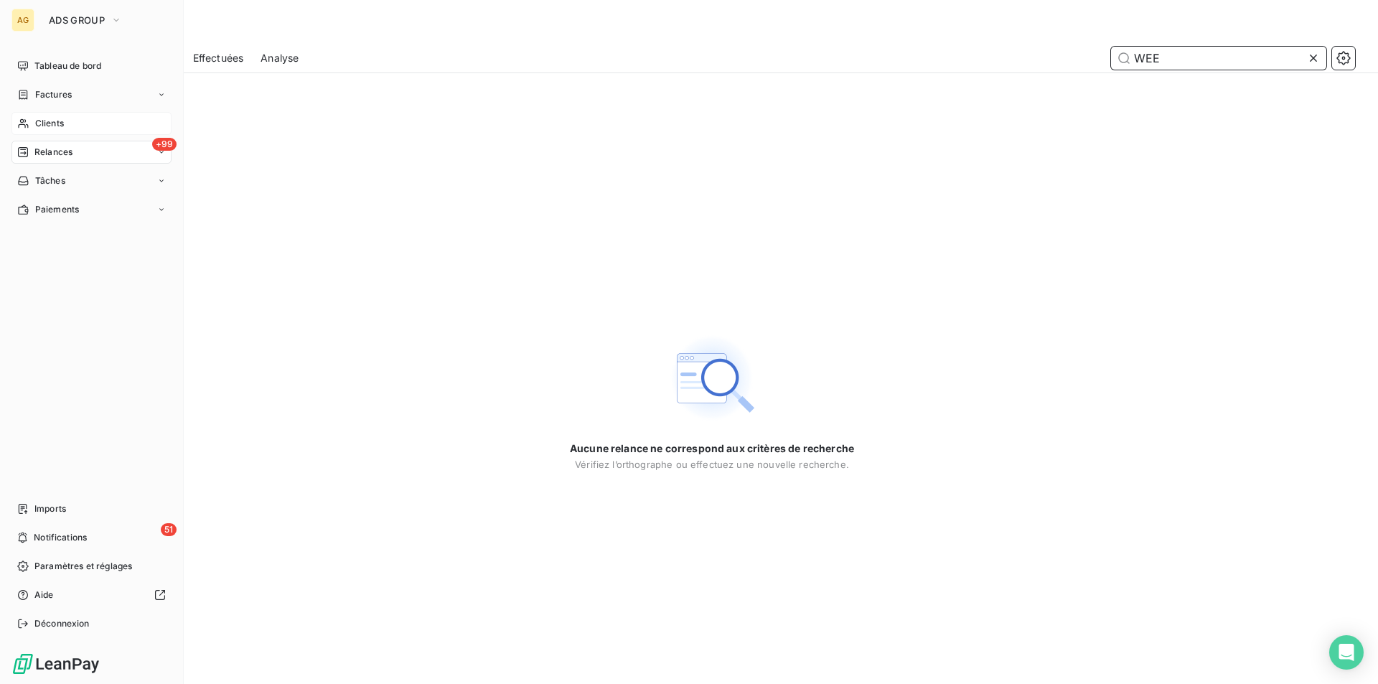
type input "WEE"
click at [29, 117] on div "Clients" at bounding box center [91, 123] width 160 height 23
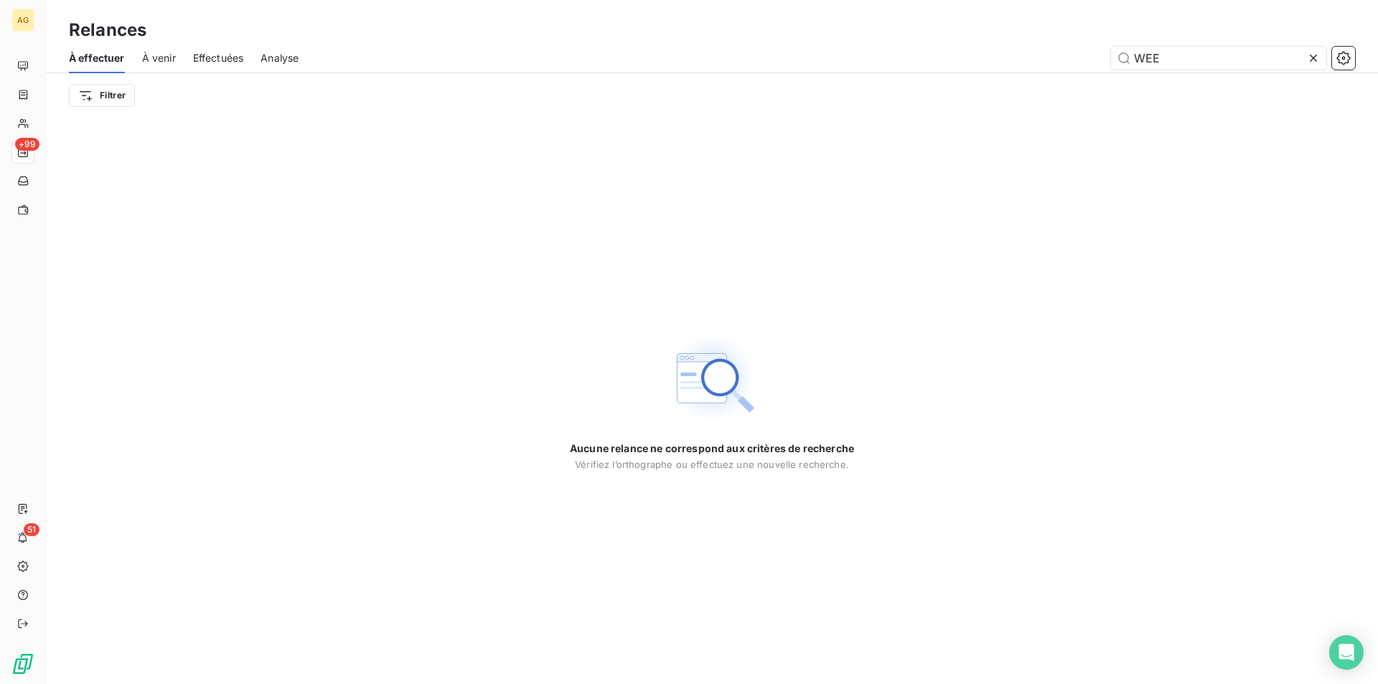
click at [1313, 55] on icon at bounding box center [1313, 58] width 14 height 14
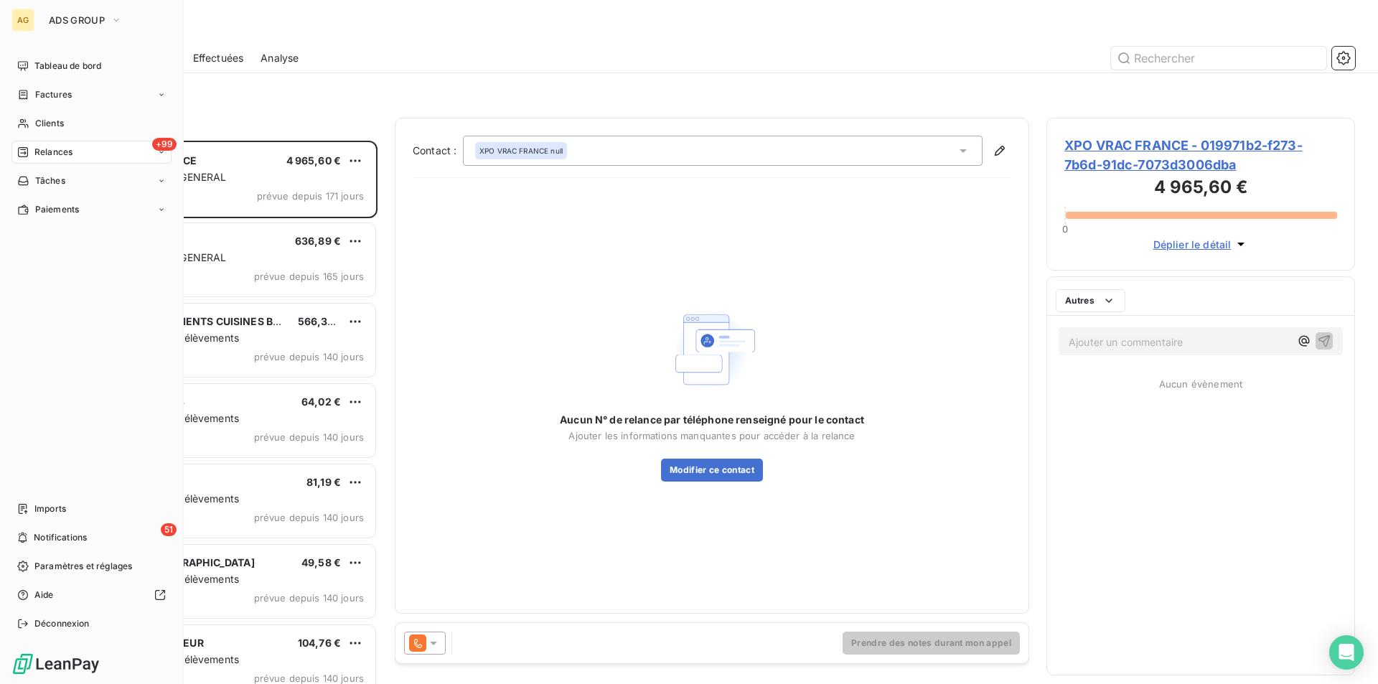
scroll to position [532, 298]
click at [58, 122] on span "Clients" at bounding box center [49, 123] width 29 height 13
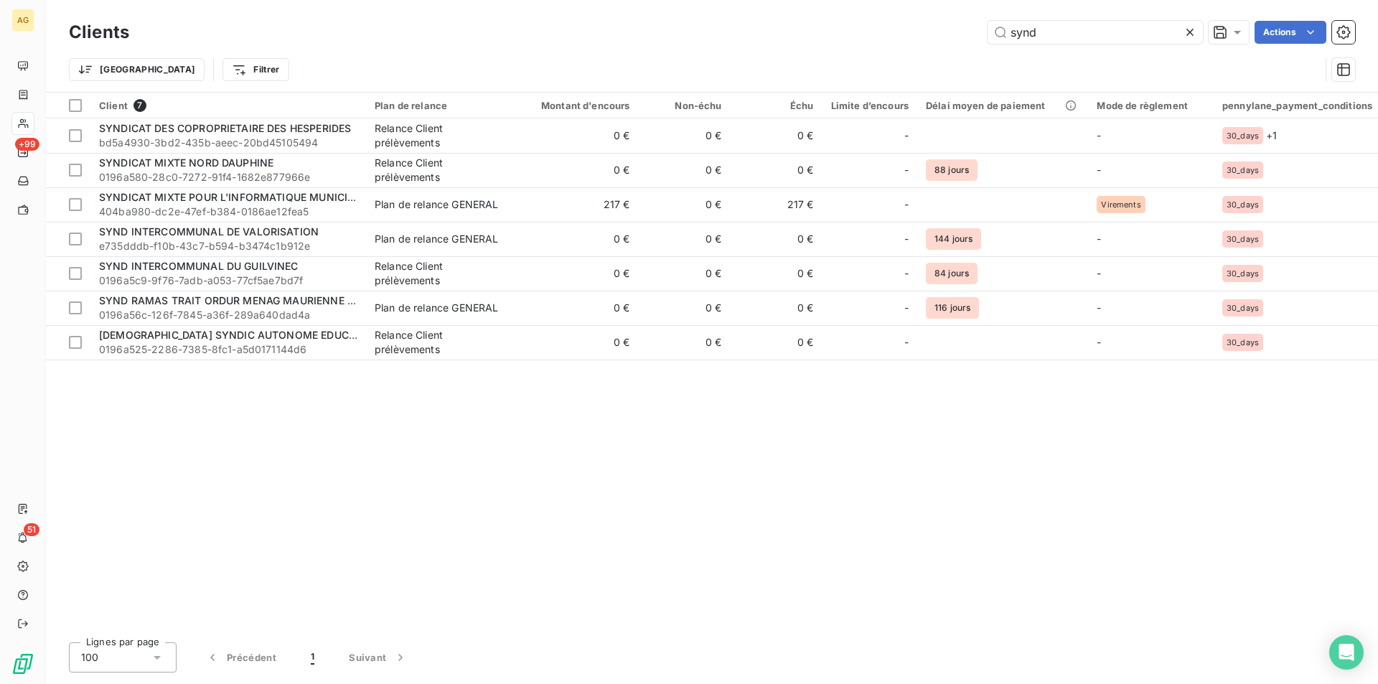
drag, startPoint x: 1078, startPoint y: 31, endPoint x: 629, endPoint y: 16, distance: 450.1
click at [750, 31] on div "synd Actions" at bounding box center [750, 32] width 1208 height 23
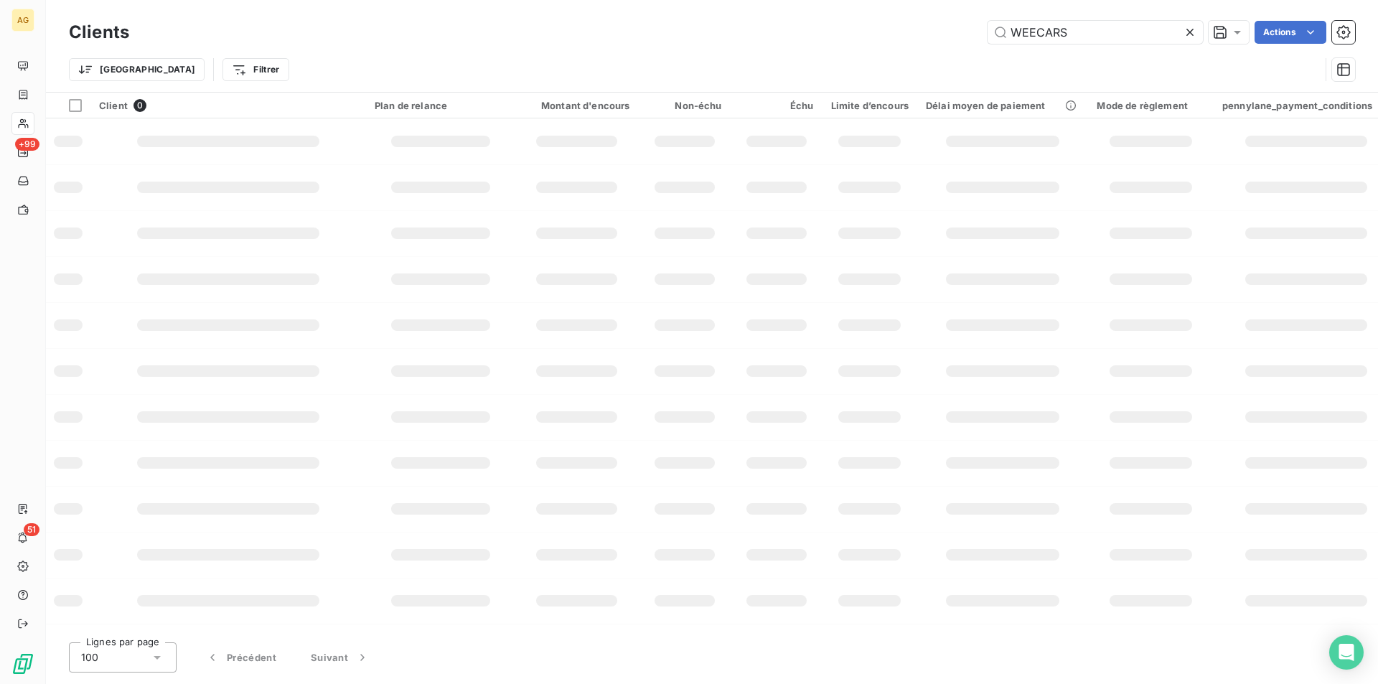
type input "WEECARS"
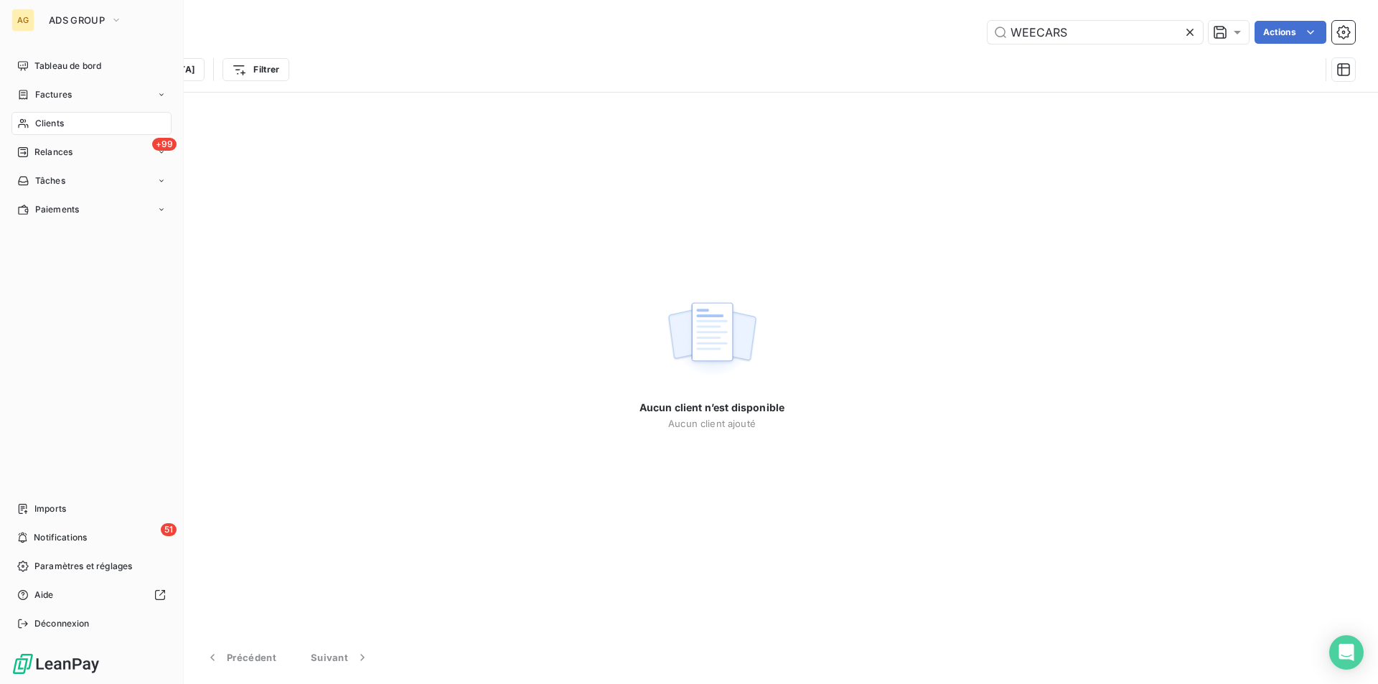
click at [59, 126] on span "Clients" at bounding box center [49, 123] width 29 height 13
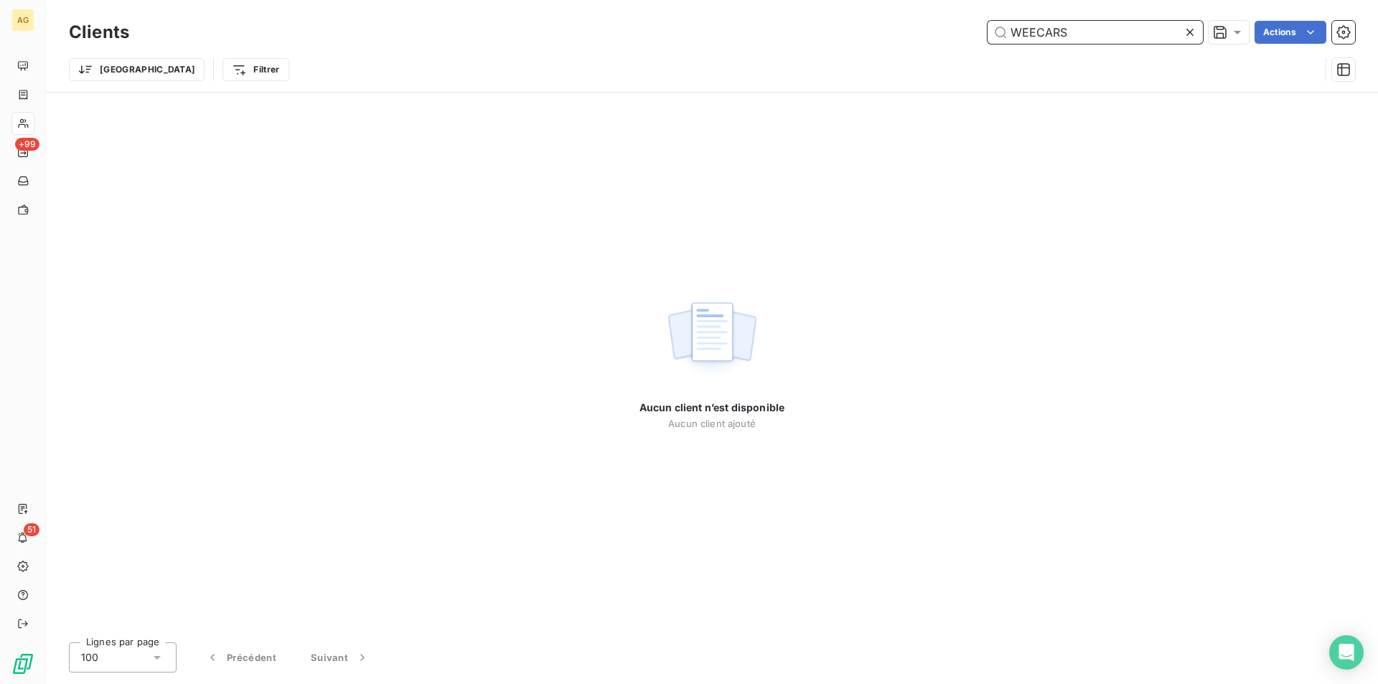
drag, startPoint x: 1091, startPoint y: 40, endPoint x: 713, endPoint y: 12, distance: 379.2
click at [713, 12] on div "Clients WEECARS Actions Trier Filtrer" at bounding box center [712, 46] width 1332 height 92
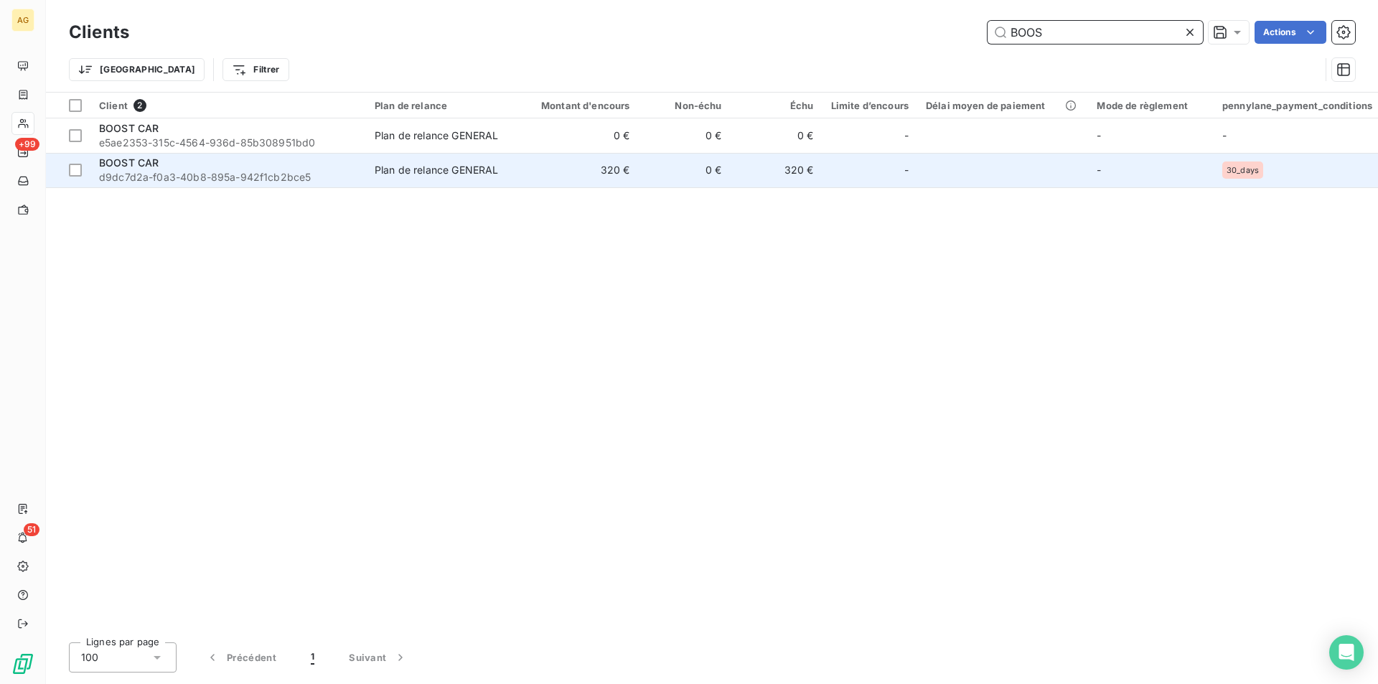
type input "BOOS"
click at [306, 177] on span "d9dc7d2a-f0a3-40b8-895a-942f1cb2bce5" at bounding box center [228, 177] width 258 height 14
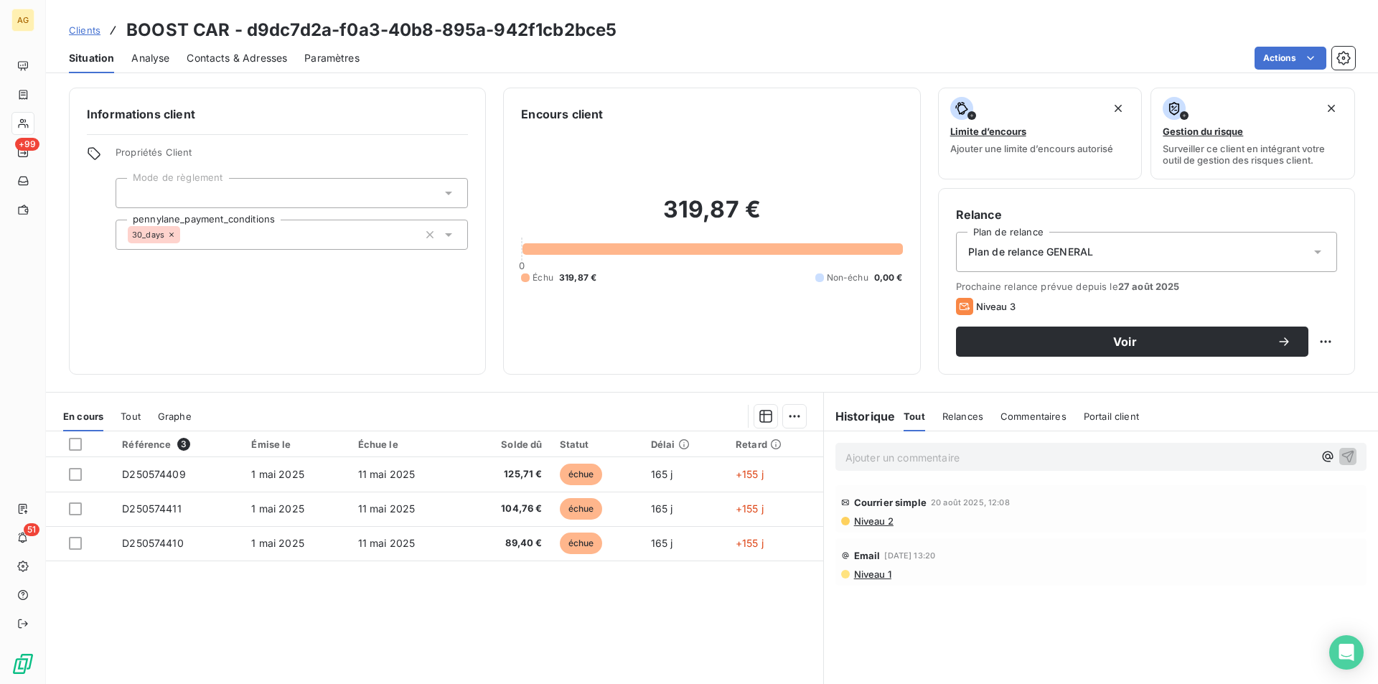
click at [861, 567] on div "Email [DATE] 13:20 Niveau 1" at bounding box center [1100, 562] width 519 height 36
click at [861, 564] on div "Email [DATE] 13:20" at bounding box center [1100, 555] width 519 height 23
click at [860, 555] on span "Email" at bounding box center [867, 555] width 27 height 11
click at [865, 573] on span "Niveau 1" at bounding box center [871, 573] width 39 height 11
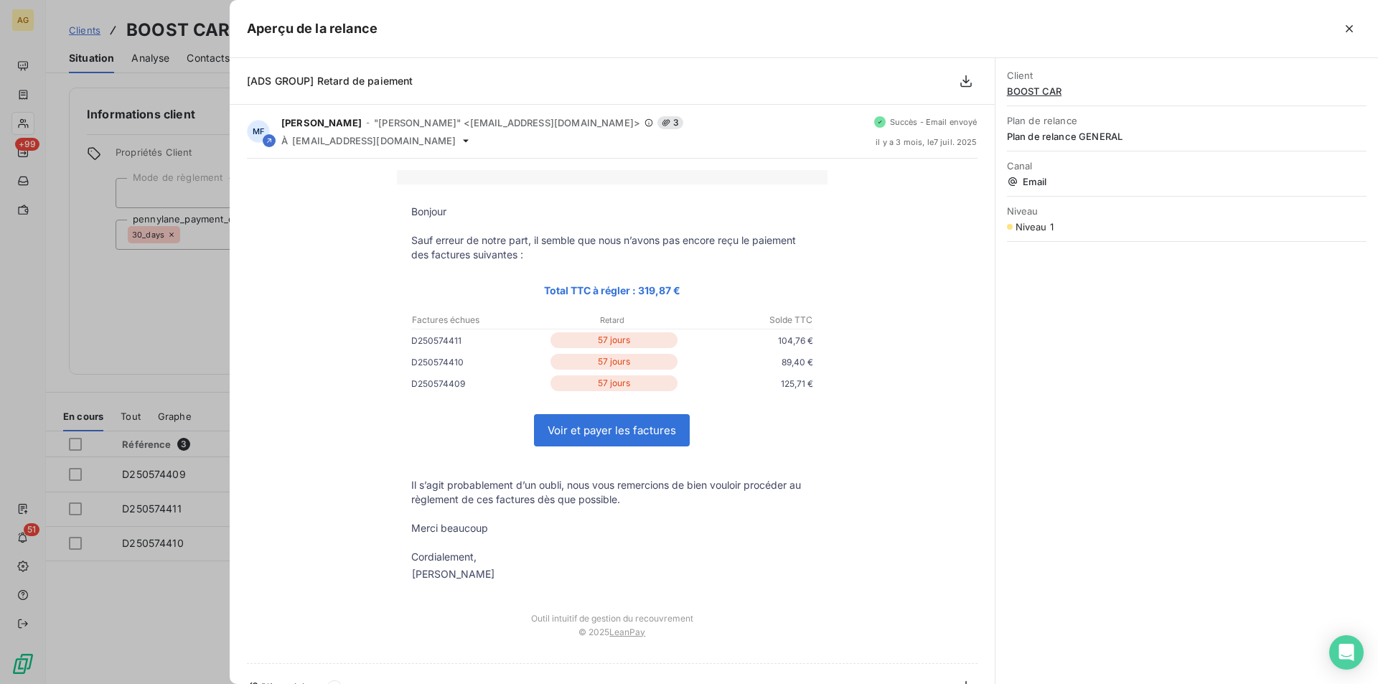
click at [169, 276] on div at bounding box center [689, 342] width 1378 height 684
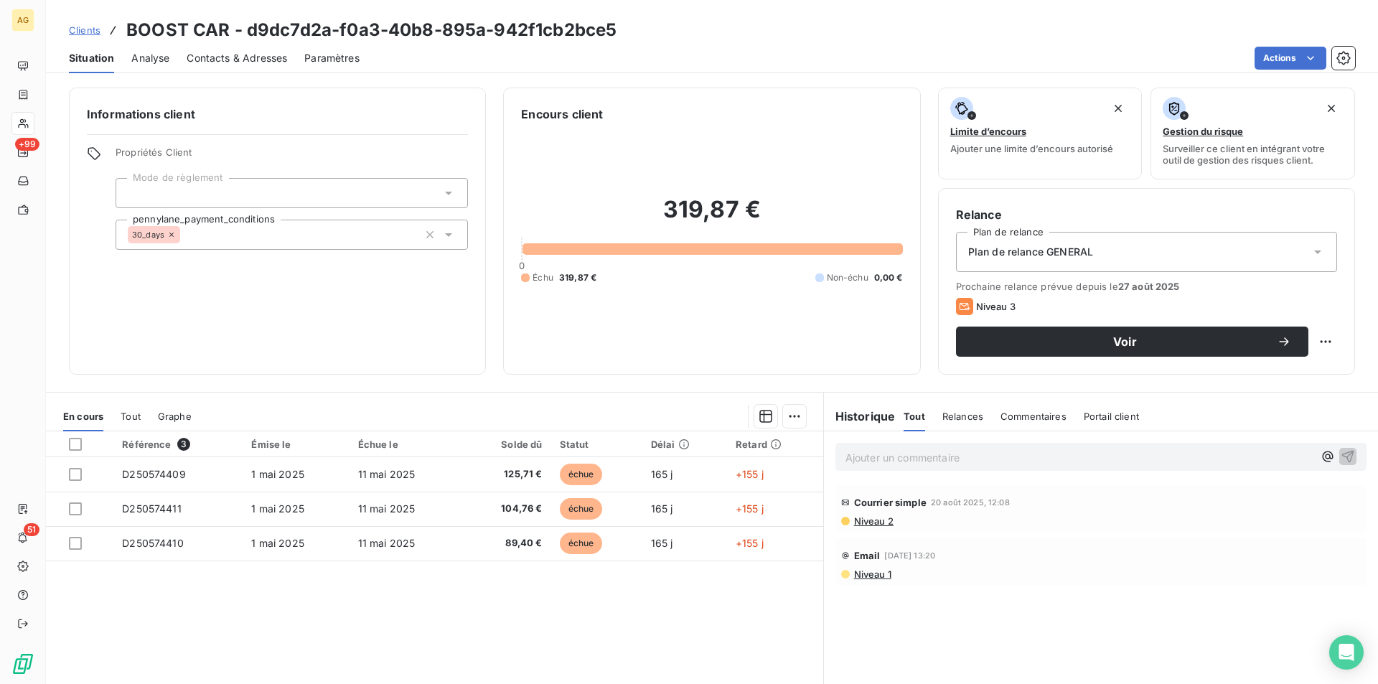
click at [855, 522] on span "Niveau 2" at bounding box center [872, 520] width 41 height 11
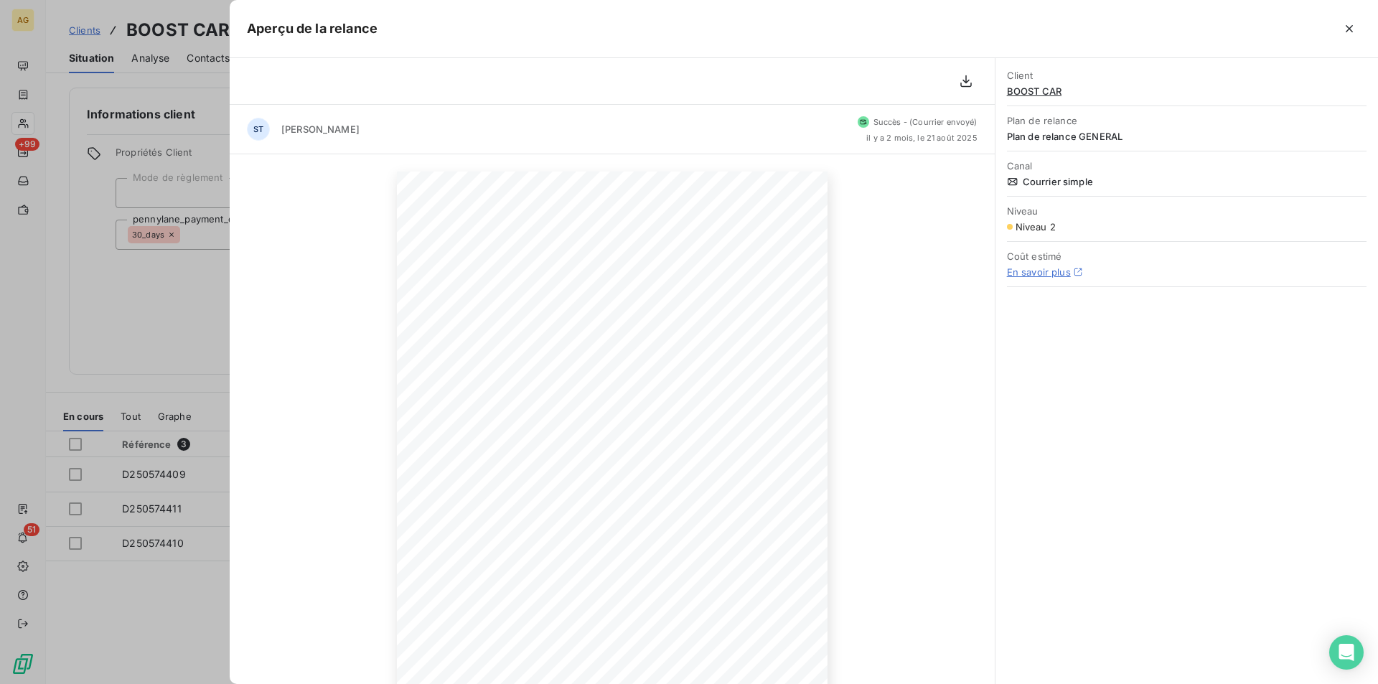
click at [108, 304] on div at bounding box center [689, 342] width 1378 height 684
